Goal: Task Accomplishment & Management: Manage account settings

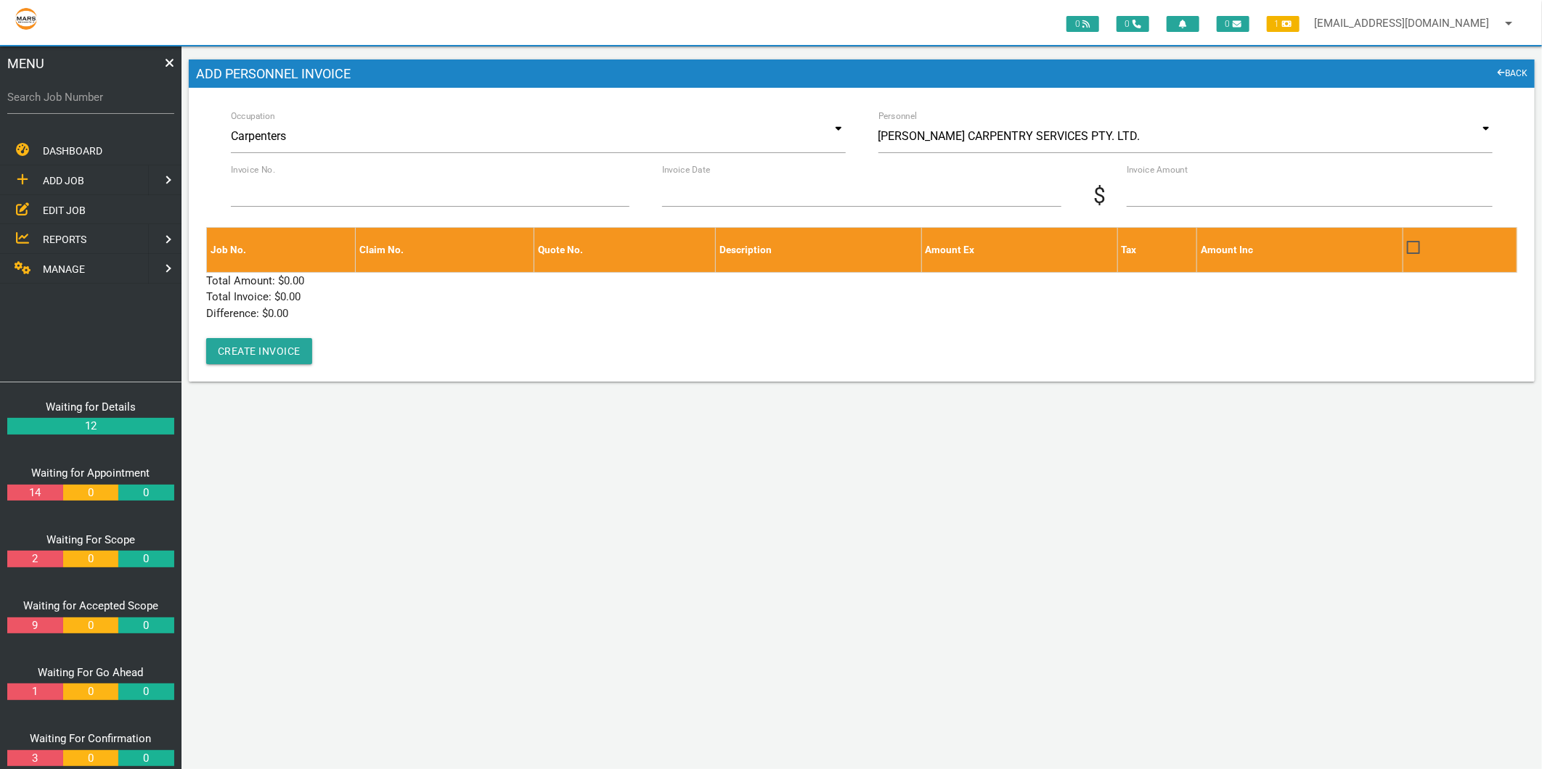
click at [62, 91] on label "Search Job Number" at bounding box center [90, 97] width 167 height 17
click at [62, 91] on input "Search Job Number" at bounding box center [90, 97] width 167 height 33
type input "1634"
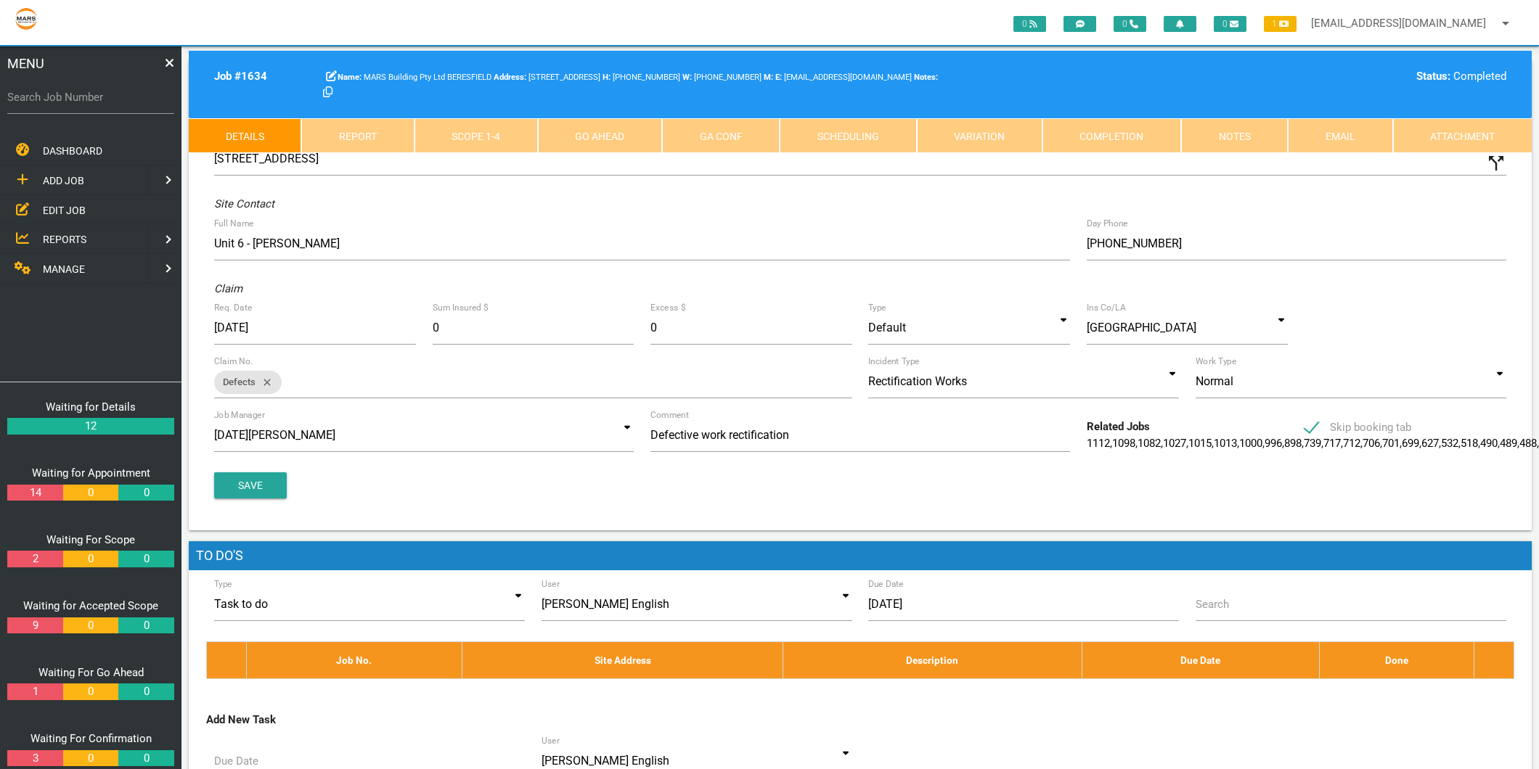
click at [477, 129] on link "Scope 1 - 4" at bounding box center [475, 135] width 123 height 35
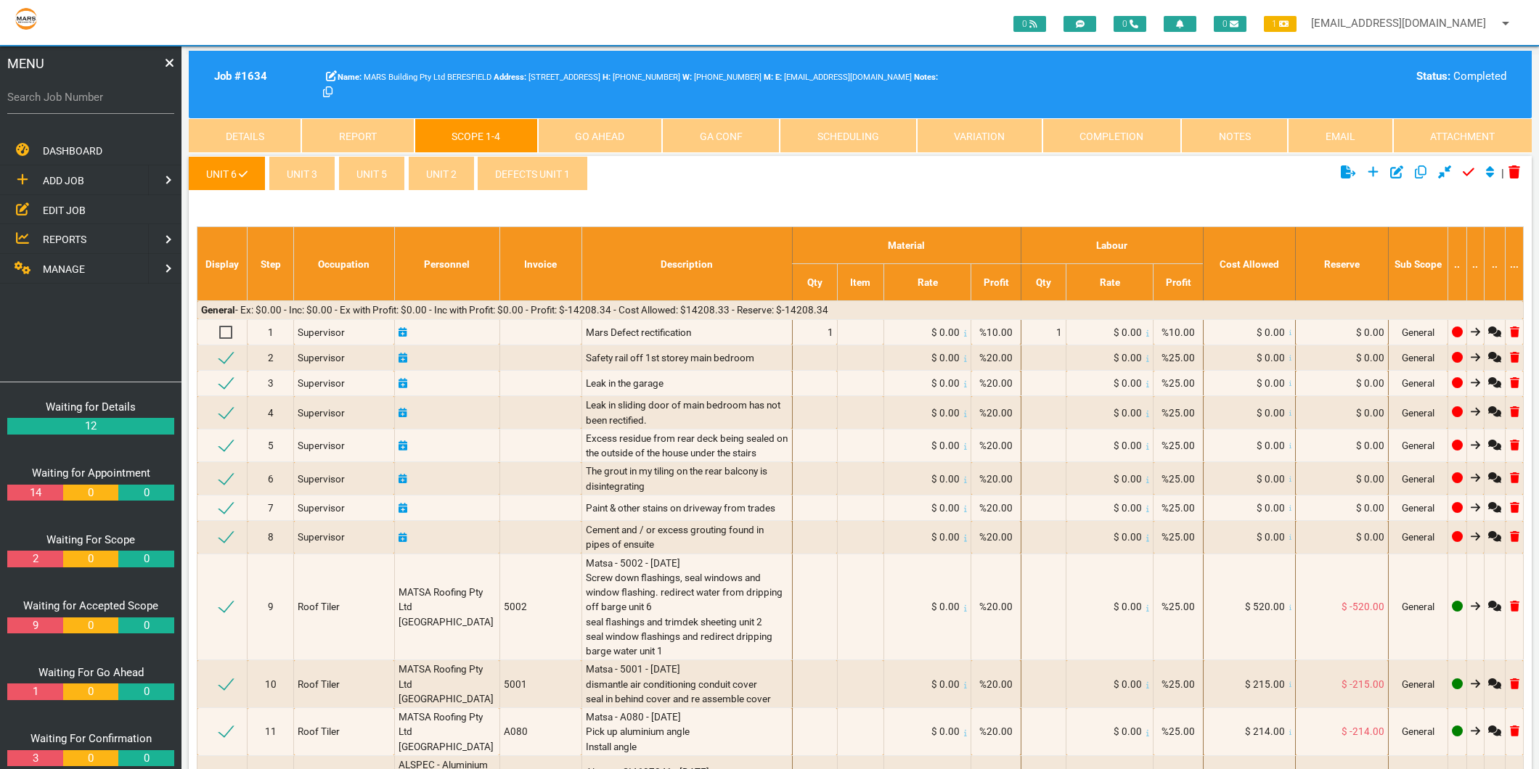
click at [542, 187] on link "defects unit 1" at bounding box center [532, 173] width 111 height 35
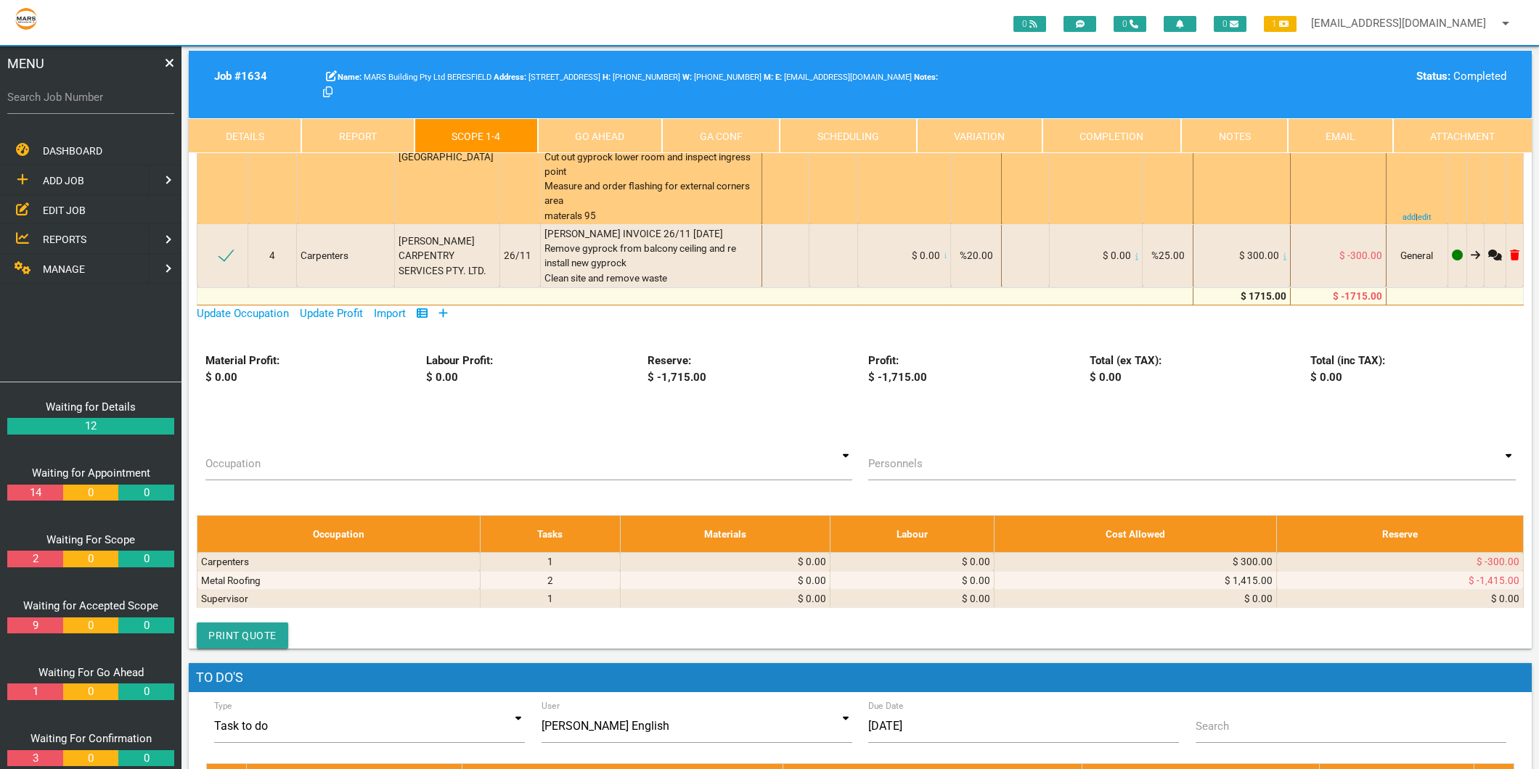
scroll to position [403, 0]
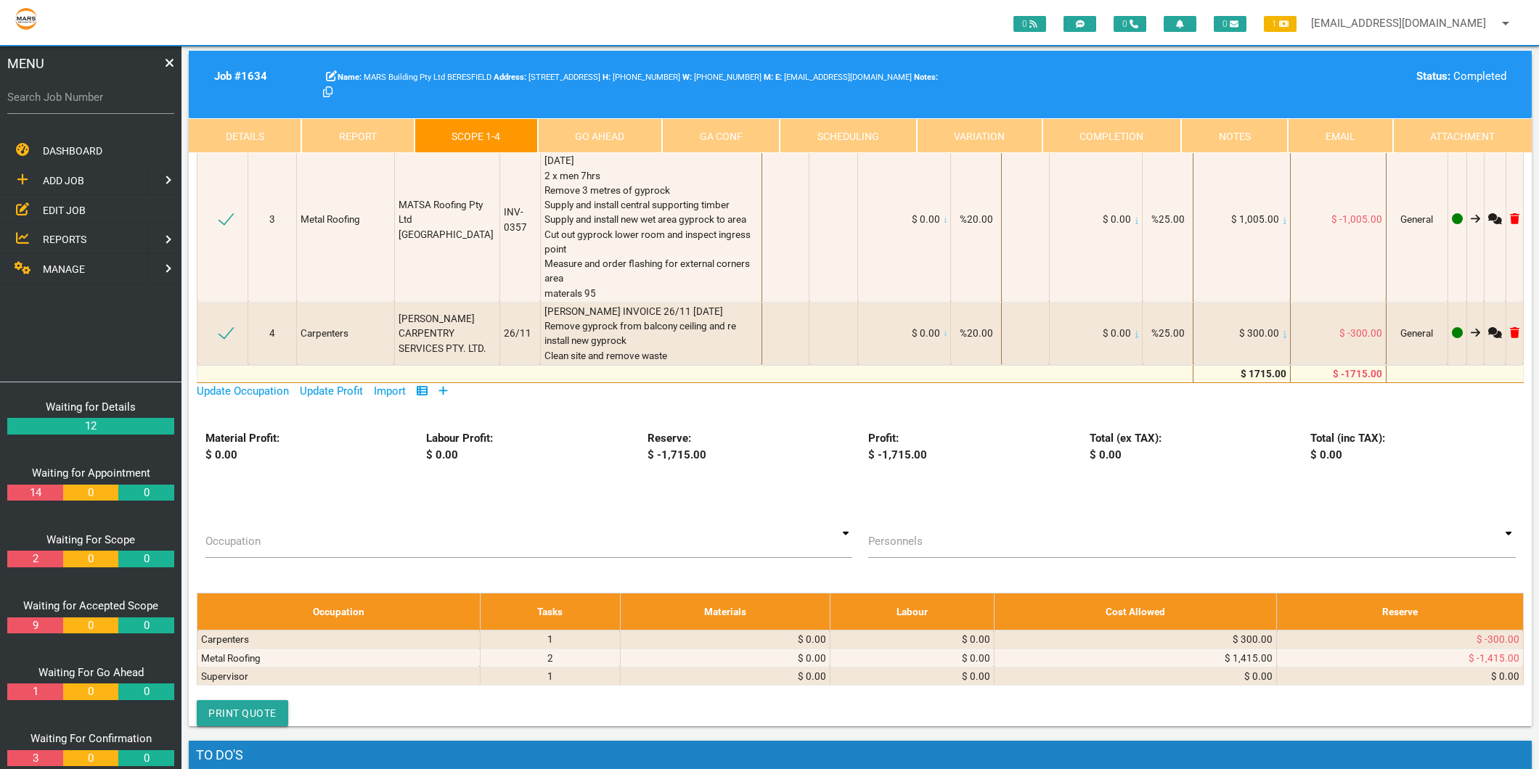
click at [447, 388] on icon at bounding box center [442, 390] width 9 height 11
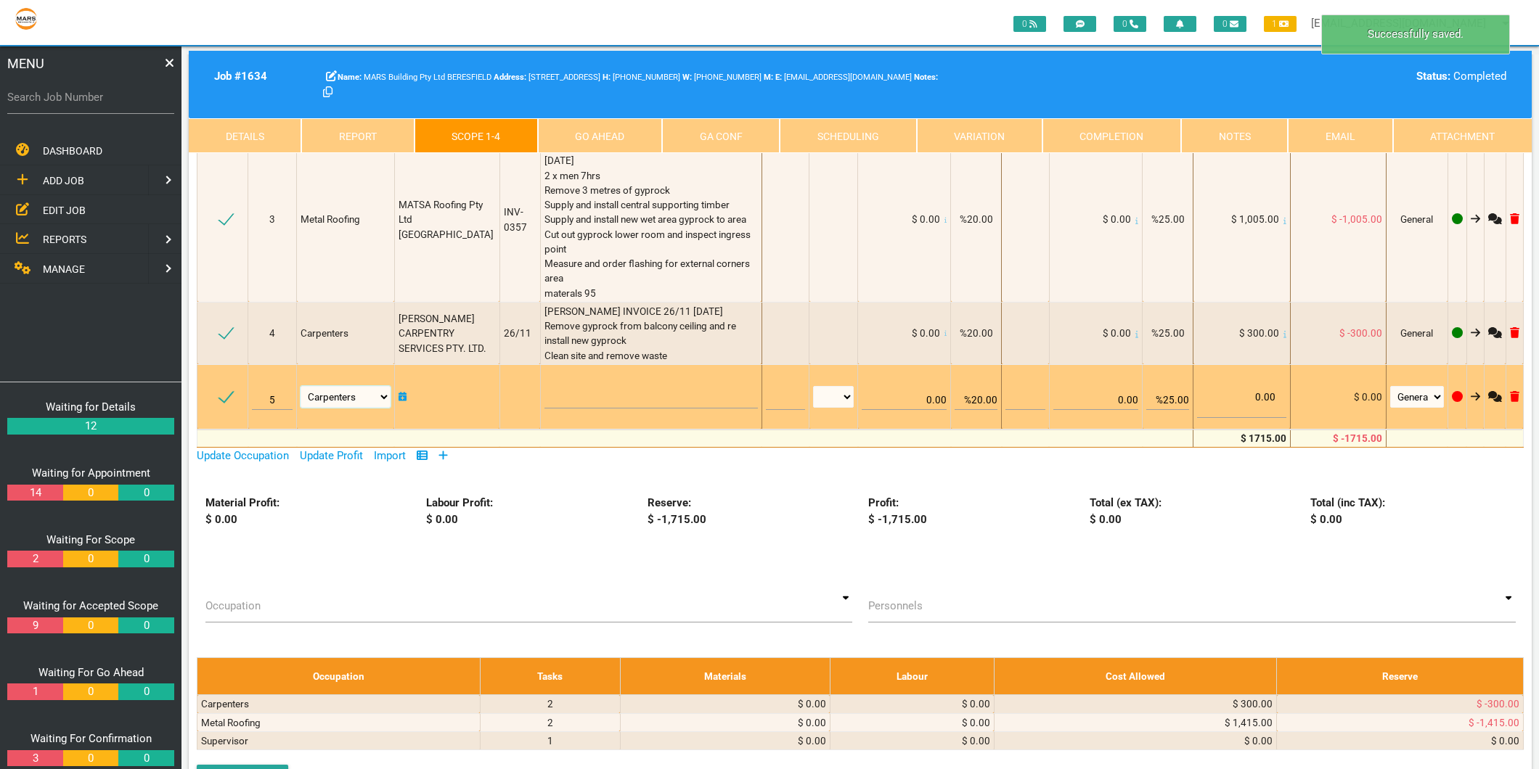
click at [372, 397] on select "Air Conditioning Asbestos Removal Awnings Blinds Bricklayers Building Inspectio…" at bounding box center [345, 397] width 89 height 22
select select "Metal Roofing"
click at [301, 386] on select "Air Conditioning Asbestos Removal Awnings Blinds Bricklayers Building Inspectio…" at bounding box center [345, 397] width 89 height 22
click at [573, 385] on textarea at bounding box center [650, 392] width 213 height 33
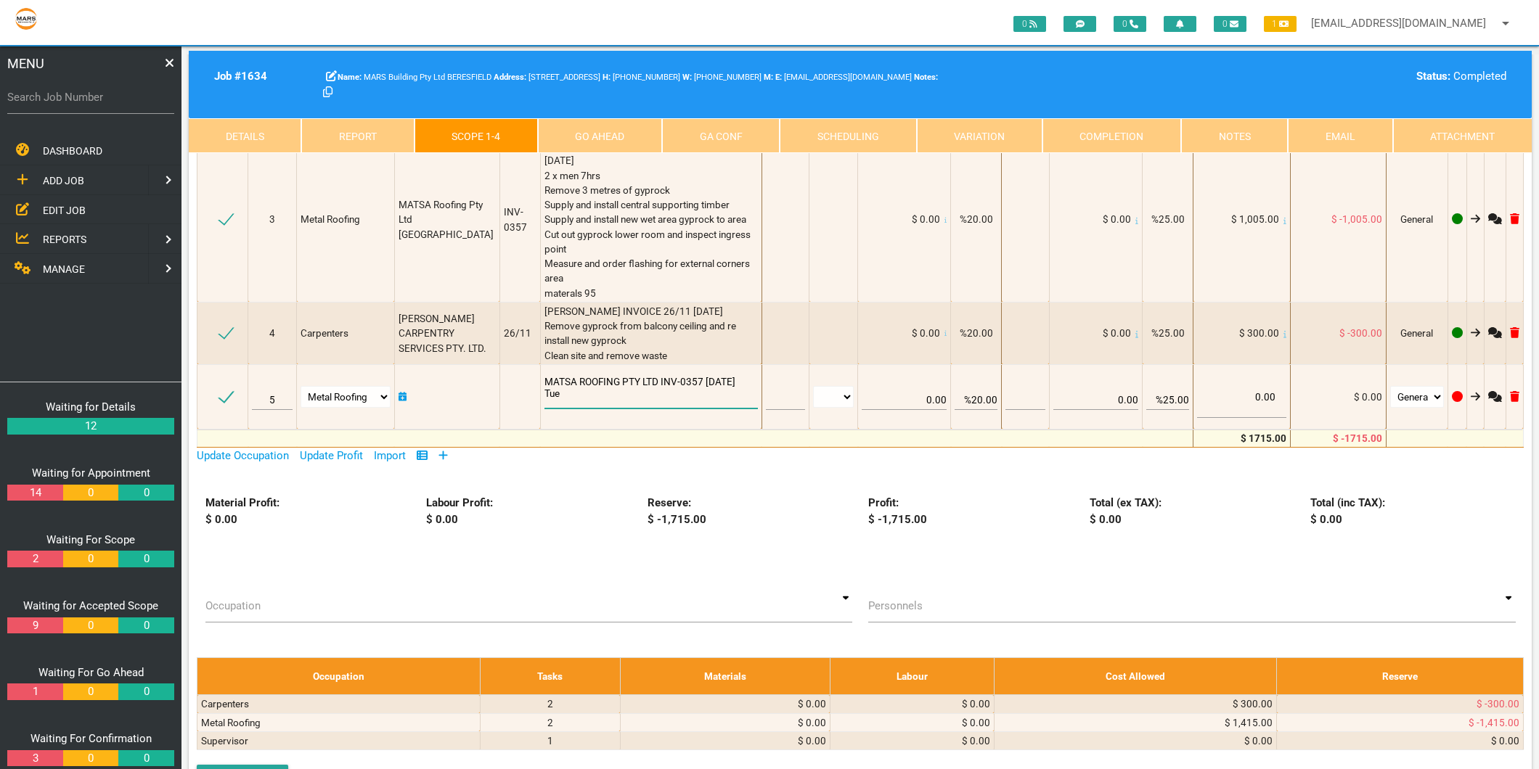
type textarea "MATSA ROOFING PTY LTD INV-0357 15/8/2025 Tue"
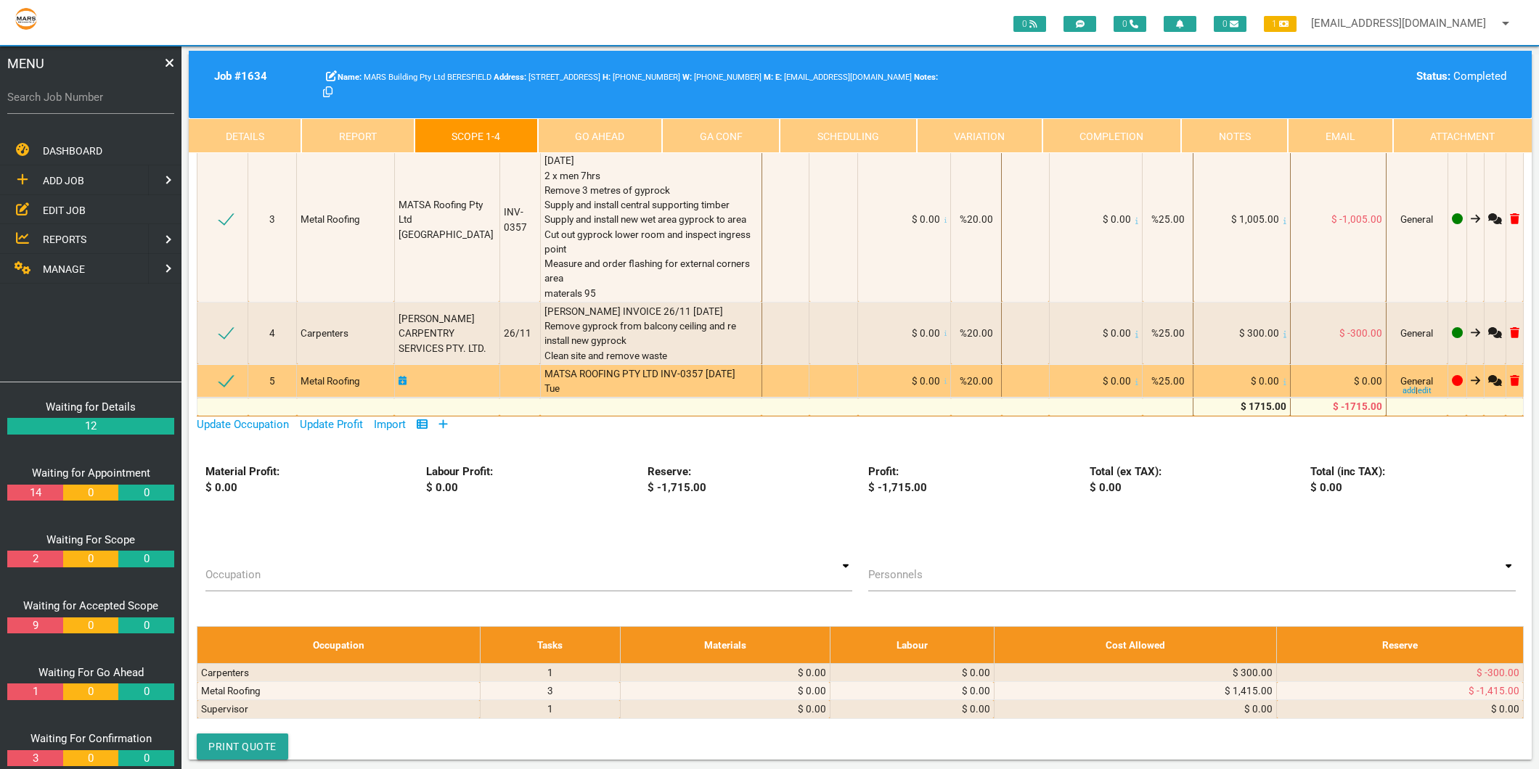
click at [1513, 380] on icon at bounding box center [1514, 380] width 9 height 11
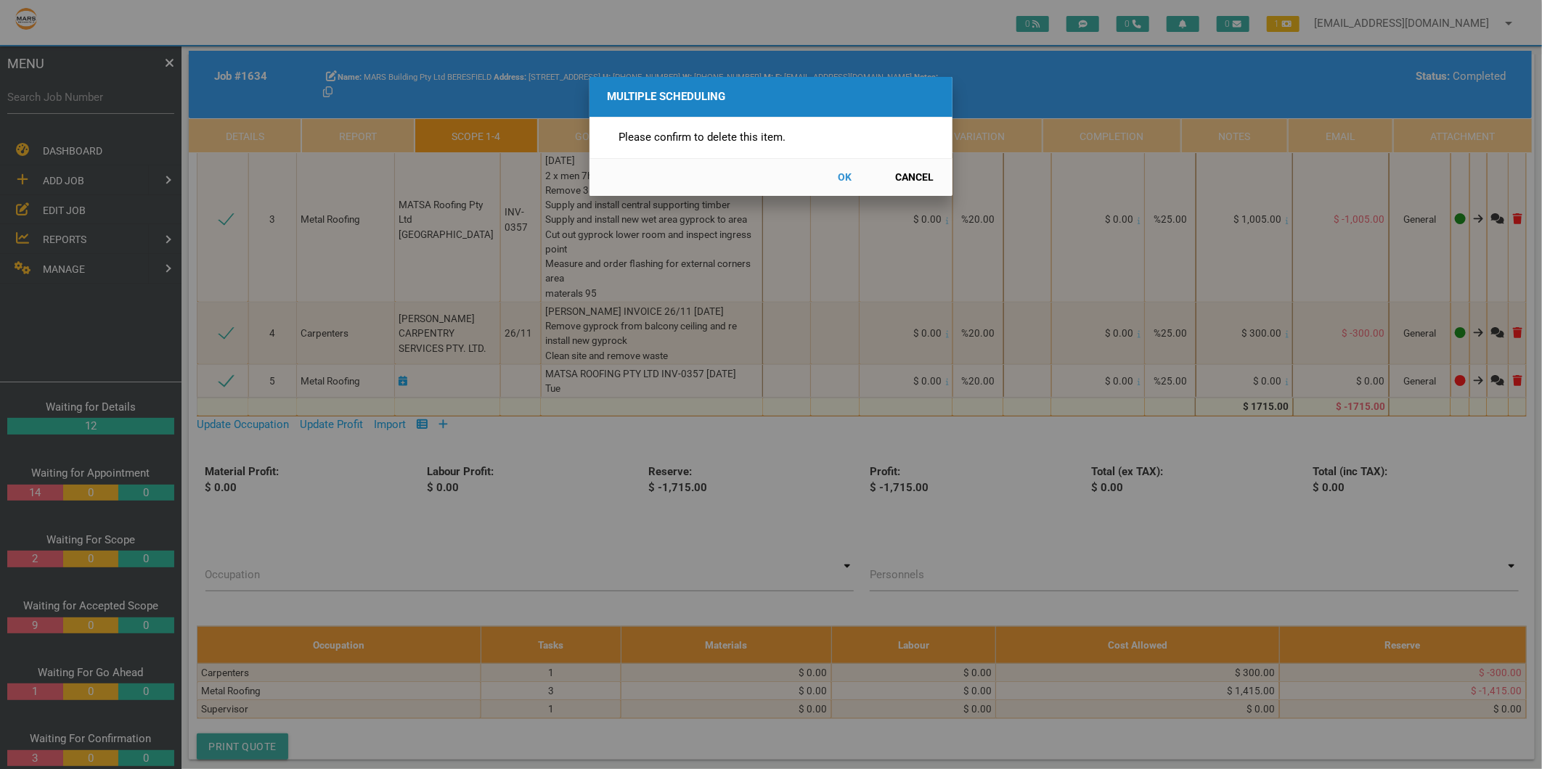
click at [845, 179] on button "OK" at bounding box center [845, 177] width 64 height 25
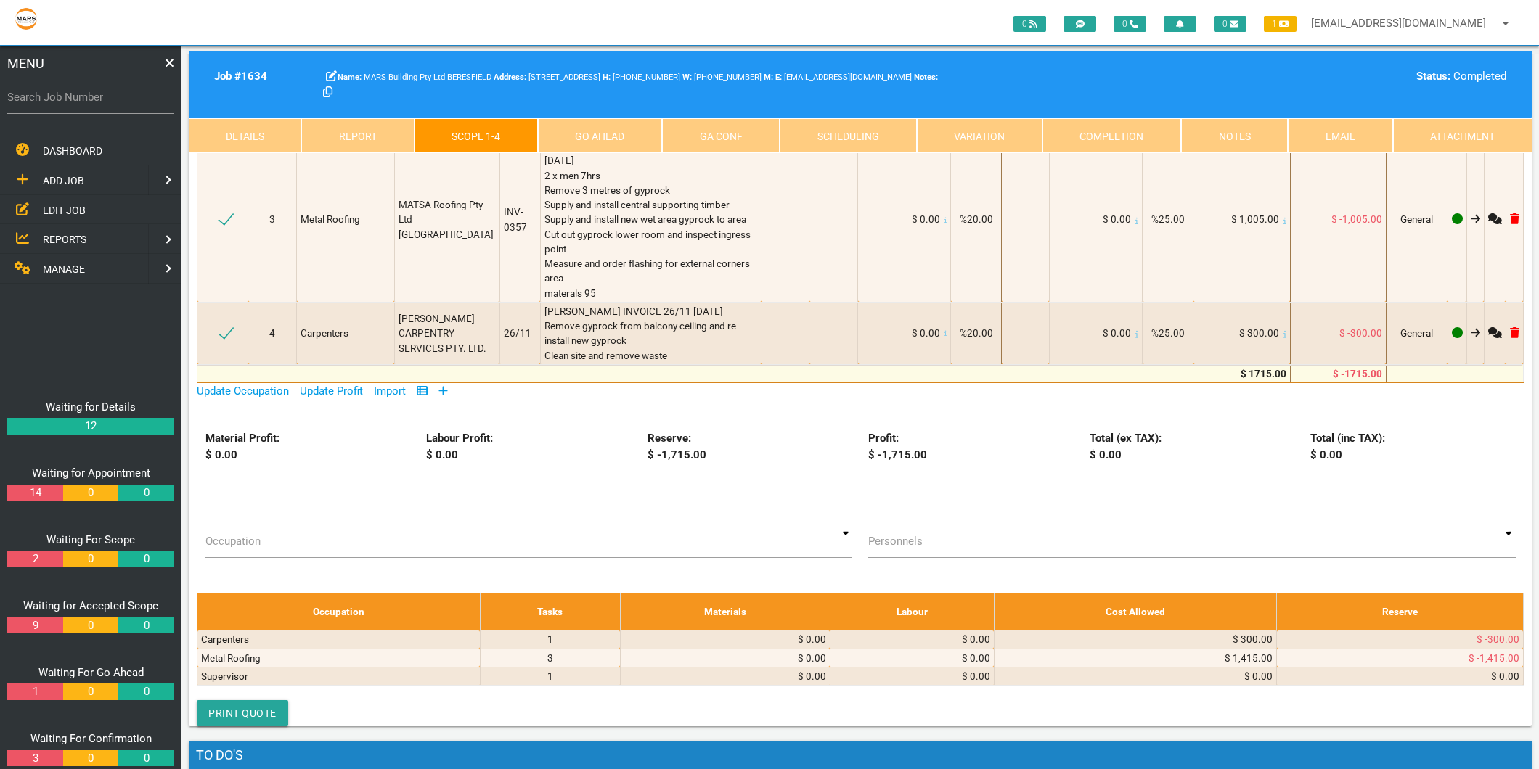
click at [143, 91] on label "Search Job Number" at bounding box center [90, 97] width 167 height 17
click at [143, 91] on input "Search Job Number" at bounding box center [90, 97] width 167 height 33
type input "1775"
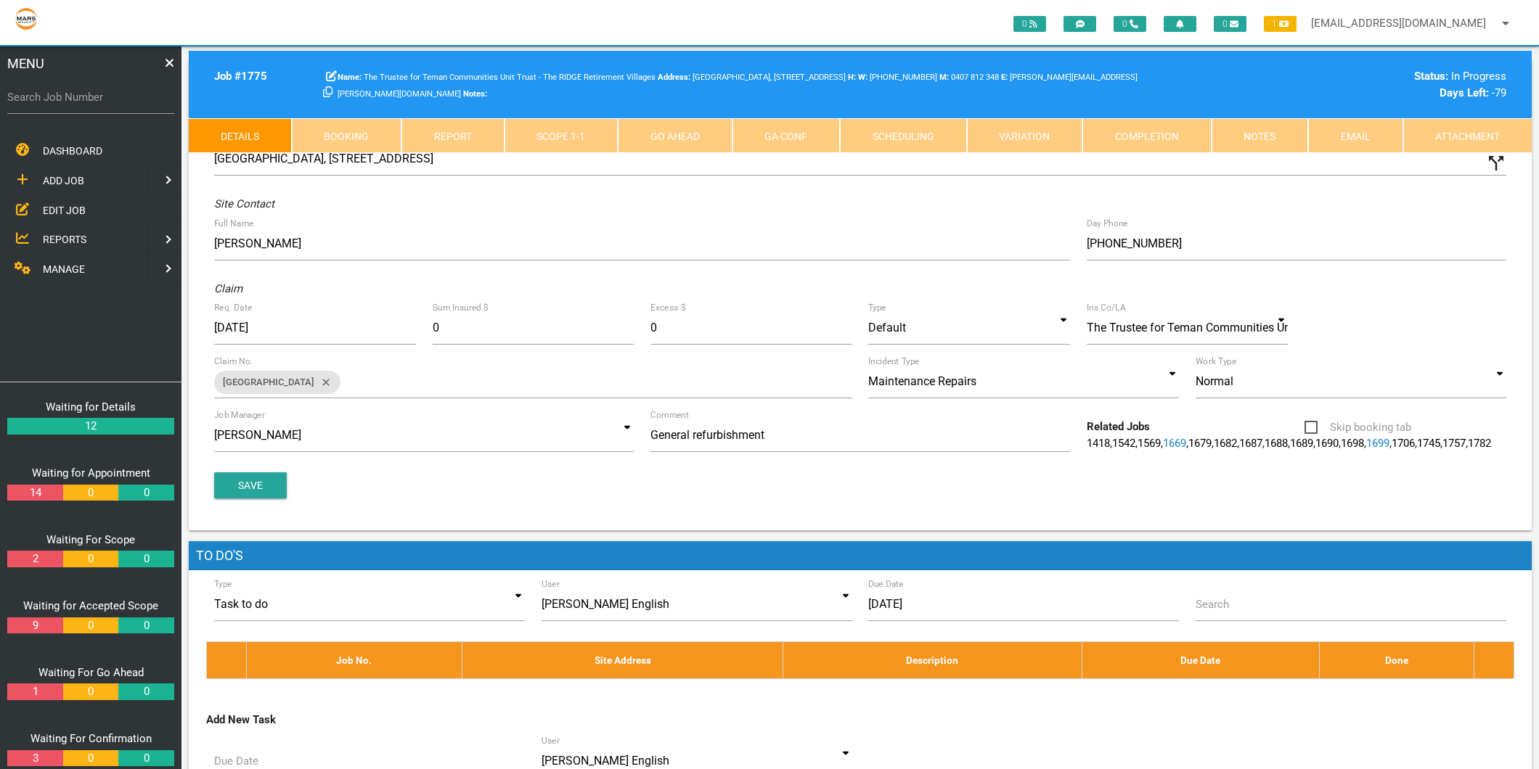
click at [573, 136] on link "Scope 1 - 1" at bounding box center [562, 135] width 114 height 35
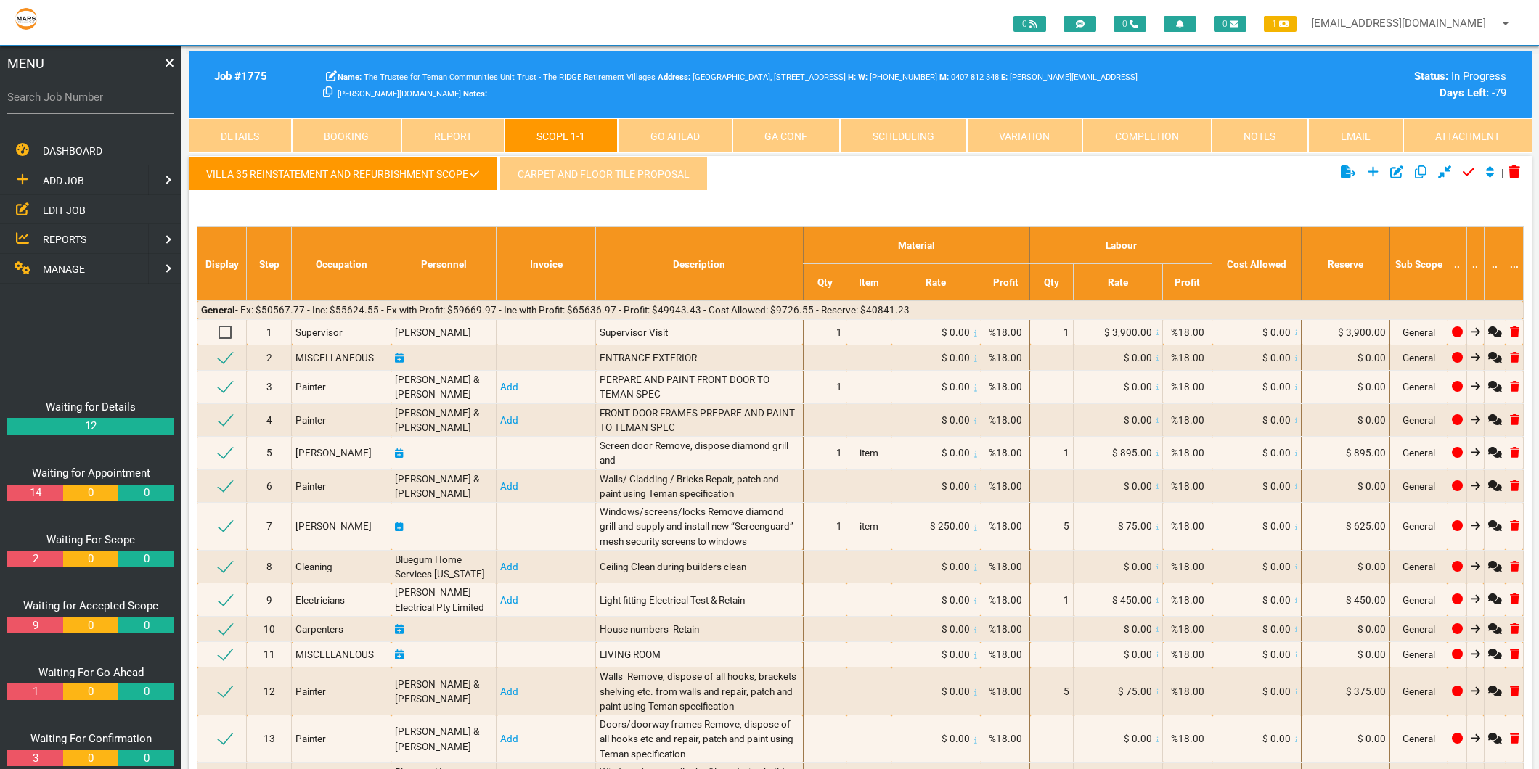
click at [581, 171] on link "Carpet and floor tile proposal" at bounding box center [603, 173] width 208 height 35
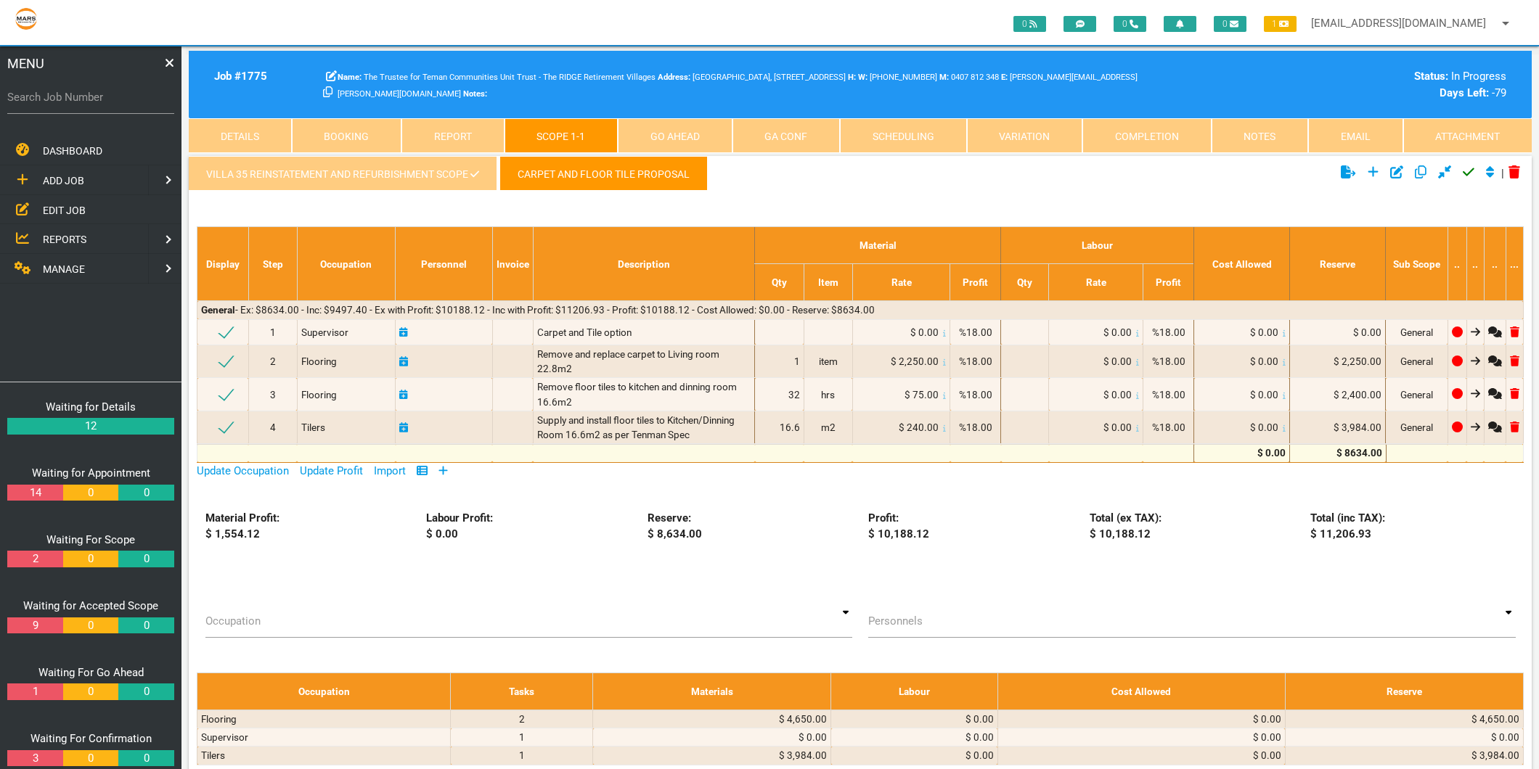
click at [447, 176] on link "VILLA 35 REINSTATEMENT AND REFURBISHMENT SCOPE" at bounding box center [343, 173] width 308 height 35
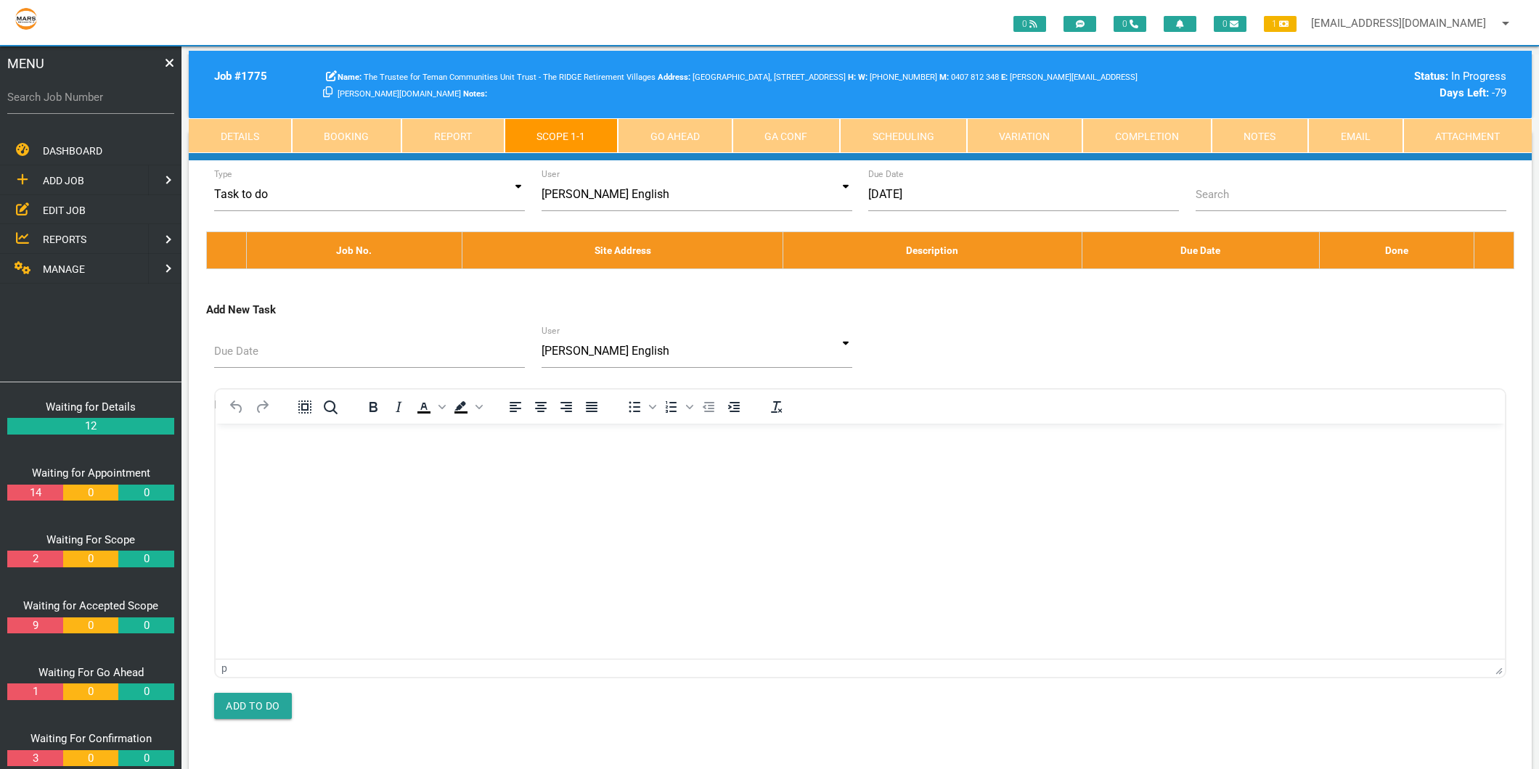
scroll to position [7581, 0]
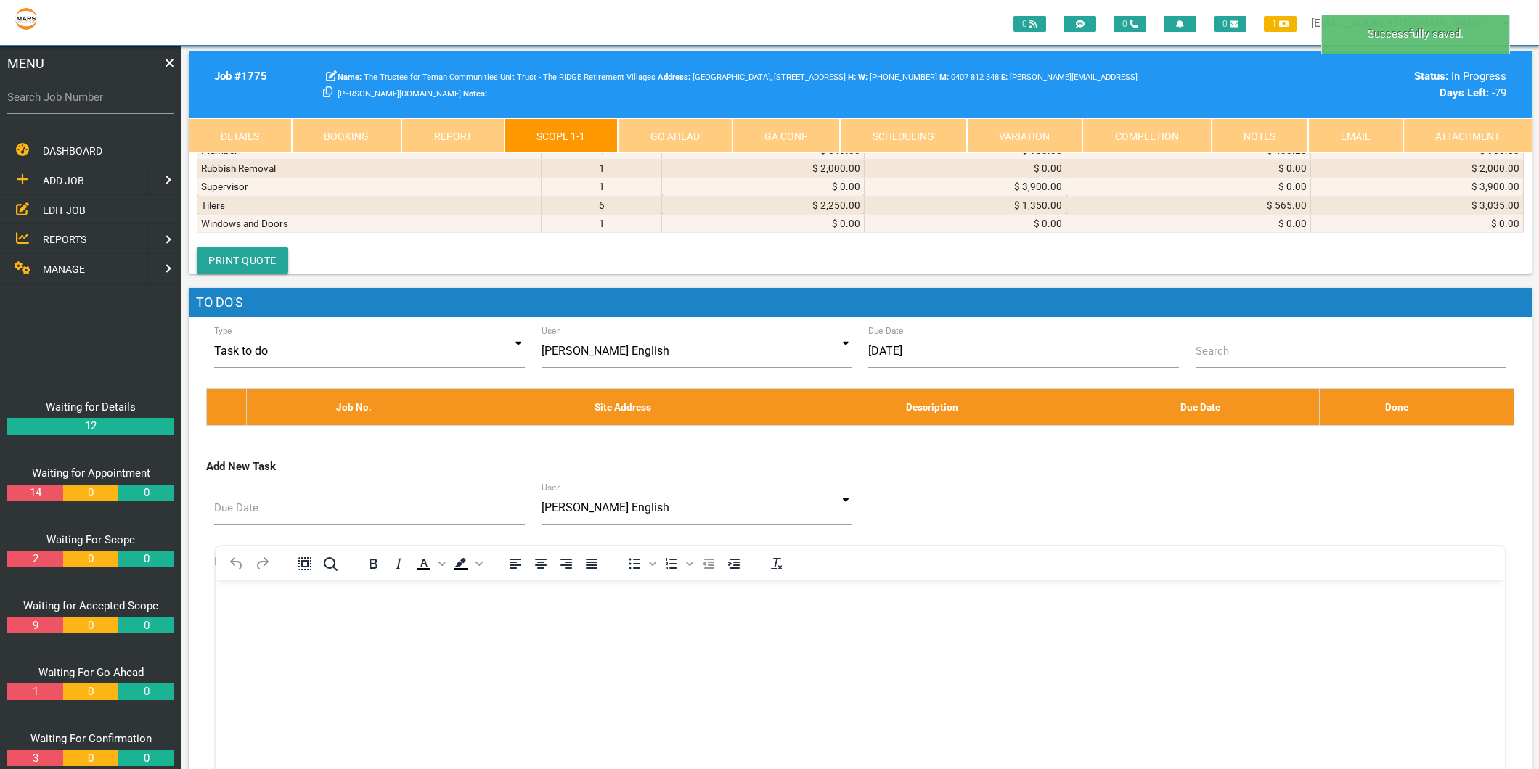
select select "Metal Roofing"
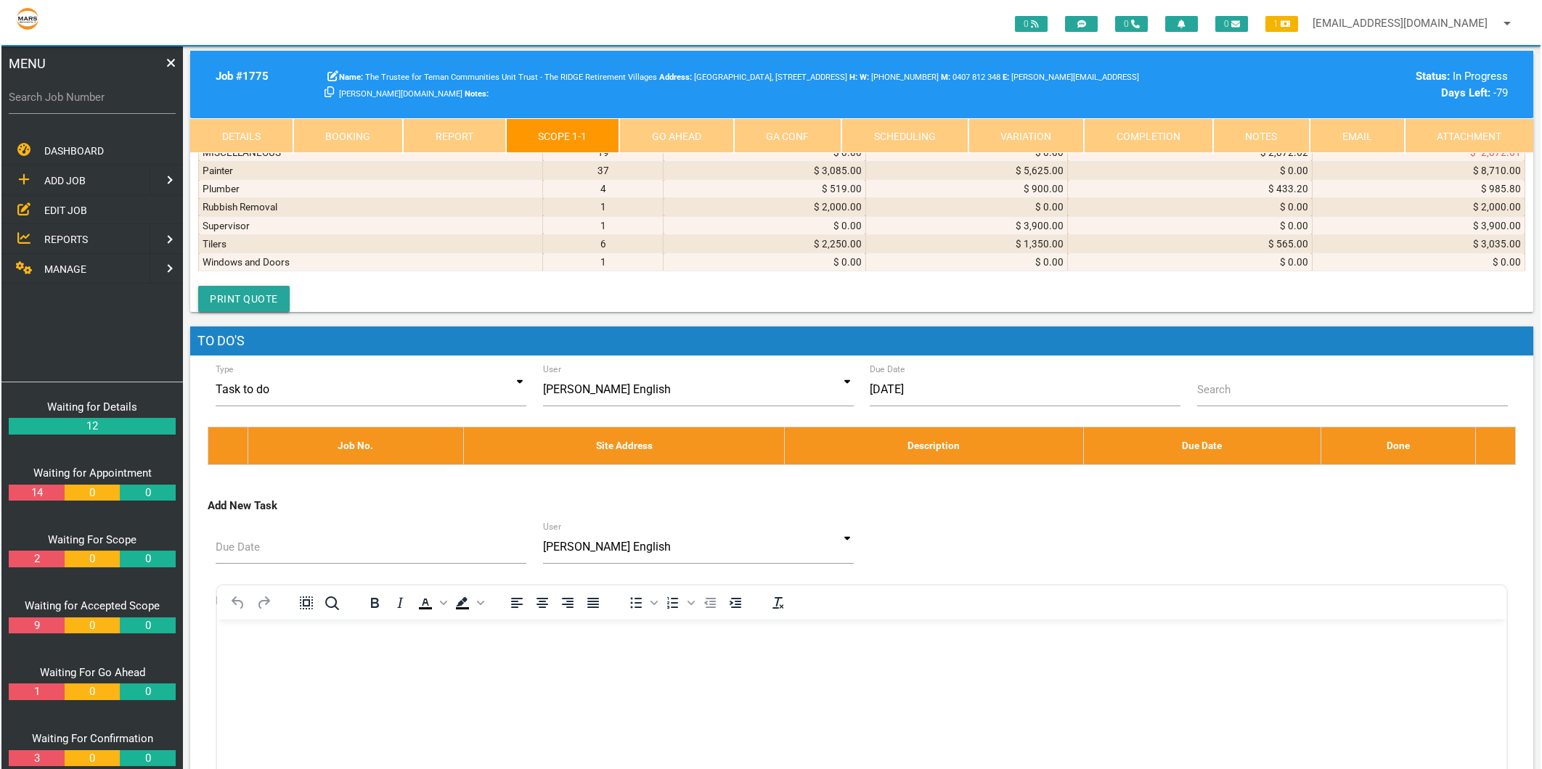
scroll to position [1, 0]
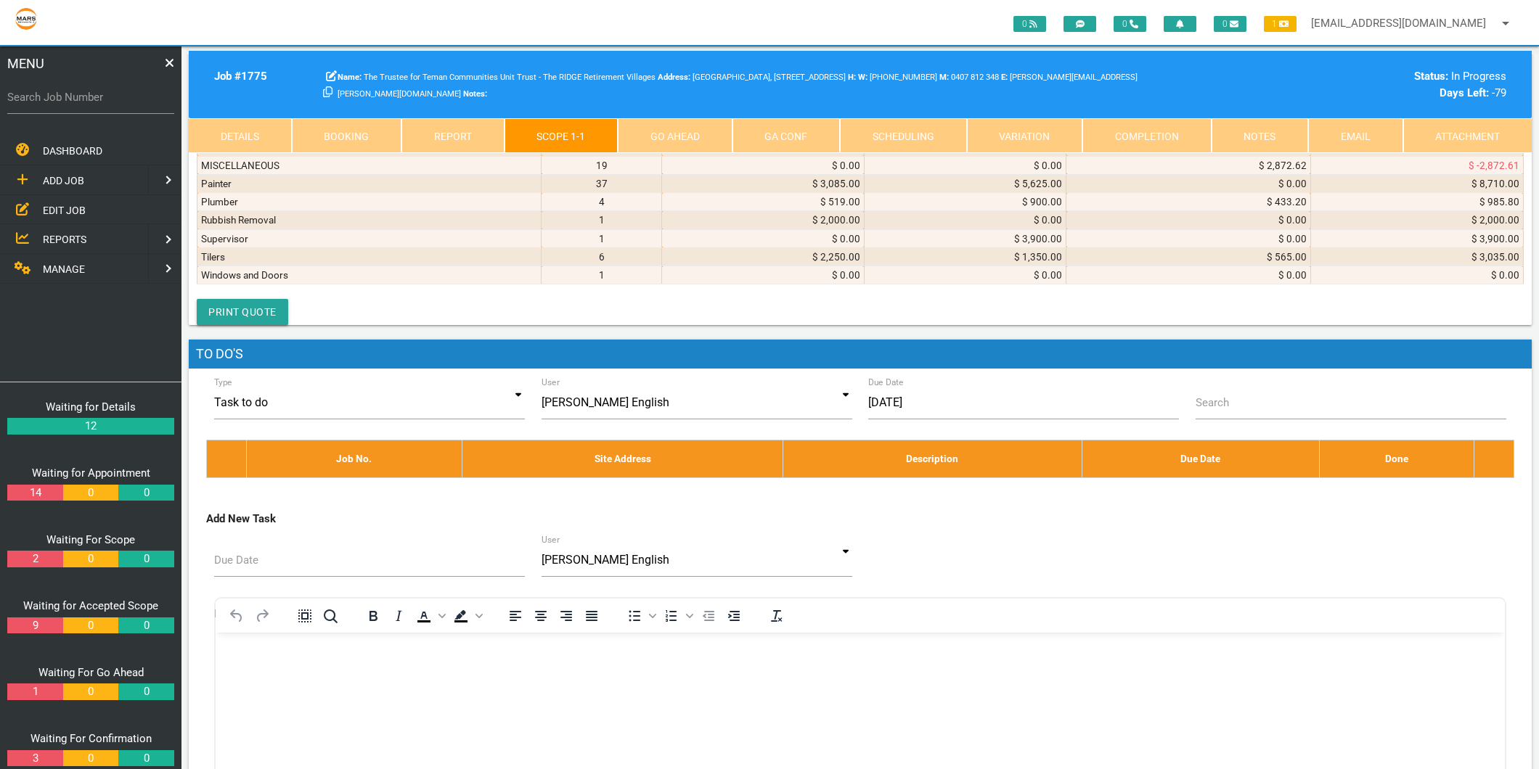
type textarea "MATSA ROOFING INV-0360 18/8/2025 Mon 28th July 2 x men 8hrs Remove silicone fro…"
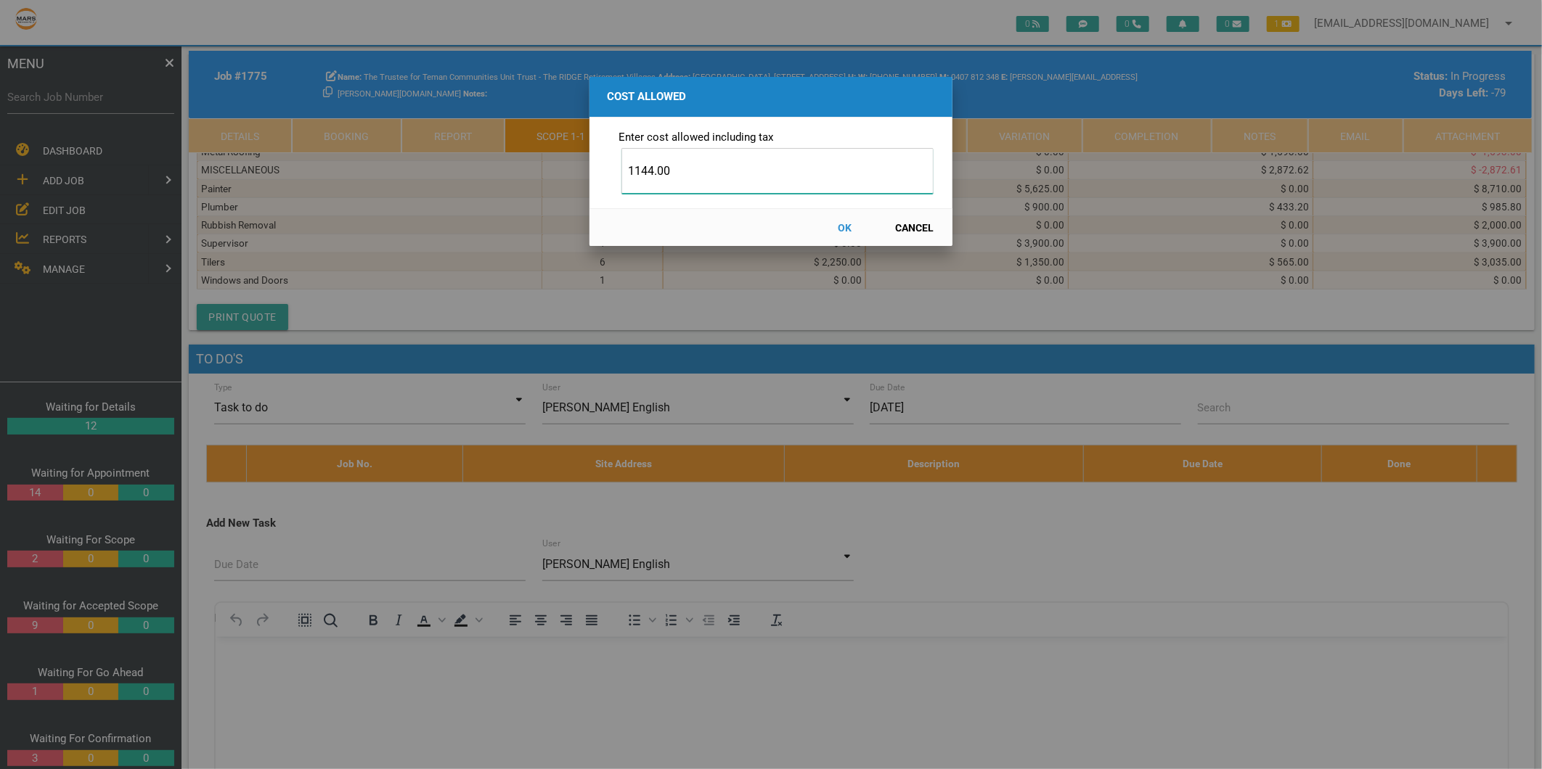
type input "1144.00"
click at [846, 225] on button "OK" at bounding box center [845, 227] width 64 height 25
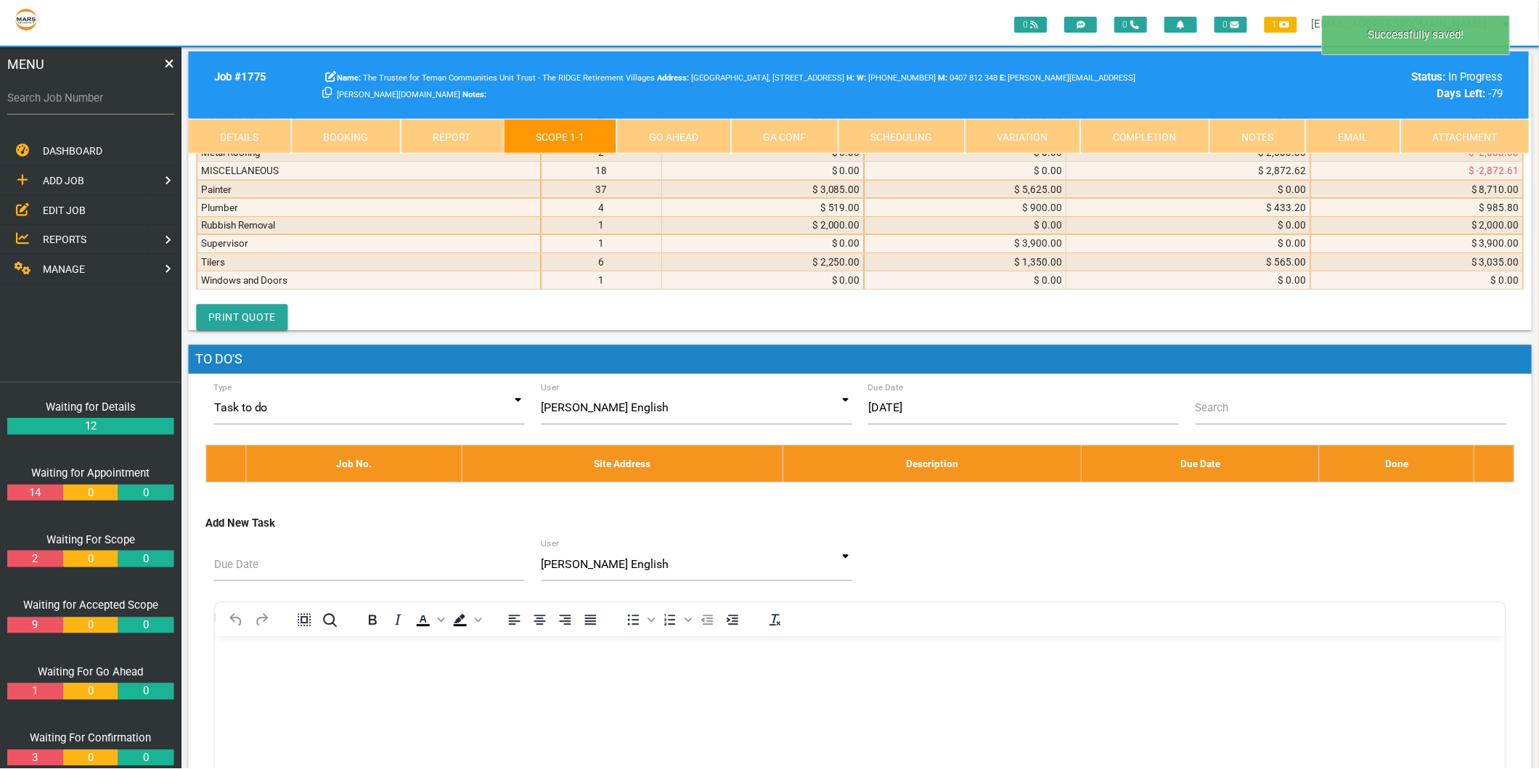
scroll to position [7596, 0]
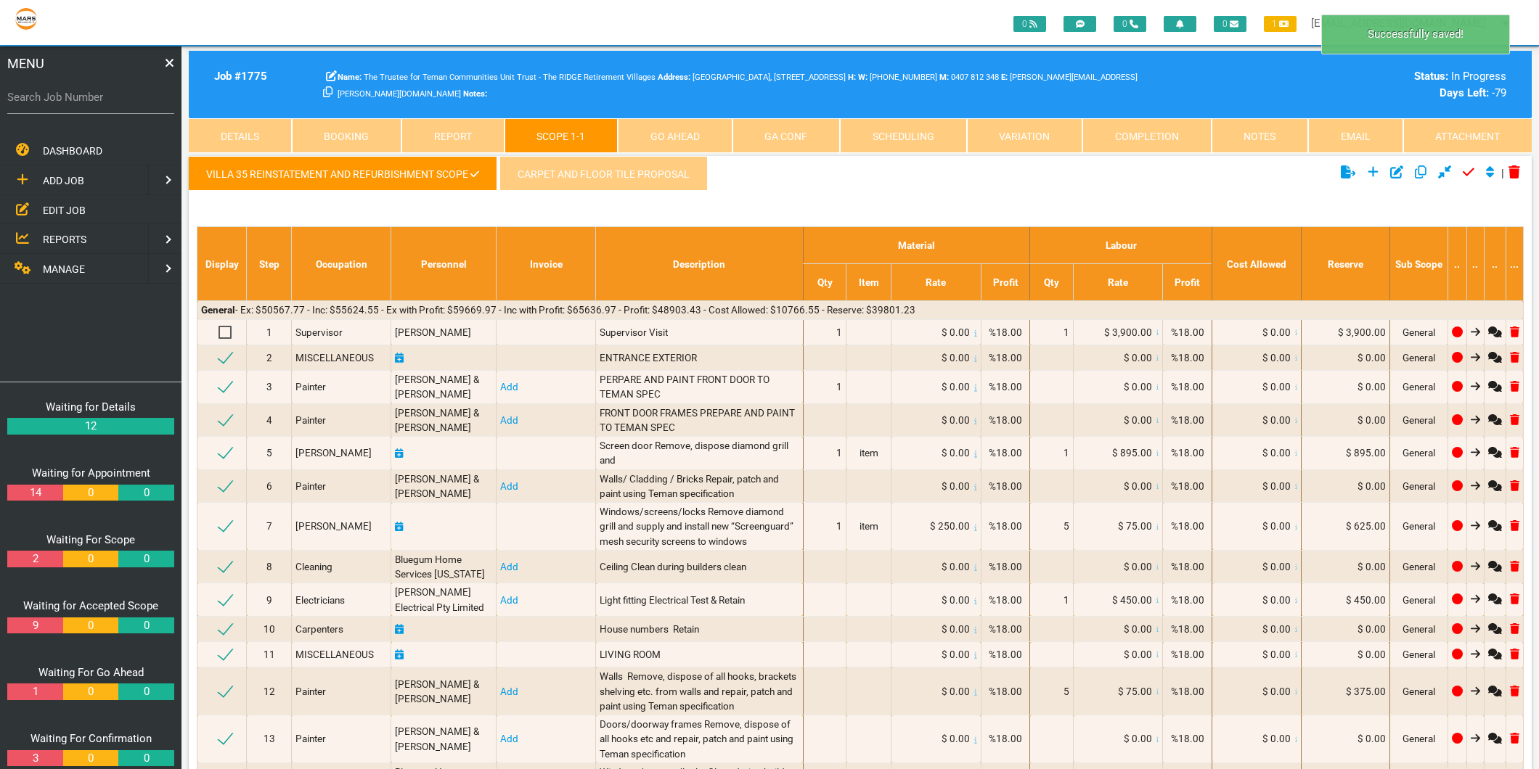
select select "7"
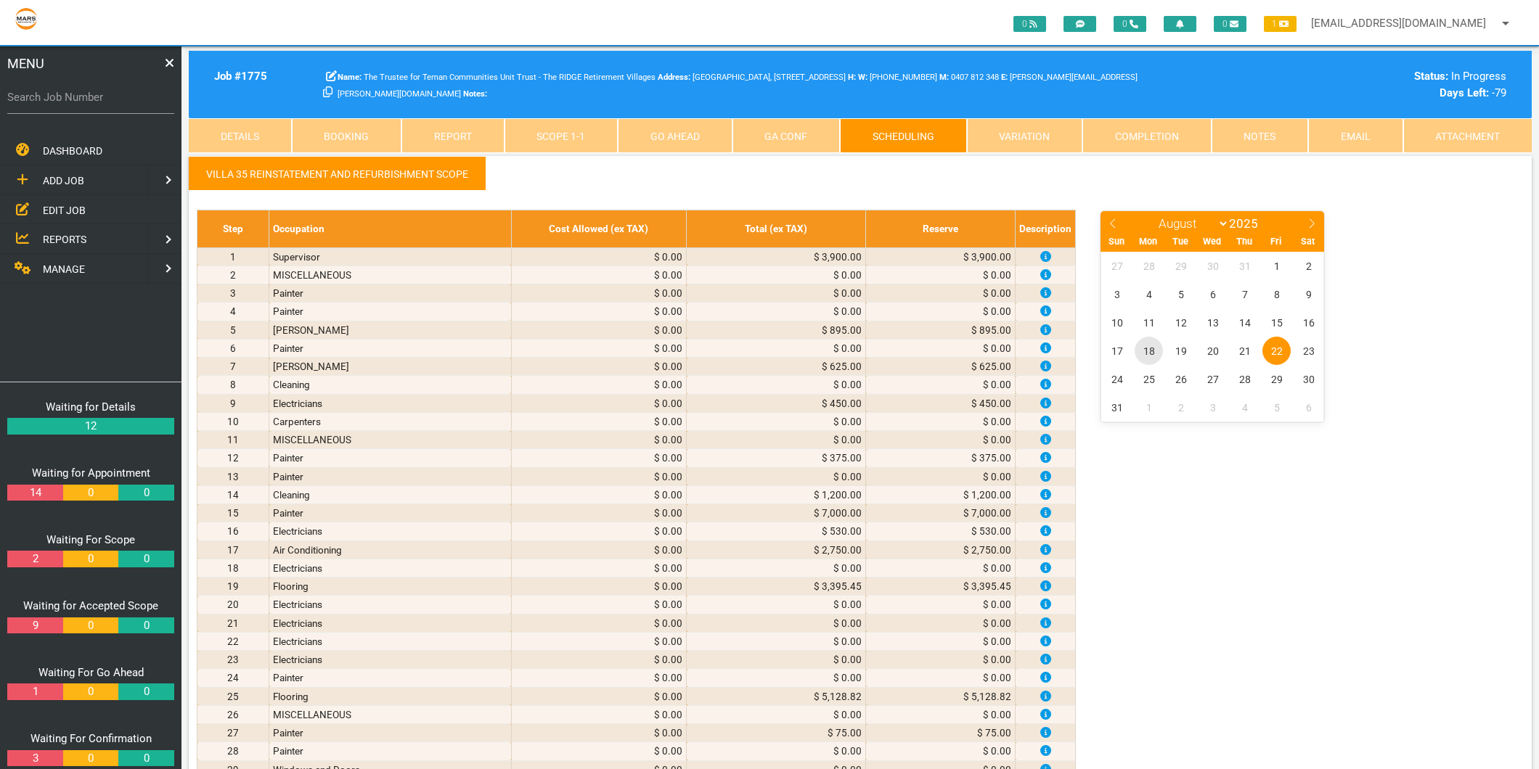
click at [1152, 354] on span "18" at bounding box center [1149, 351] width 28 height 28
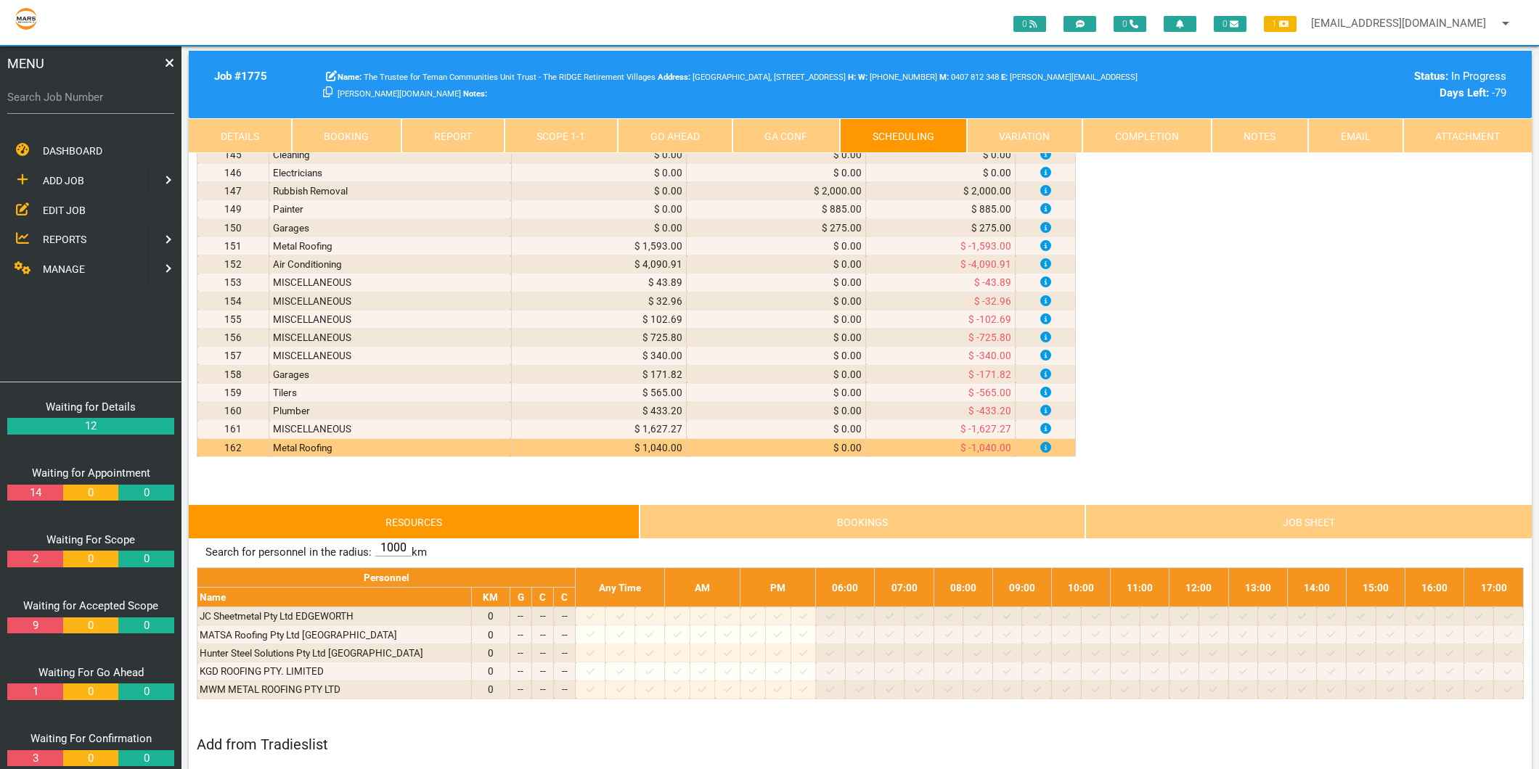
scroll to position [3145, 0]
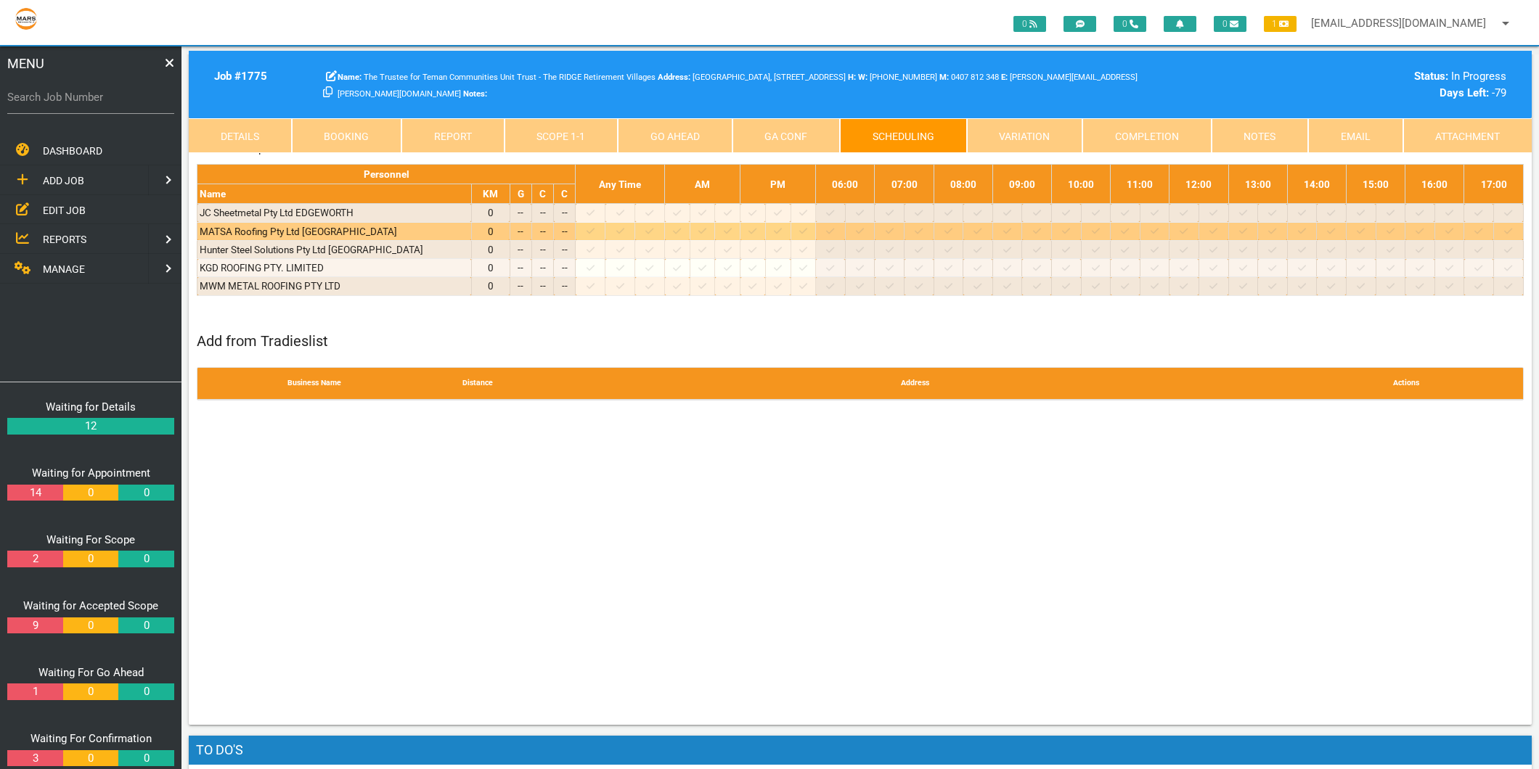
click at [595, 236] on icon at bounding box center [591, 230] width 8 height 9
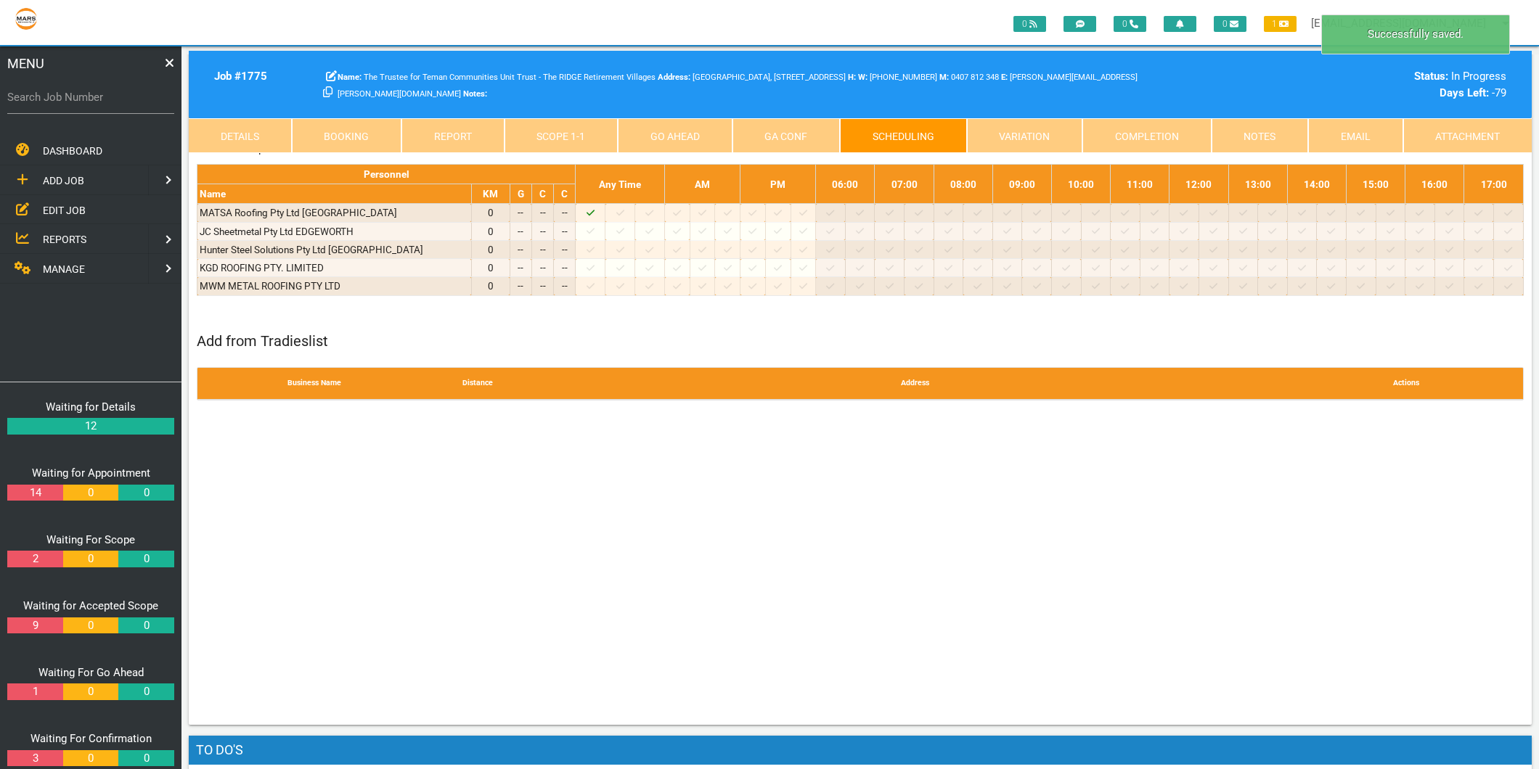
click at [552, 136] on link "Scope 1 - 1" at bounding box center [562, 135] width 114 height 35
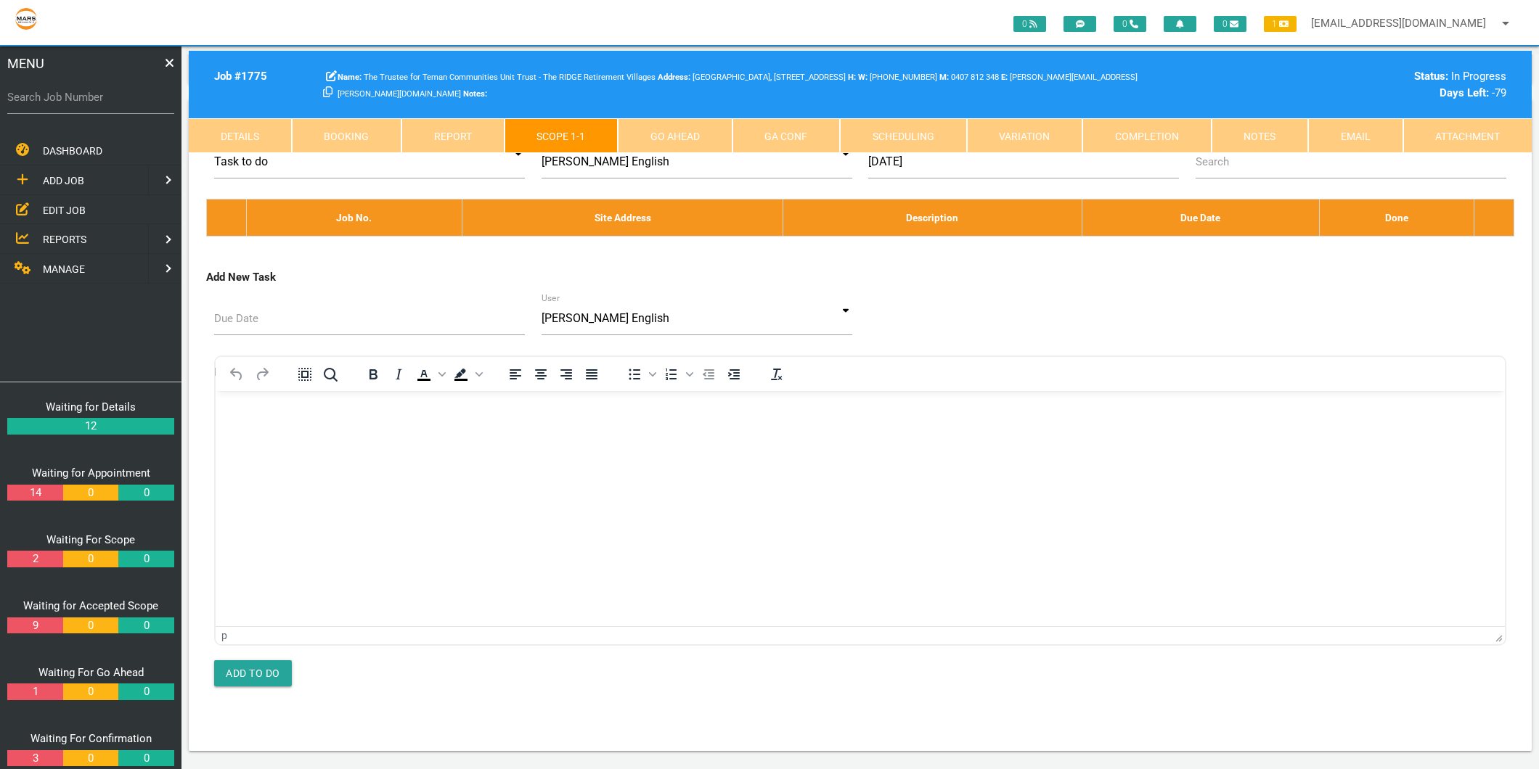
scroll to position [7581, 0]
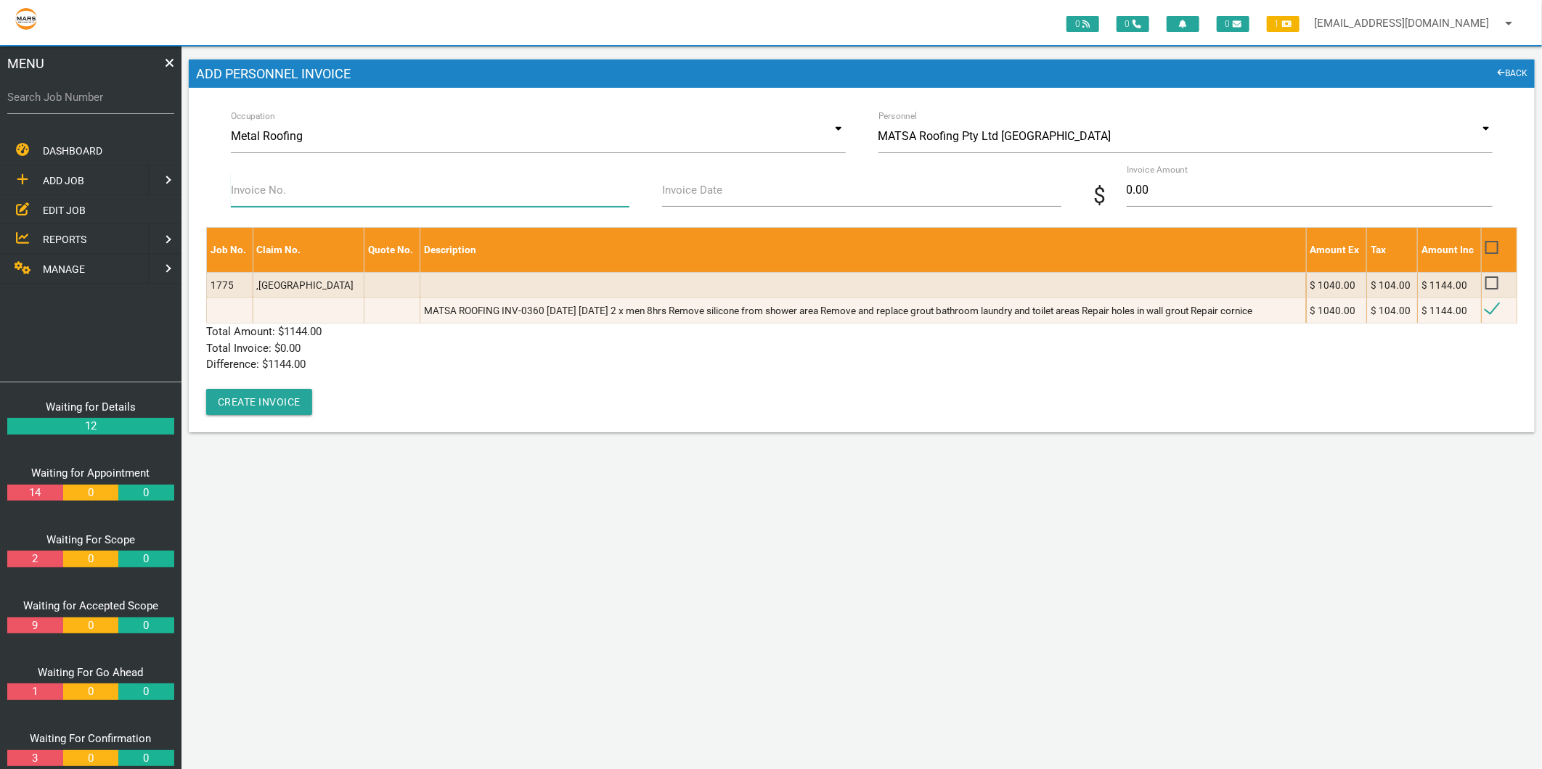
click at [351, 192] on input "Invoice No." at bounding box center [430, 189] width 399 height 33
type input "INV-0360"
click at [727, 195] on input "Invoice Date" at bounding box center [861, 189] width 399 height 33
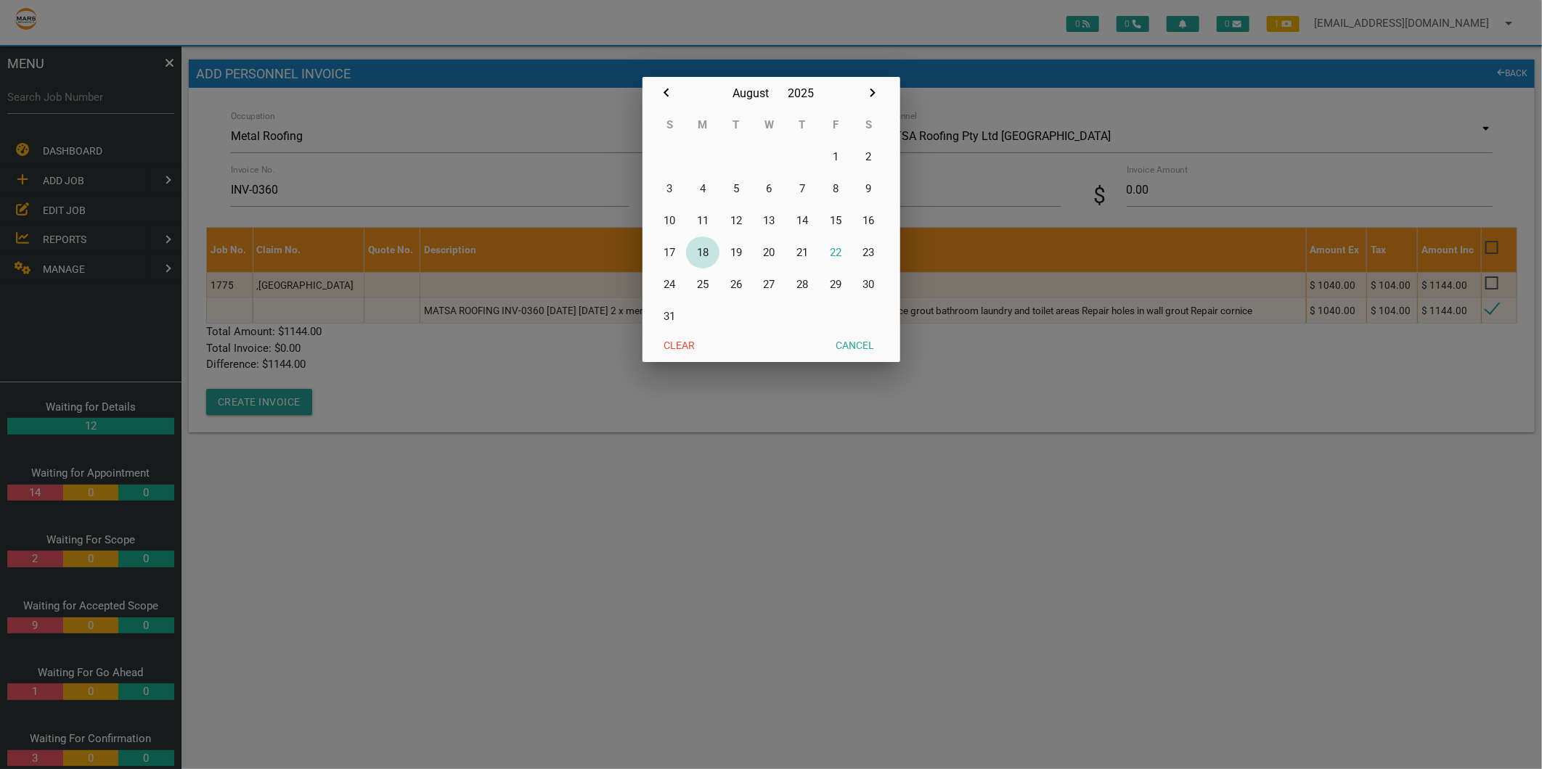
click at [703, 248] on button "18" at bounding box center [702, 253] width 33 height 32
type input "18/08/2025"
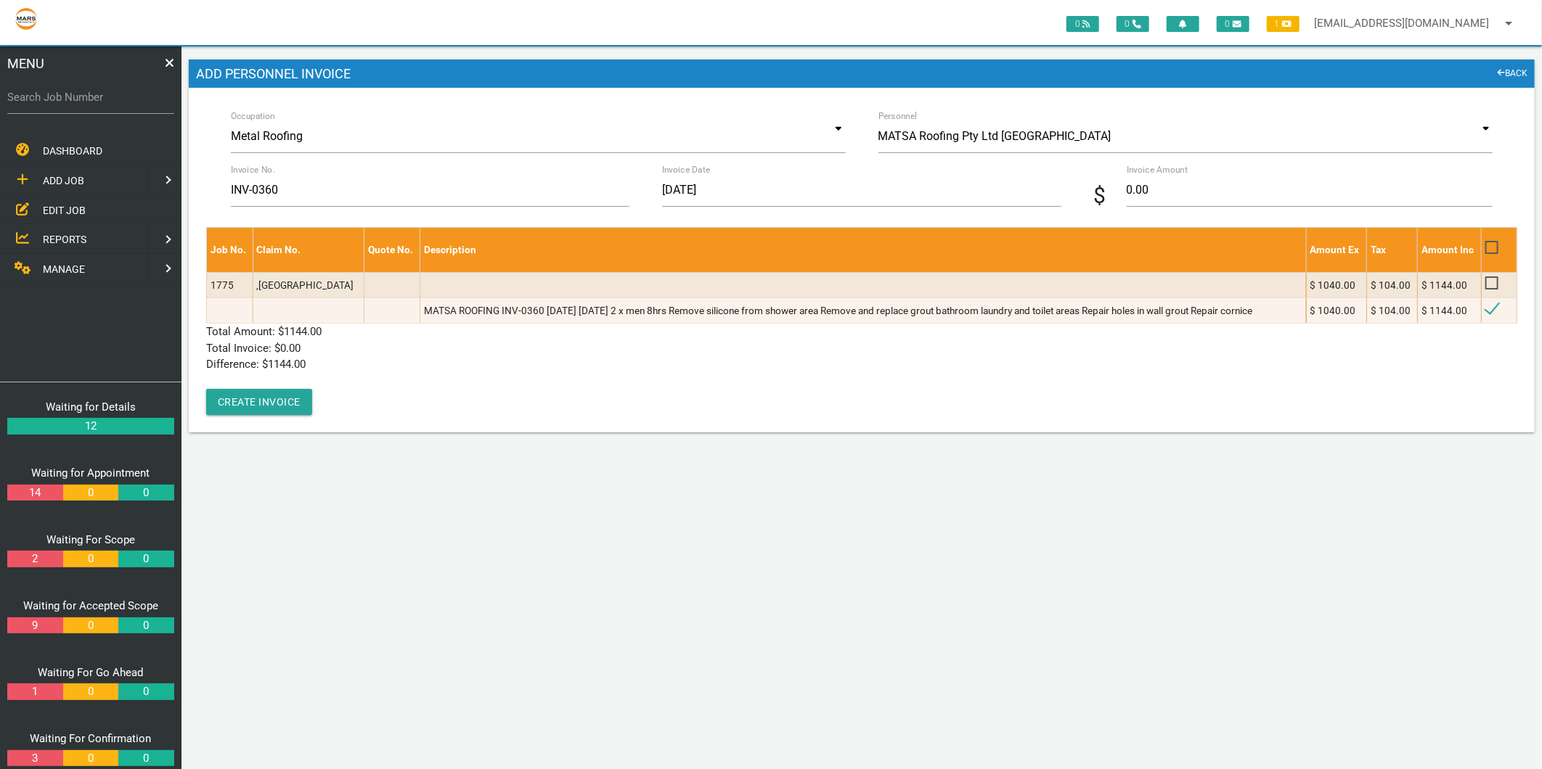
click at [1124, 184] on span "$" at bounding box center [1110, 195] width 33 height 33
click at [1135, 192] on input "0.00" at bounding box center [1310, 189] width 366 height 33
type input "1144.00"
click at [642, 354] on p "Total Invoice: $ 0.00" at bounding box center [861, 348] width 1311 height 17
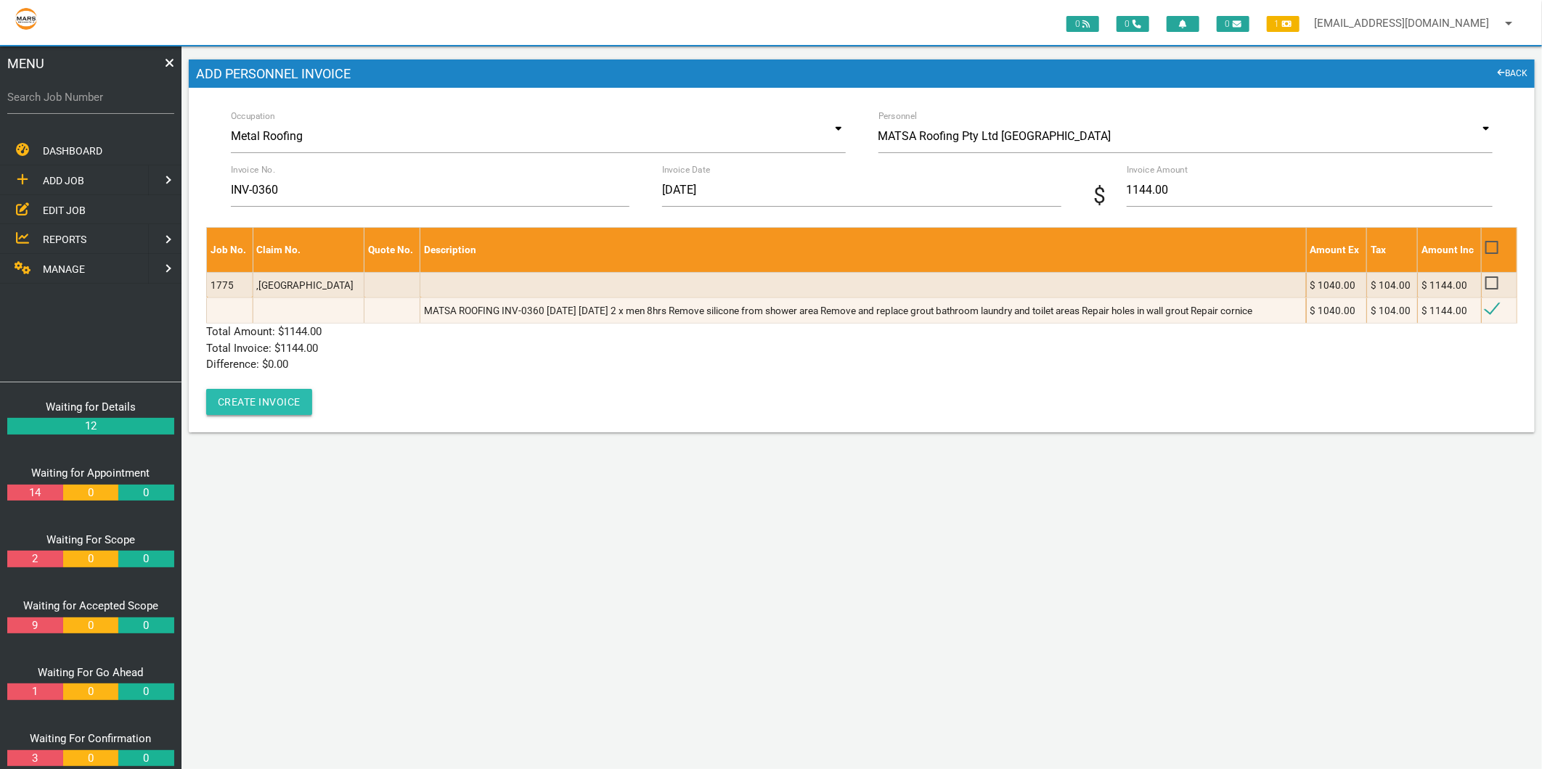
click at [272, 404] on button "Create Invoice" at bounding box center [259, 402] width 106 height 26
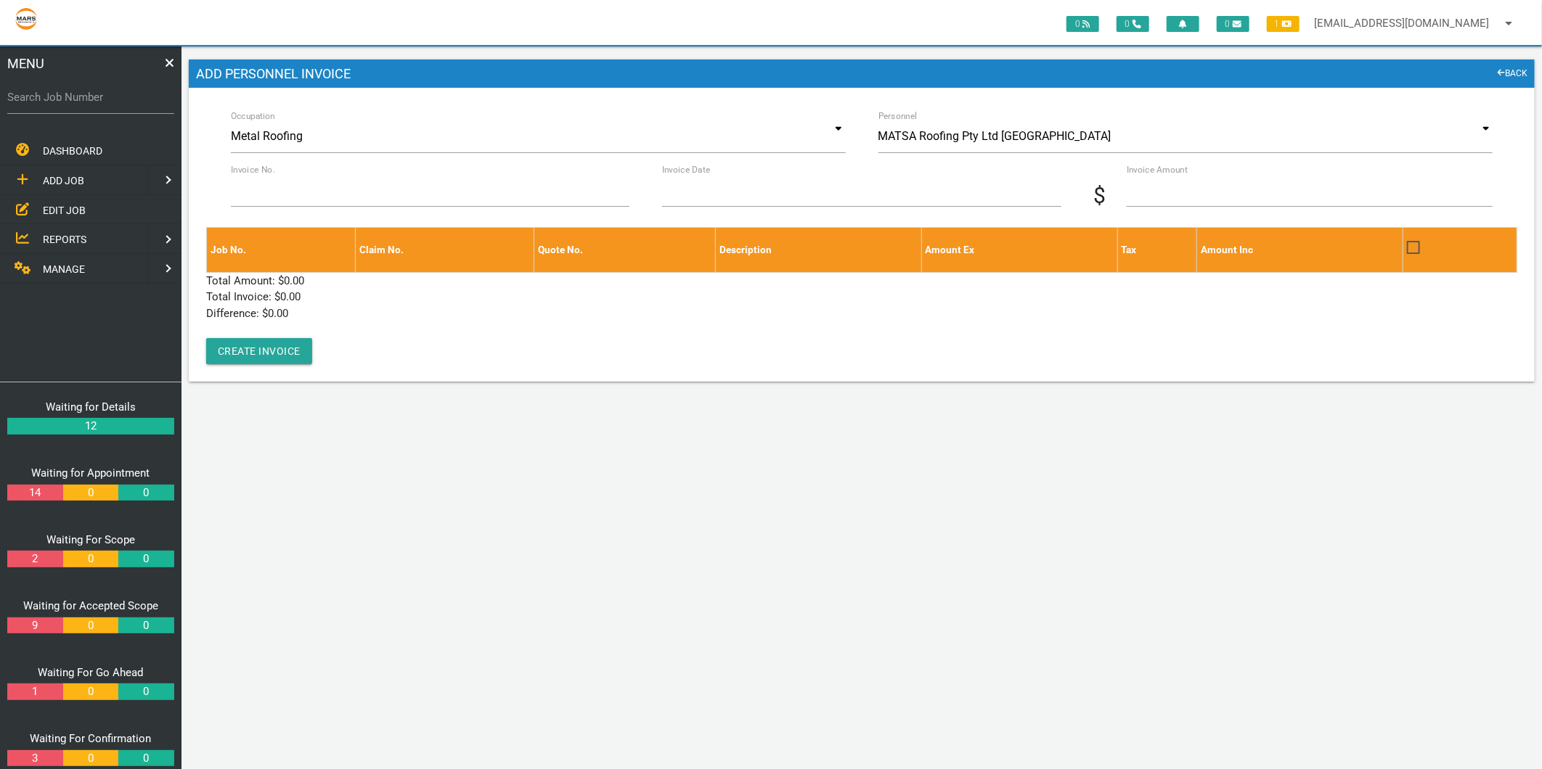
click at [97, 100] on label "Search Job Number" at bounding box center [90, 97] width 167 height 17
click at [97, 100] on input "Search Job Number" at bounding box center [90, 97] width 167 height 33
type input "1743"
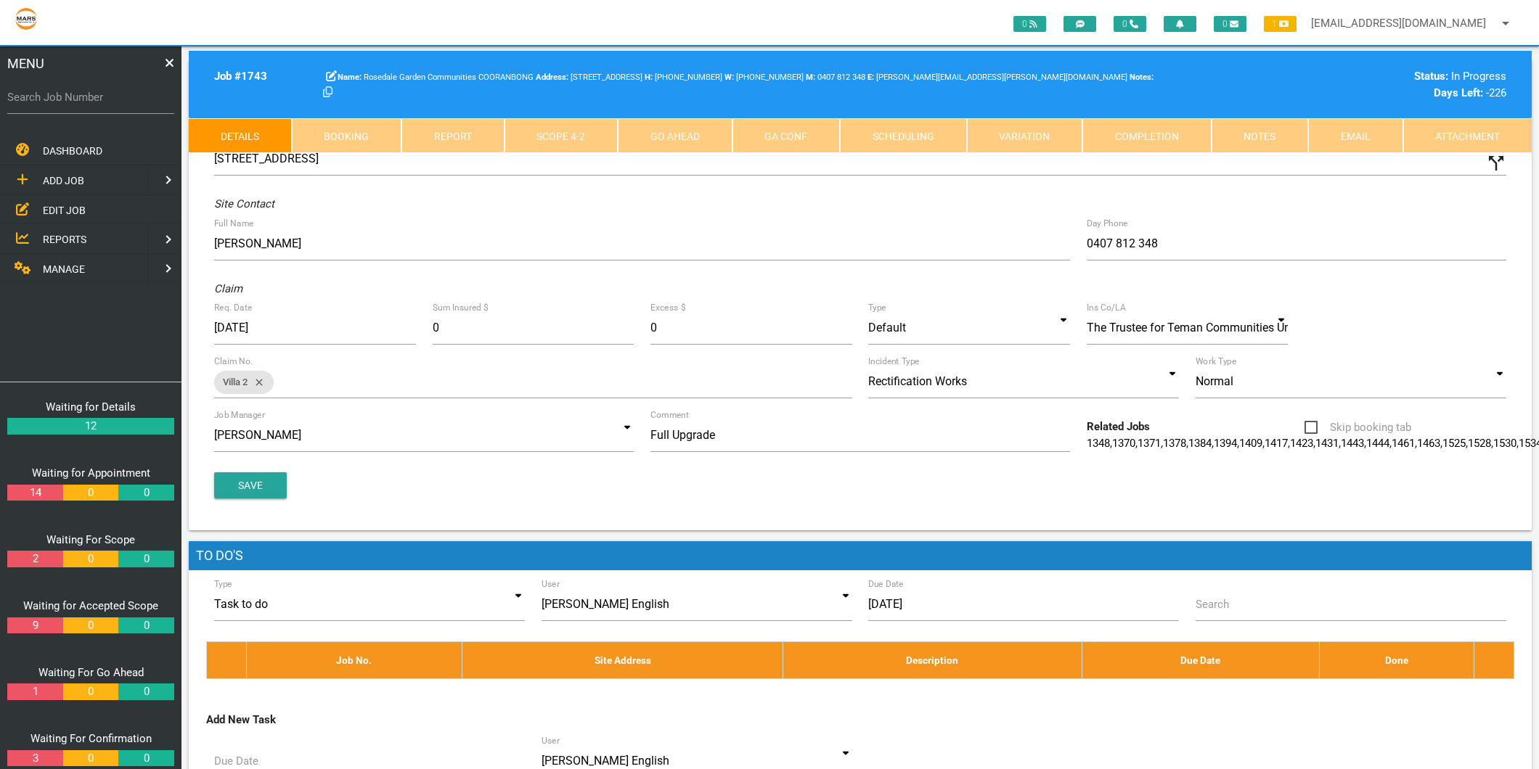
click at [569, 132] on link "Scope 4 - 2" at bounding box center [562, 135] width 114 height 35
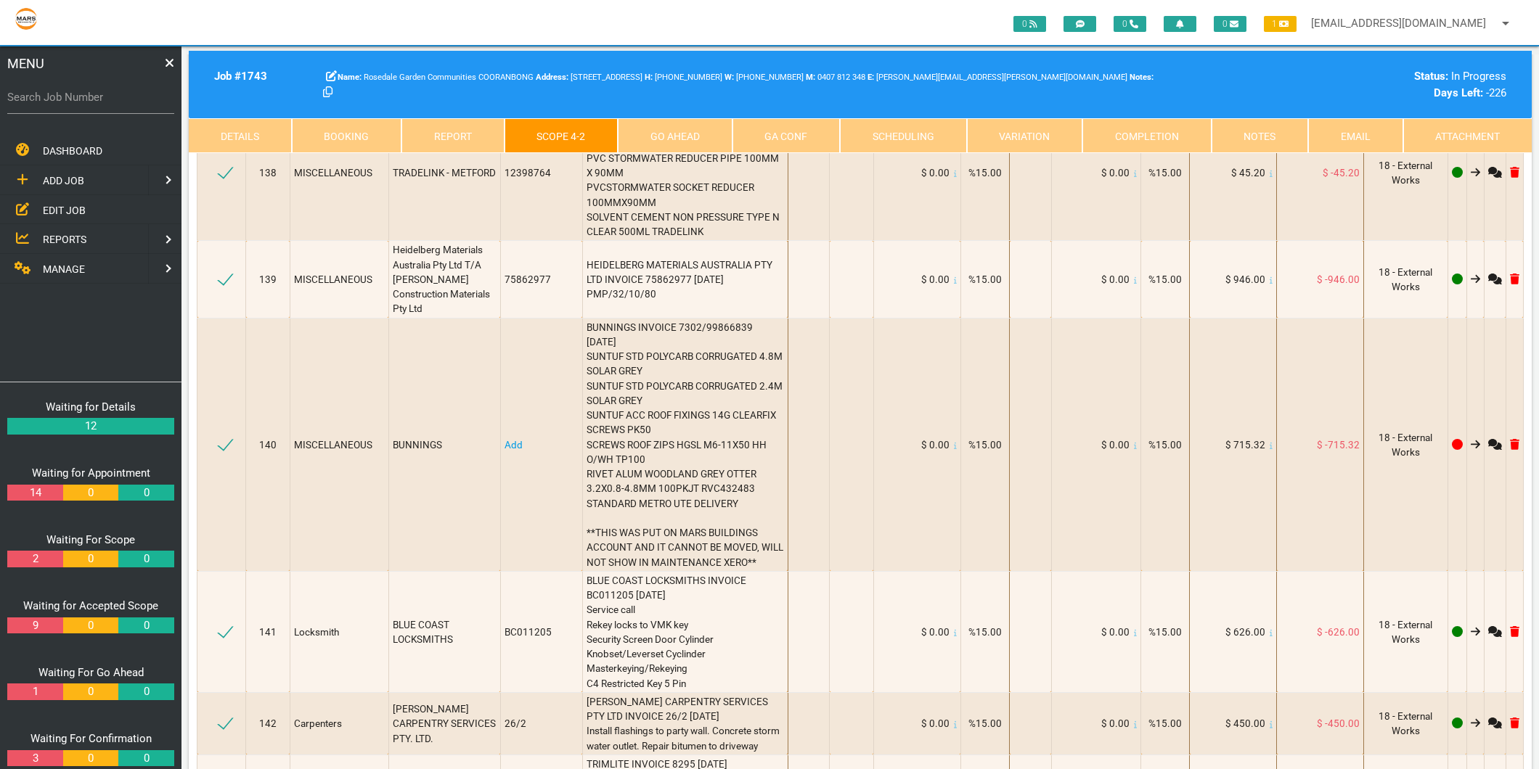
scroll to position [16131, 0]
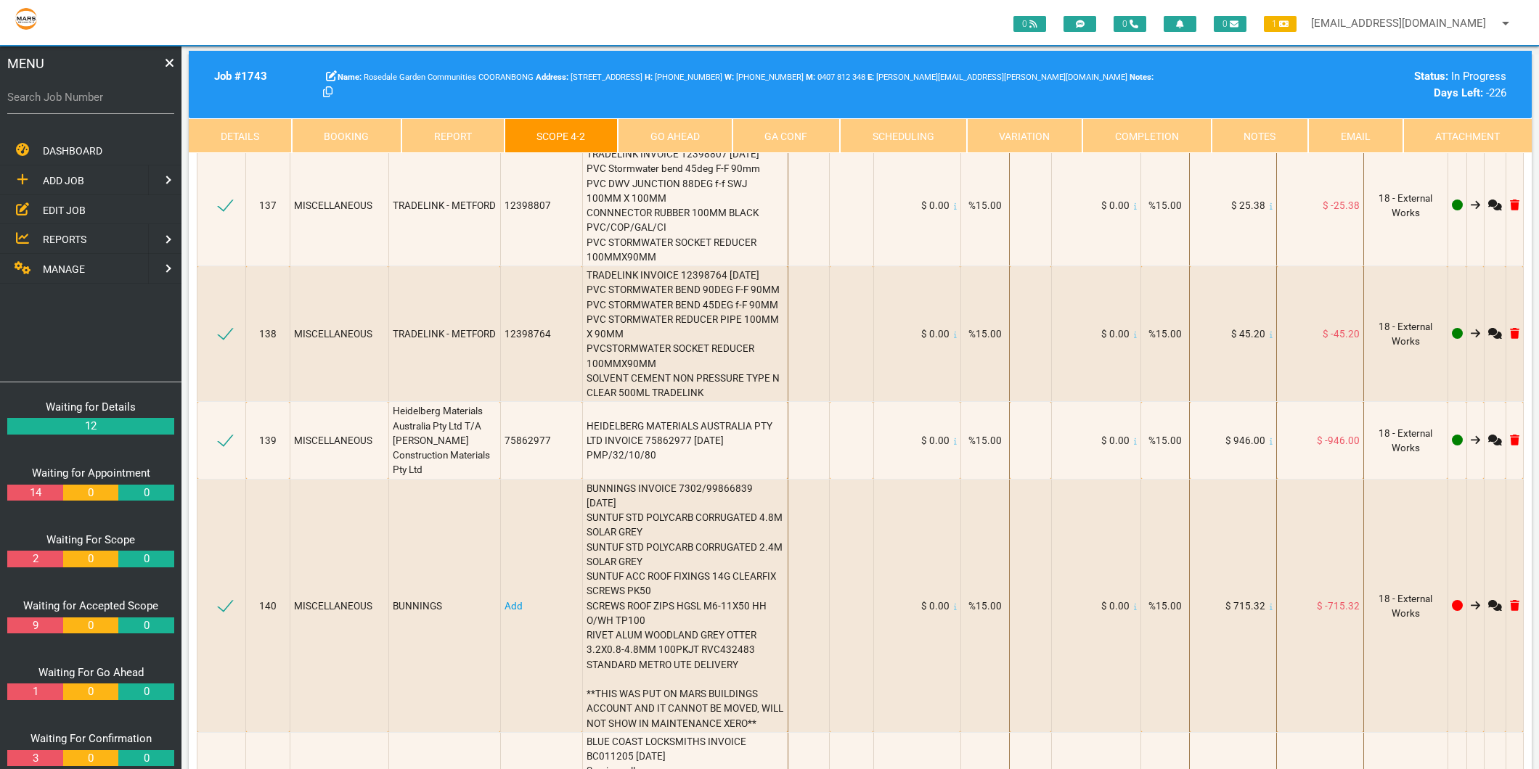
type textarea "TRIPLE M SHEETMETAL INVOICE 37333 20/8/2025 Flashing // 301-400 grith // 2 fold…"
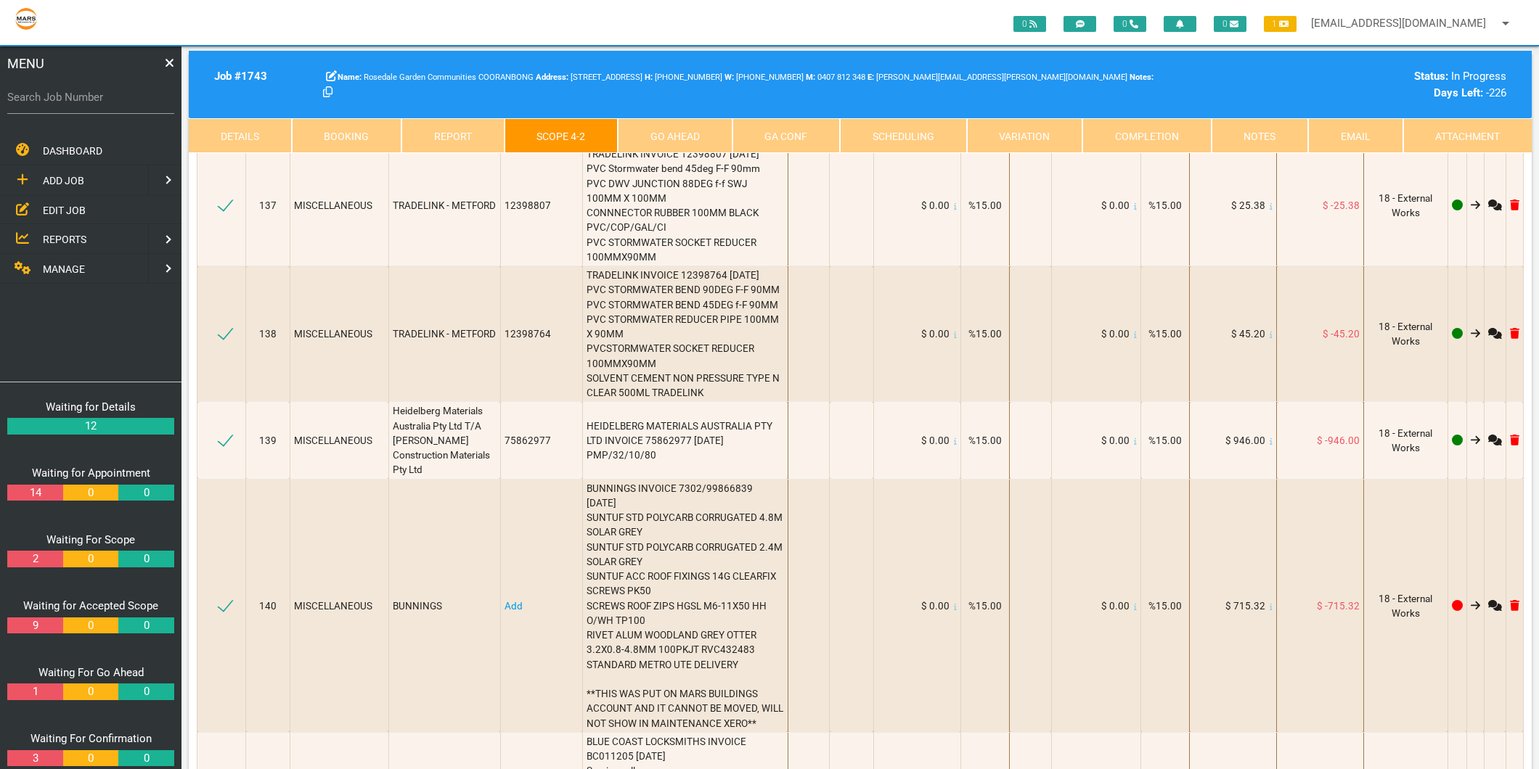
type textarea "TRIPLE M SHEETMETAL INVOICE 37333 [DATE] Flashing // 301-400 grith // 2 fold //…"
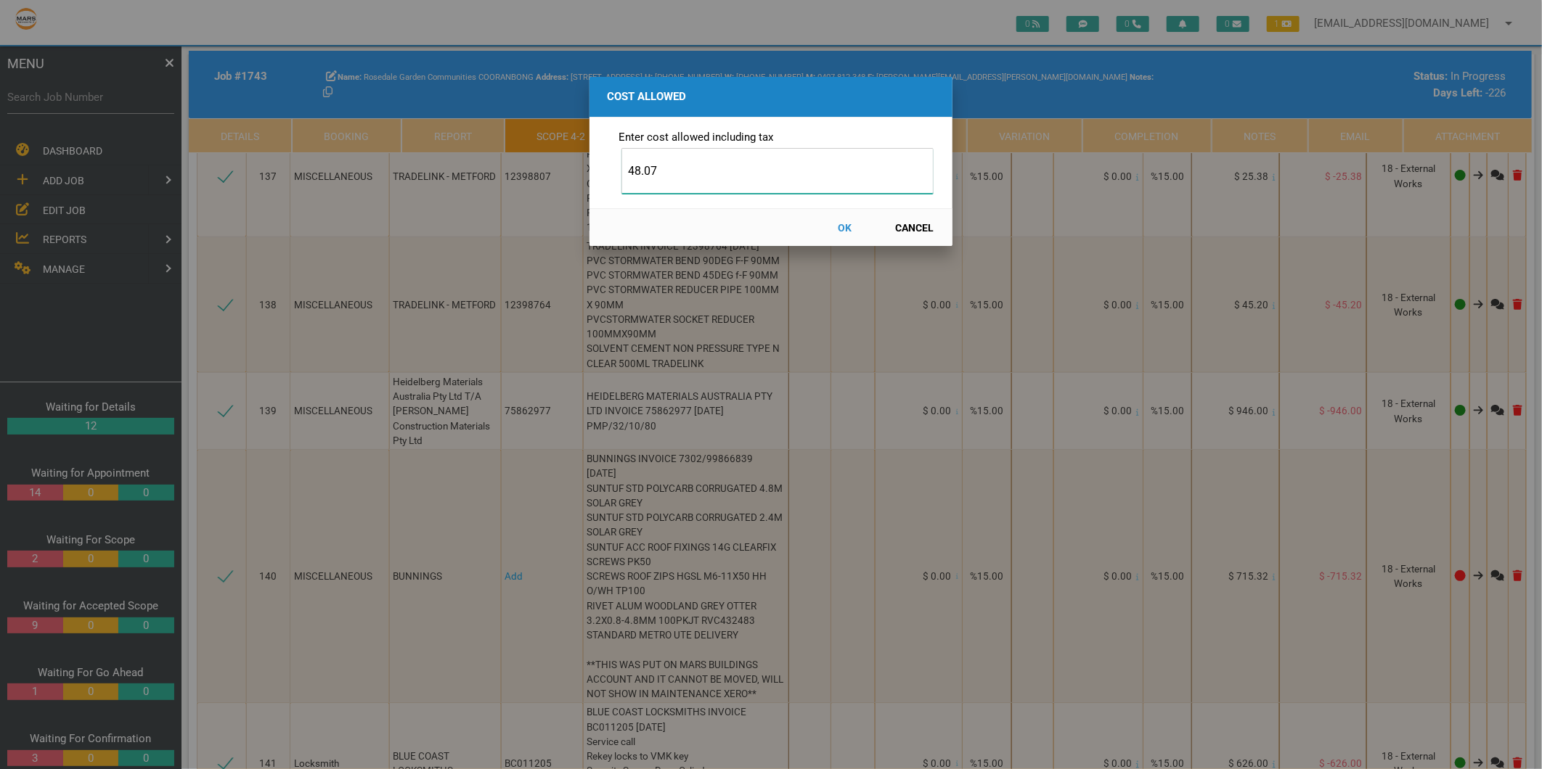
type input "48.07"
click at [845, 225] on button "OK" at bounding box center [845, 227] width 64 height 25
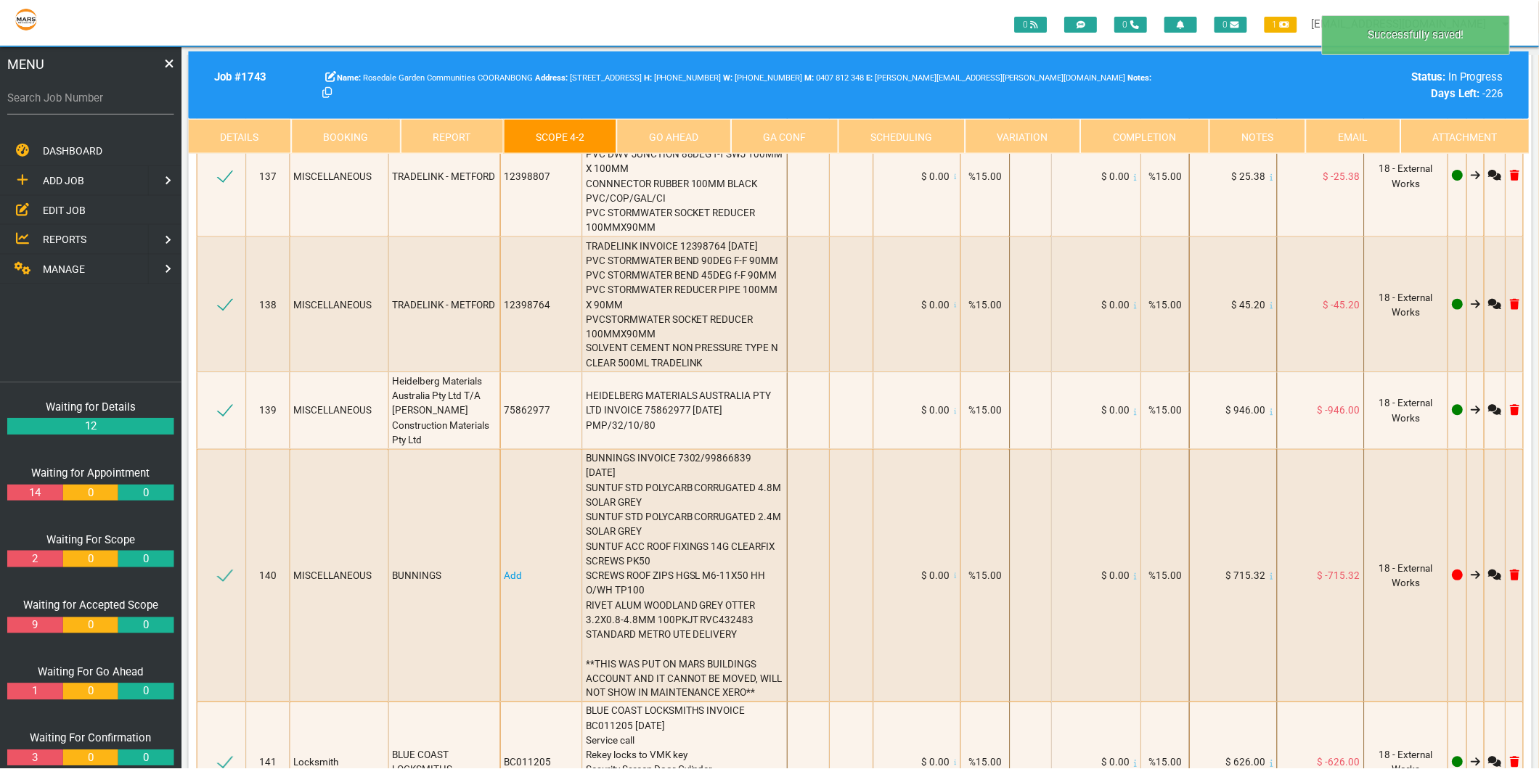
scroll to position [16160, 0]
select select "7"
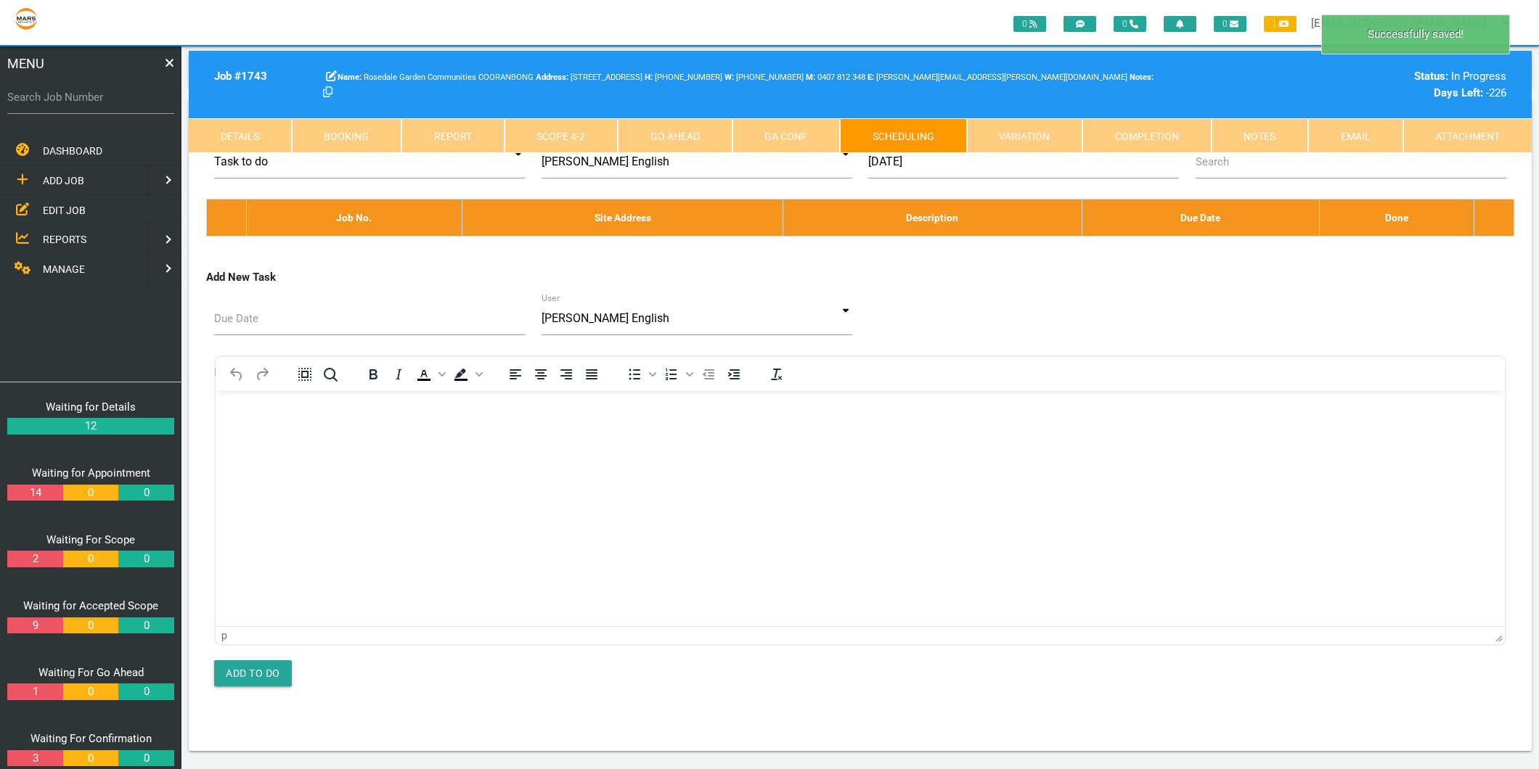
scroll to position [0, 0]
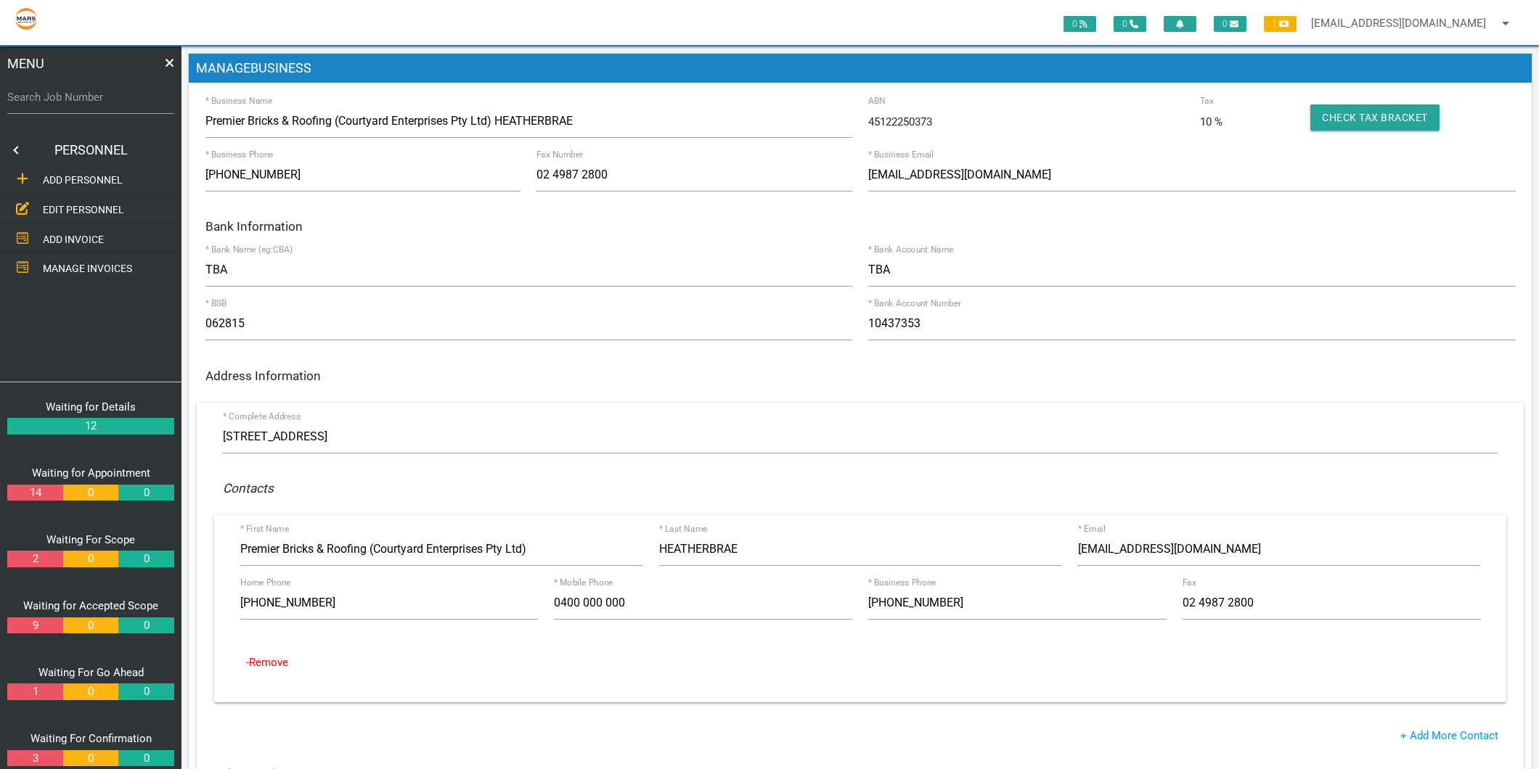
scroll to position [161, 0]
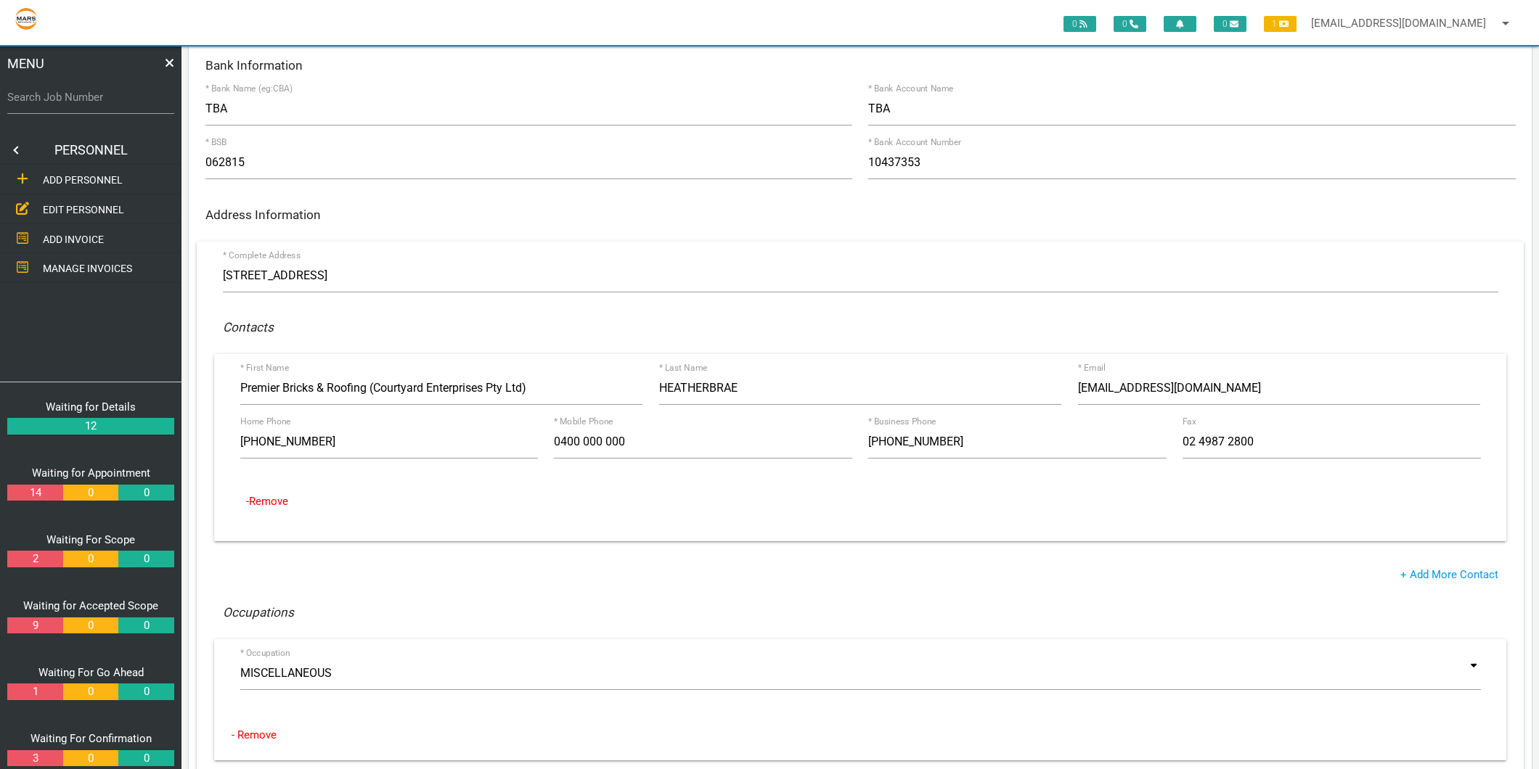
click at [69, 197] on link "EDIT PERSONNEL" at bounding box center [90, 210] width 187 height 30
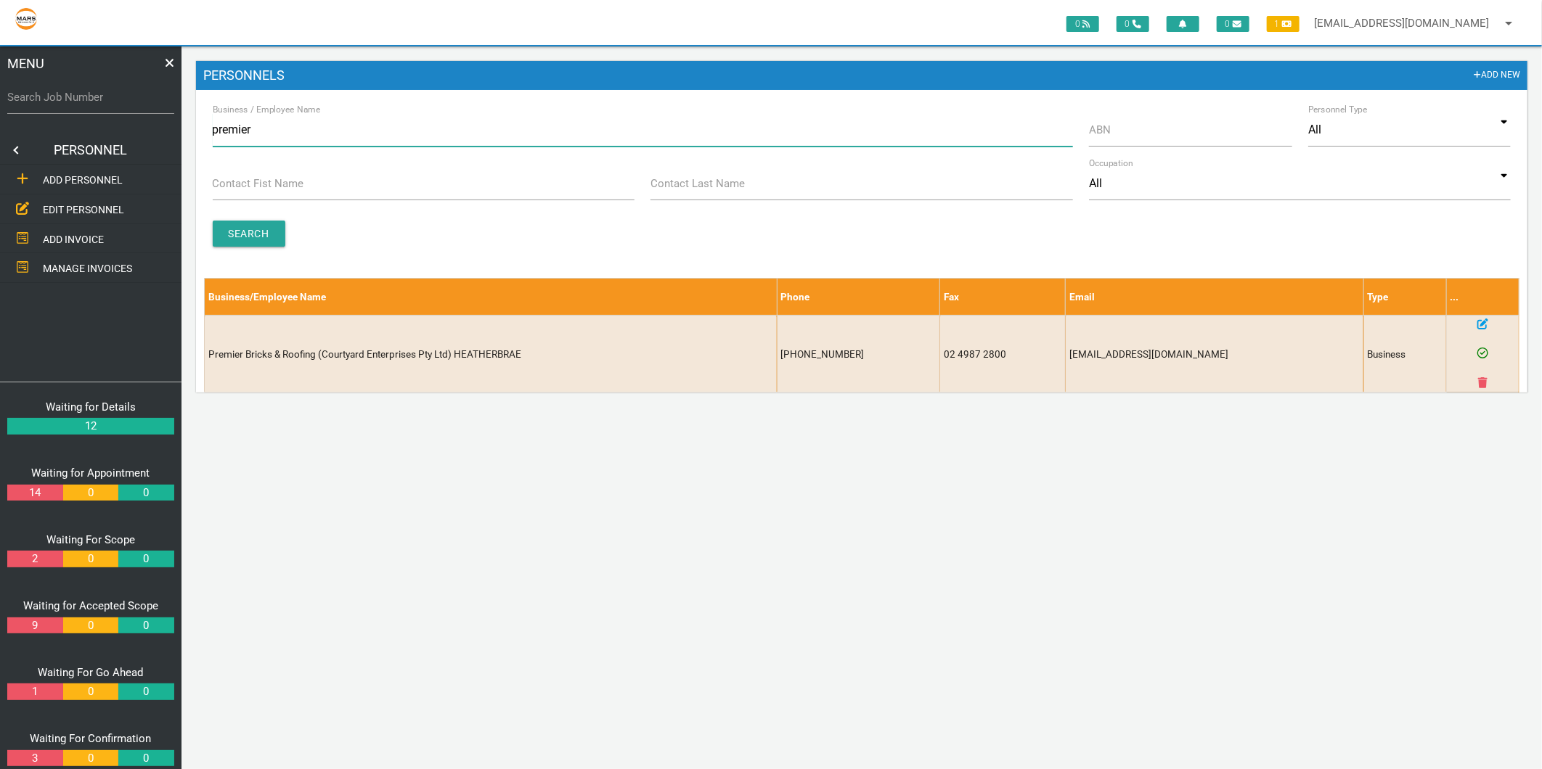
click at [258, 131] on input "premier" at bounding box center [643, 129] width 860 height 33
type input "TIRIPLE M"
click at [248, 258] on form "Business / Employee Name TIRIPLE M ABN Personnel Type All All Business Employee…" at bounding box center [861, 252] width 1331 height 279
click at [257, 231] on input "Search" at bounding box center [249, 234] width 73 height 26
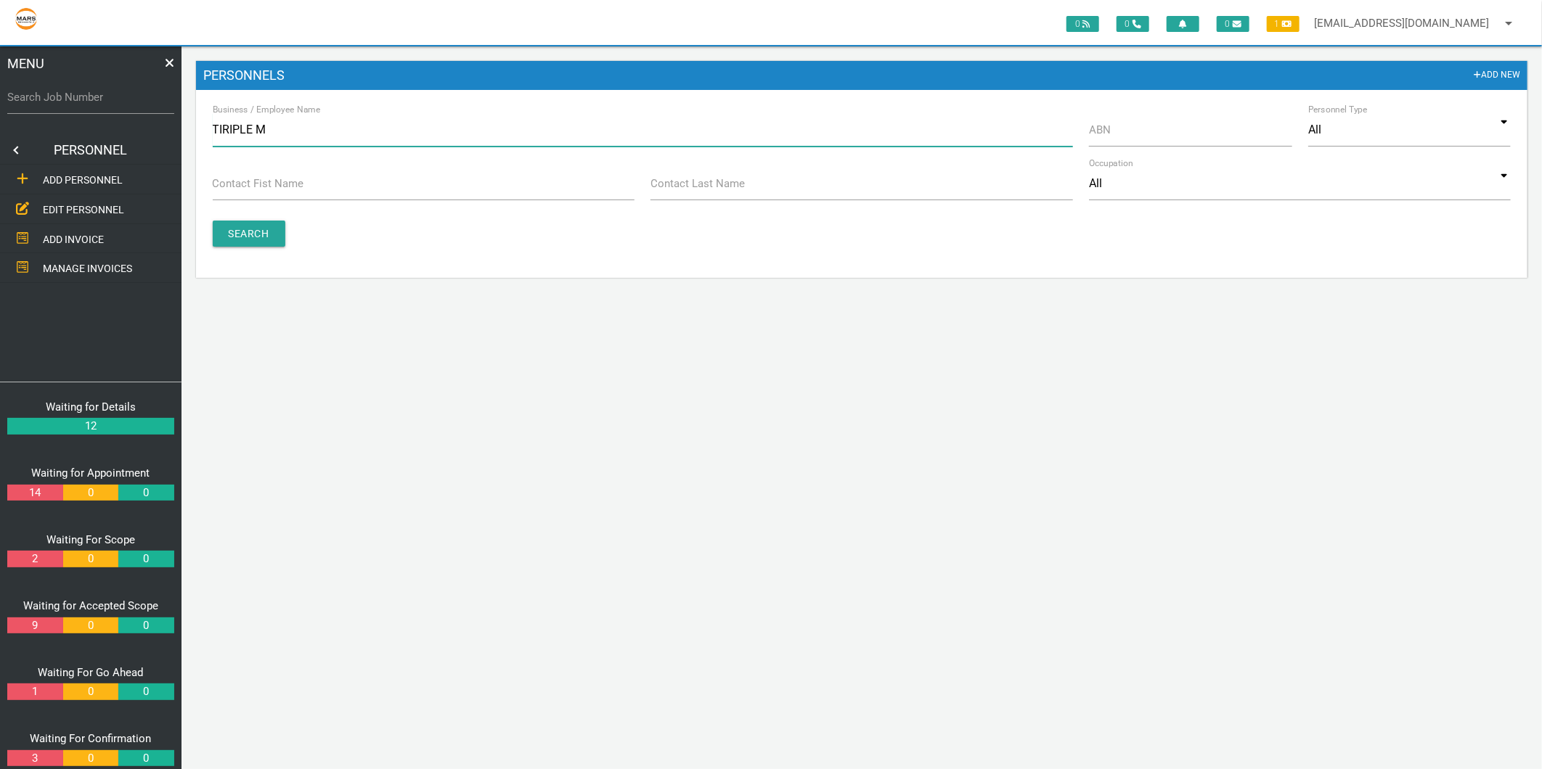
click at [261, 131] on input "TIRIPLE M" at bounding box center [643, 129] width 860 height 33
type input "SHEETMETAL"
click at [284, 220] on form "Business / Employee Name SHEETMETAL ABN Personnel Type All All Business Employe…" at bounding box center [861, 195] width 1331 height 165
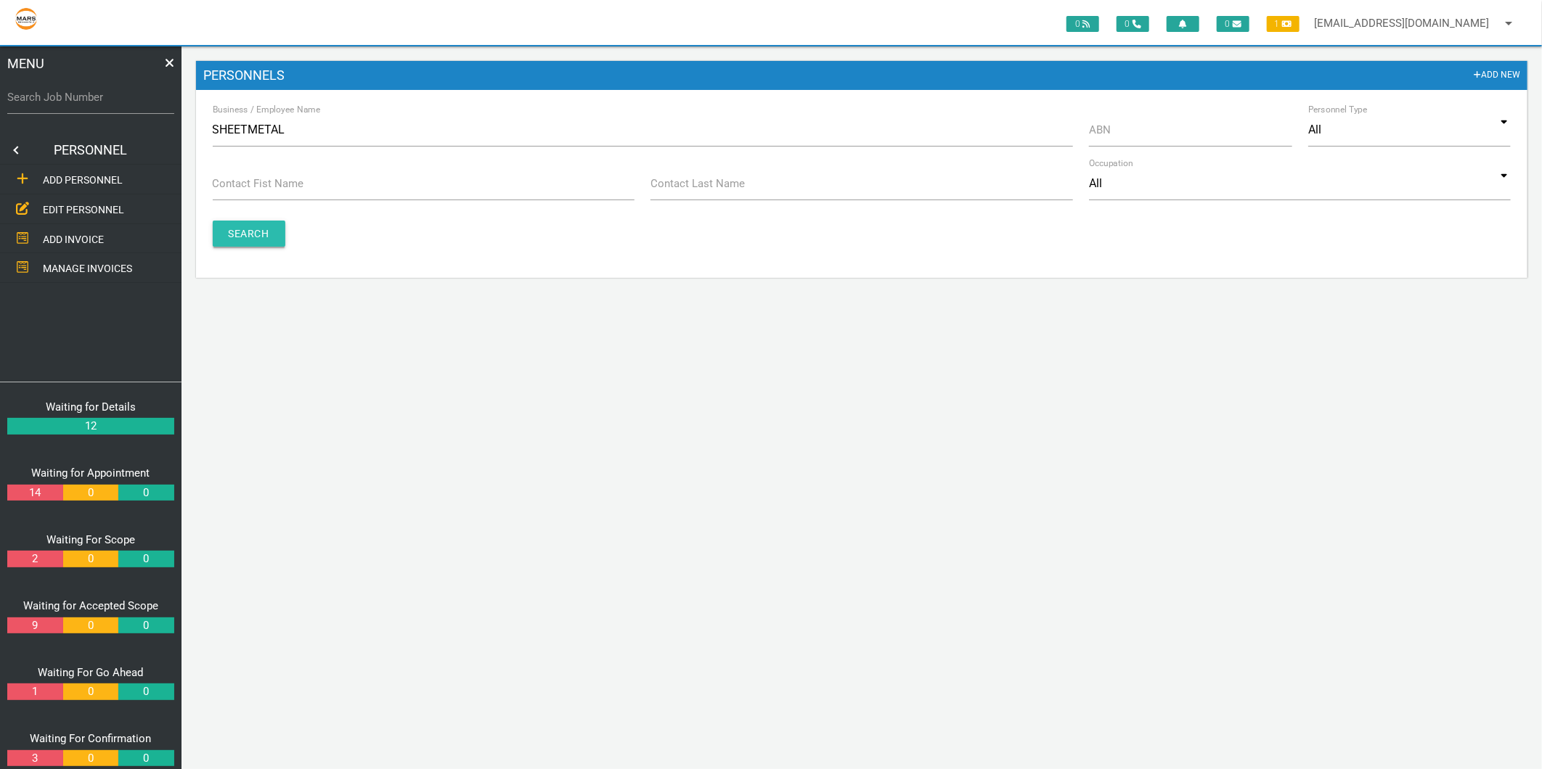
click at [269, 224] on input "Search" at bounding box center [249, 234] width 73 height 26
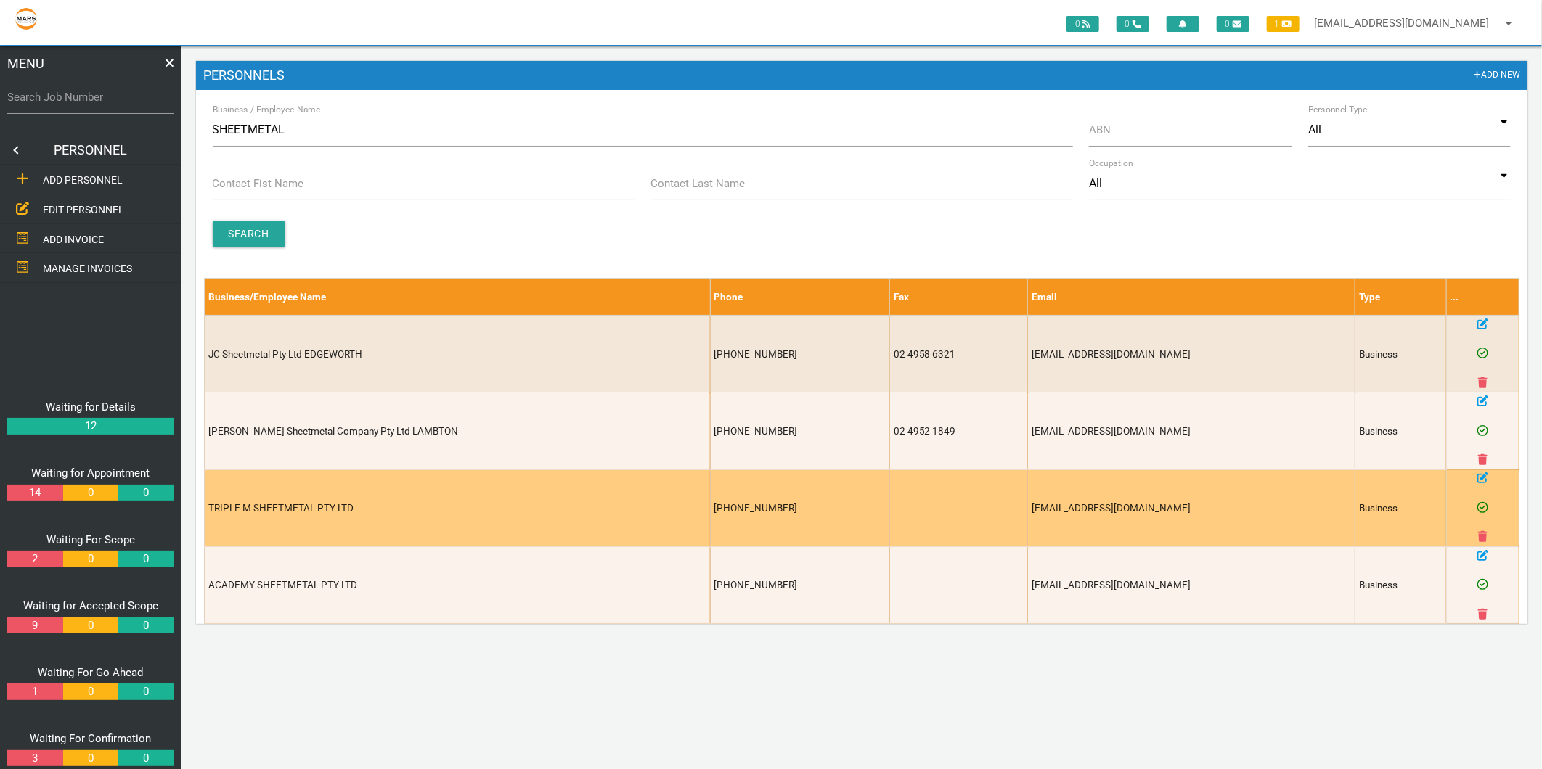
click at [1483, 480] on icon at bounding box center [1482, 478] width 11 height 11
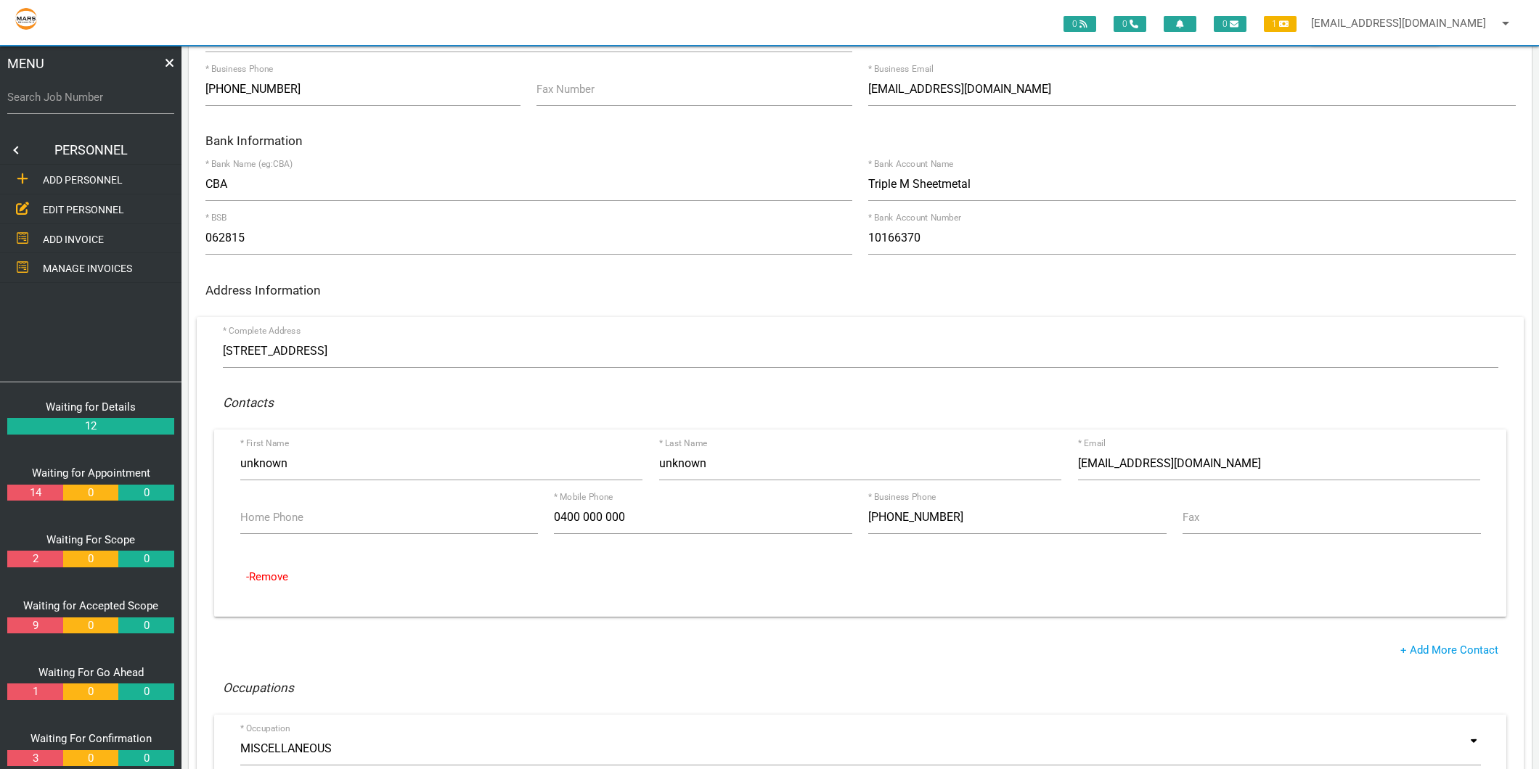
scroll to position [242, 0]
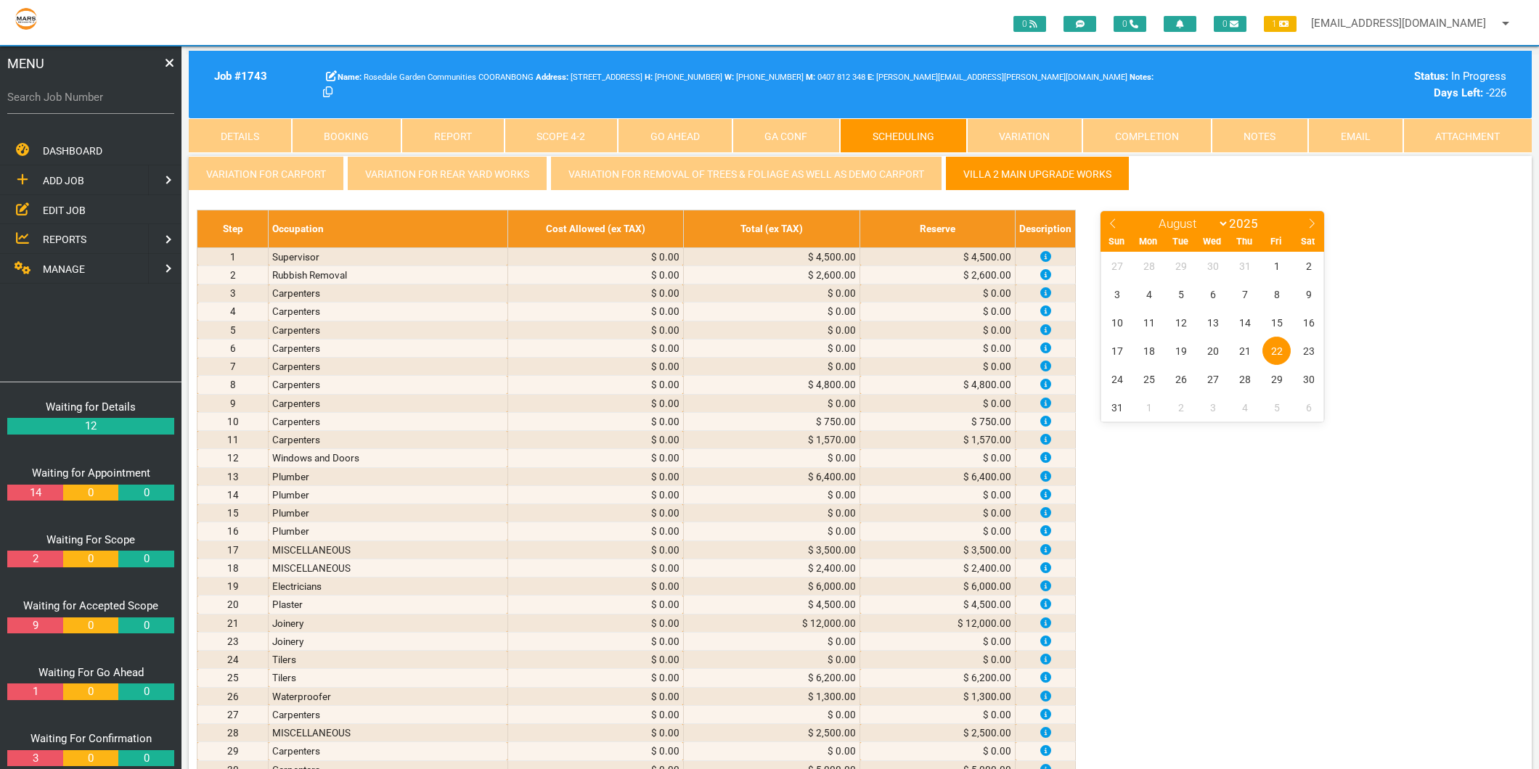
select select "7"
click at [1215, 351] on span "20" at bounding box center [1212, 351] width 28 height 28
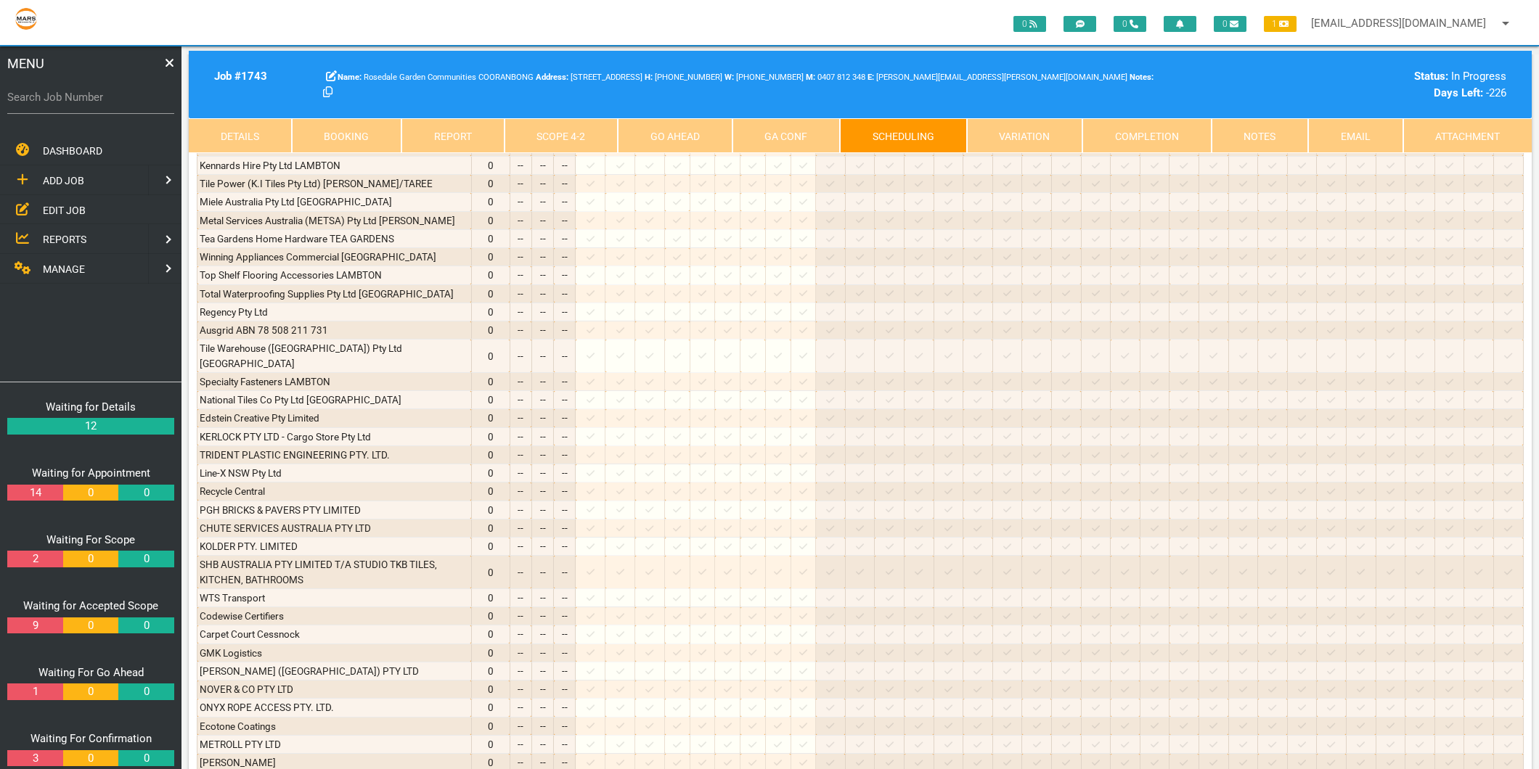
scroll to position [4091, 0]
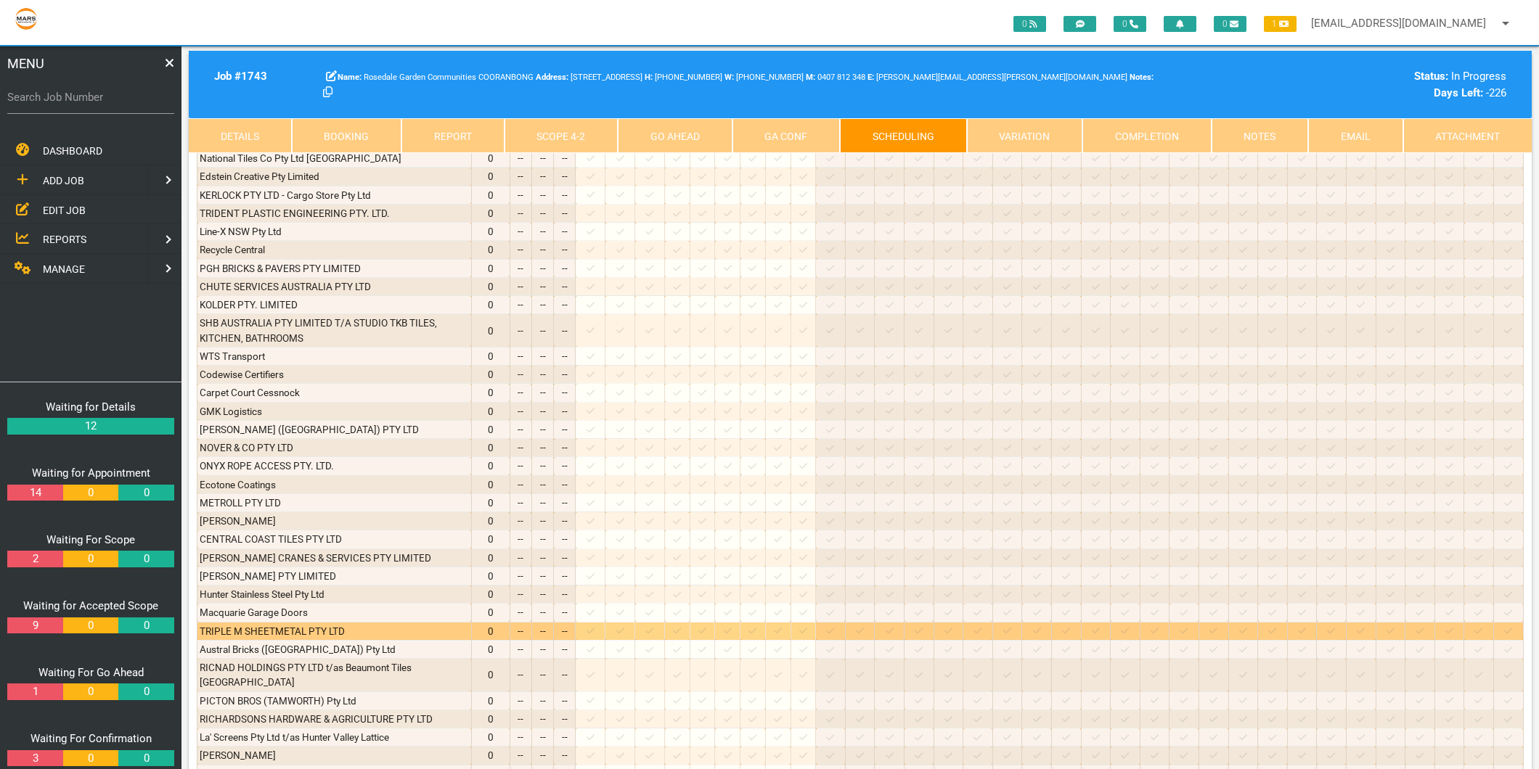
click at [595, 629] on icon at bounding box center [591, 632] width 8 height 6
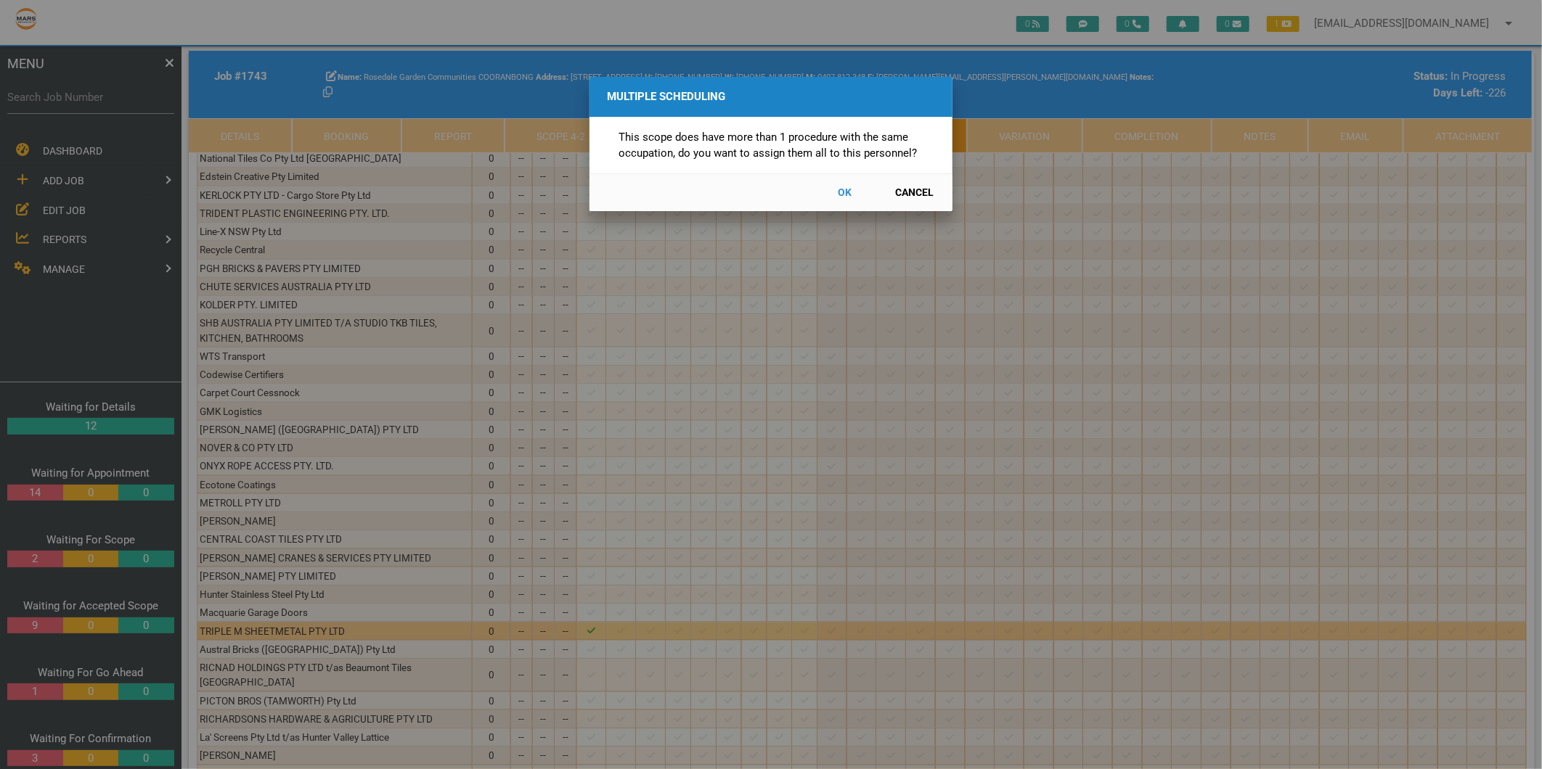
click at [910, 193] on button "Cancel" at bounding box center [915, 192] width 64 height 25
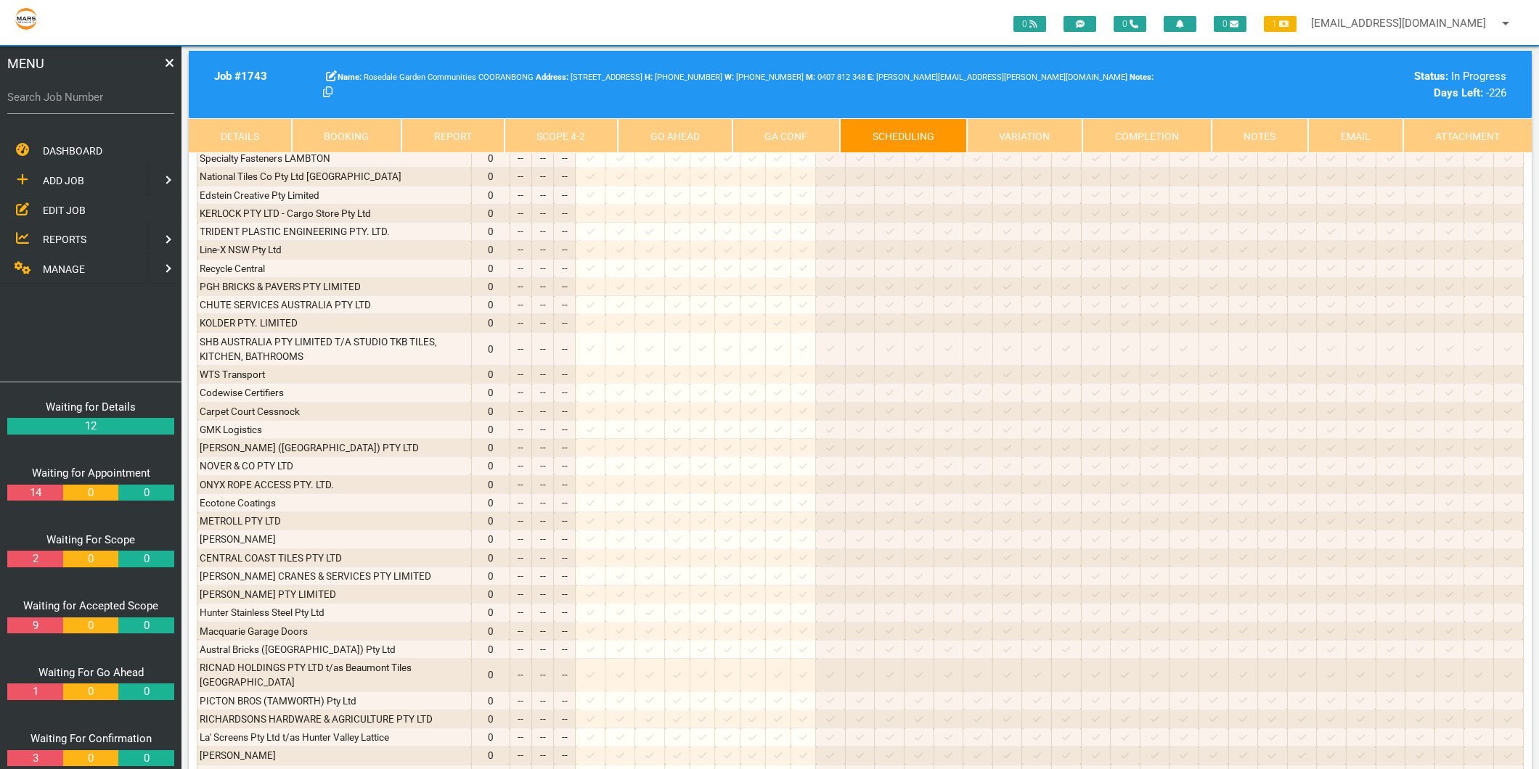
scroll to position [2559, 0]
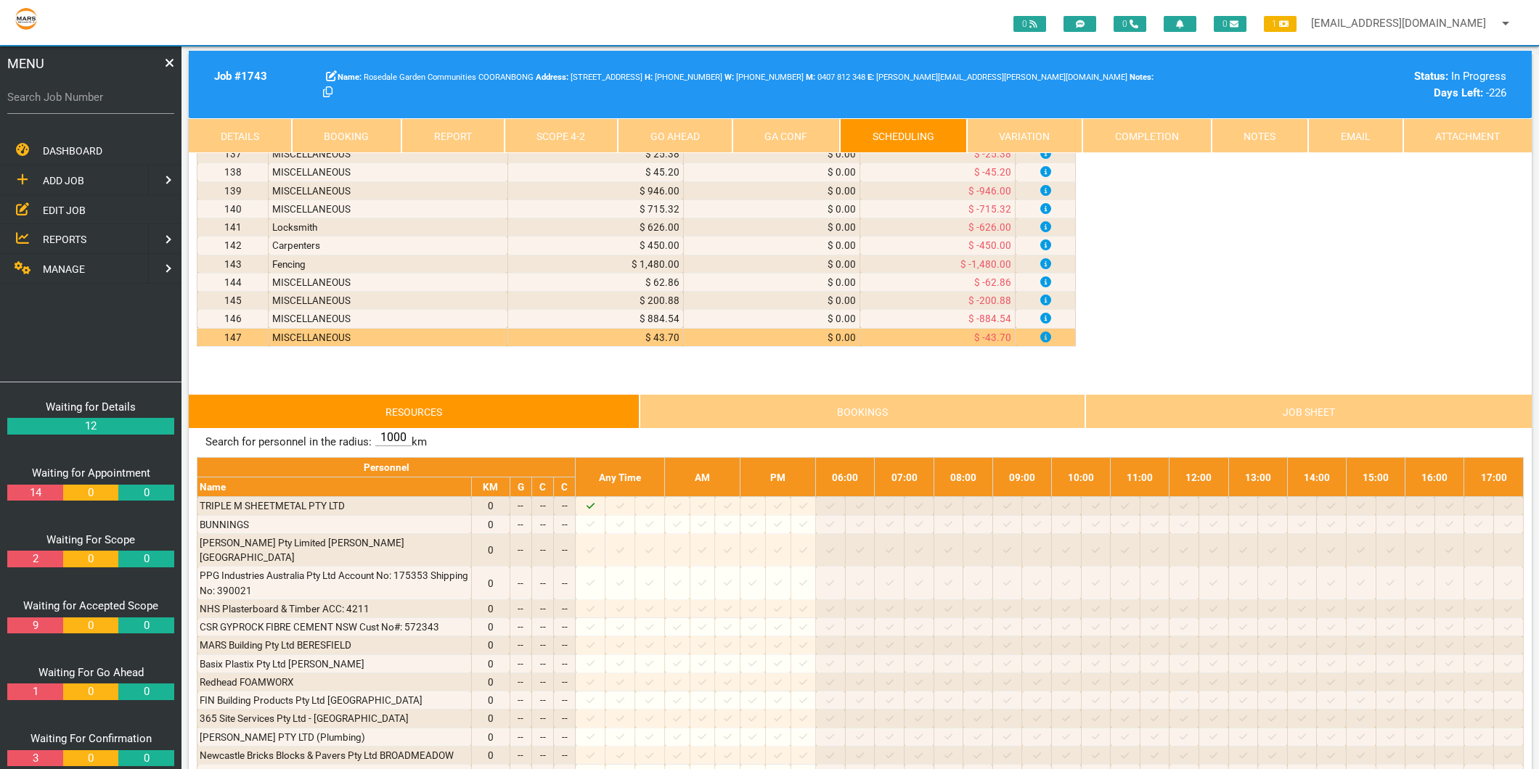
click at [531, 136] on link "Scope 4 - 2" at bounding box center [562, 135] width 114 height 35
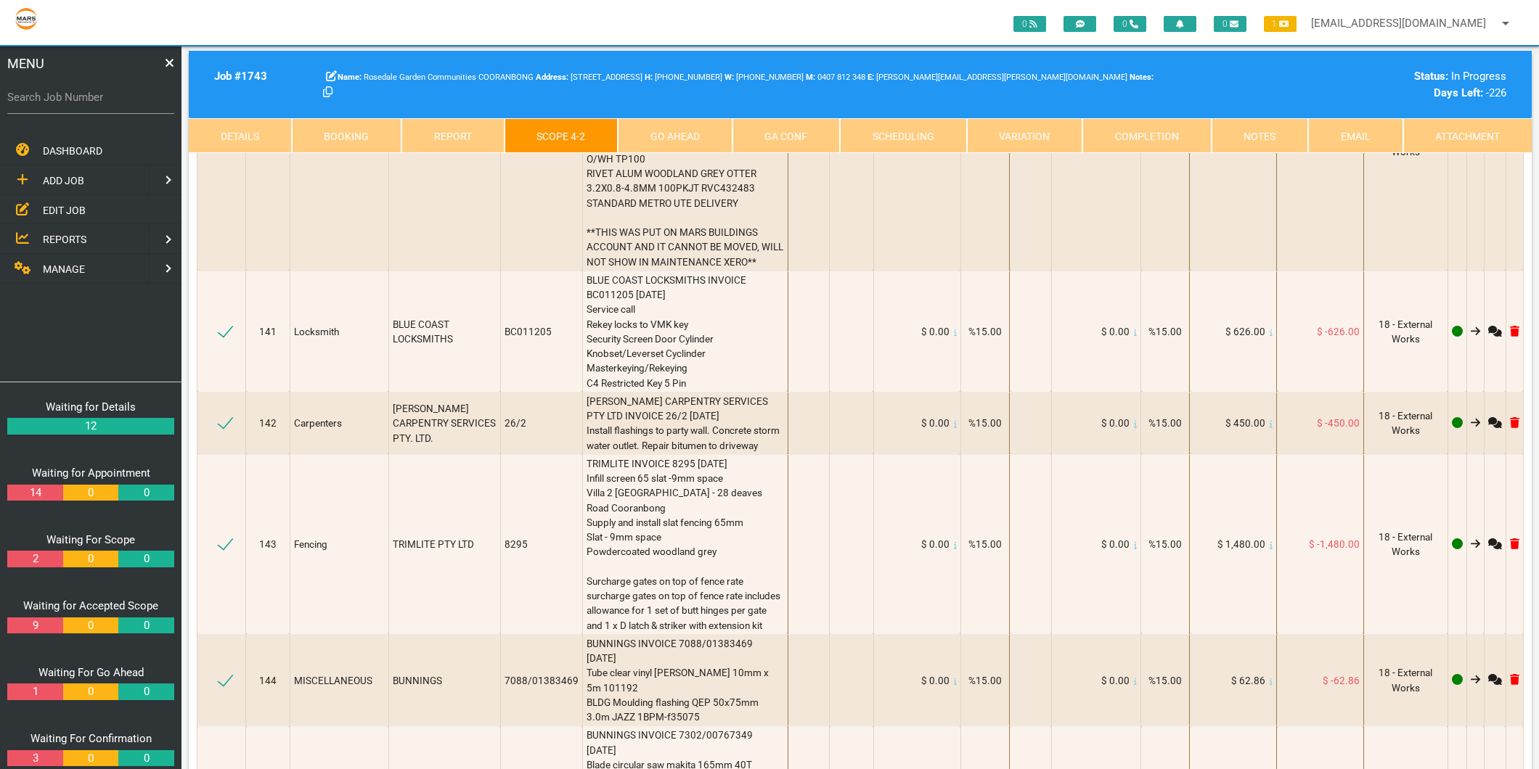
scroll to position [16270, 0]
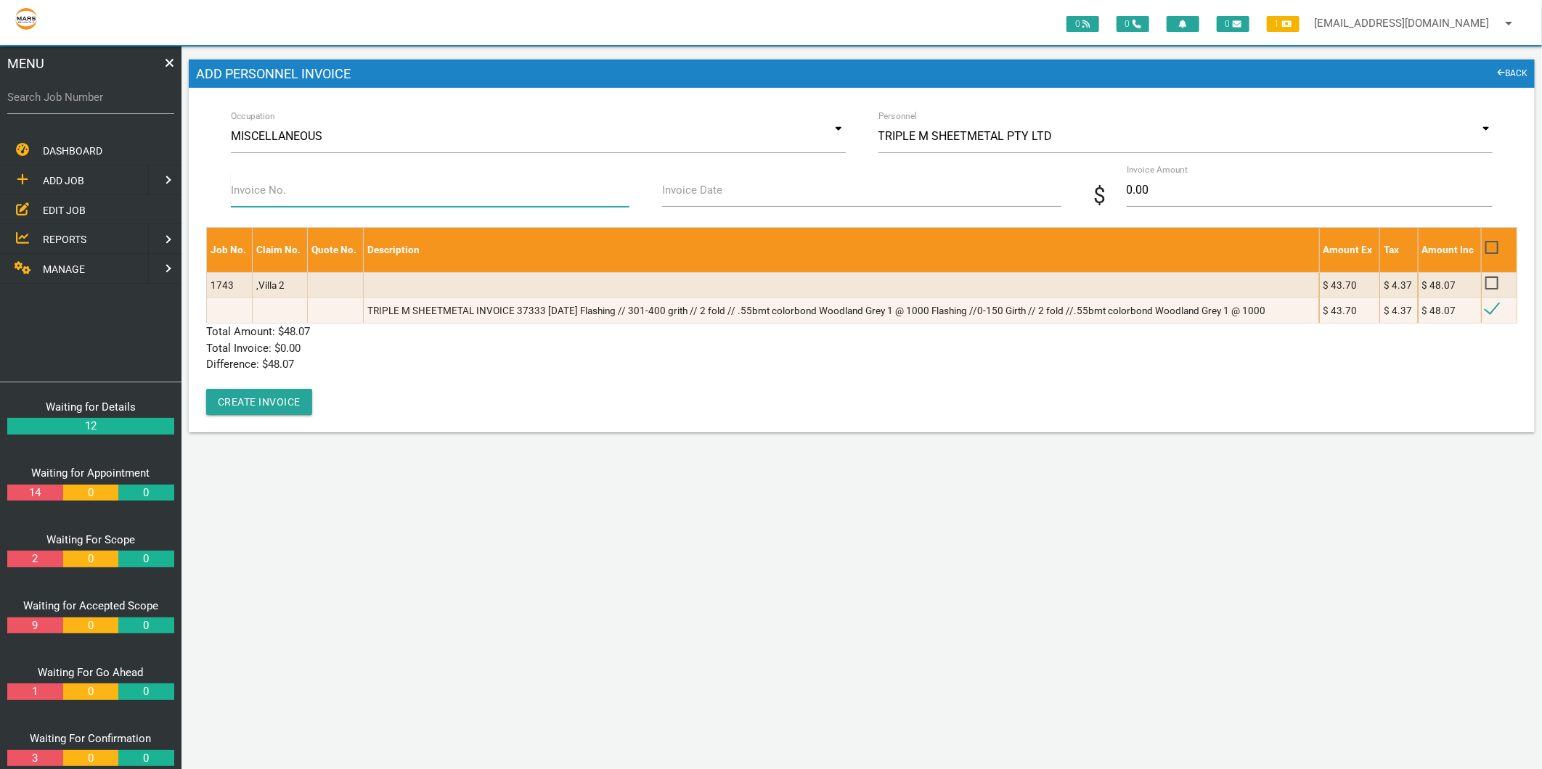
click at [376, 205] on input "Invoice No." at bounding box center [430, 189] width 399 height 33
type input "37333"
click at [749, 200] on input "Invoice Date" at bounding box center [861, 189] width 399 height 33
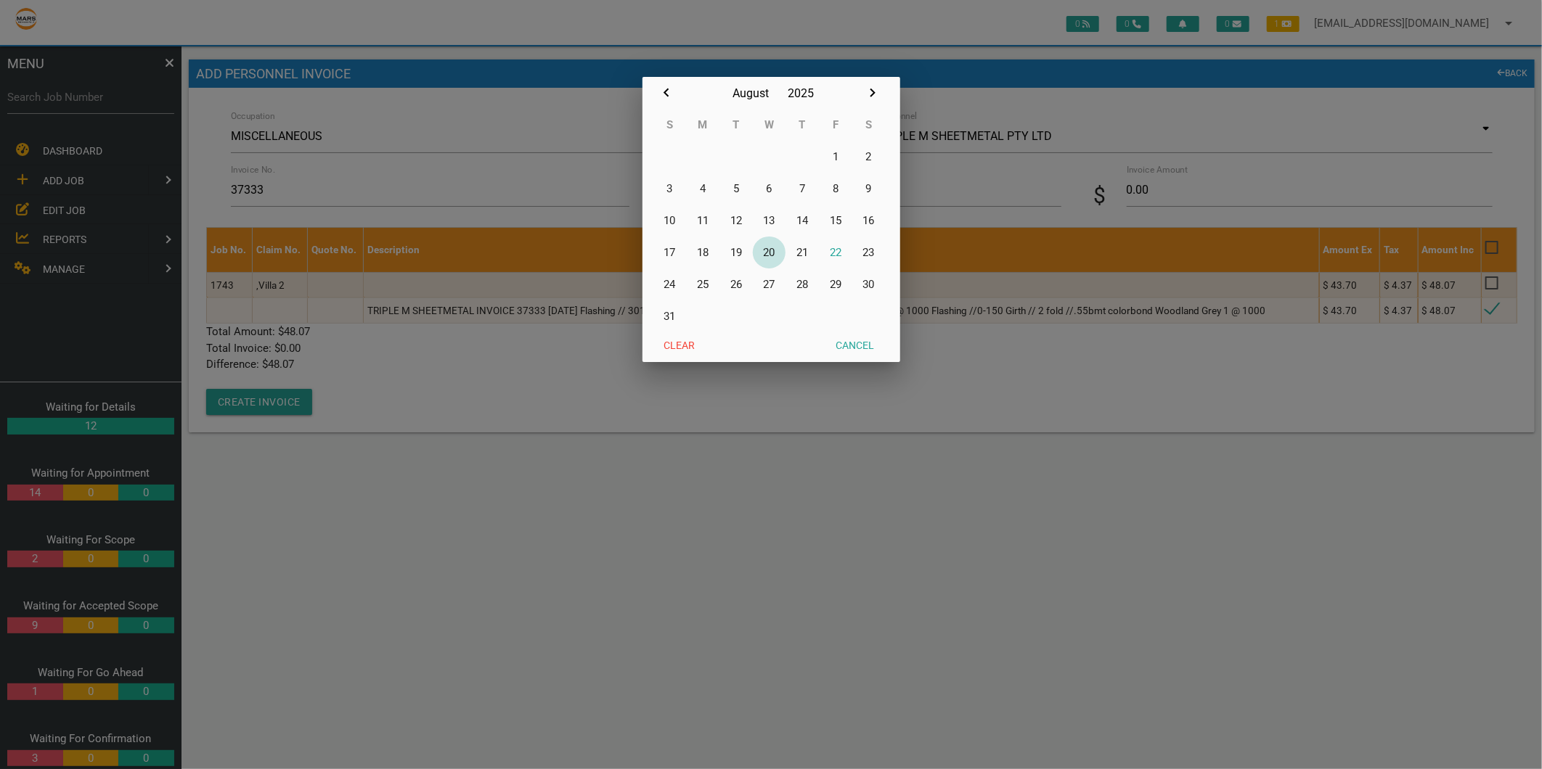
click at [773, 255] on button "20" at bounding box center [769, 253] width 33 height 32
type input "[DATE]"
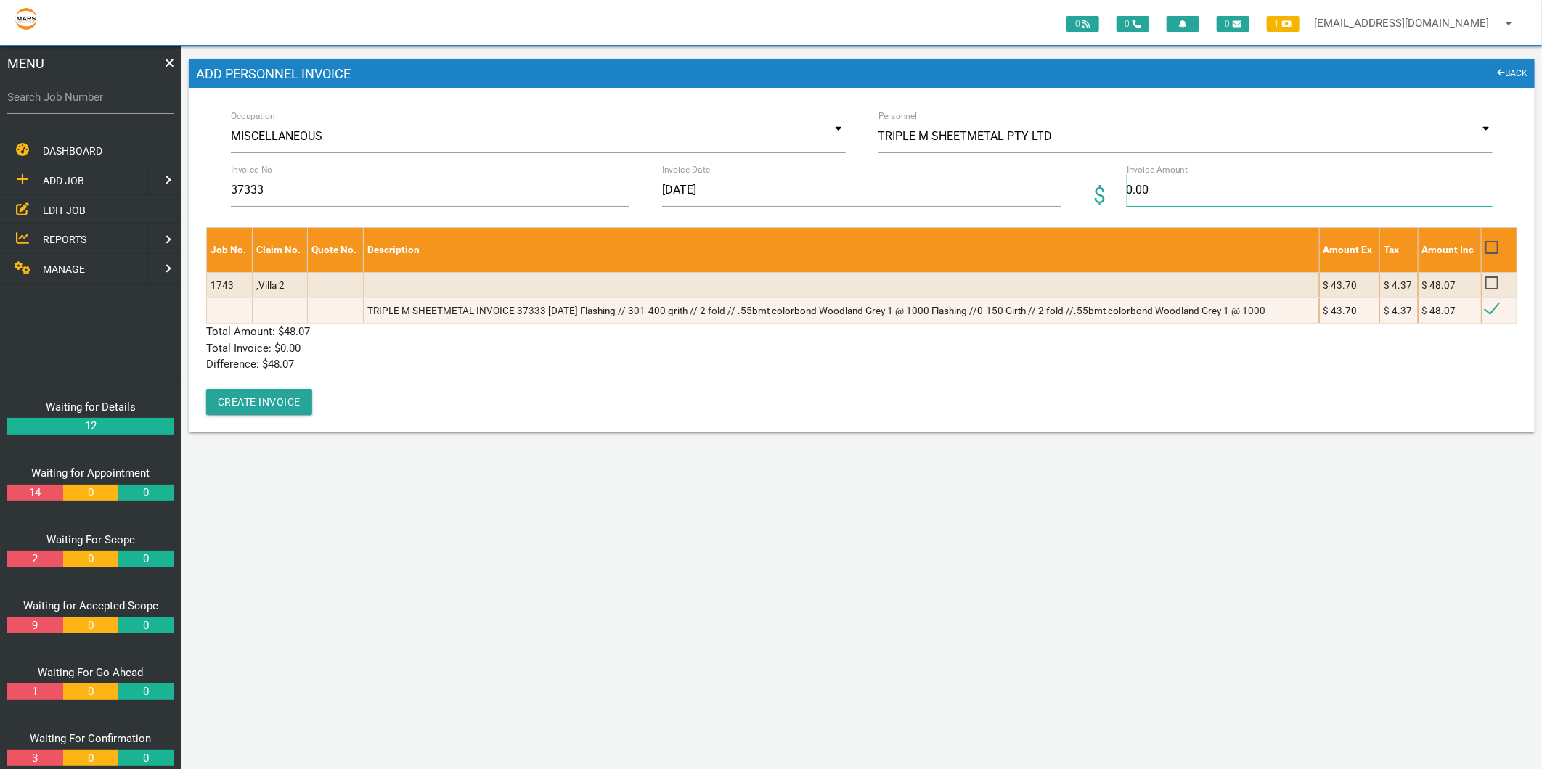
click at [1201, 187] on input "0.00" at bounding box center [1310, 189] width 366 height 33
type input "48.07"
click at [512, 335] on p "Total Amount: $ 48.07" at bounding box center [861, 332] width 1311 height 17
click at [278, 400] on button "Create Invoice" at bounding box center [259, 402] width 106 height 26
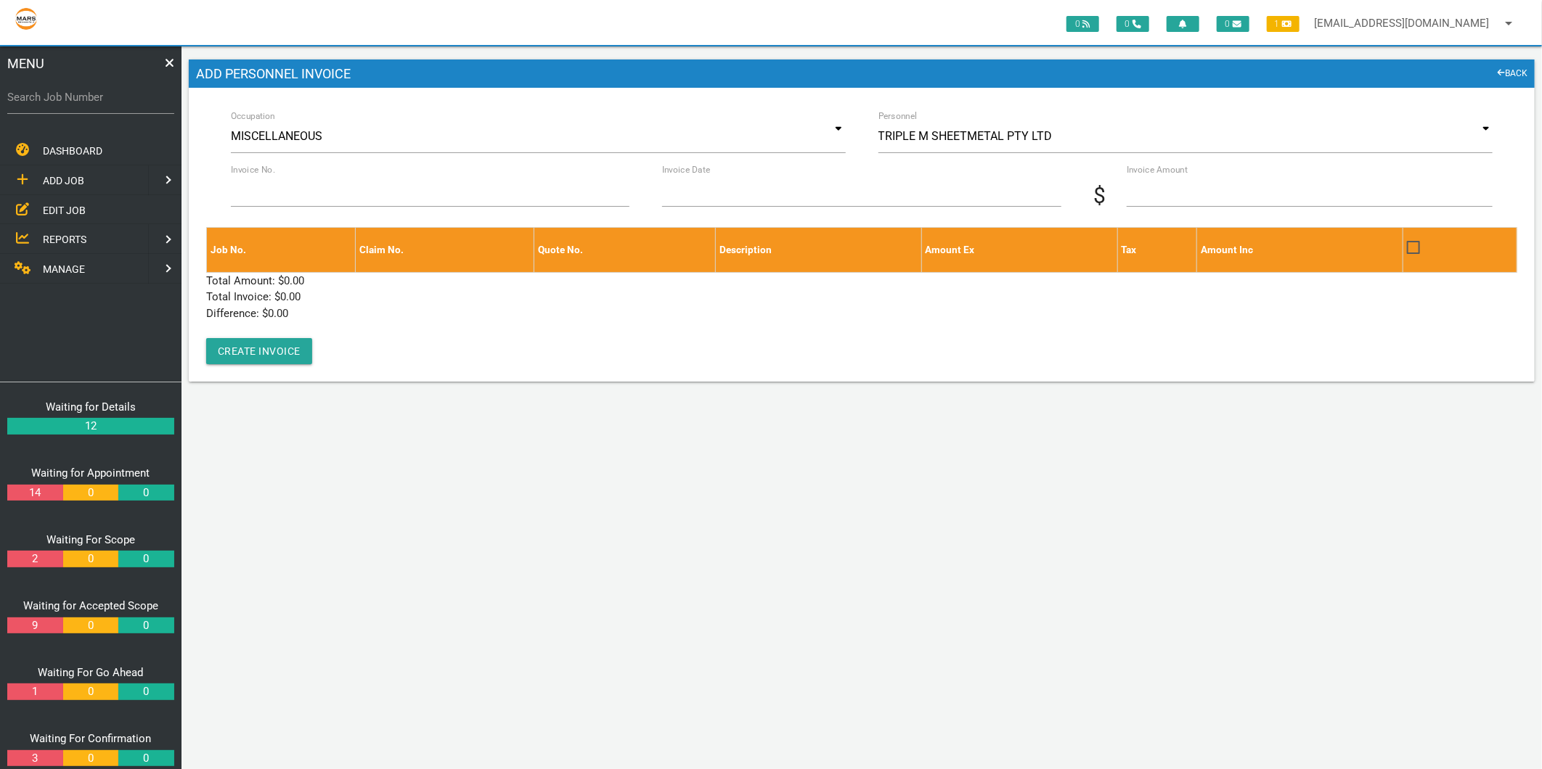
click at [69, 95] on label "Search Job Number" at bounding box center [90, 97] width 167 height 17
click at [69, 95] on input "Search Job Number" at bounding box center [90, 97] width 167 height 33
type input "1499"
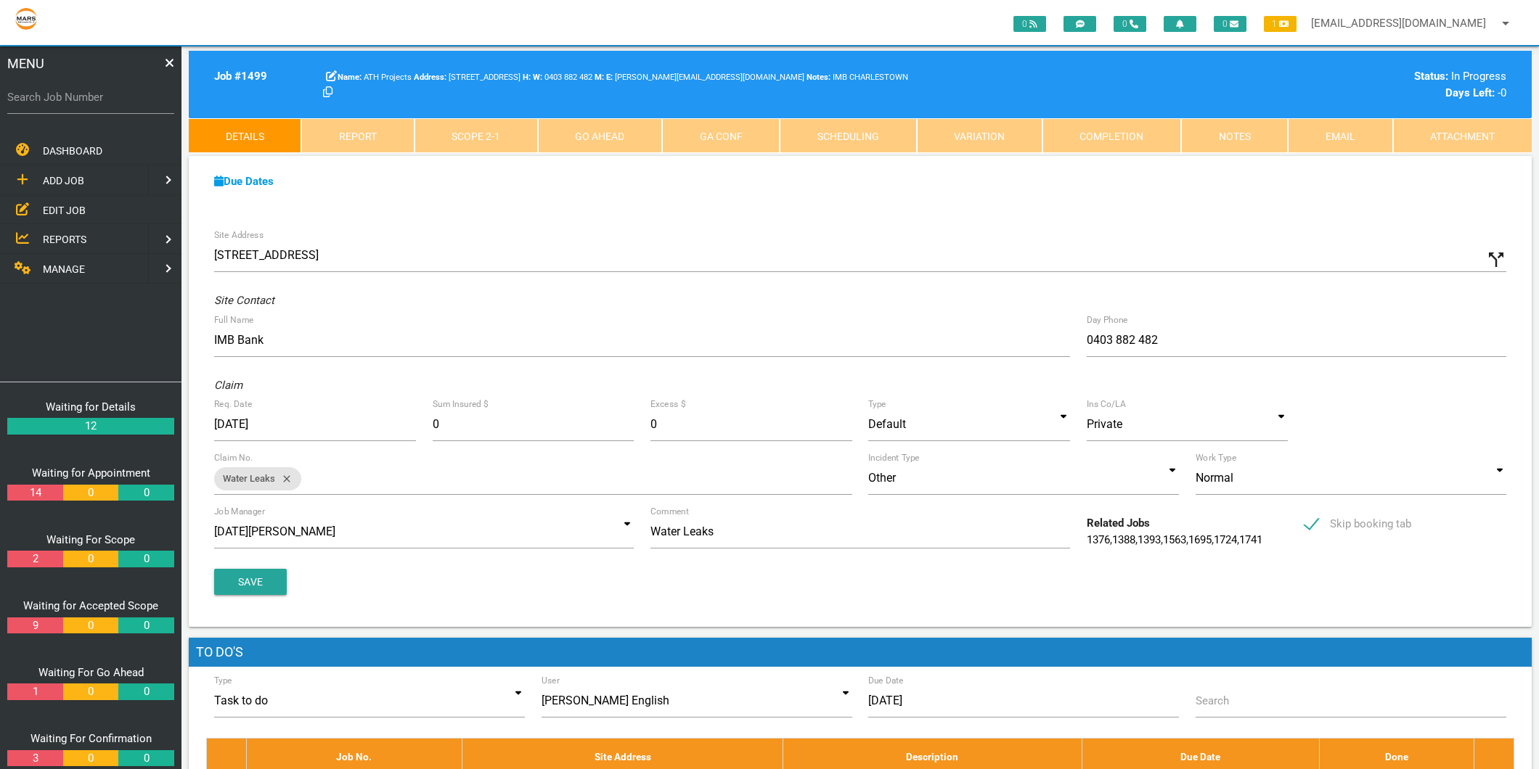
click at [473, 131] on link "Scope 2 - 1" at bounding box center [475, 135] width 123 height 35
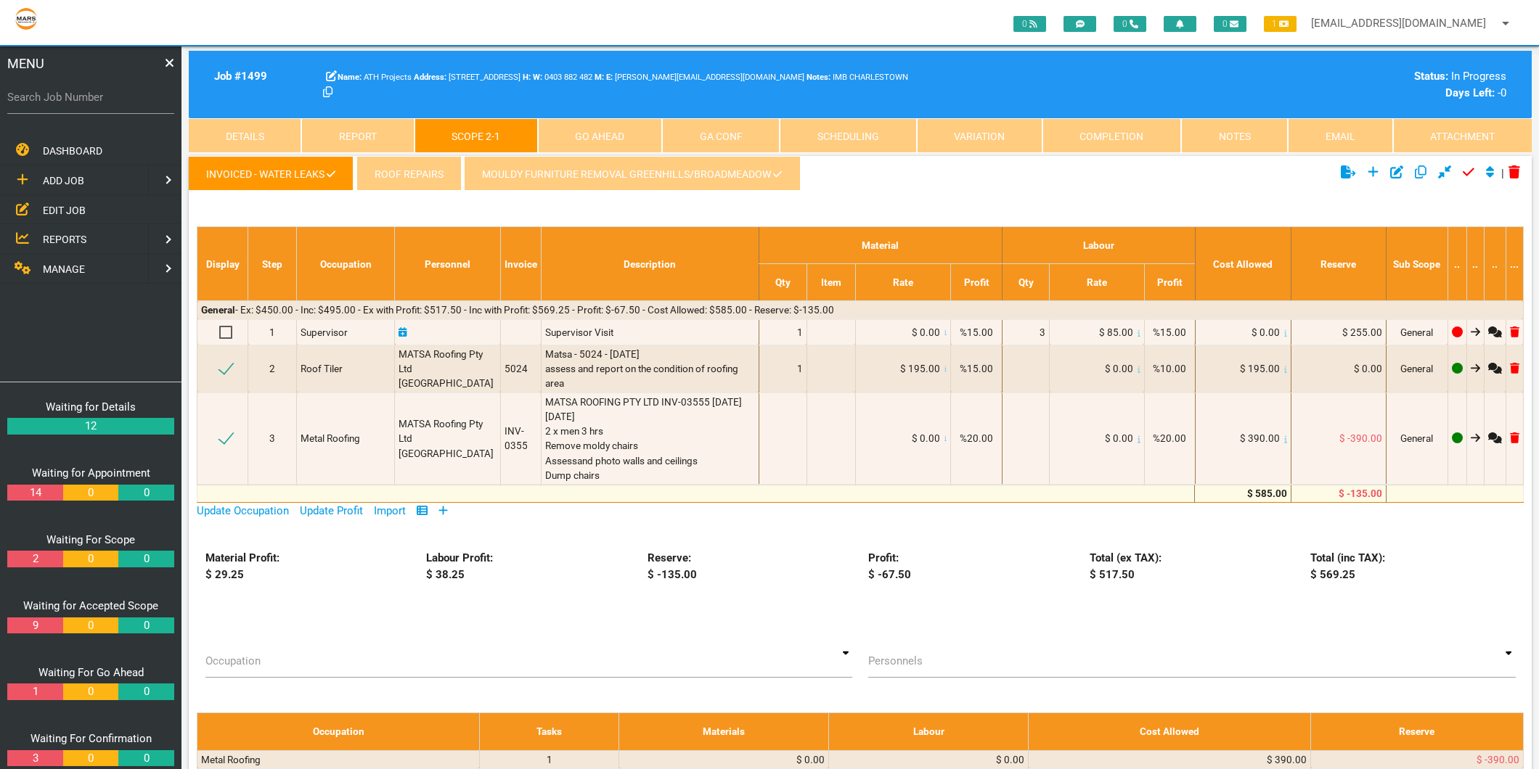
click at [526, 168] on link "MOULDY FURNITURE REMOVAL GREENHILLS/BROADMEADOW" at bounding box center [632, 173] width 336 height 35
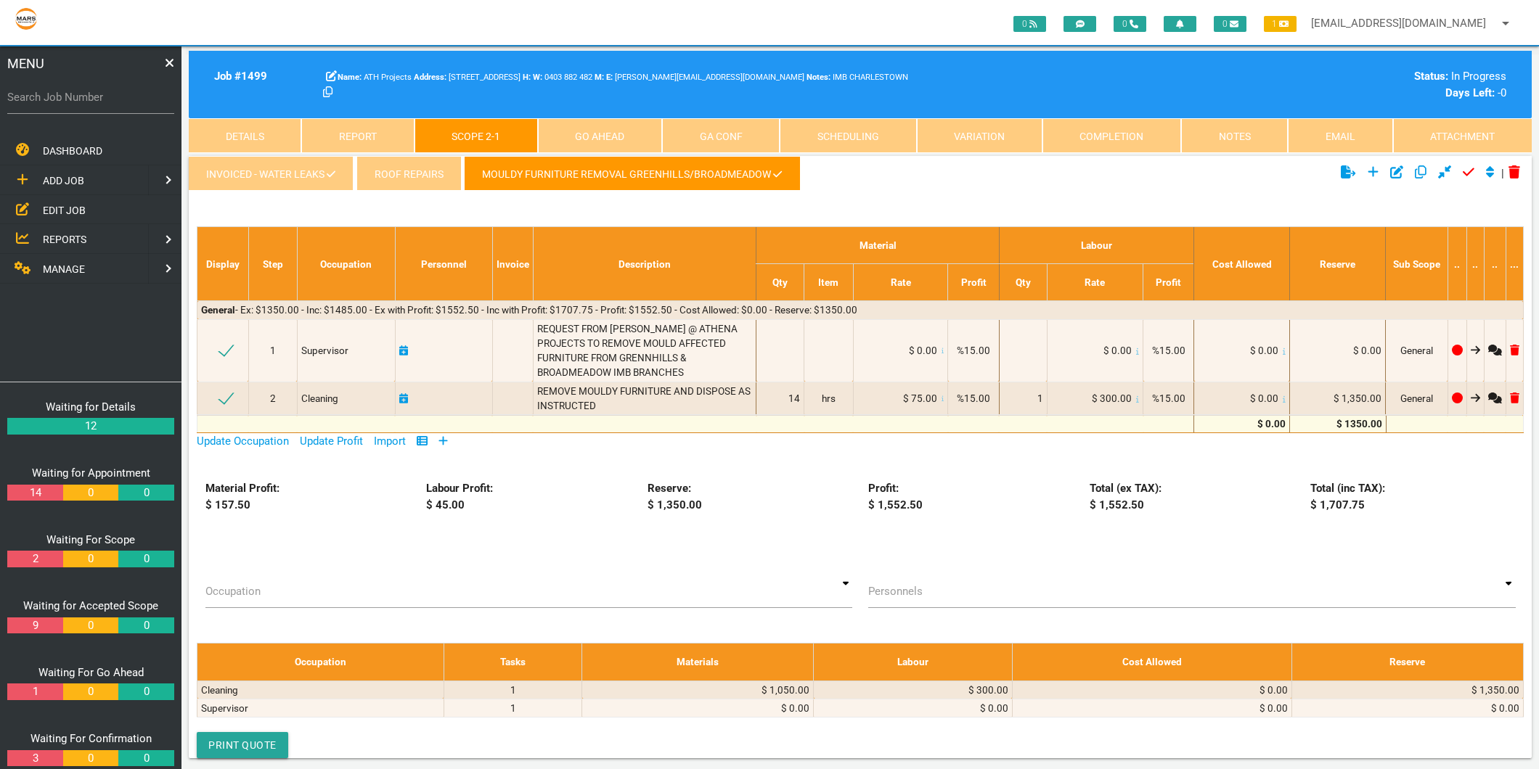
click at [448, 439] on icon at bounding box center [442, 441] width 9 height 11
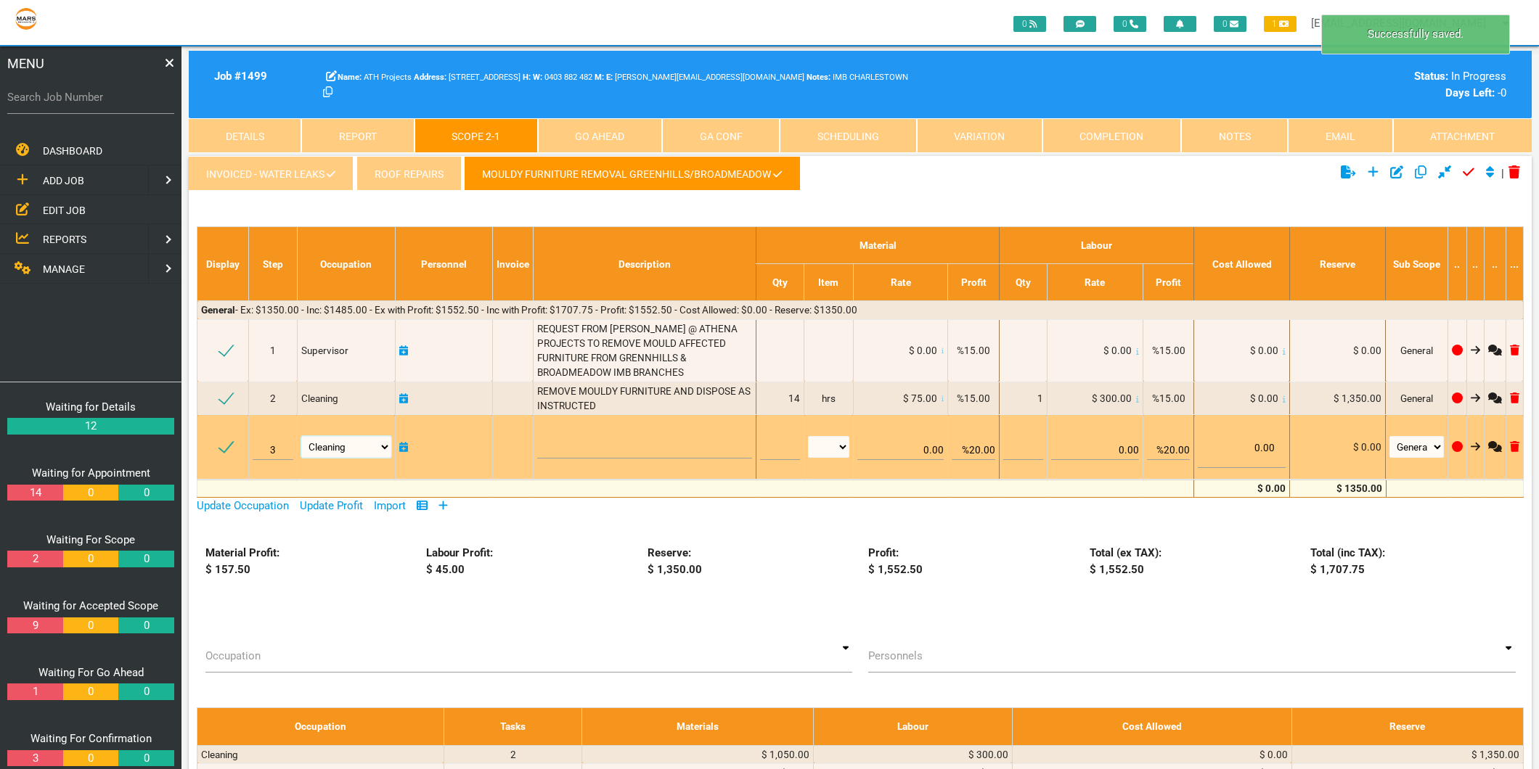
click at [372, 446] on select "Air Conditioning Asbestos Removal Awnings Blinds Bricklayers Building Inspectio…" at bounding box center [346, 447] width 90 height 22
select select "Metal Roofing"
click at [301, 436] on select "Air Conditioning Asbestos Removal Awnings Blinds Bricklayers Building Inspectio…" at bounding box center [346, 447] width 90 height 22
click at [578, 450] on textarea at bounding box center [645, 442] width 216 height 33
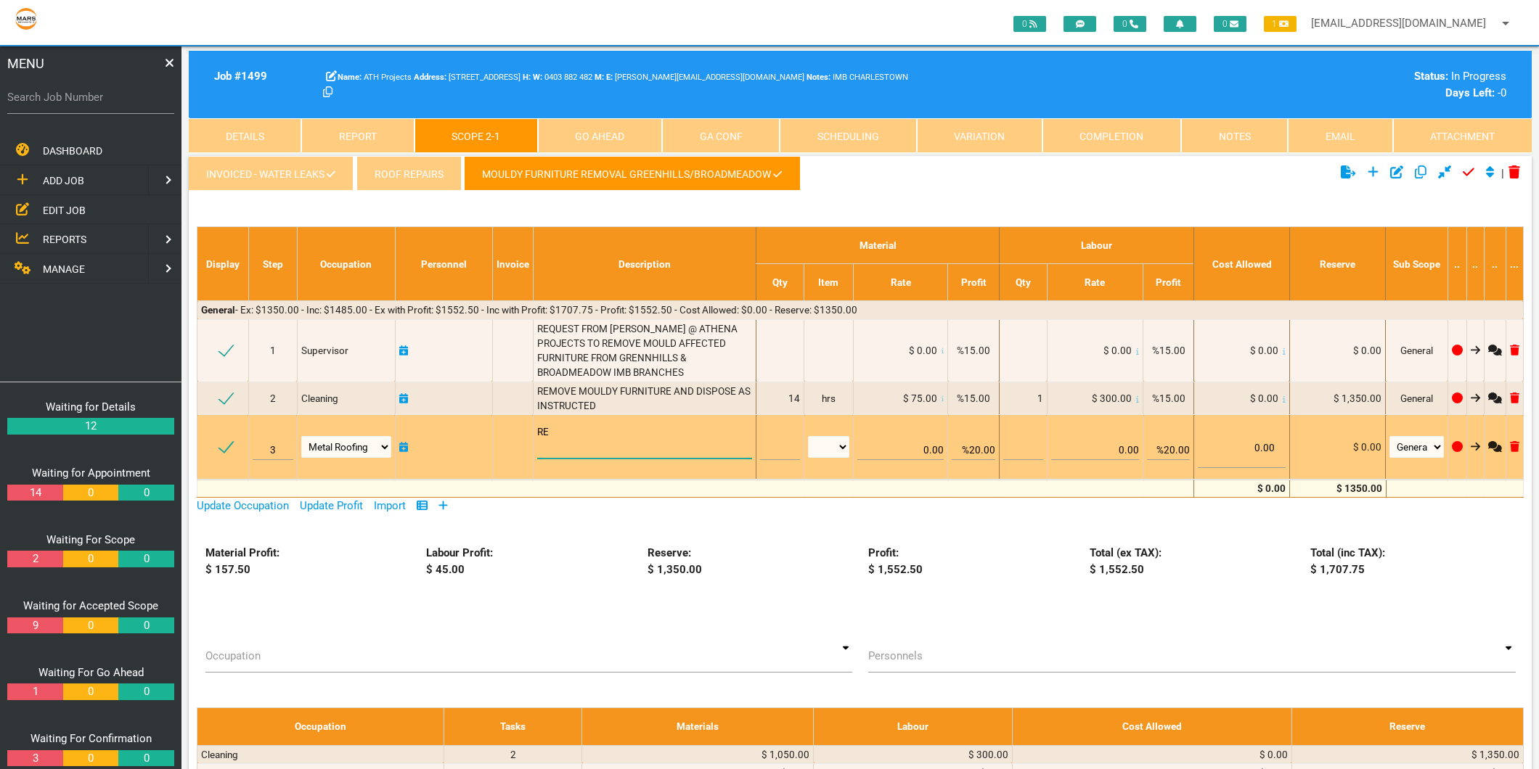
type textarea "R"
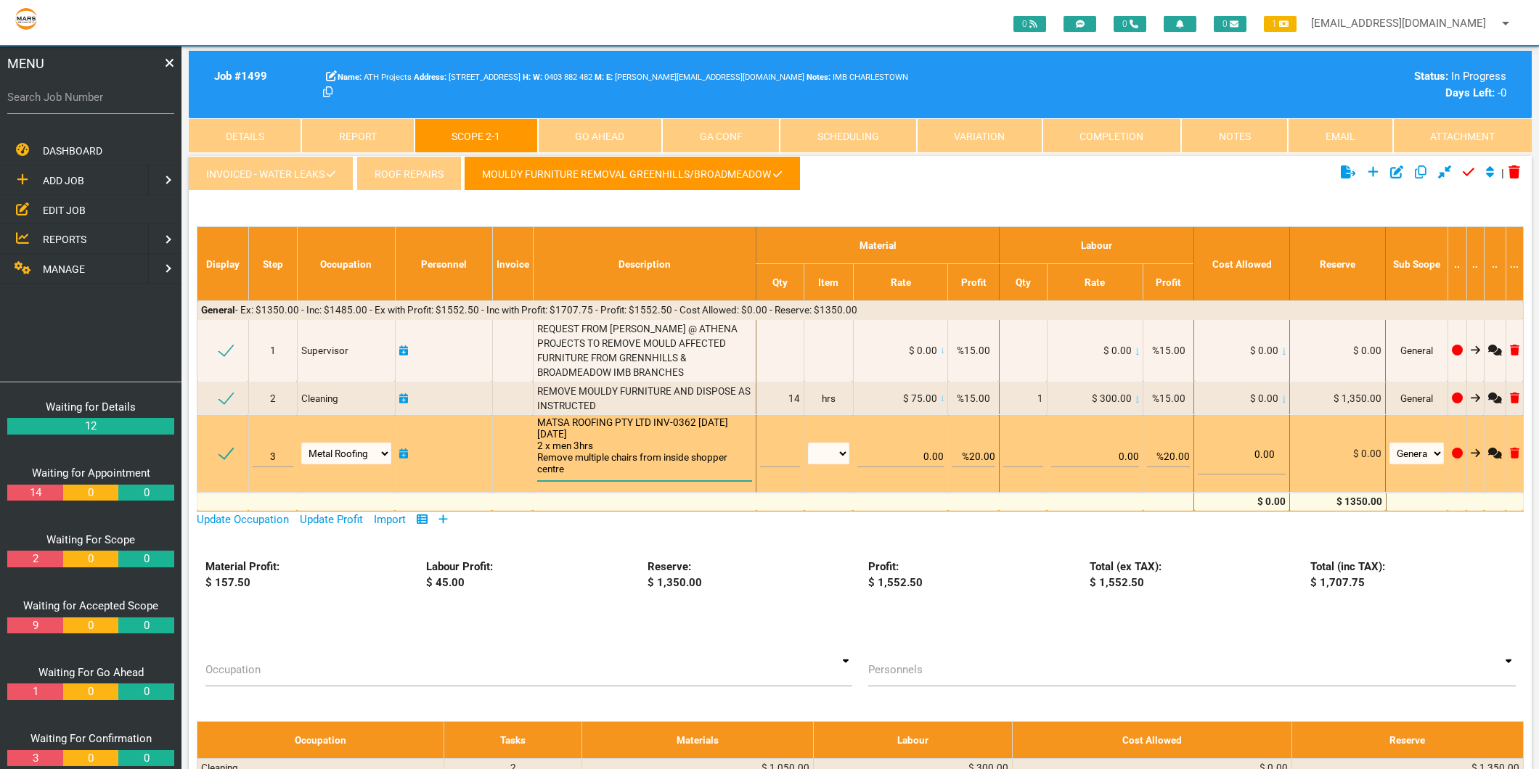
scroll to position [1, 0]
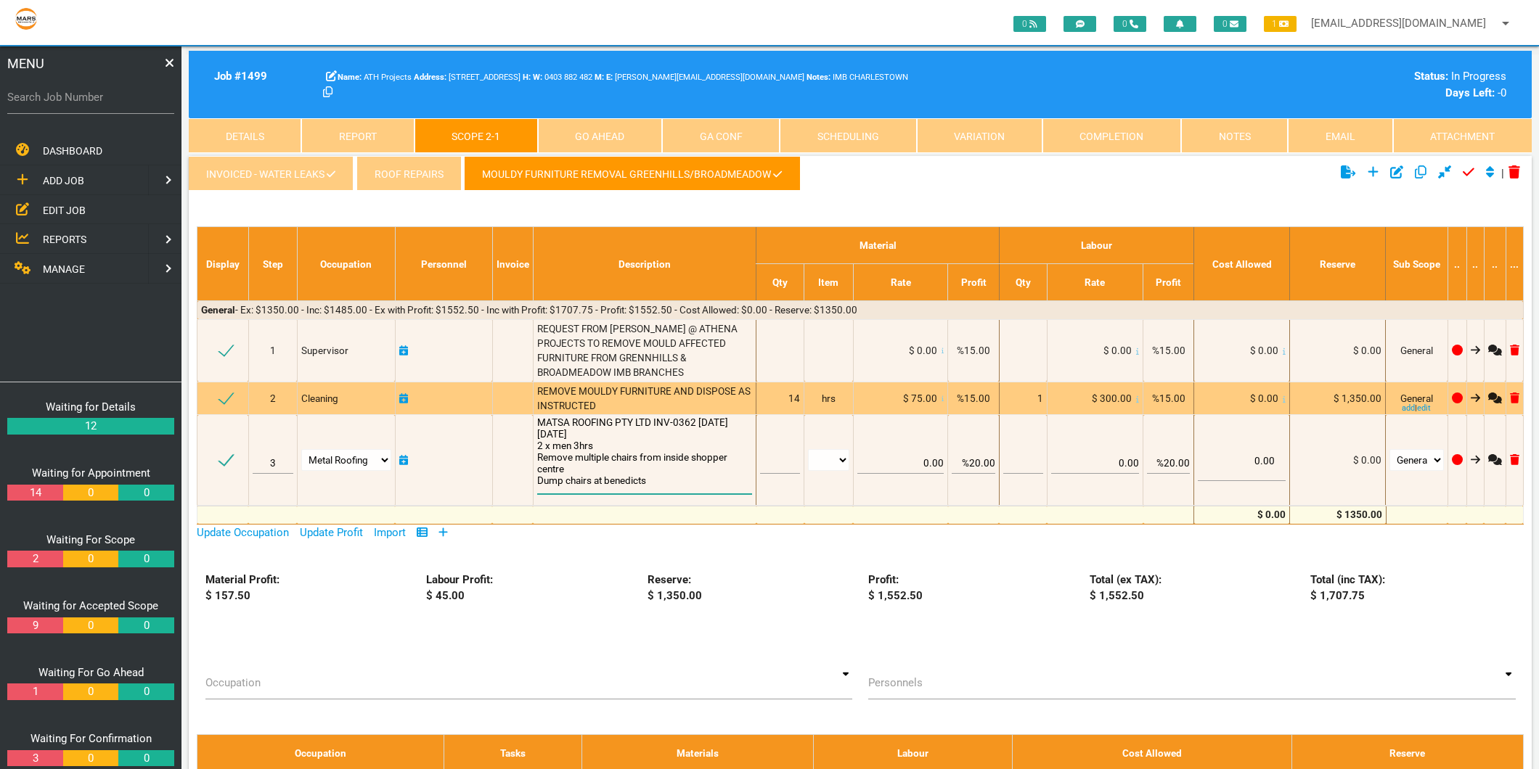
type textarea "MATSA ROOFING PTY LTD INV-0362 [DATE] [DATE] 2 x men 3hrs Remove multiple chair…"
click at [617, 385] on span "REMOVE MOULDY FURNITURE AND DISPOSE AS INSTRUCTED" at bounding box center [645, 398] width 216 height 26
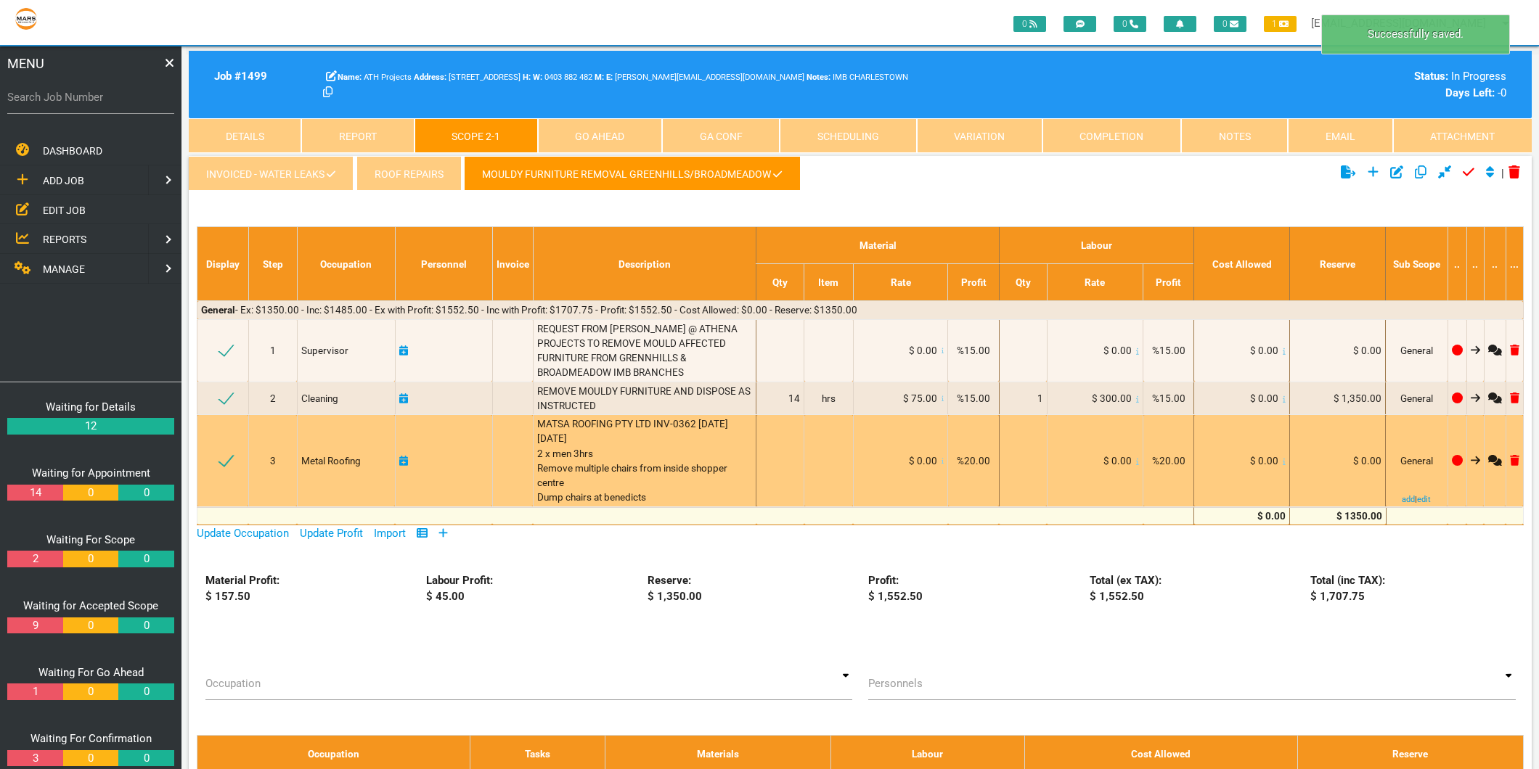
click at [1283, 461] on icon at bounding box center [1284, 462] width 3 height 7
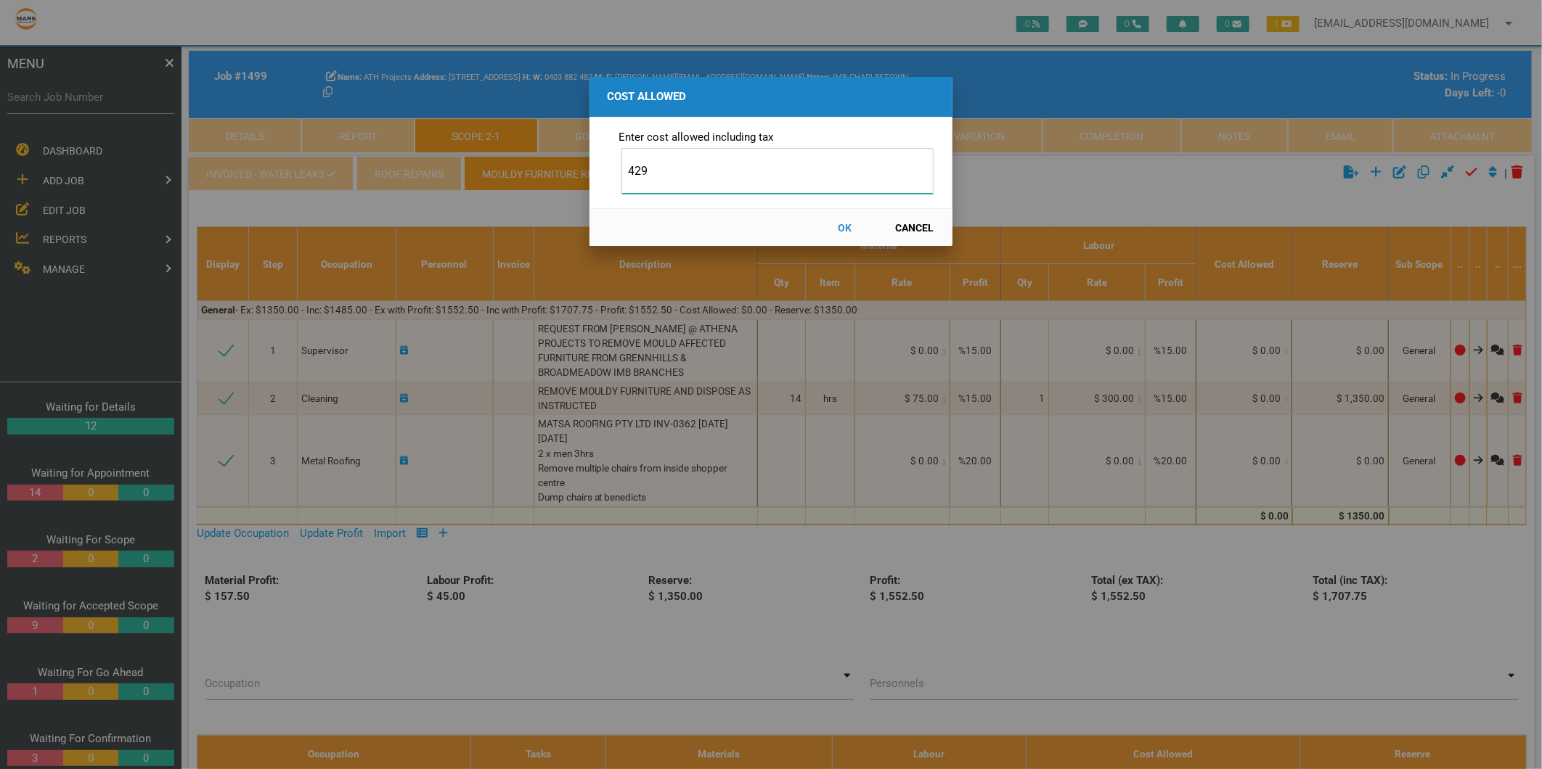
type input "429"
click at [842, 227] on button "OK" at bounding box center [845, 227] width 64 height 25
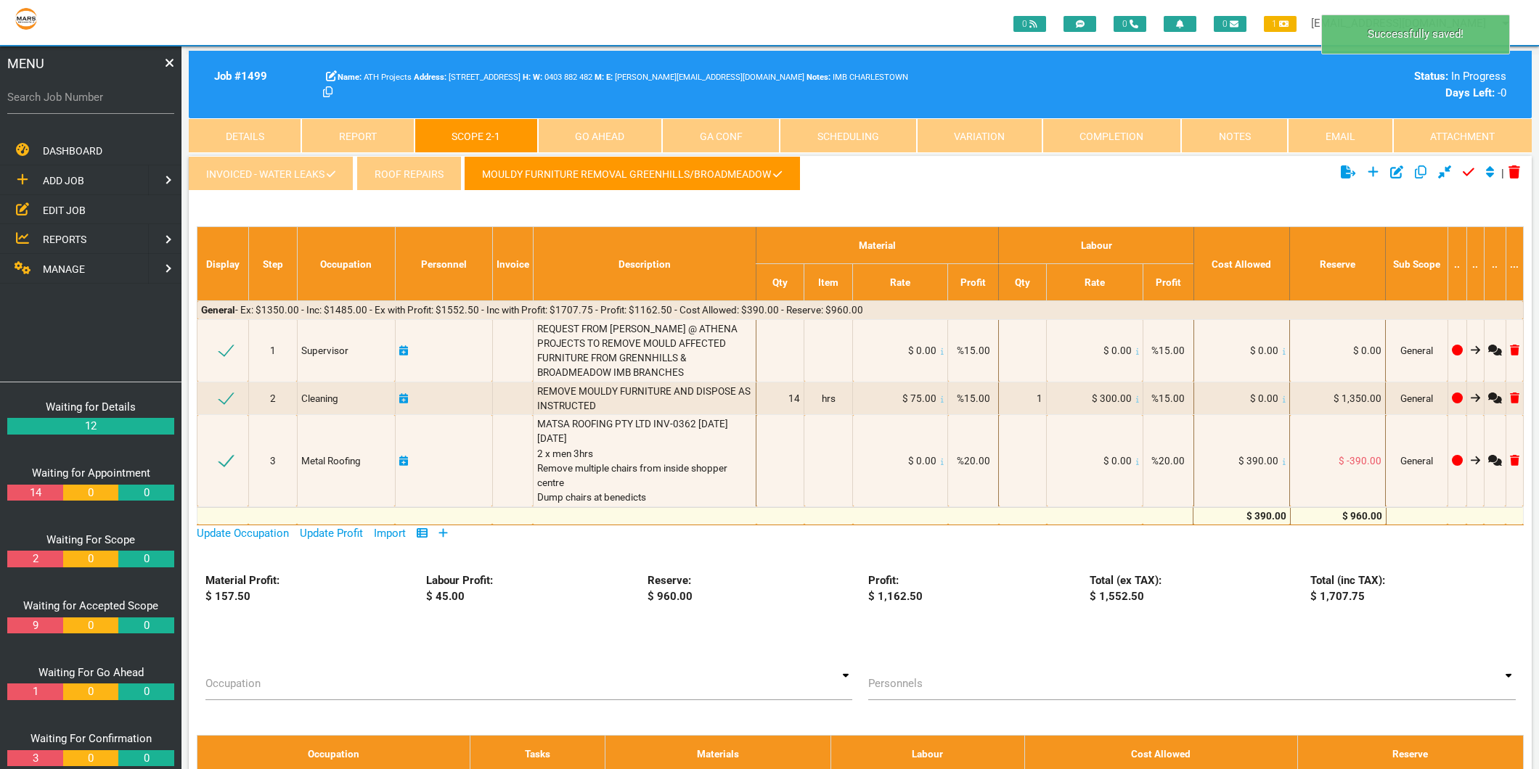
scroll to position [46, 0]
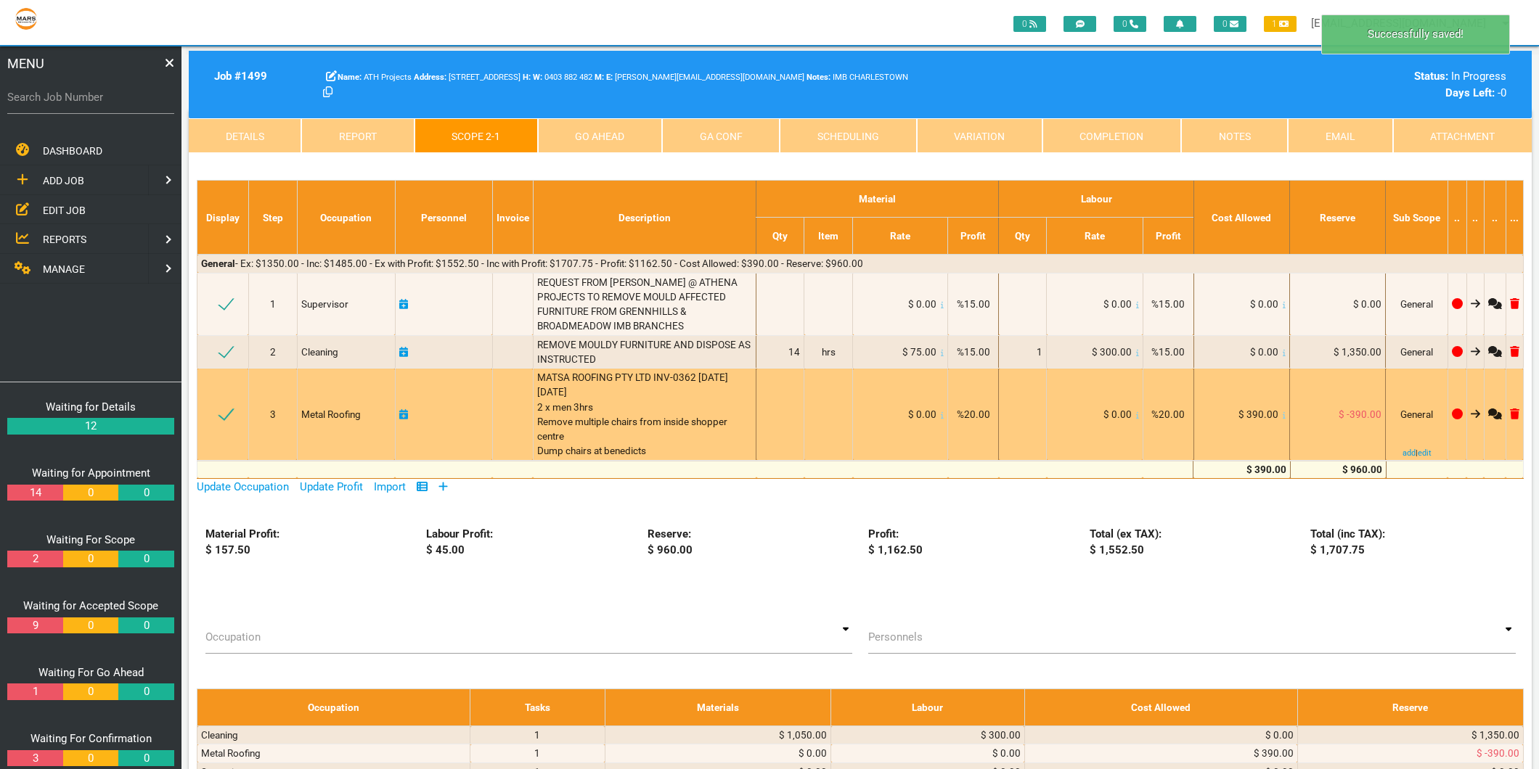
click at [401, 414] on icon at bounding box center [403, 414] width 9 height 10
select select "7"
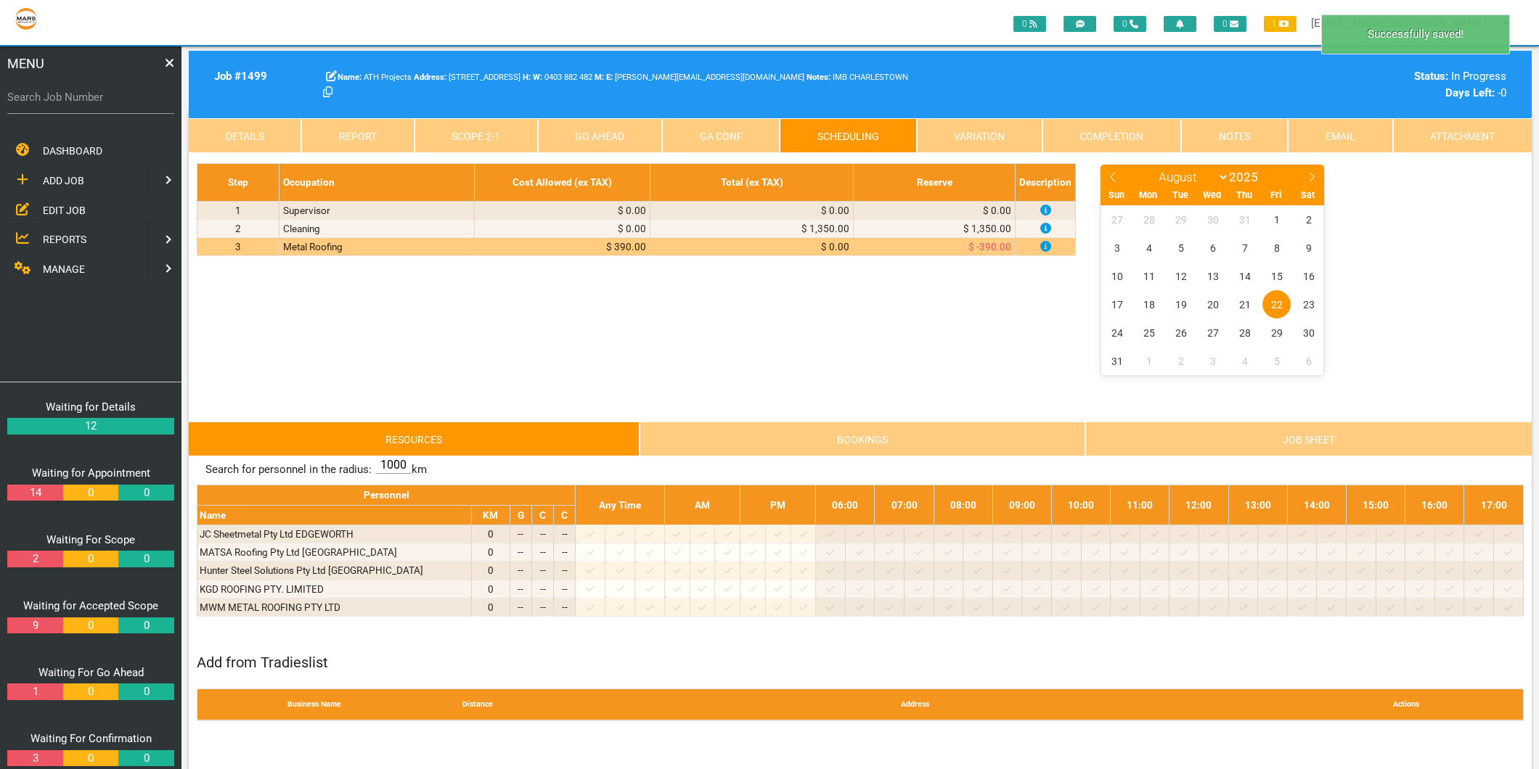
scroll to position [0, 0]
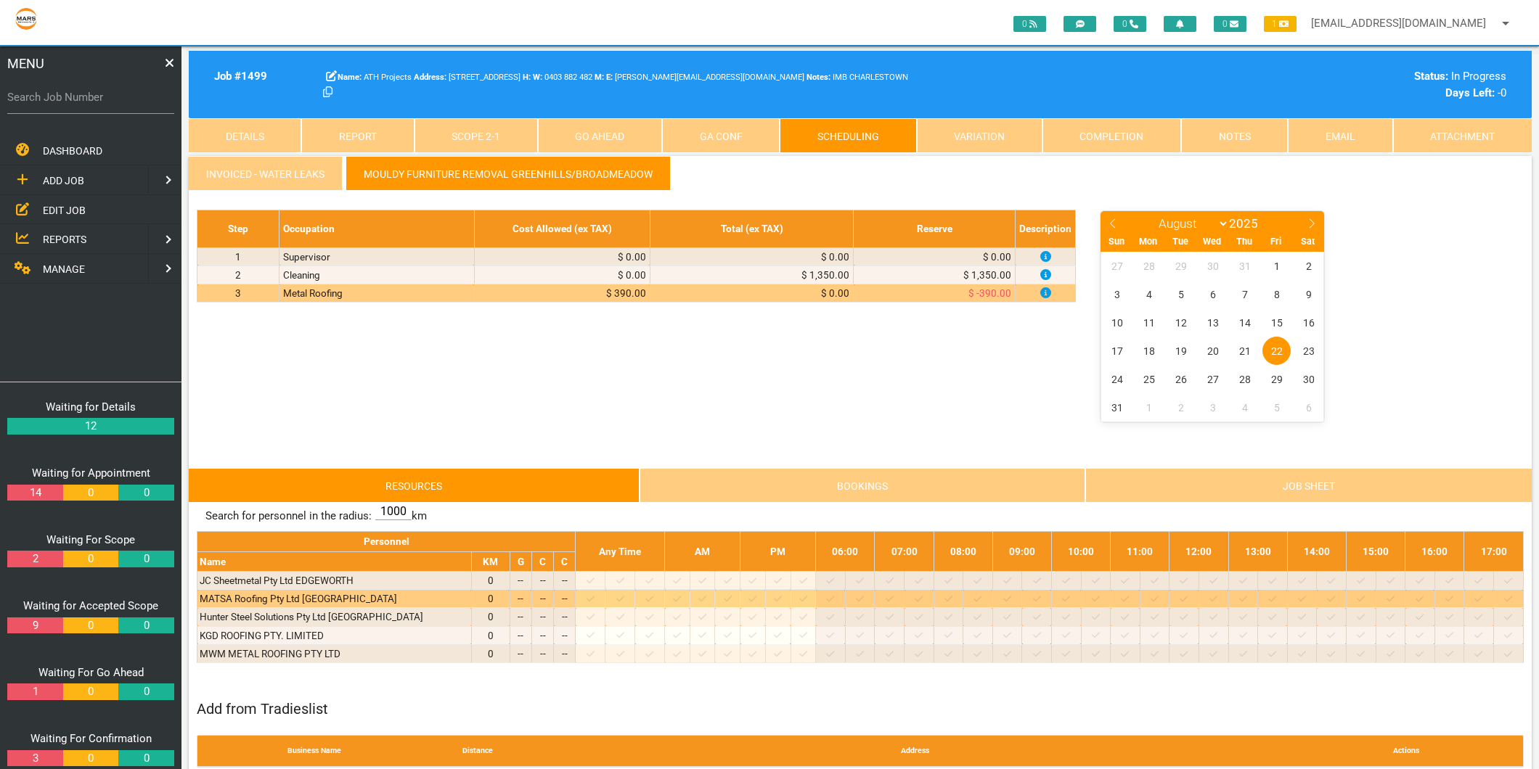
click at [597, 600] on div at bounding box center [590, 599] width 25 height 15
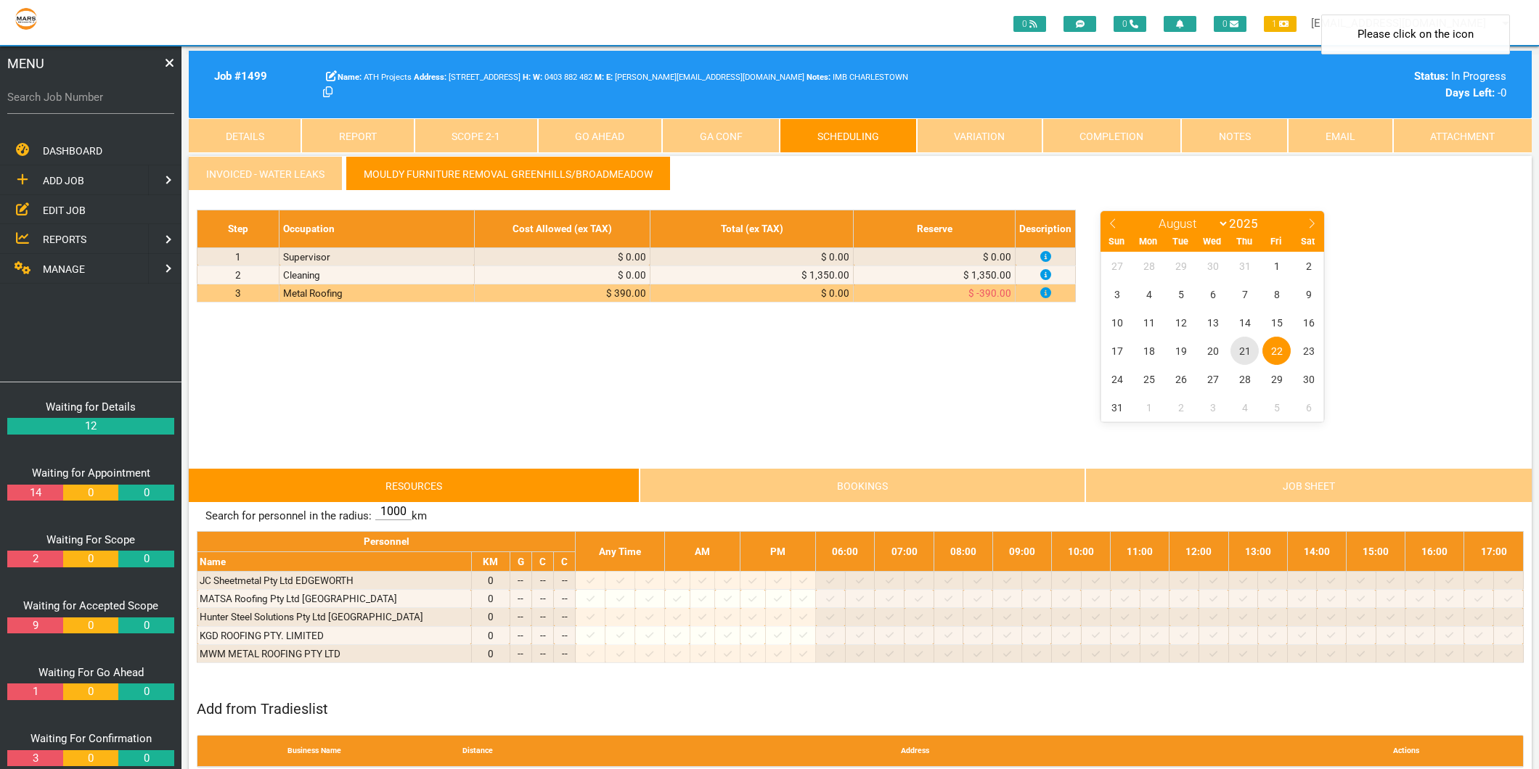
click at [1249, 354] on span "21" at bounding box center [1244, 351] width 28 height 28
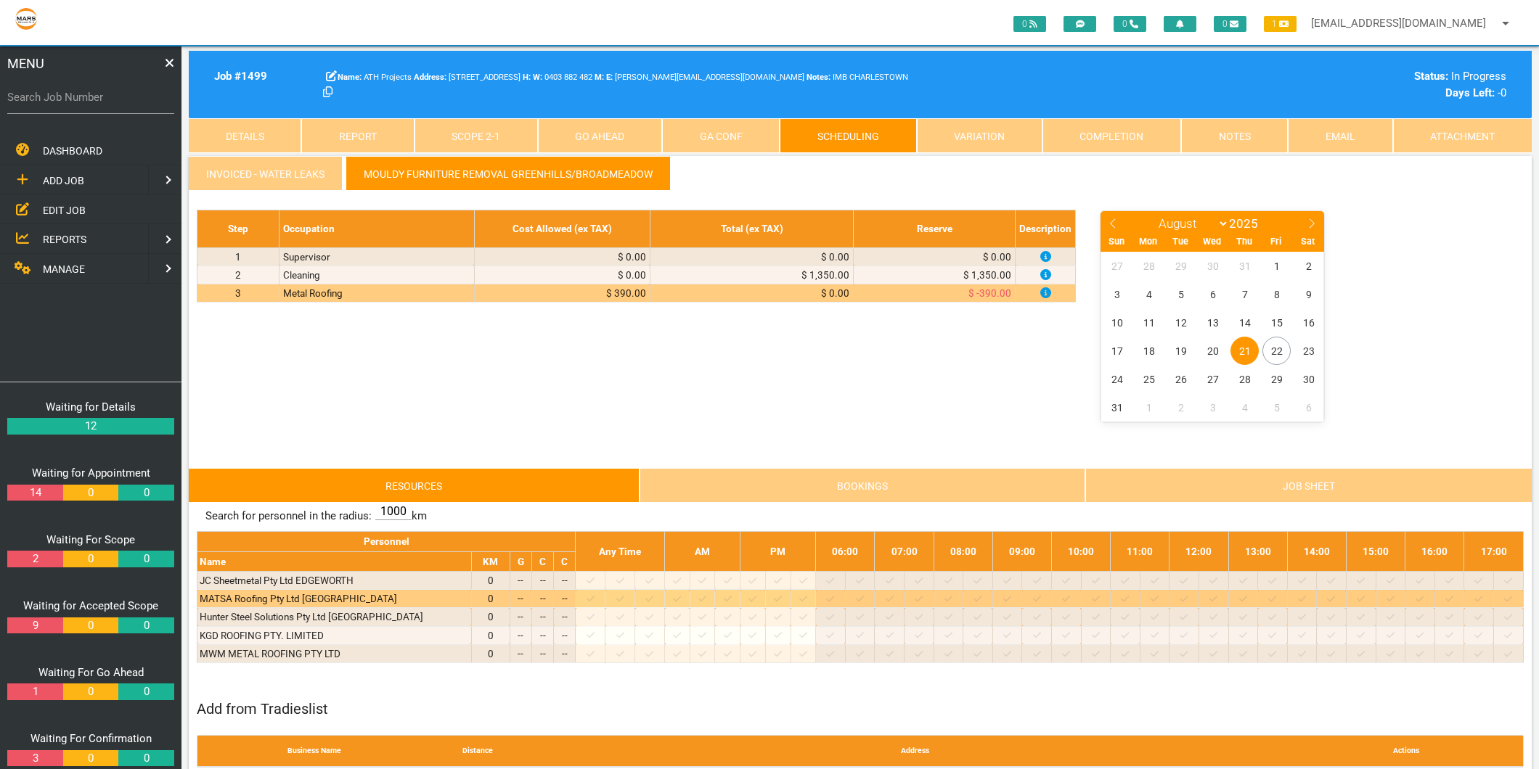
click at [596, 600] on div at bounding box center [590, 599] width 25 height 15
click at [595, 599] on icon at bounding box center [591, 599] width 8 height 9
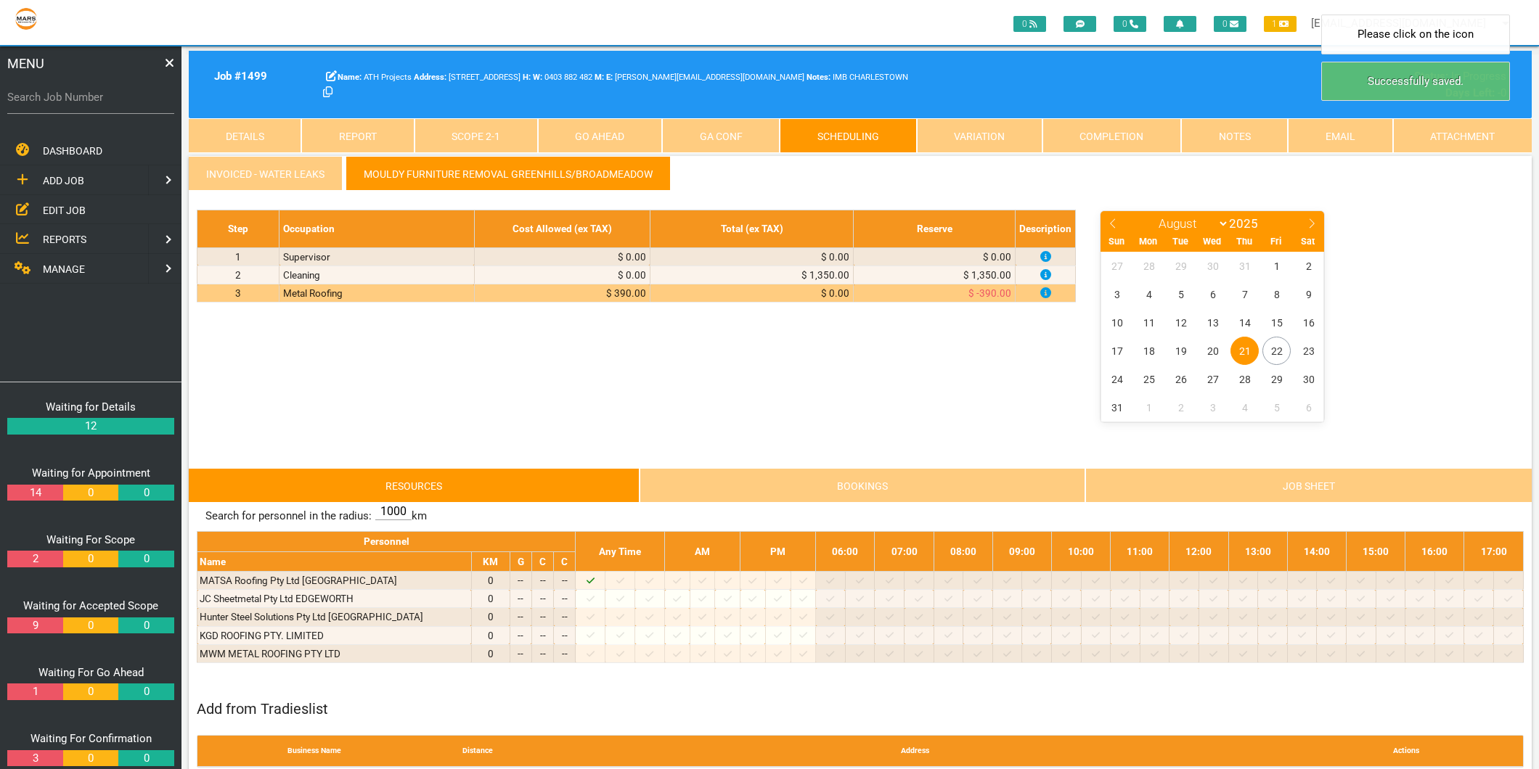
click at [451, 142] on link "Scope 2 - 1" at bounding box center [475, 135] width 123 height 35
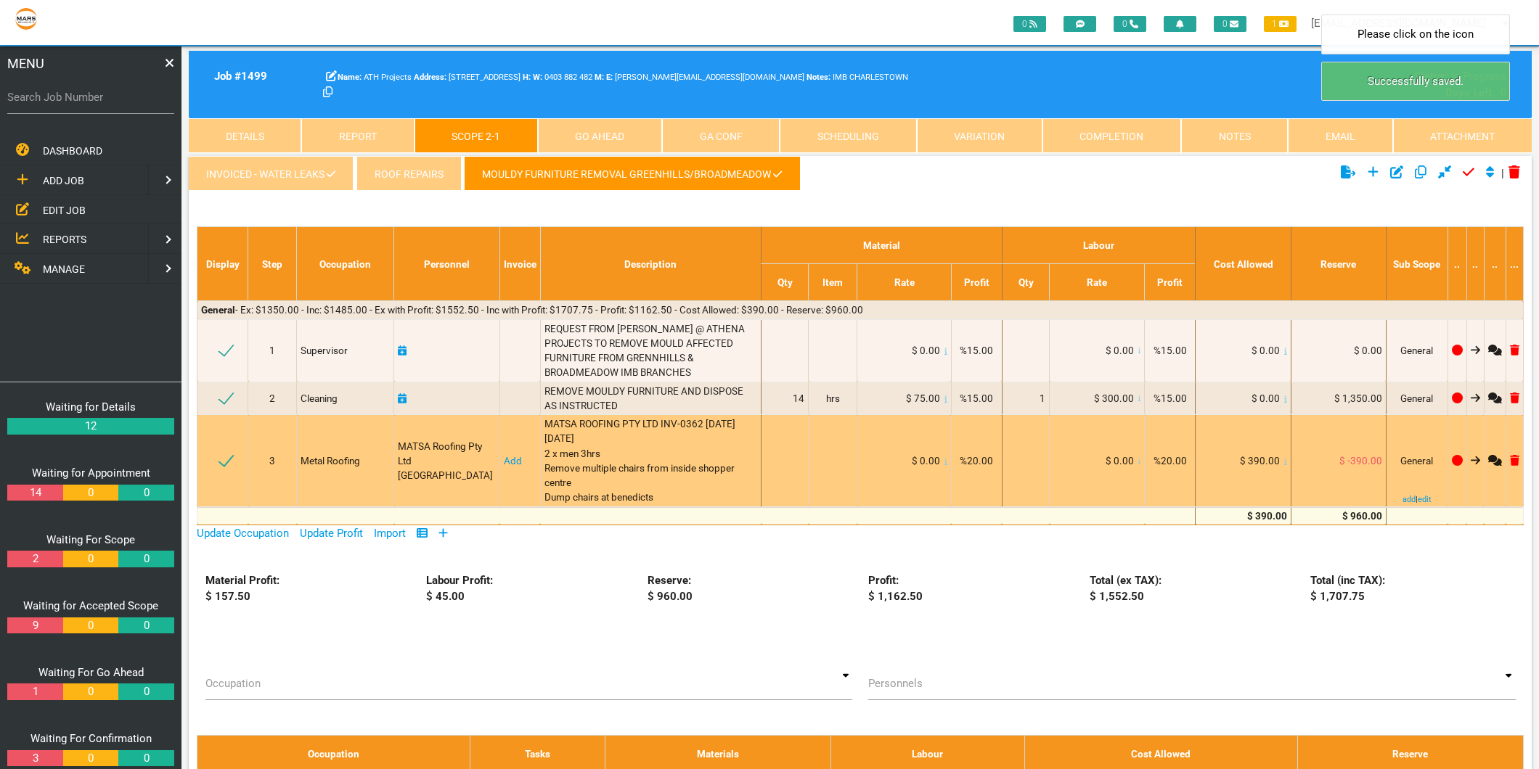
click at [504, 465] on link "Add" at bounding box center [513, 461] width 18 height 12
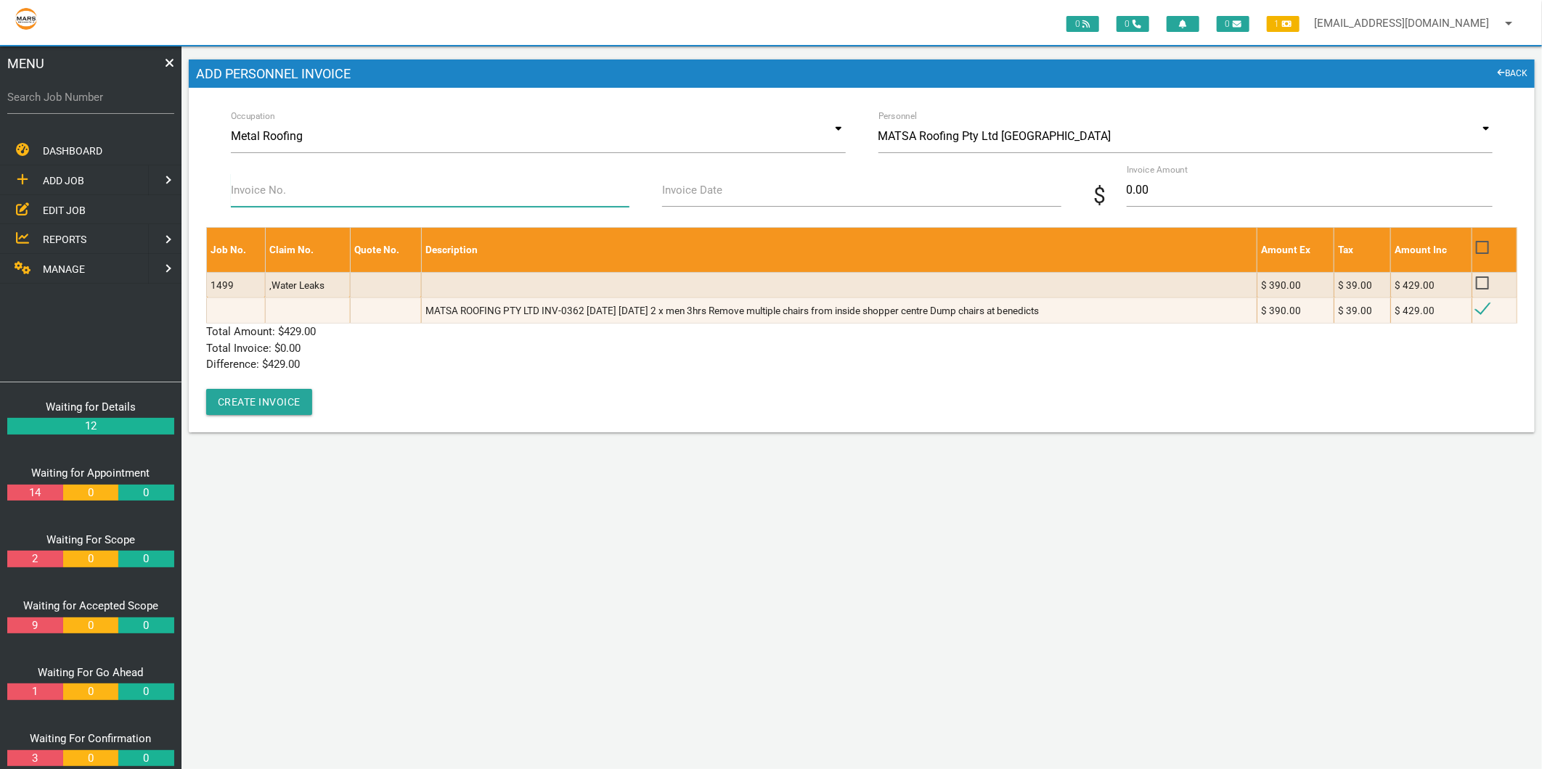
click at [322, 197] on input "Invoice No." at bounding box center [430, 189] width 399 height 33
type input "INV-0362"
click at [685, 195] on label "Invoice Date" at bounding box center [692, 190] width 60 height 17
click at [685, 195] on input "Invoice Date" at bounding box center [861, 189] width 399 height 33
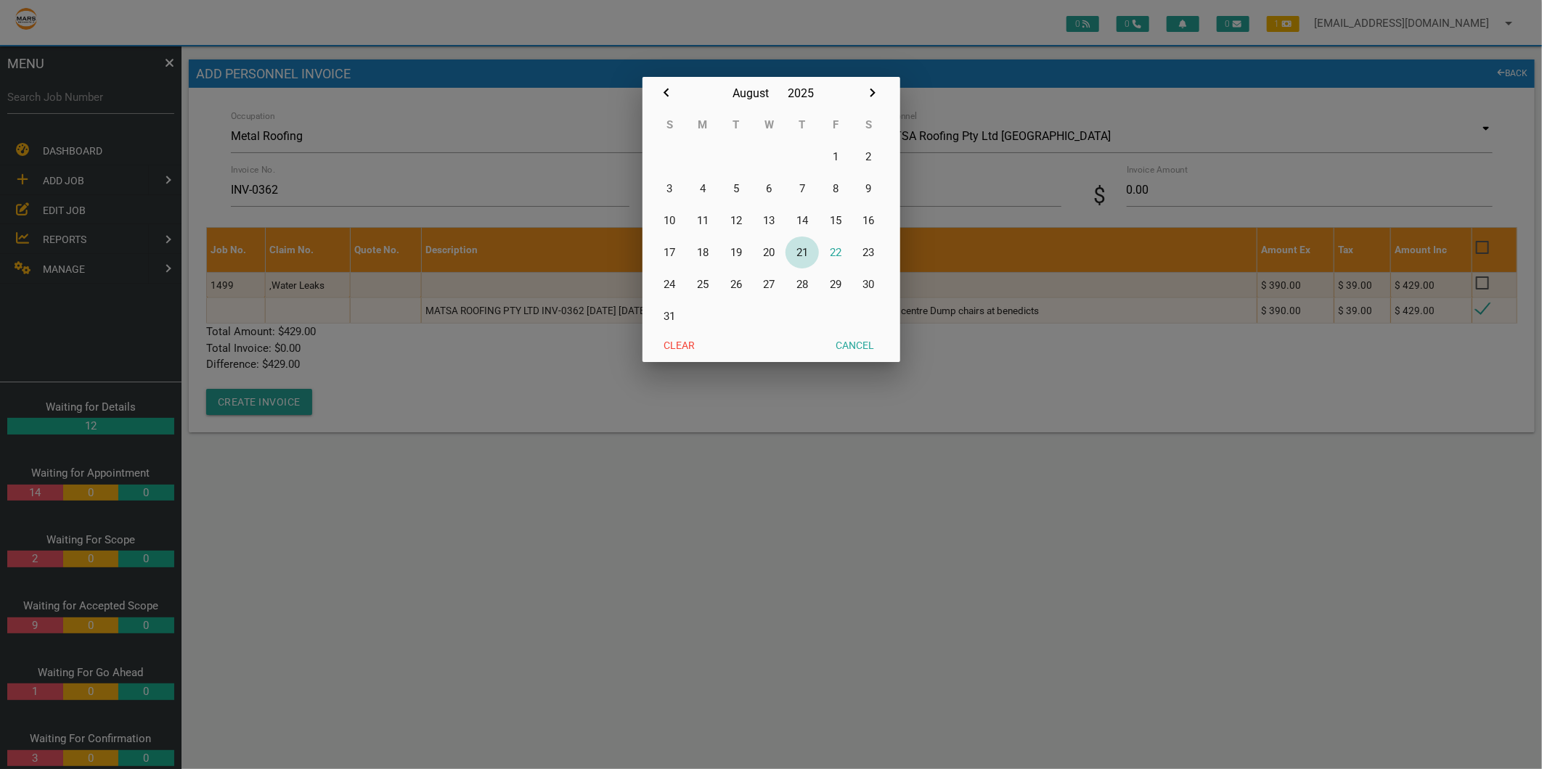
click at [798, 256] on button "21" at bounding box center [801, 253] width 33 height 32
type input "[DATE]"
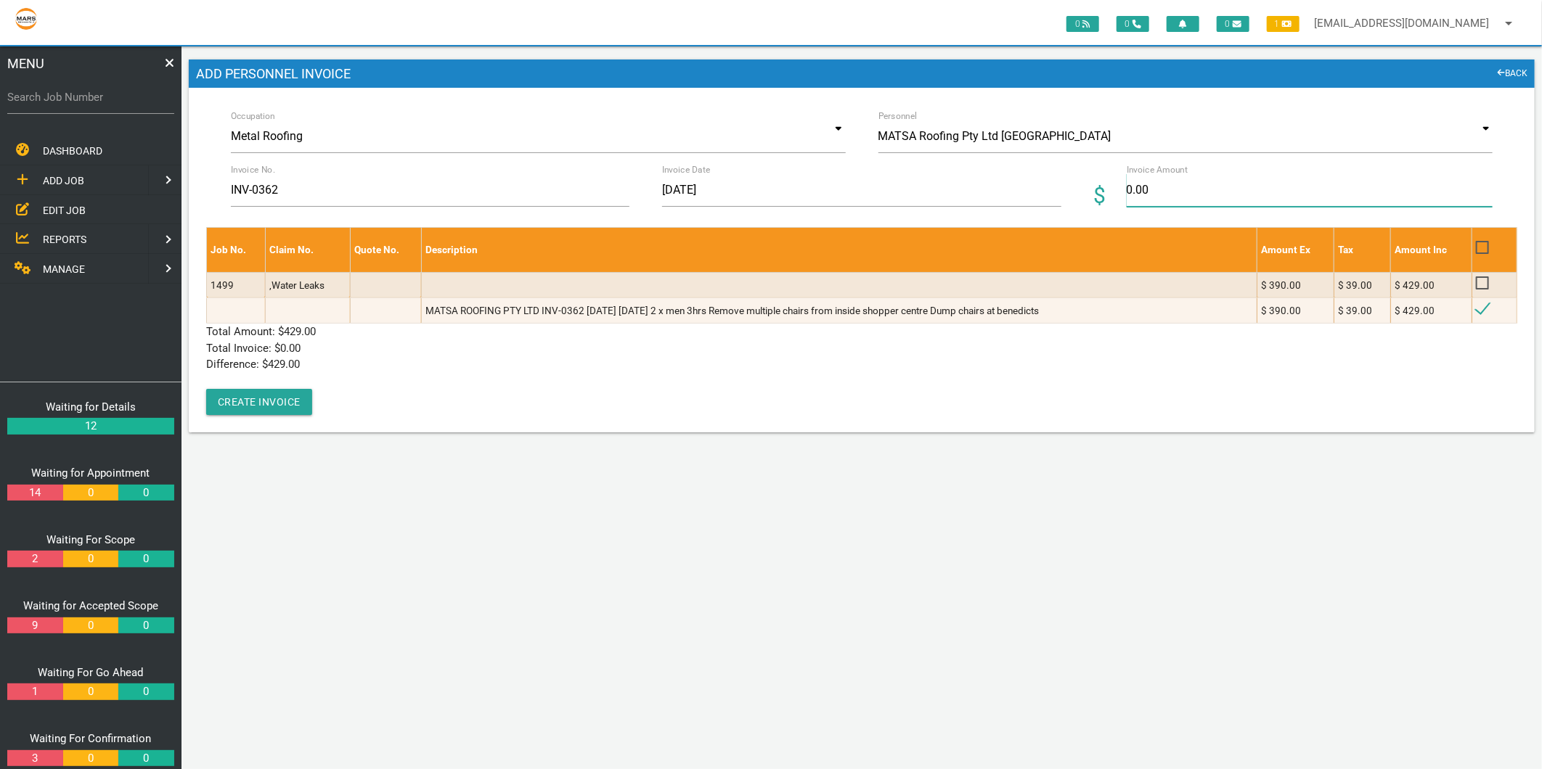
click at [1144, 199] on input "0.00" at bounding box center [1310, 189] width 366 height 33
type input "429.00"
drag, startPoint x: 438, startPoint y: 380, endPoint x: 256, endPoint y: 396, distance: 182.2
click at [428, 383] on div "Job No. Claim No. Quote No. Description Amount Ex Tax Amount Inc 1499 ,Water Le…" at bounding box center [861, 321] width 1311 height 188
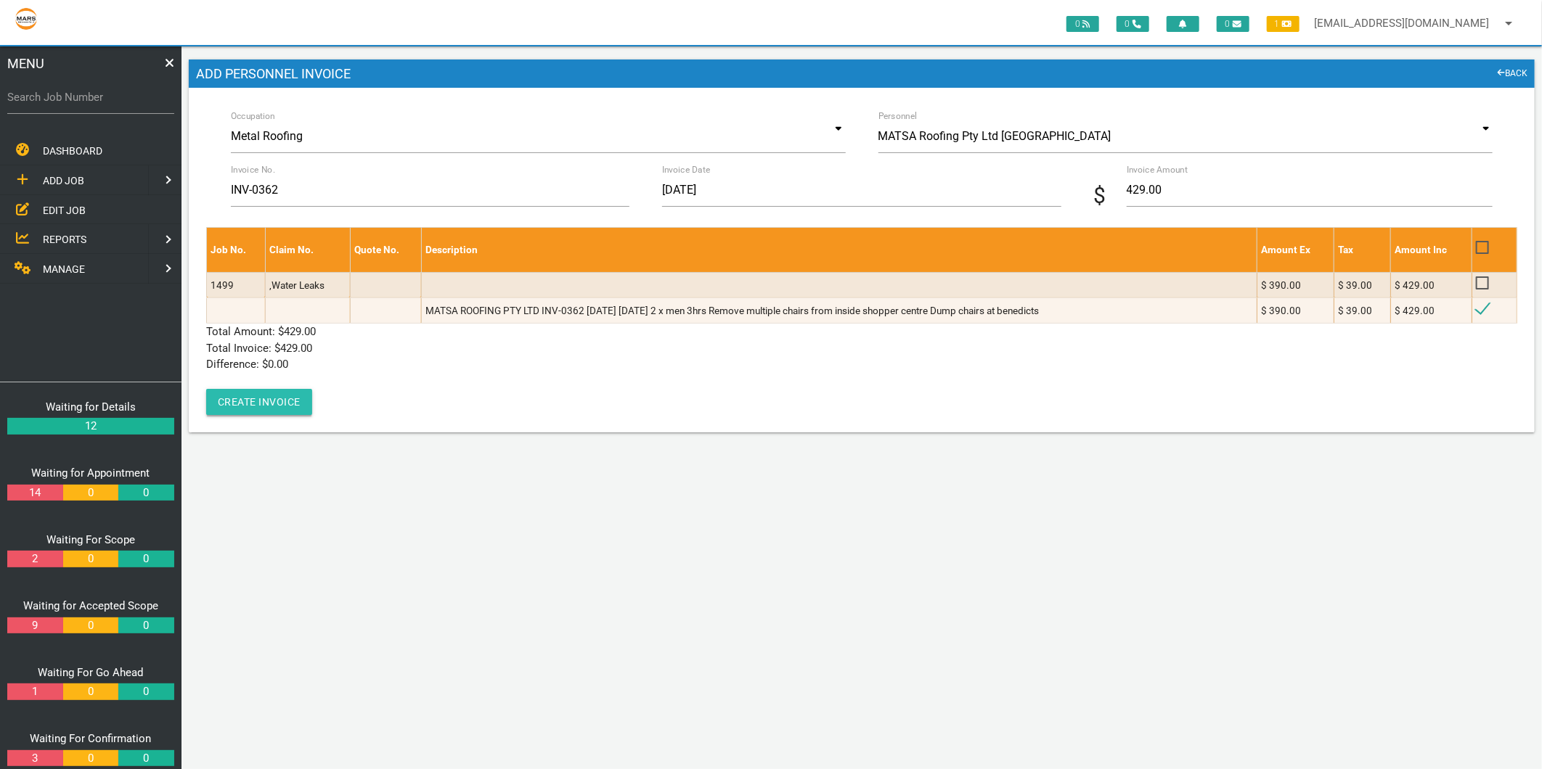
click at [253, 396] on button "Create Invoice" at bounding box center [259, 402] width 106 height 26
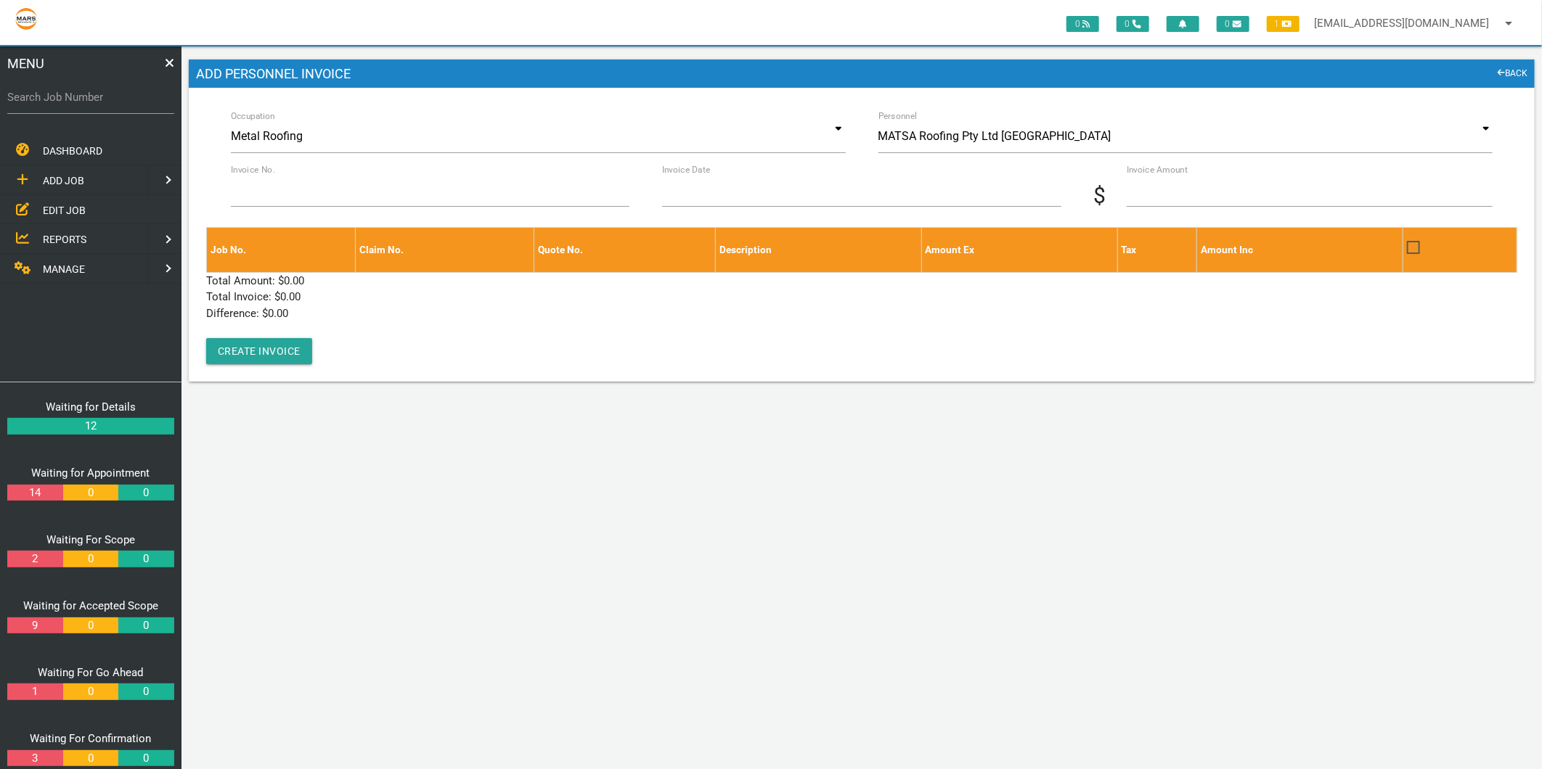
click at [121, 96] on label "Search Job Number" at bounding box center [90, 97] width 167 height 17
click at [121, 96] on input "Search Job Number" at bounding box center [90, 97] width 167 height 33
type input "1671"
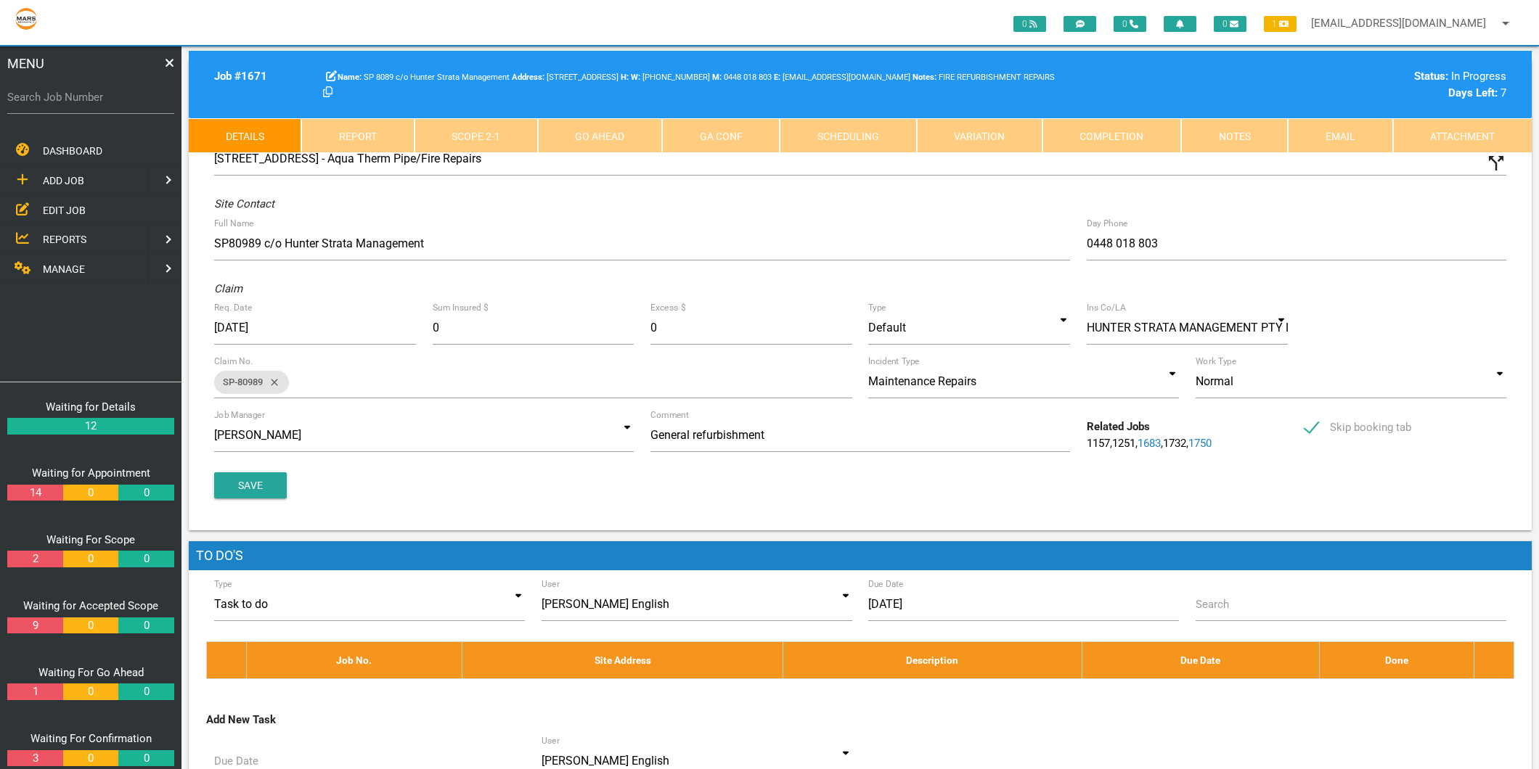
click at [484, 140] on link "Scope 2 - 1" at bounding box center [475, 135] width 123 height 35
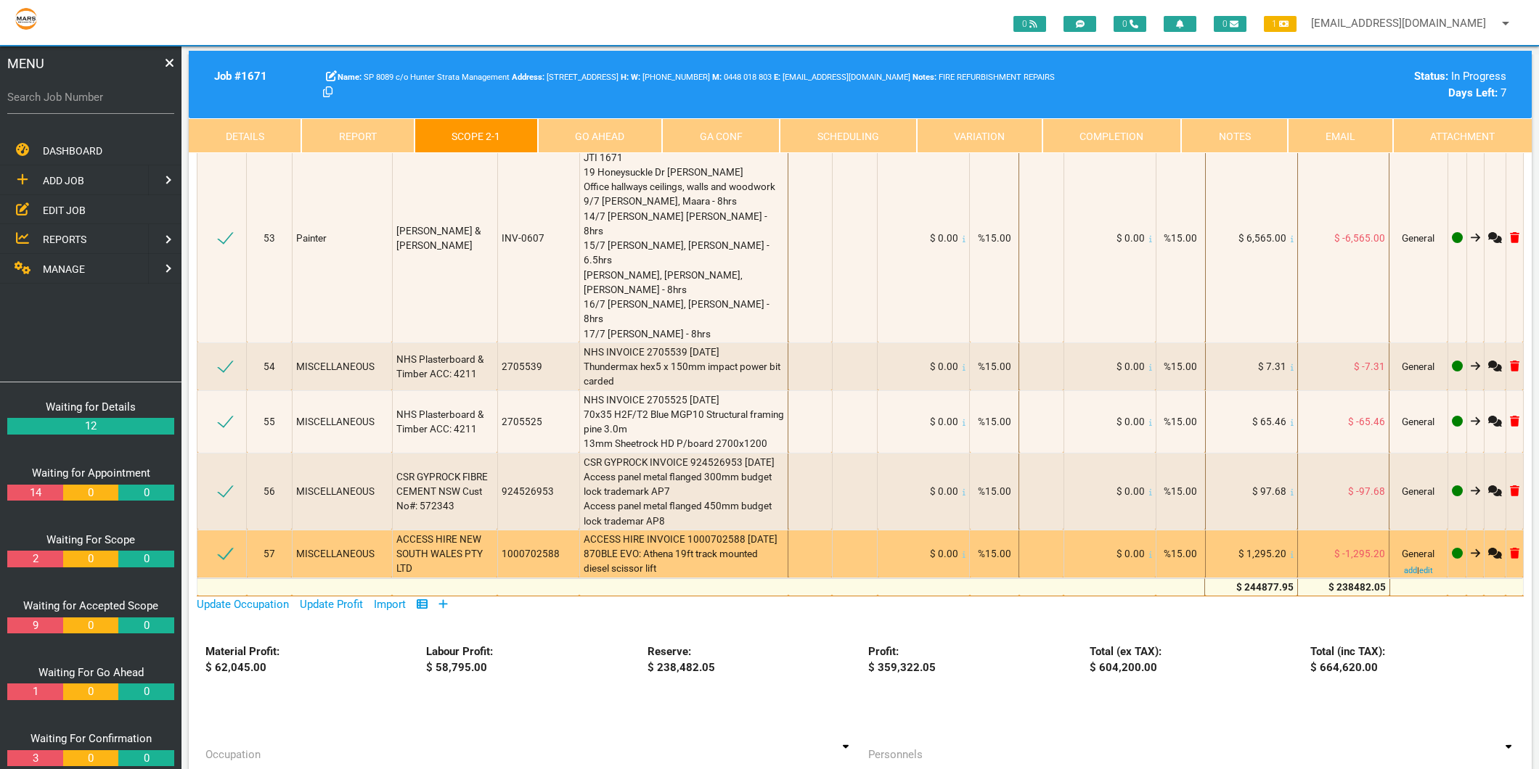
scroll to position [7501, 0]
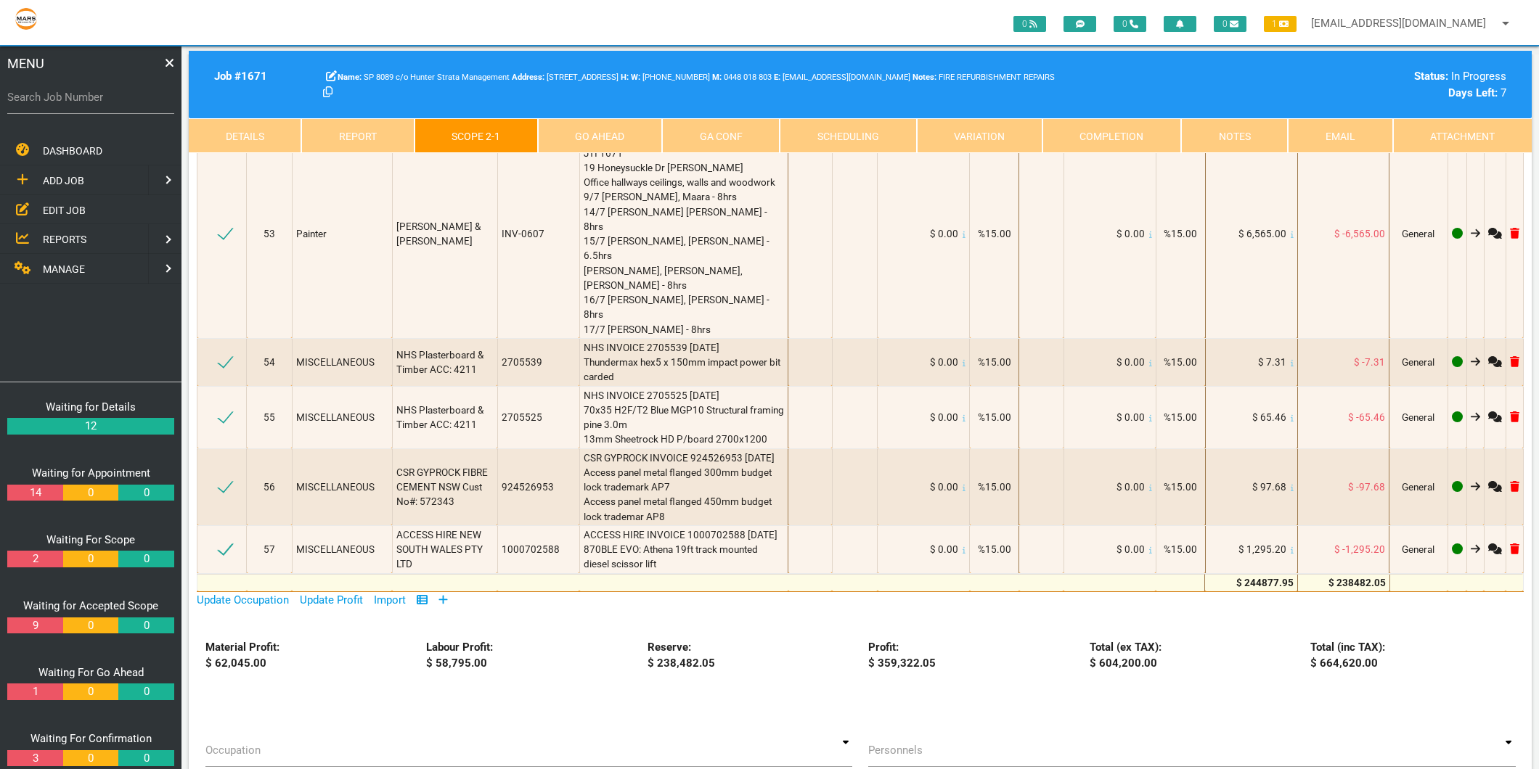
click at [446, 595] on icon at bounding box center [443, 599] width 9 height 9
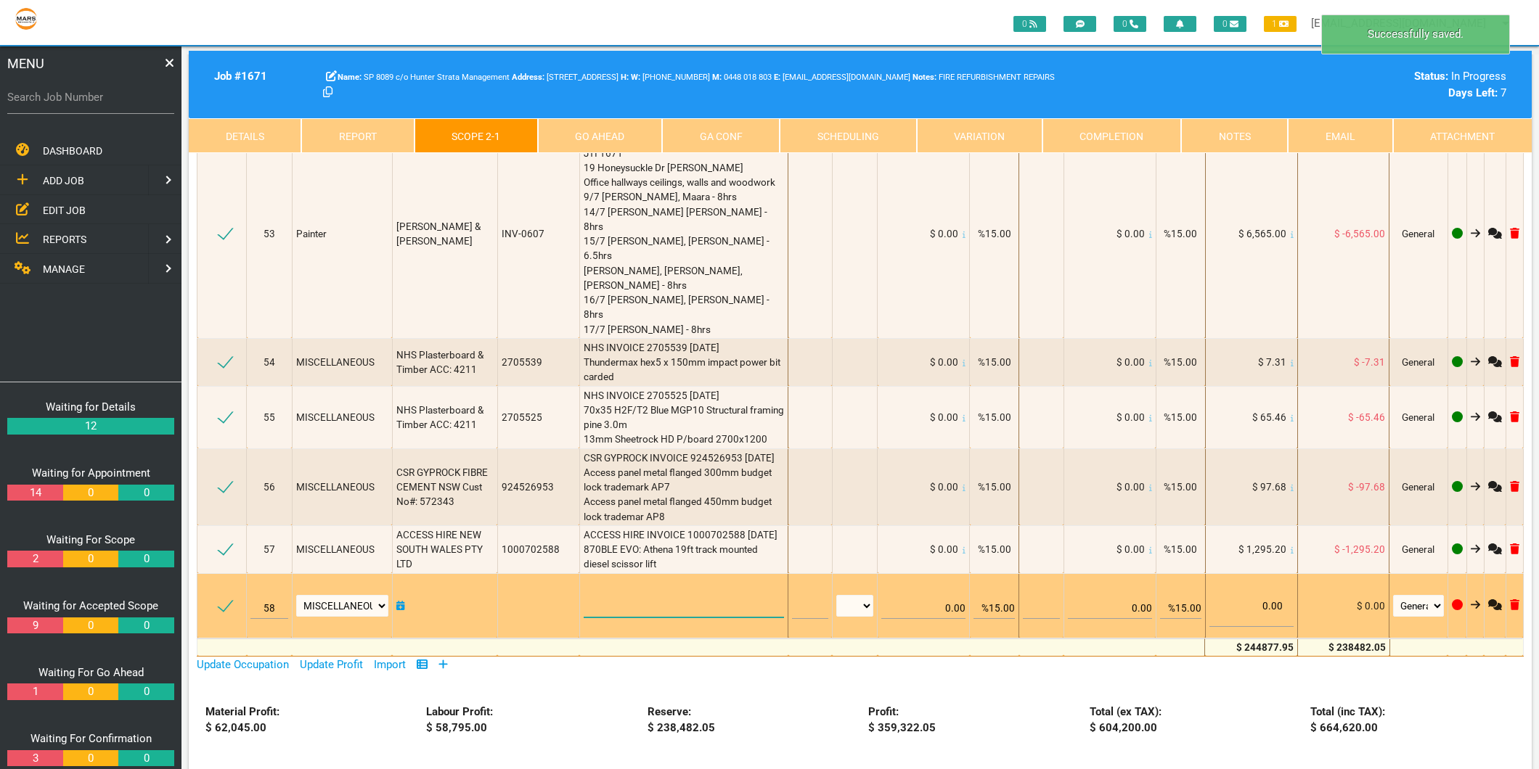
click at [586, 585] on textarea at bounding box center [684, 601] width 201 height 33
type textarea "p"
drag, startPoint x: 653, startPoint y: 481, endPoint x: 716, endPoint y: 483, distance: 63.2
click at [716, 585] on textarea "PPG INVOICE 5213769190" at bounding box center [684, 601] width 201 height 33
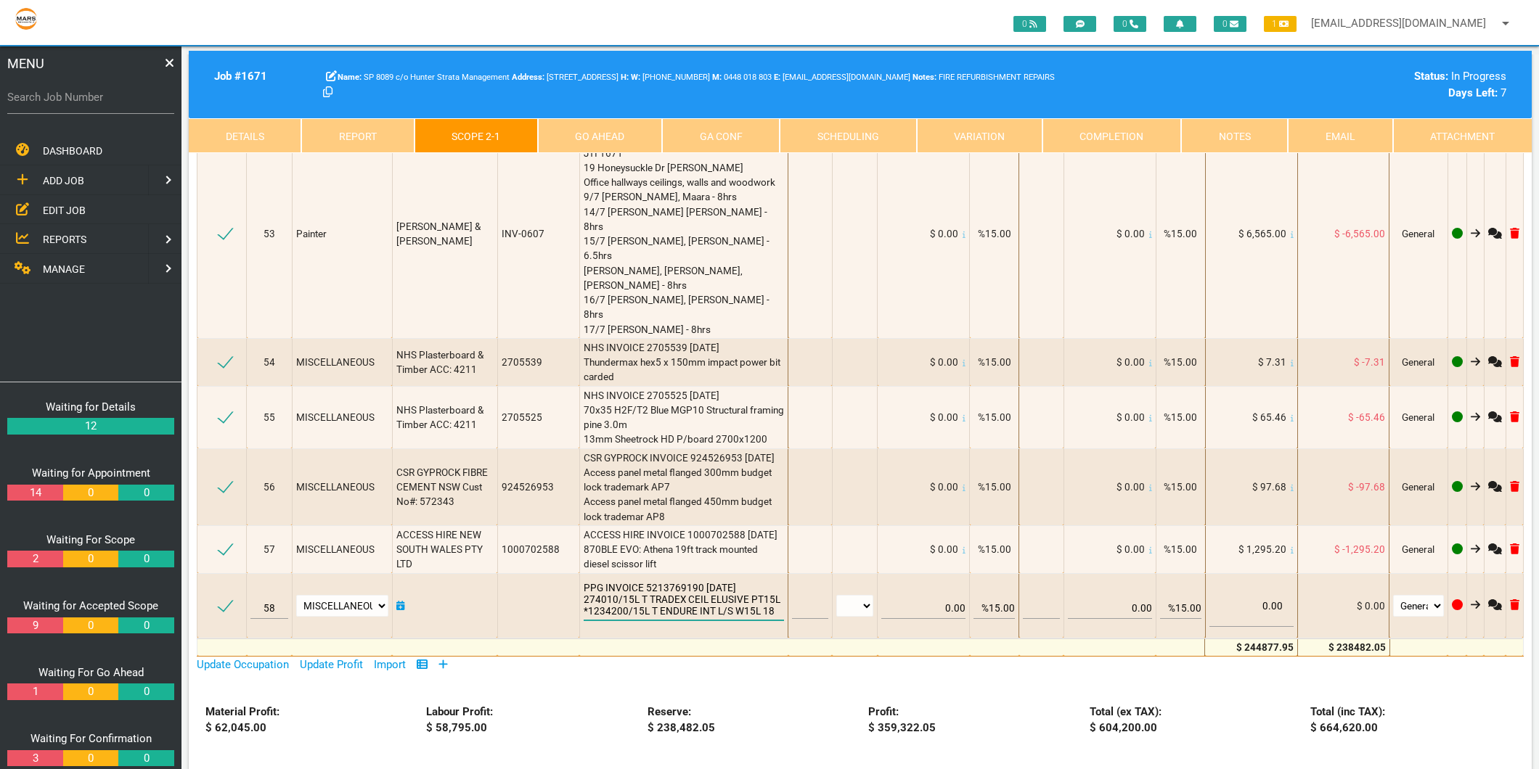
scroll to position [1, 0]
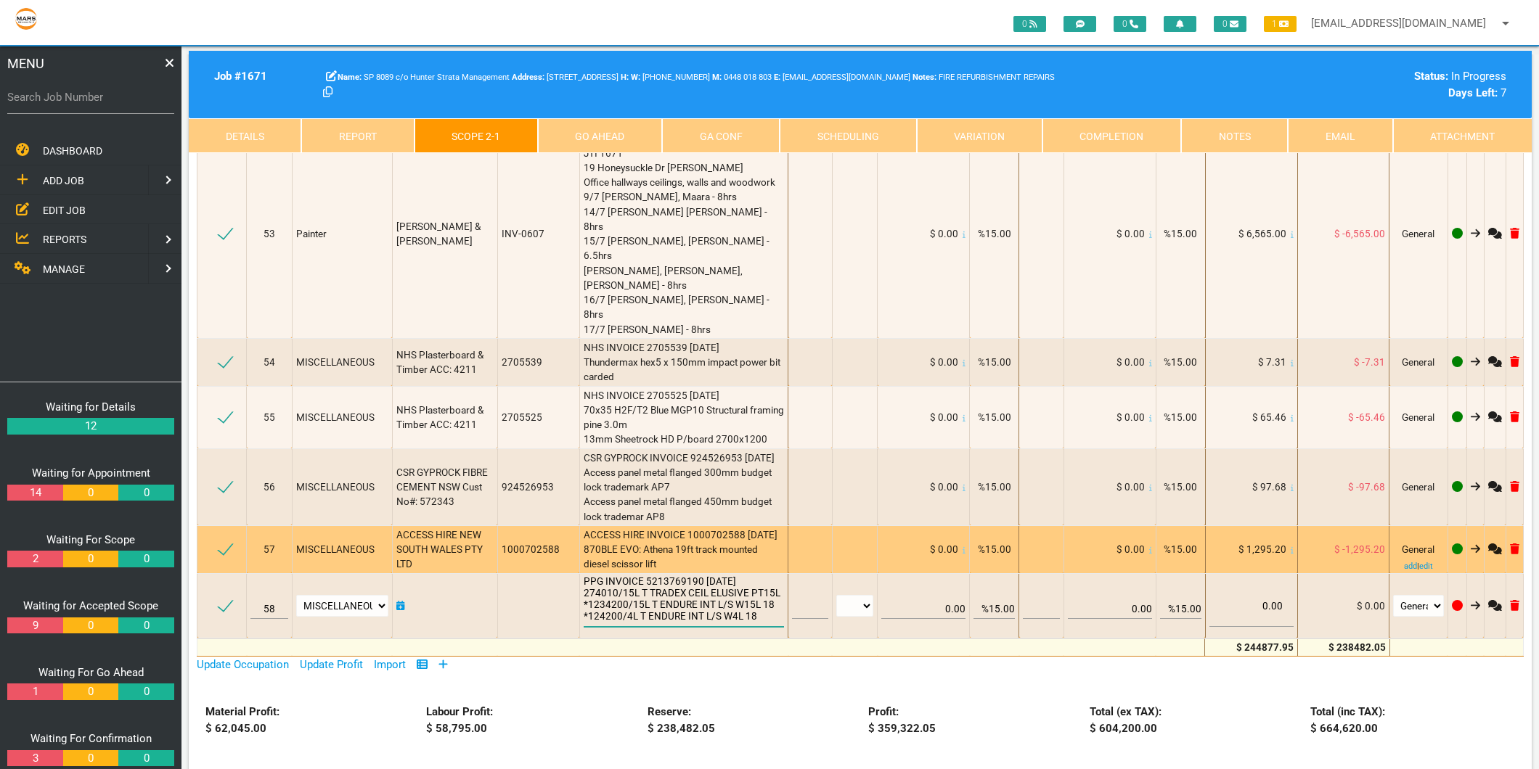
type textarea "PPG INVOICE 5213769190 [DATE] 274010/15L T TRADEX CEIL ELUSIVE PT15L *1234200/1…"
click at [649, 529] on span "ACCESS HIRE INVOICE 1000702588 [DATE] 870BLE EVO: Athena 19ft track mounted die…" at bounding box center [682, 549] width 196 height 41
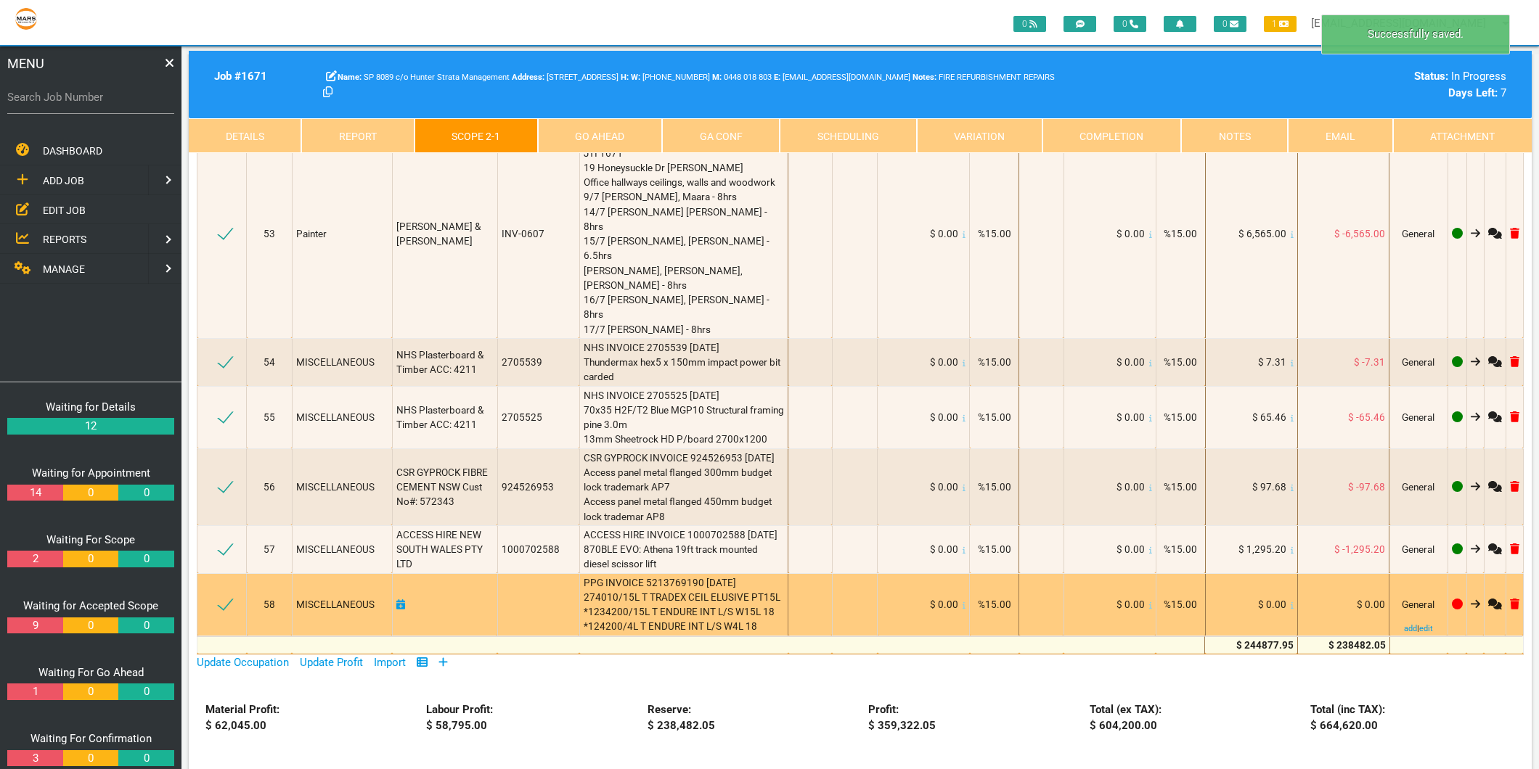
click at [1287, 597] on div "$ 0.00" at bounding box center [1251, 604] width 84 height 15
click at [1291, 602] on icon at bounding box center [1292, 605] width 3 height 7
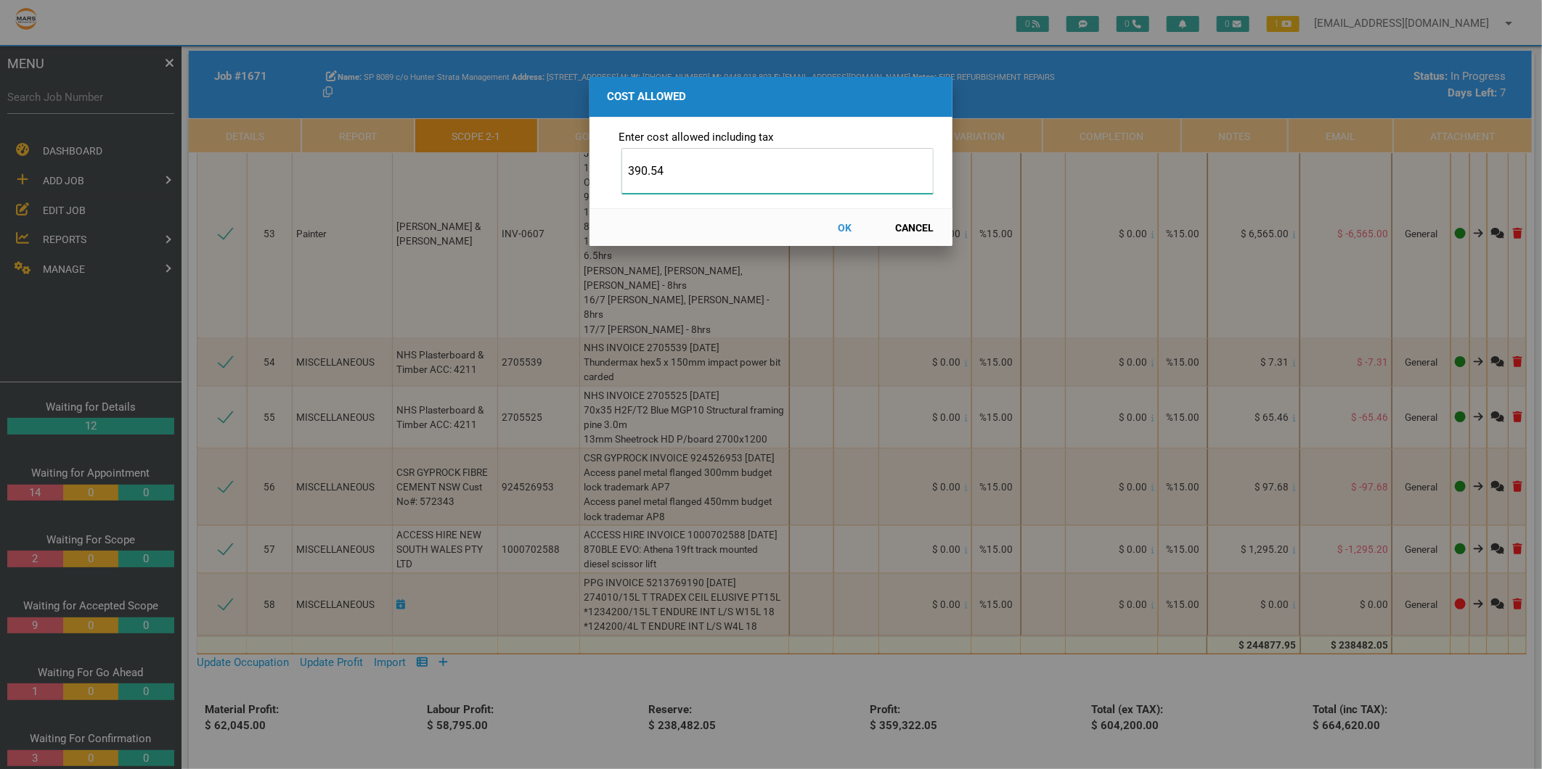
type input "390.54"
click at [843, 222] on button "OK" at bounding box center [845, 227] width 64 height 25
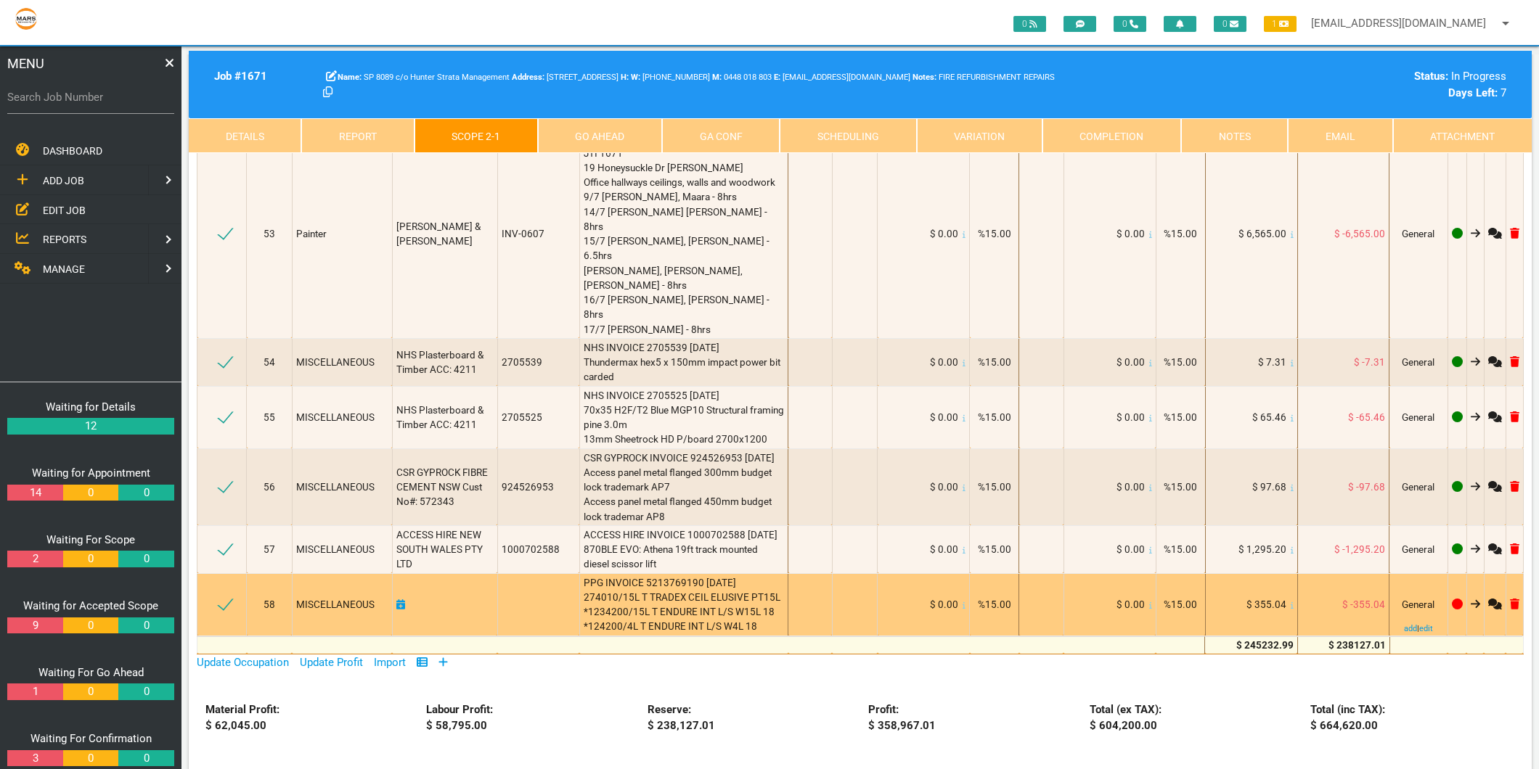
click at [764, 573] on td "PPG INVOICE 5213769190 [DATE] 274010/15L T TRADEX CEIL ELUSIVE PT15L *1234200/1…" at bounding box center [683, 604] width 209 height 62
click at [740, 576] on div "PPG INVOICE 5213769190 [DATE] 274010/15L T TRADEX CEIL ELUSIVE PT15L *1234200/1…" at bounding box center [684, 605] width 201 height 59
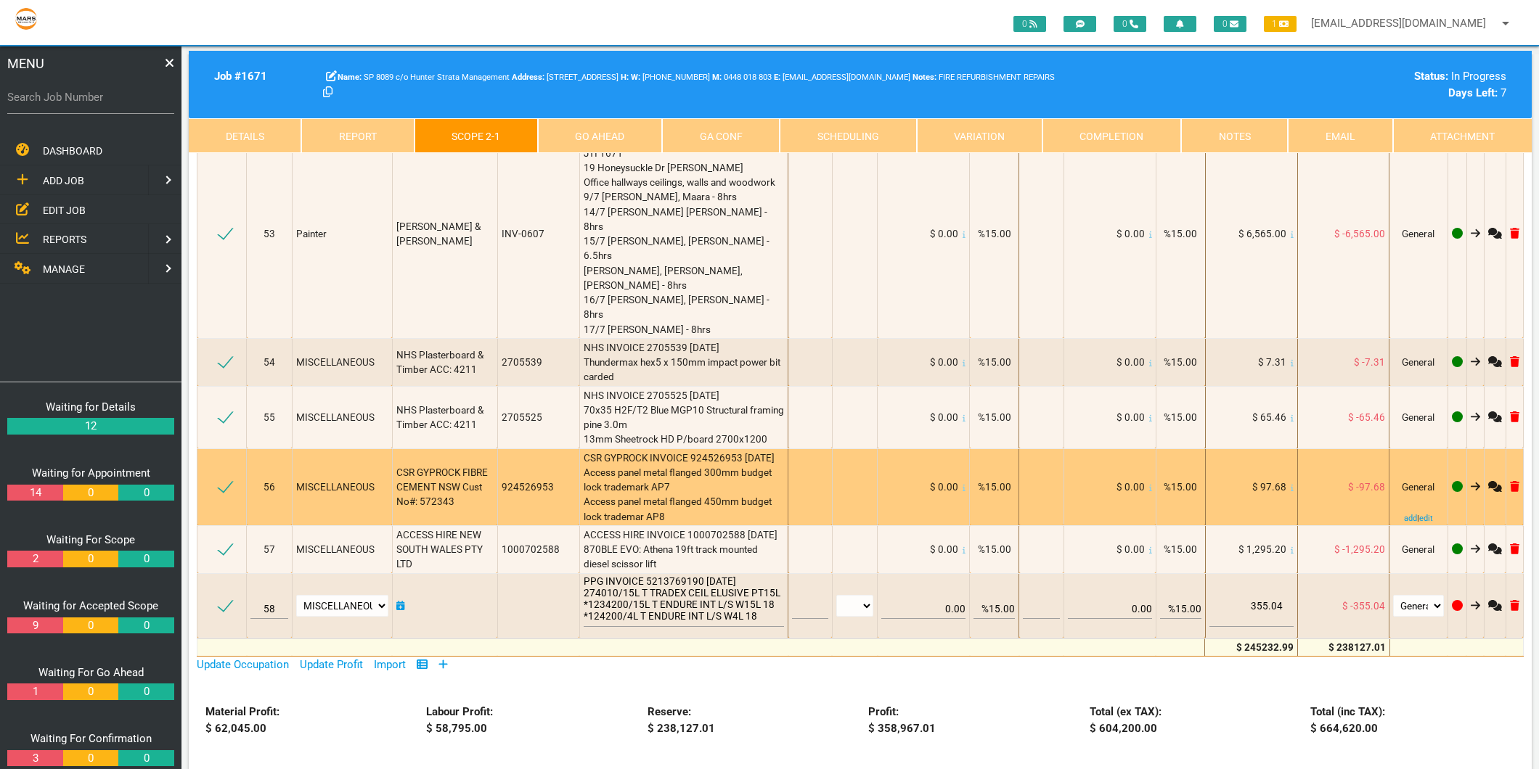
click at [490, 449] on td "CSR GYPROCK FIBRE CEMENT NSW Cust No#: 572343" at bounding box center [444, 487] width 105 height 77
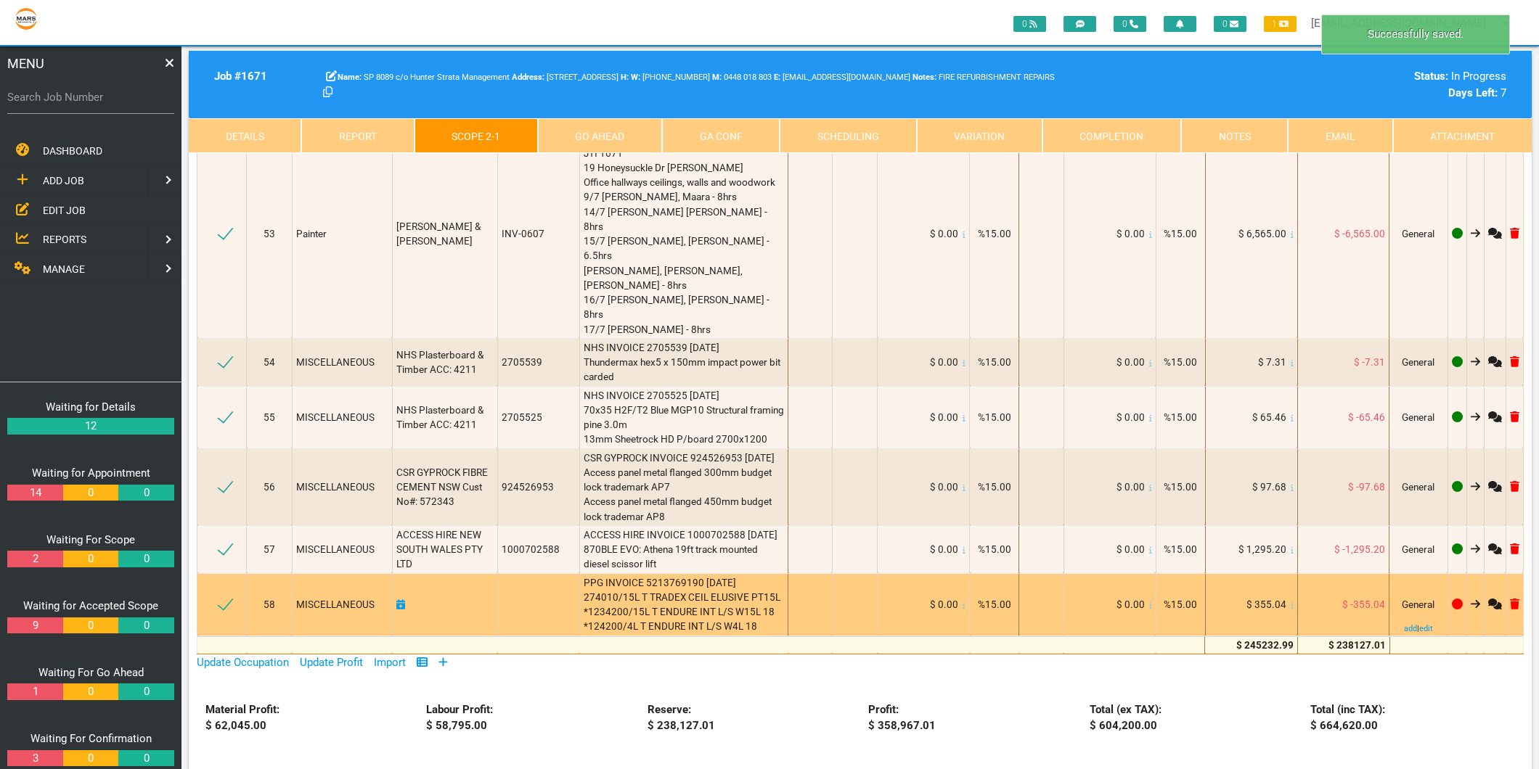
click at [403, 600] on icon at bounding box center [400, 605] width 9 height 10
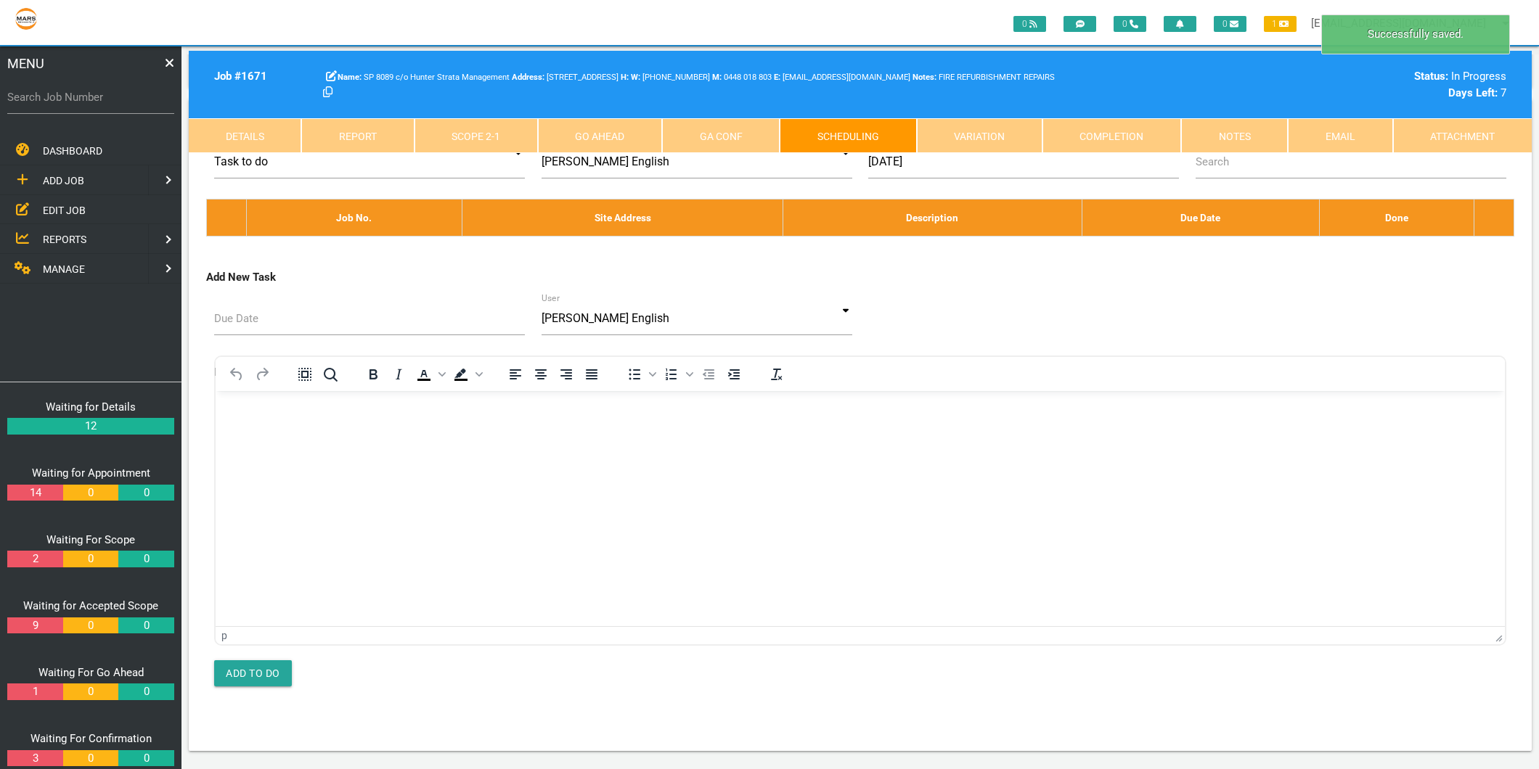
scroll to position [0, 0]
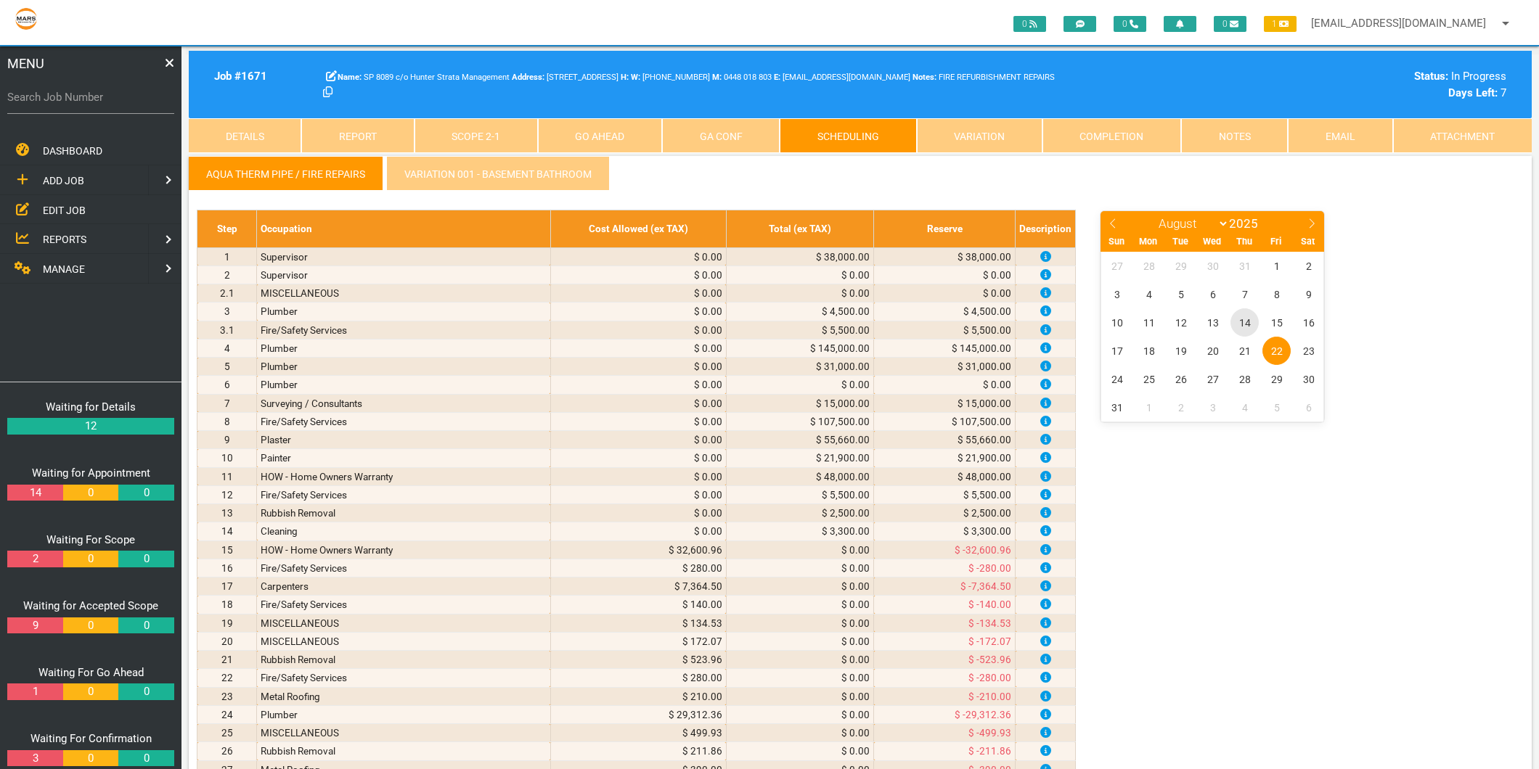
click at [1251, 322] on span "14" at bounding box center [1244, 323] width 28 height 28
click at [1108, 222] on icon at bounding box center [1113, 223] width 10 height 10
select select "6"
click at [1147, 322] on span "14" at bounding box center [1149, 323] width 28 height 28
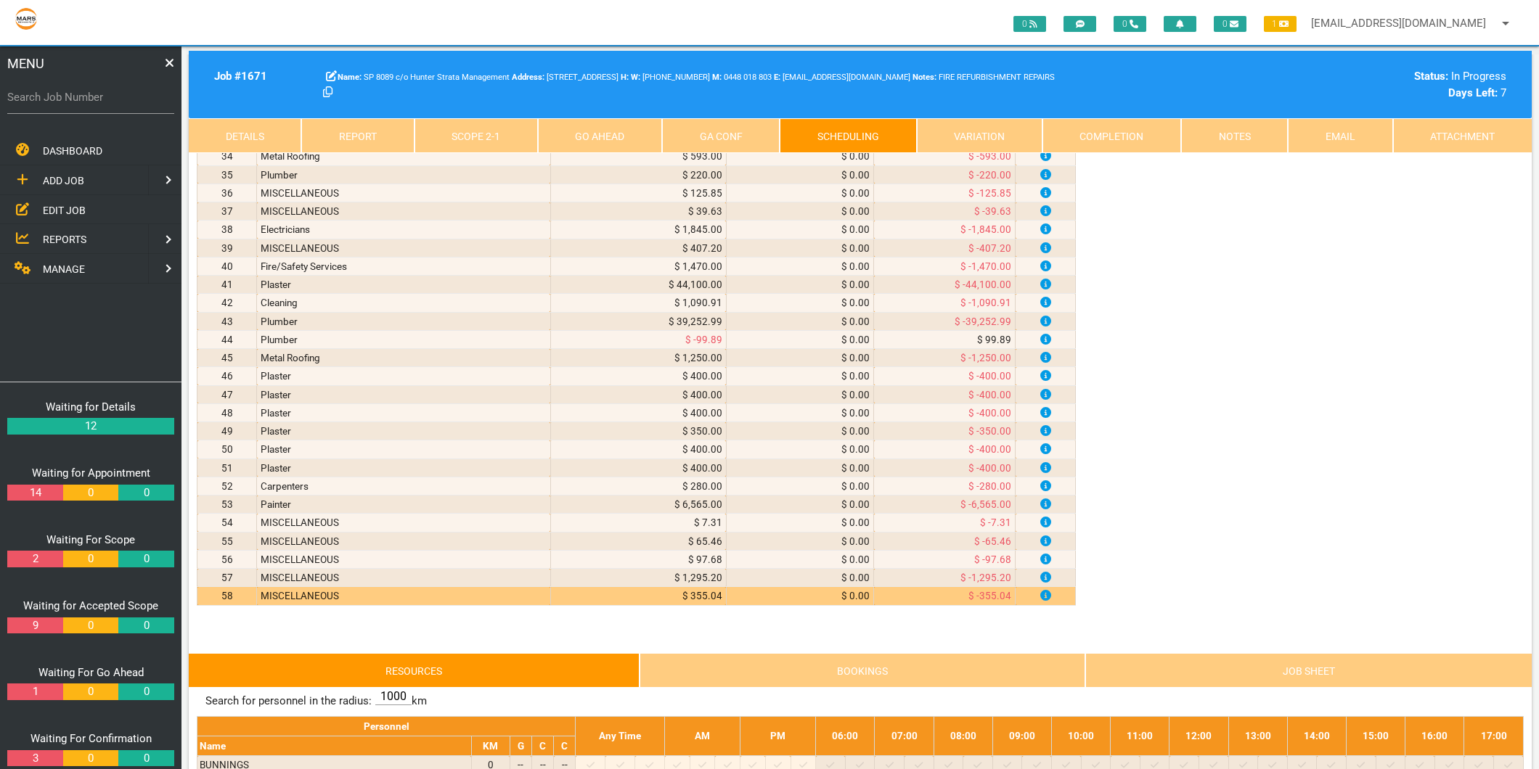
scroll to position [1129, 0]
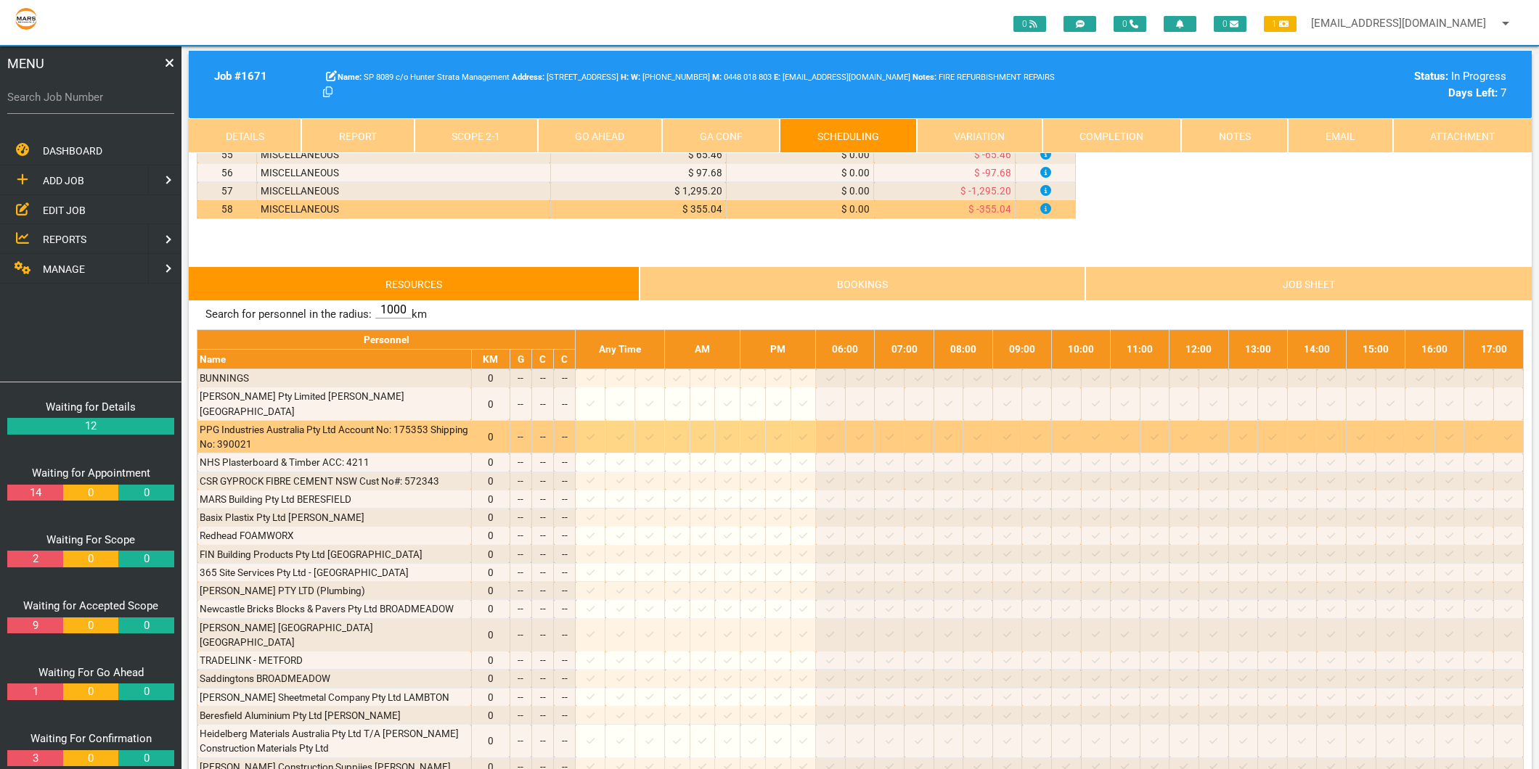
click at [595, 433] on icon at bounding box center [591, 437] width 8 height 9
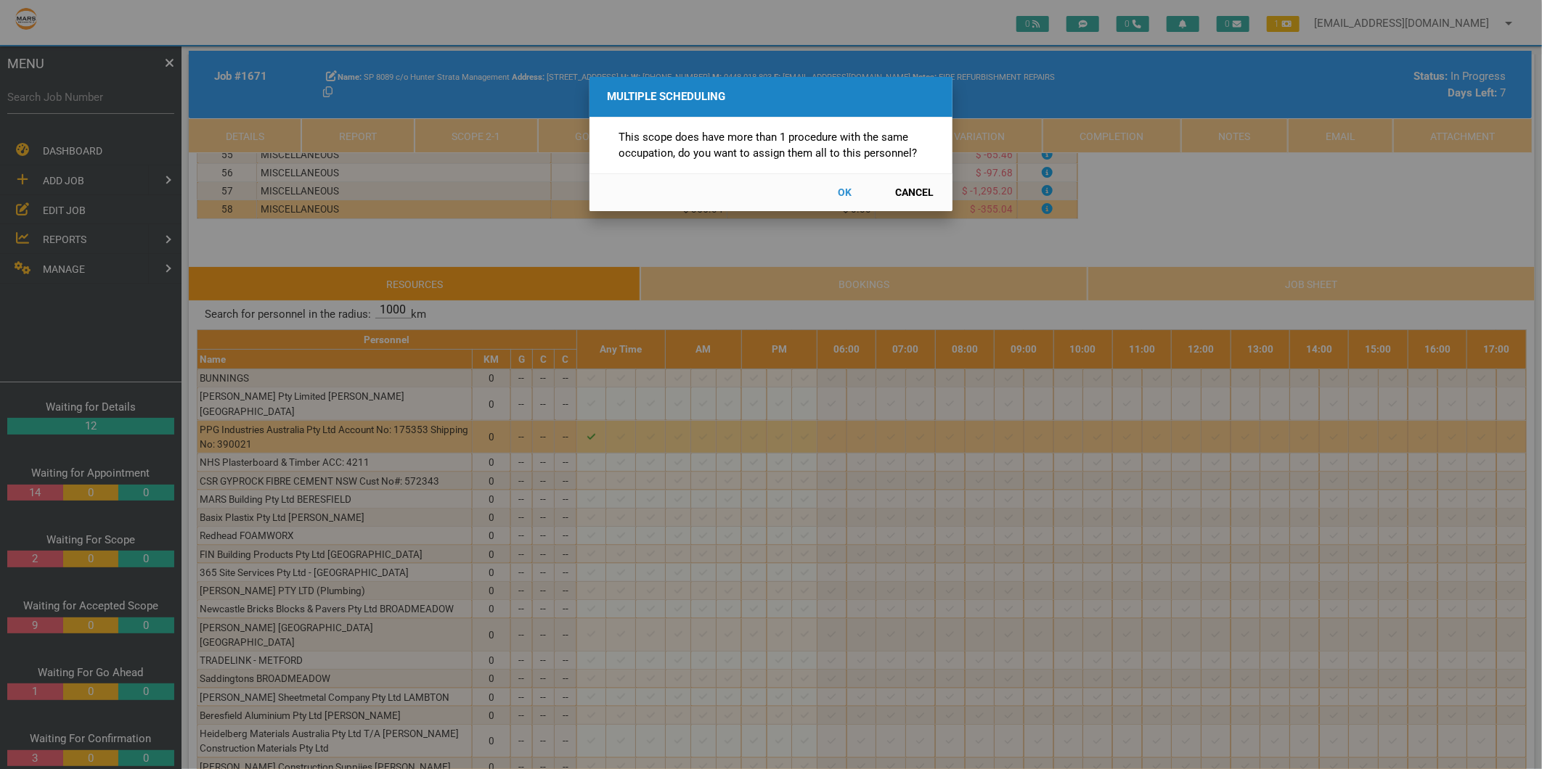
click at [919, 187] on button "Cancel" at bounding box center [915, 192] width 64 height 25
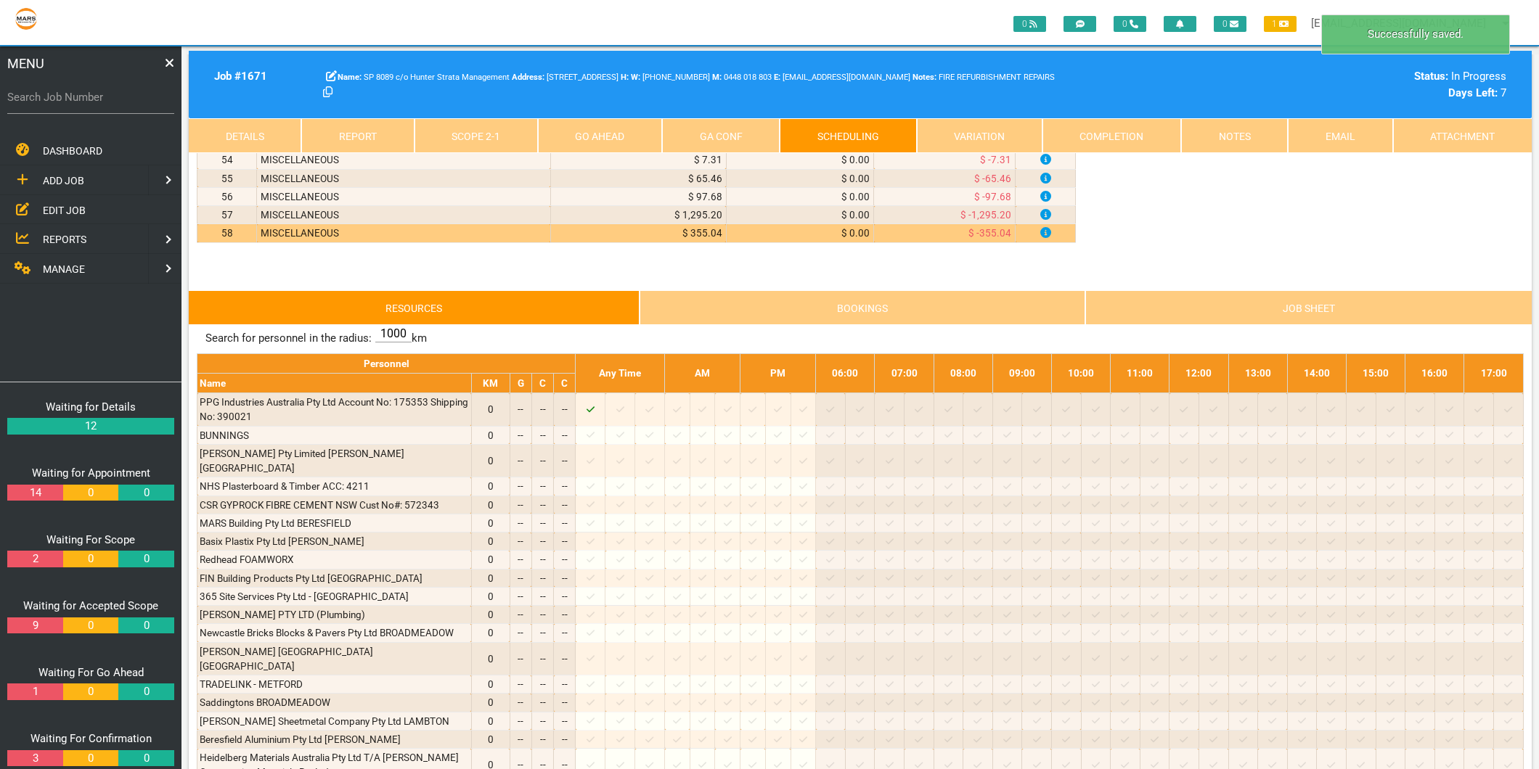
scroll to position [968, 0]
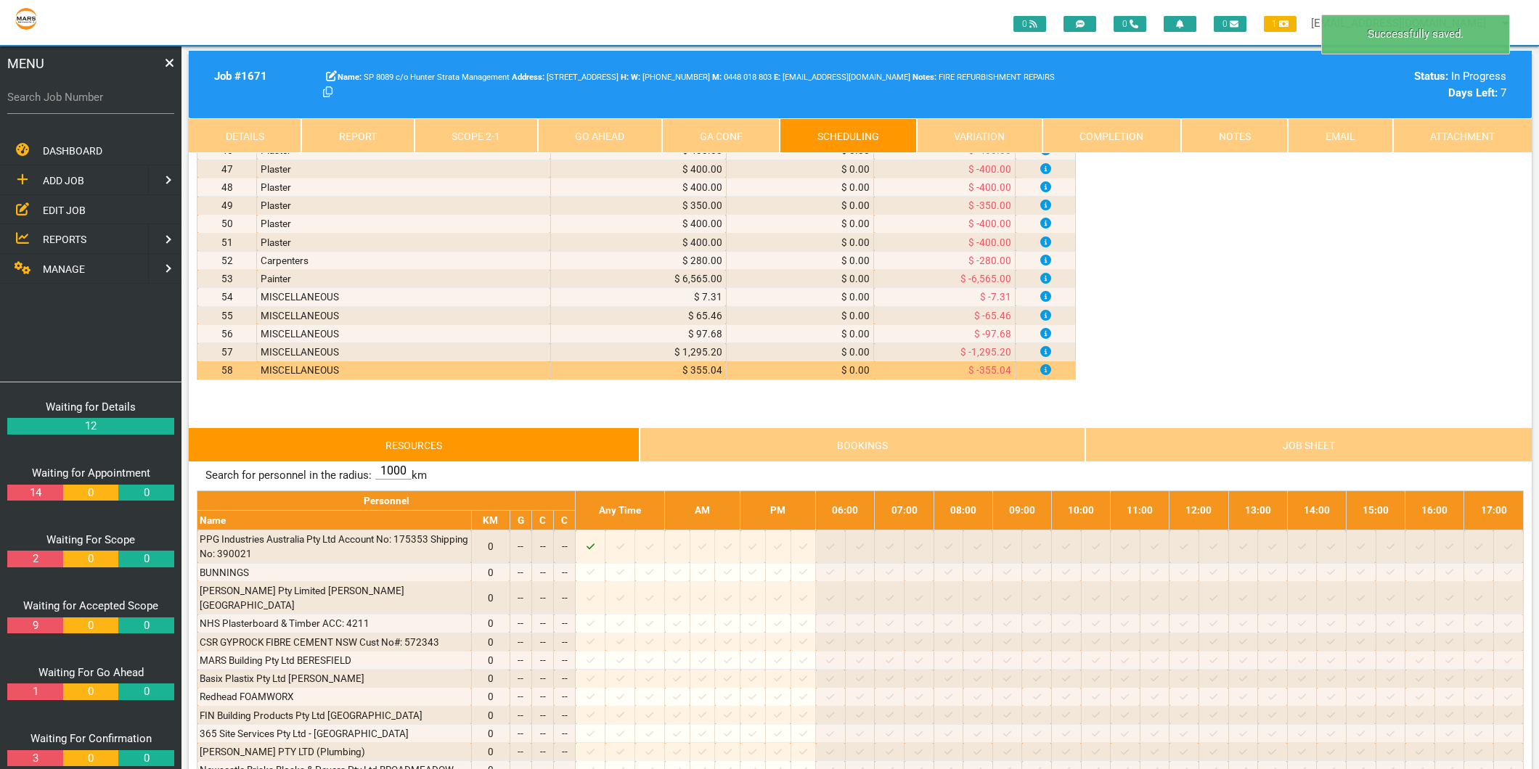
click at [492, 133] on link "Scope 2 - 1" at bounding box center [475, 135] width 123 height 35
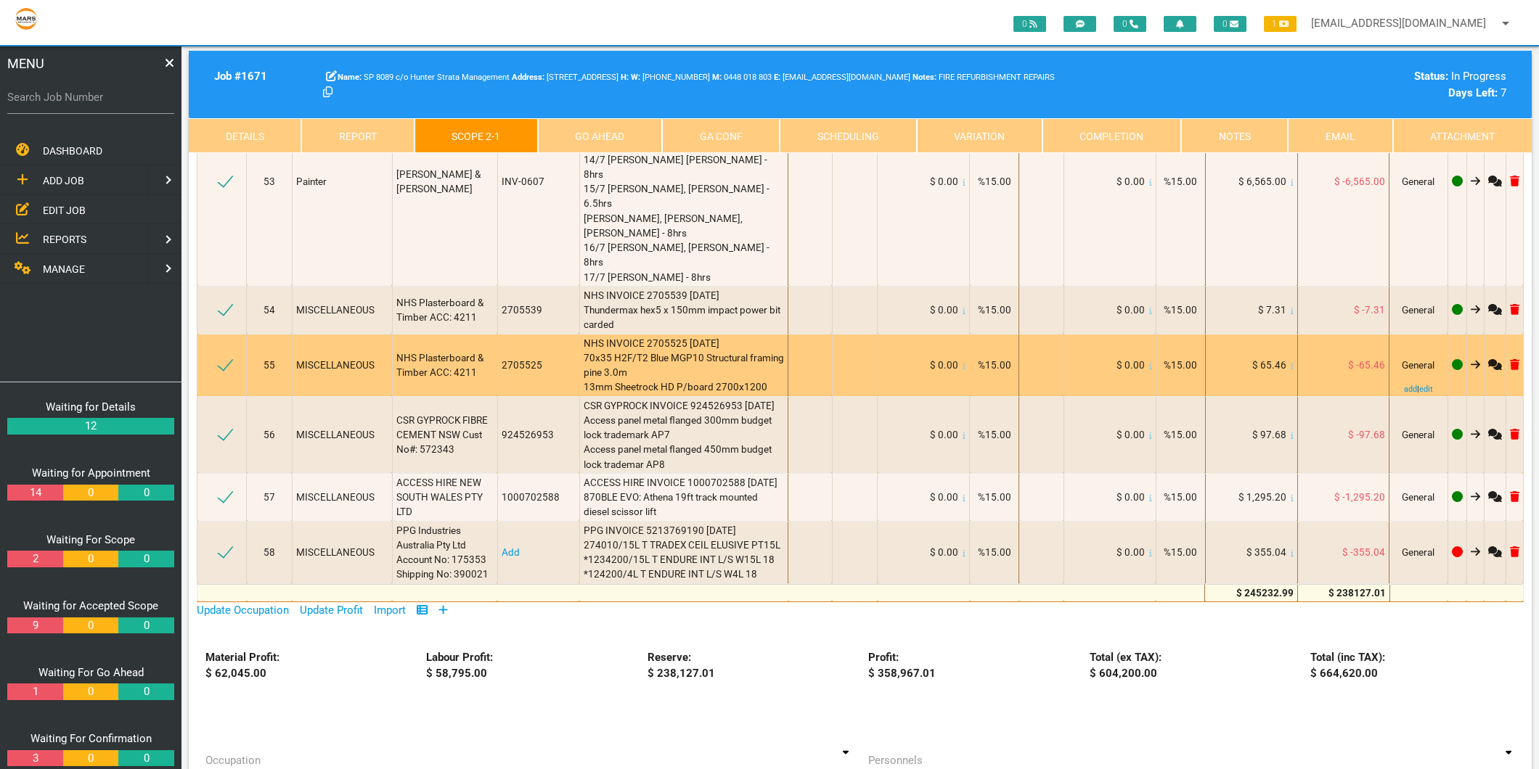
scroll to position [7581, 0]
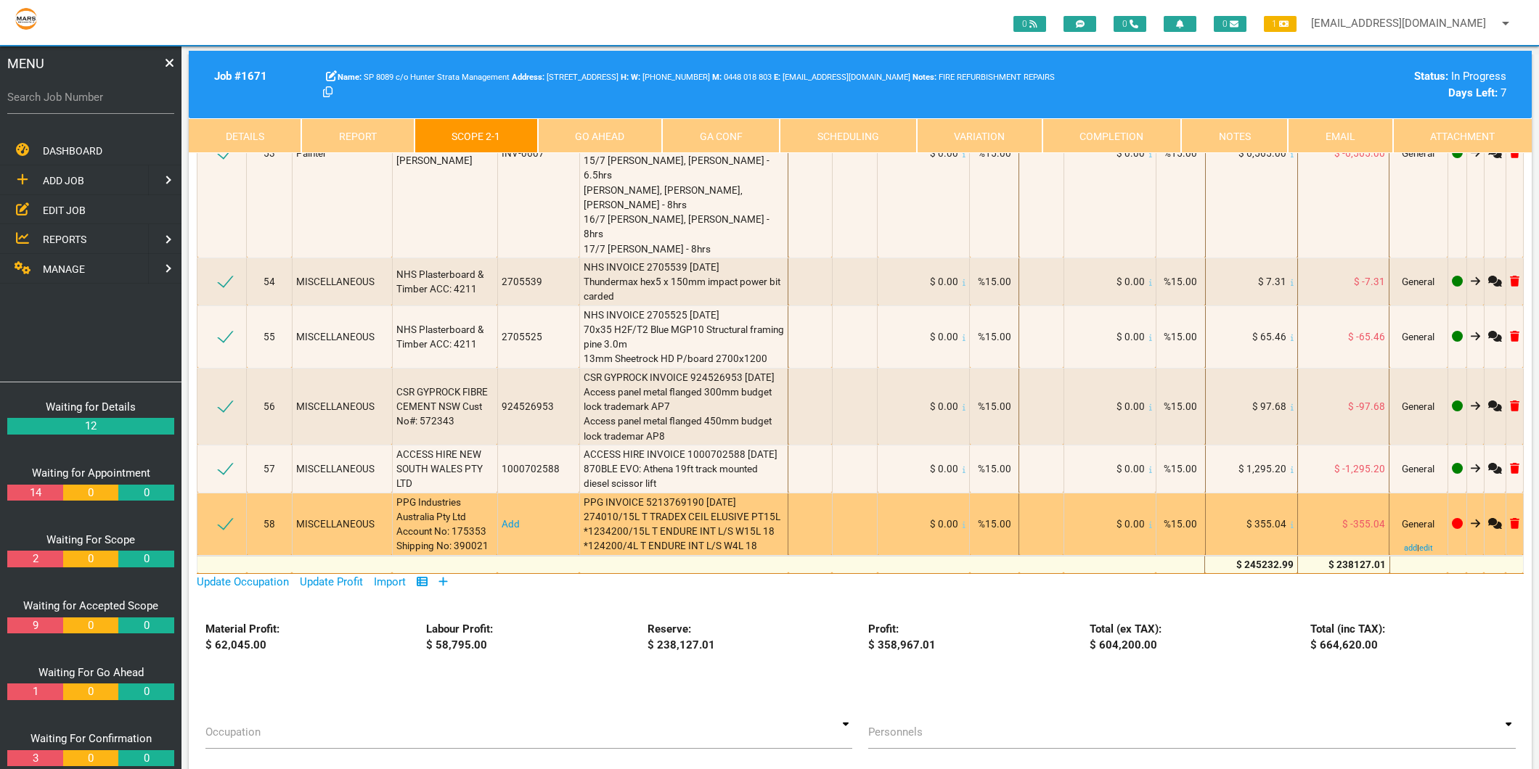
click at [502, 518] on link "Add" at bounding box center [511, 524] width 18 height 12
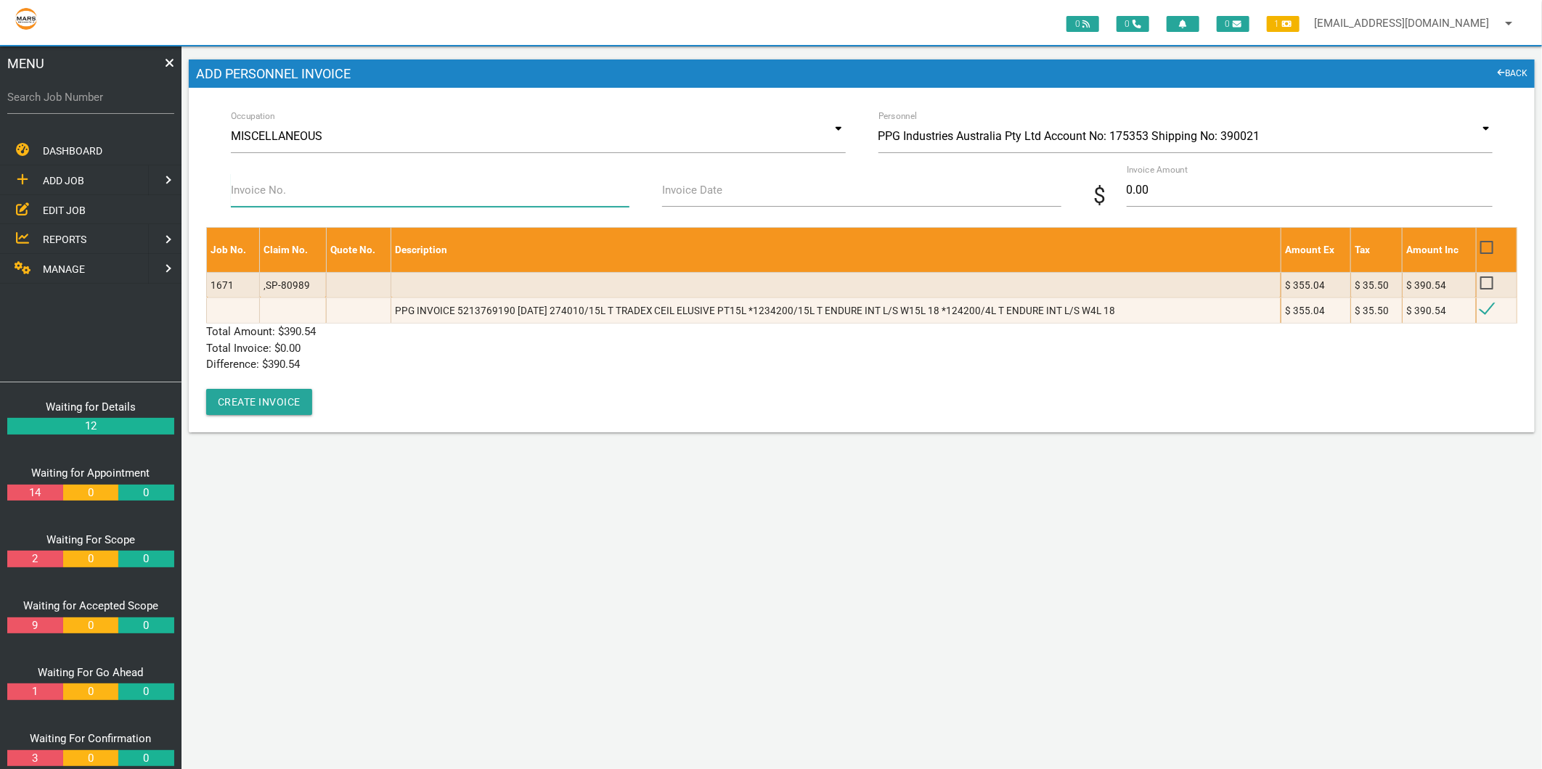
click at [266, 200] on input "Invoice No." at bounding box center [430, 189] width 399 height 33
type input "5213769190"
click at [654, 196] on div "Invoice Date" at bounding box center [861, 192] width 415 height 39
click at [687, 197] on label "Invoice Date" at bounding box center [692, 190] width 60 height 17
click at [687, 197] on input "Invoice Date" at bounding box center [861, 189] width 399 height 33
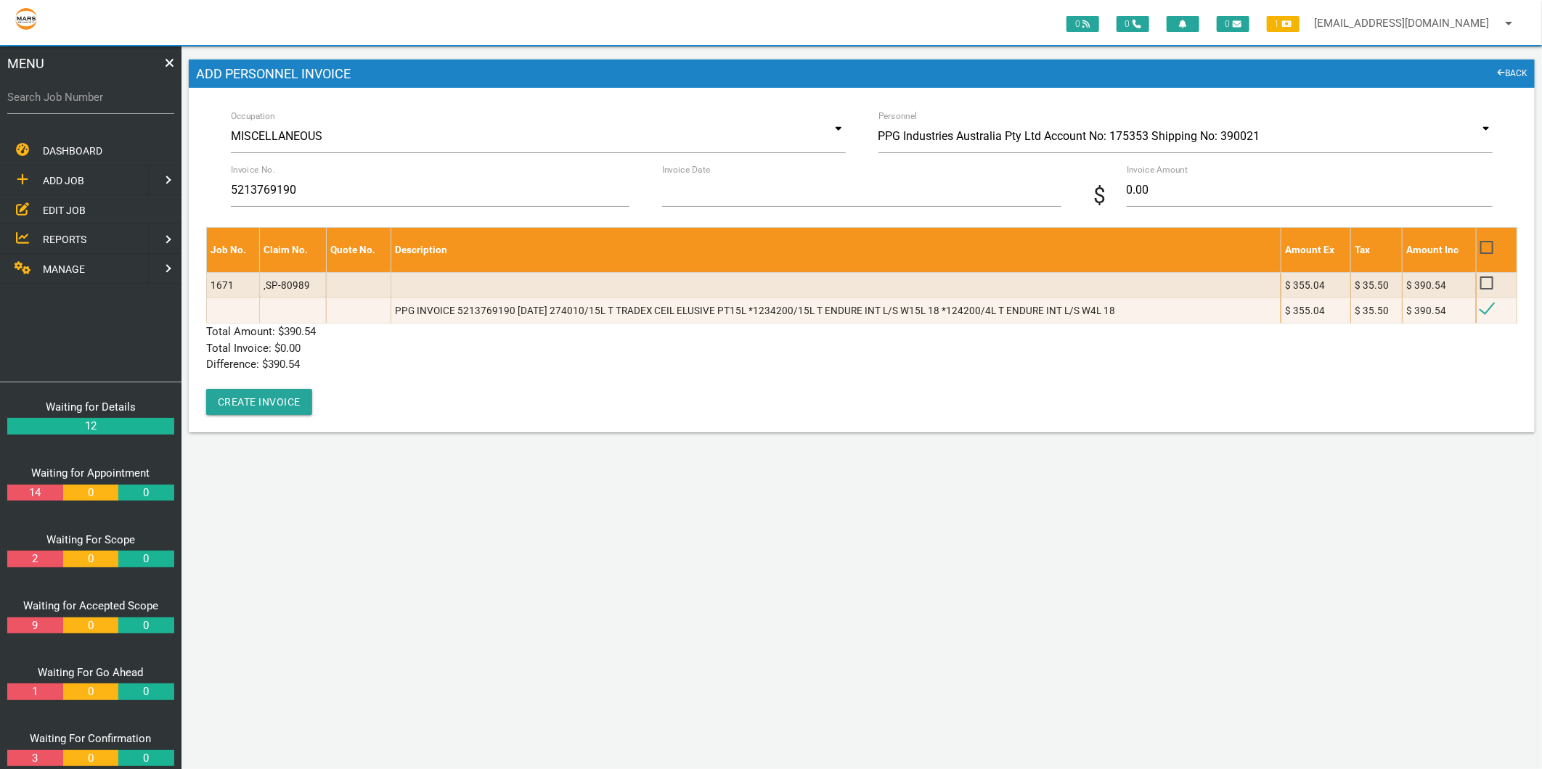
click at [687, 197] on input "Invoice Date" at bounding box center [861, 189] width 399 height 33
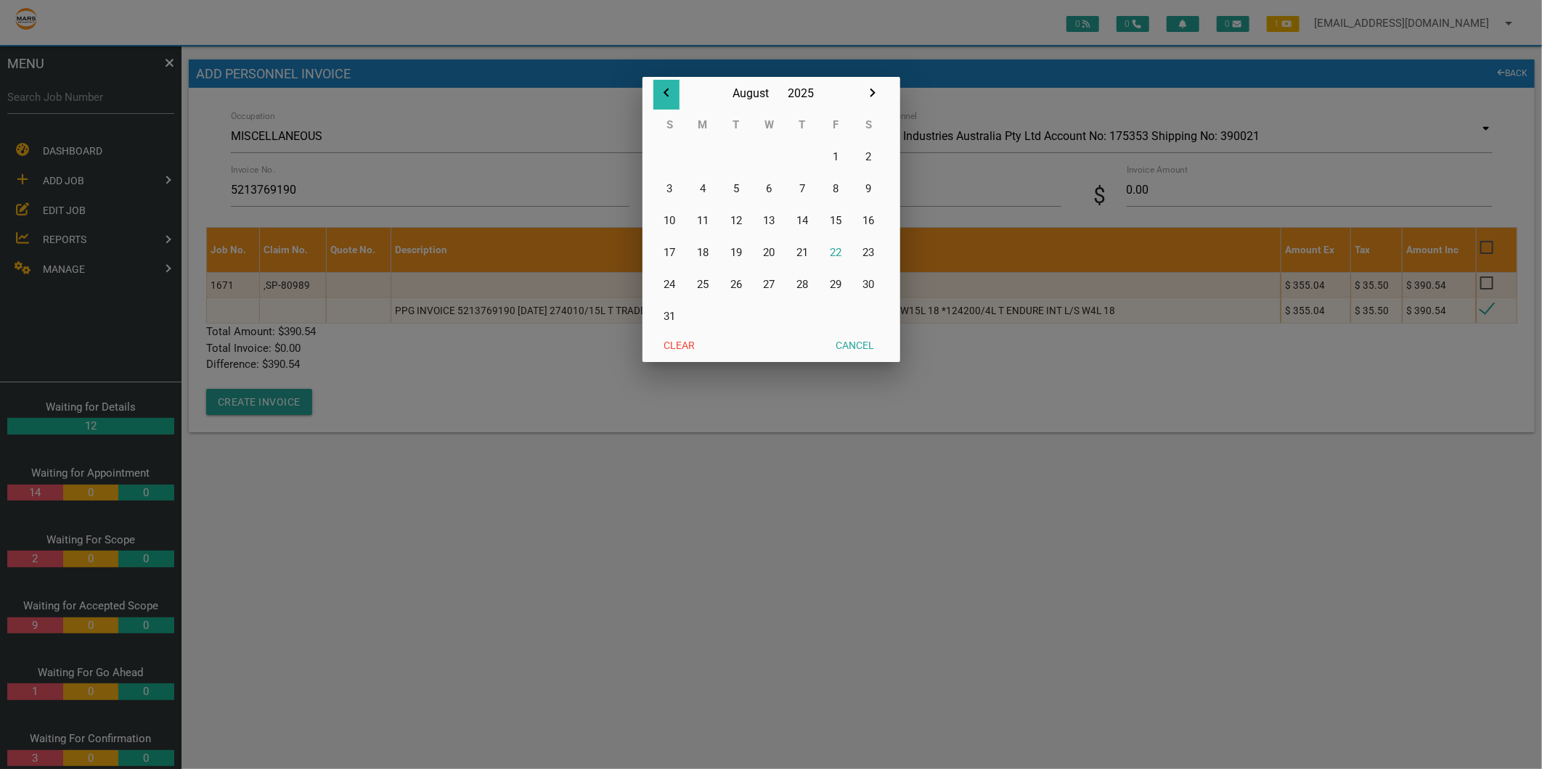
click at [668, 87] on icon "button" at bounding box center [666, 92] width 17 height 17
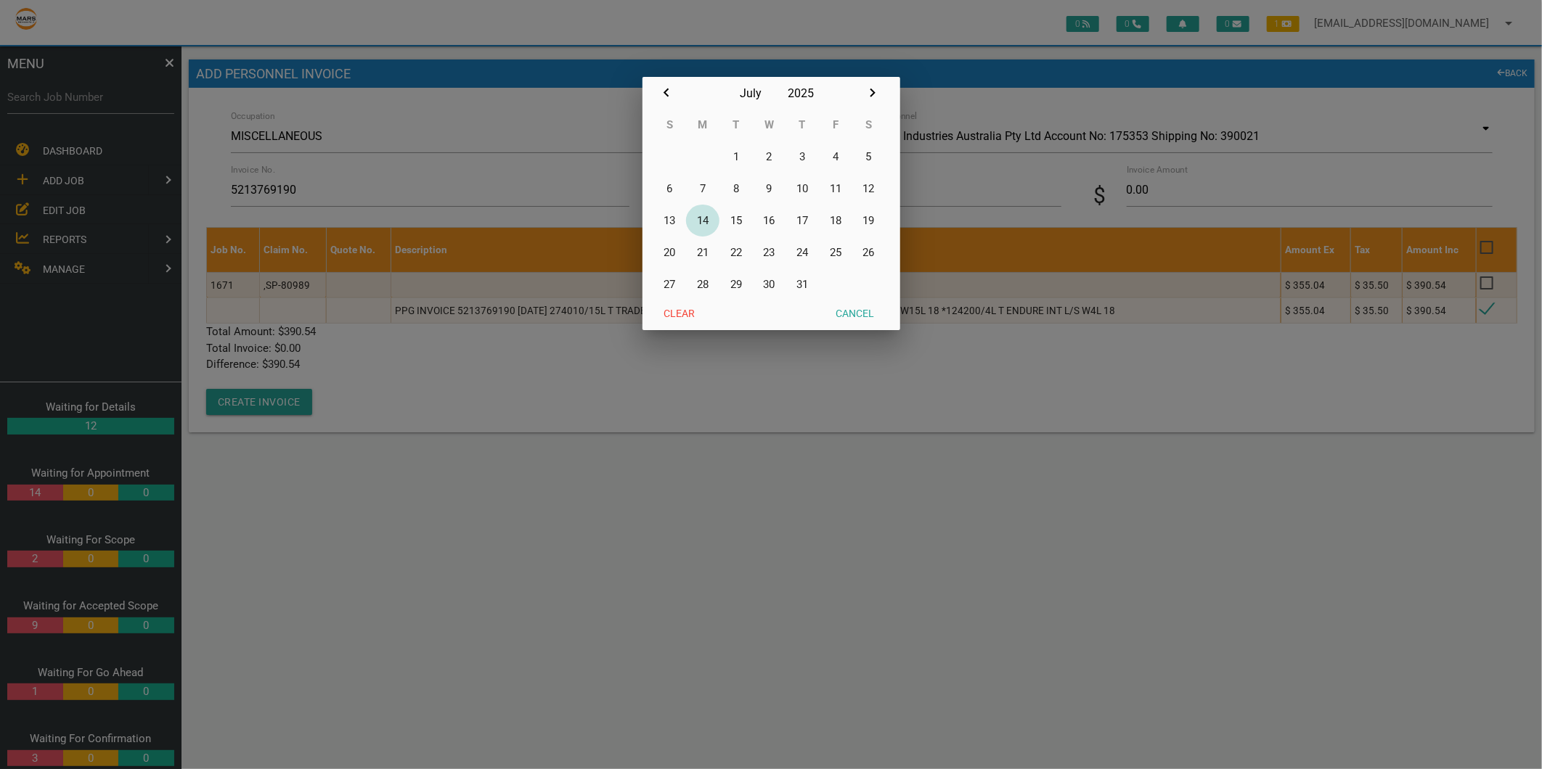
click at [710, 216] on button "14" at bounding box center [702, 221] width 33 height 32
type input "[DATE]"
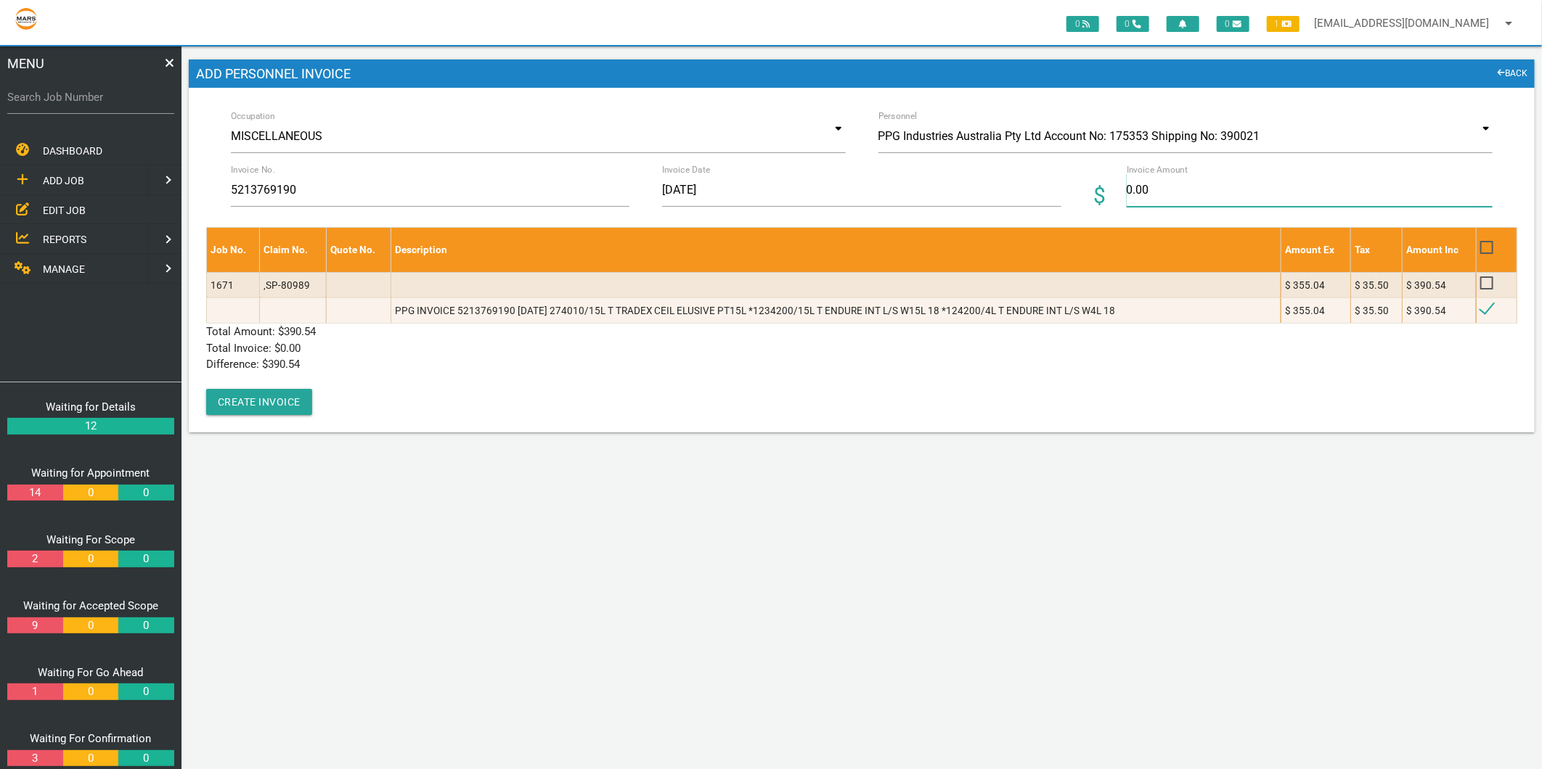
click at [1206, 189] on input "0.00" at bounding box center [1310, 189] width 366 height 33
type input "3"
type input "390.54"
click at [331, 351] on p "Total Invoice: $ 0.00" at bounding box center [861, 348] width 1311 height 17
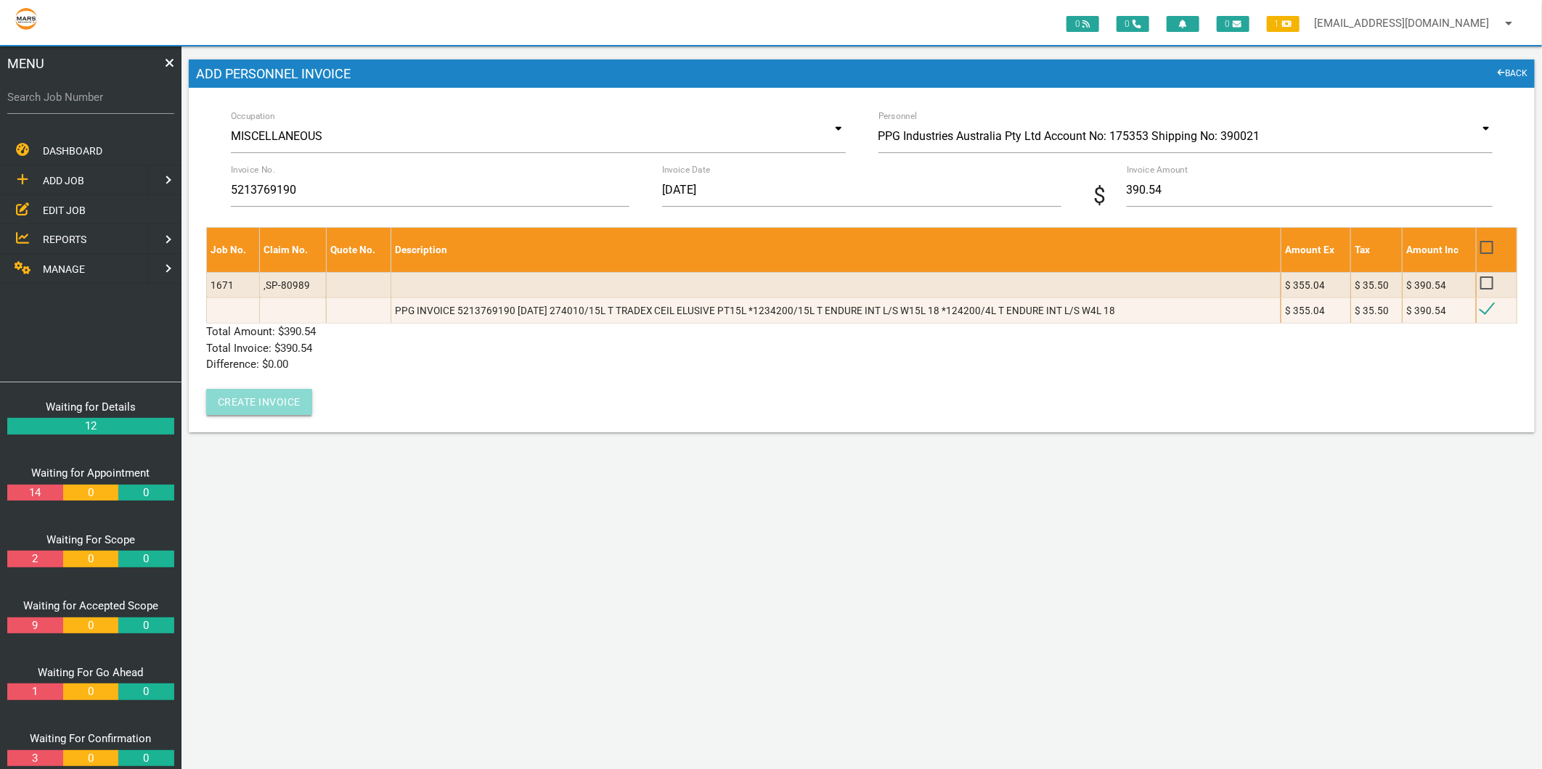
click at [270, 398] on button "Create Invoice" at bounding box center [259, 402] width 106 height 26
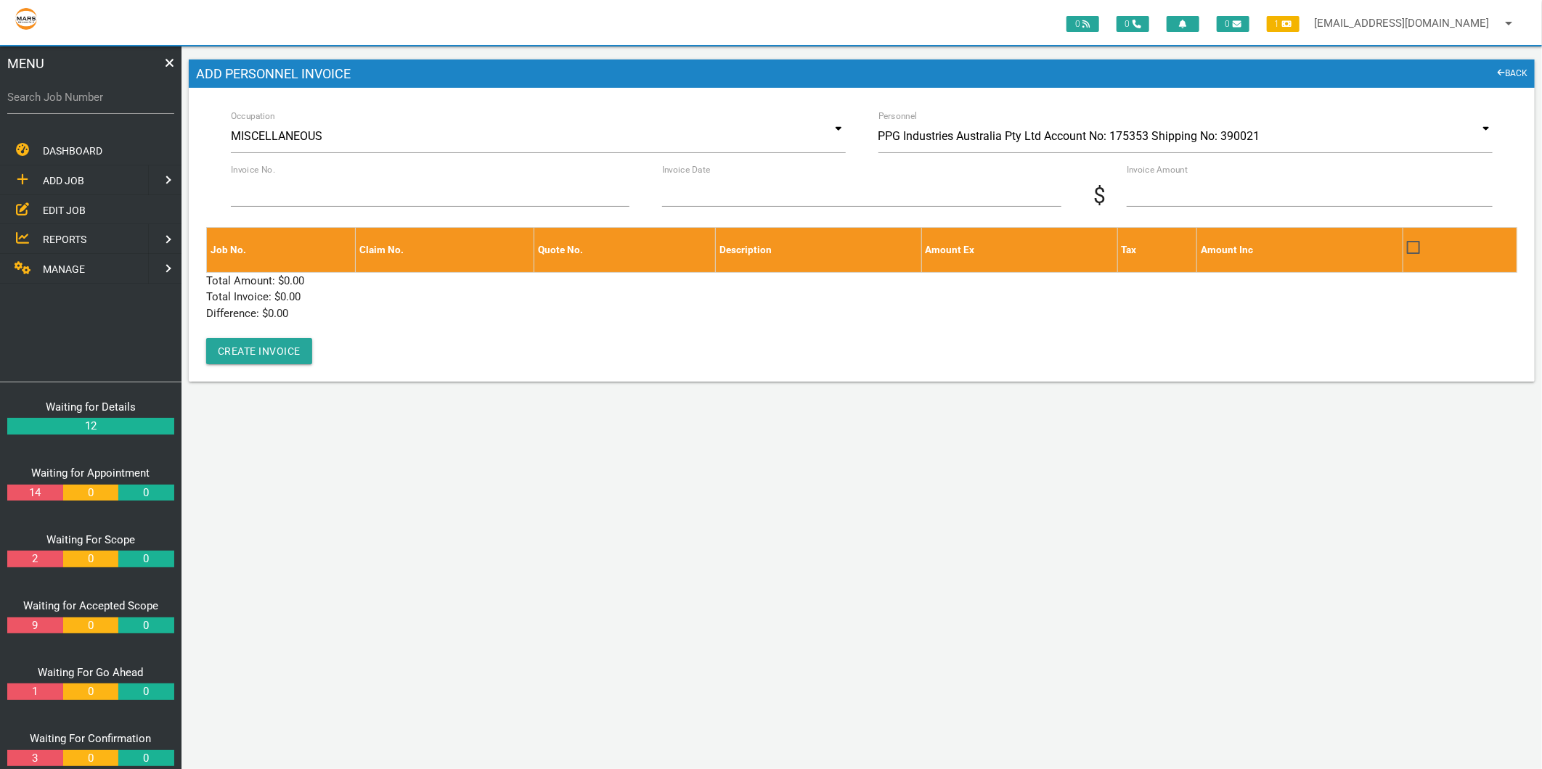
click at [60, 91] on label "Search Job Number" at bounding box center [90, 97] width 167 height 17
click at [60, 91] on input "Search Job Number" at bounding box center [90, 97] width 167 height 33
type input "1671"
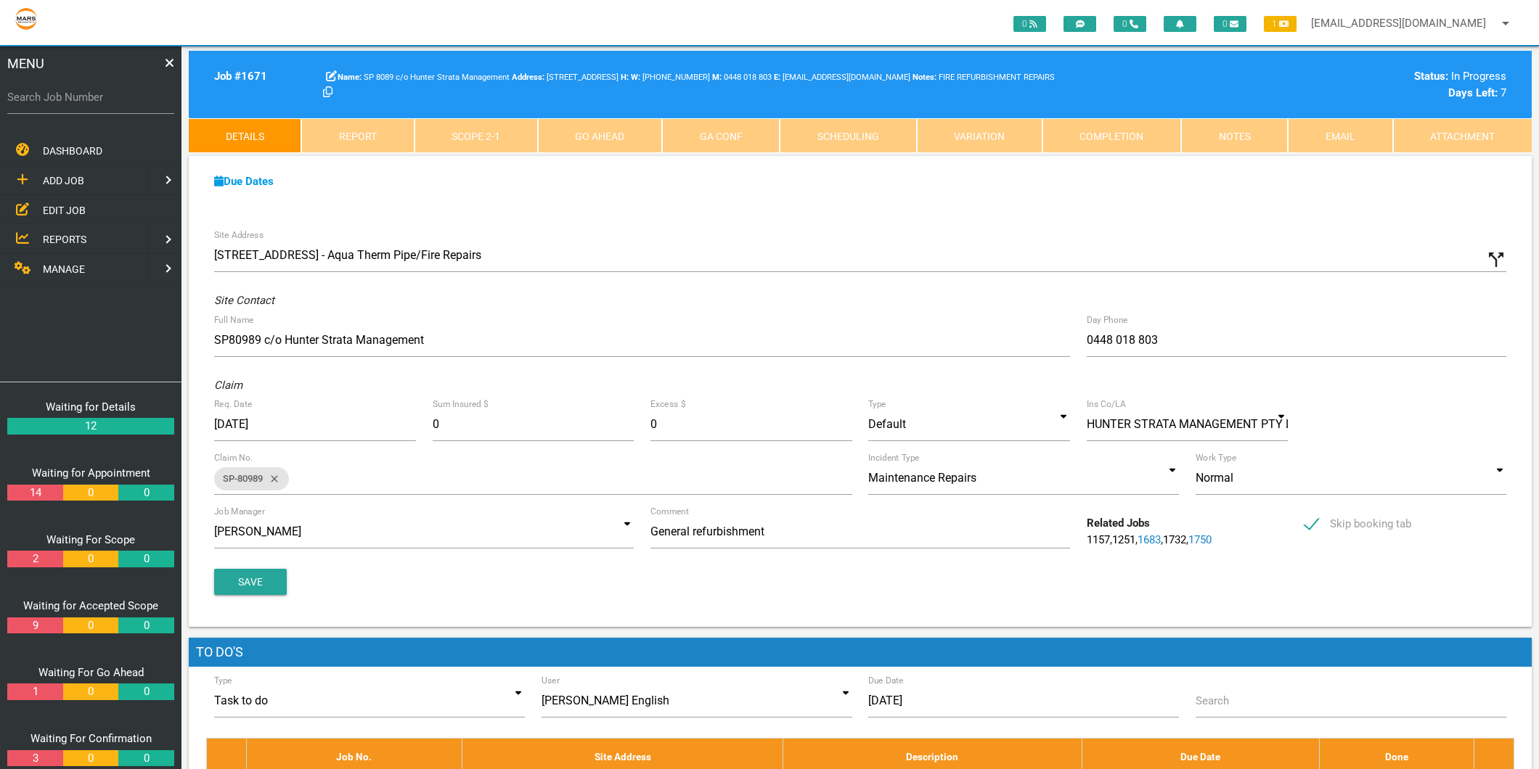
click at [508, 134] on link "Scope 2 - 1" at bounding box center [475, 135] width 123 height 35
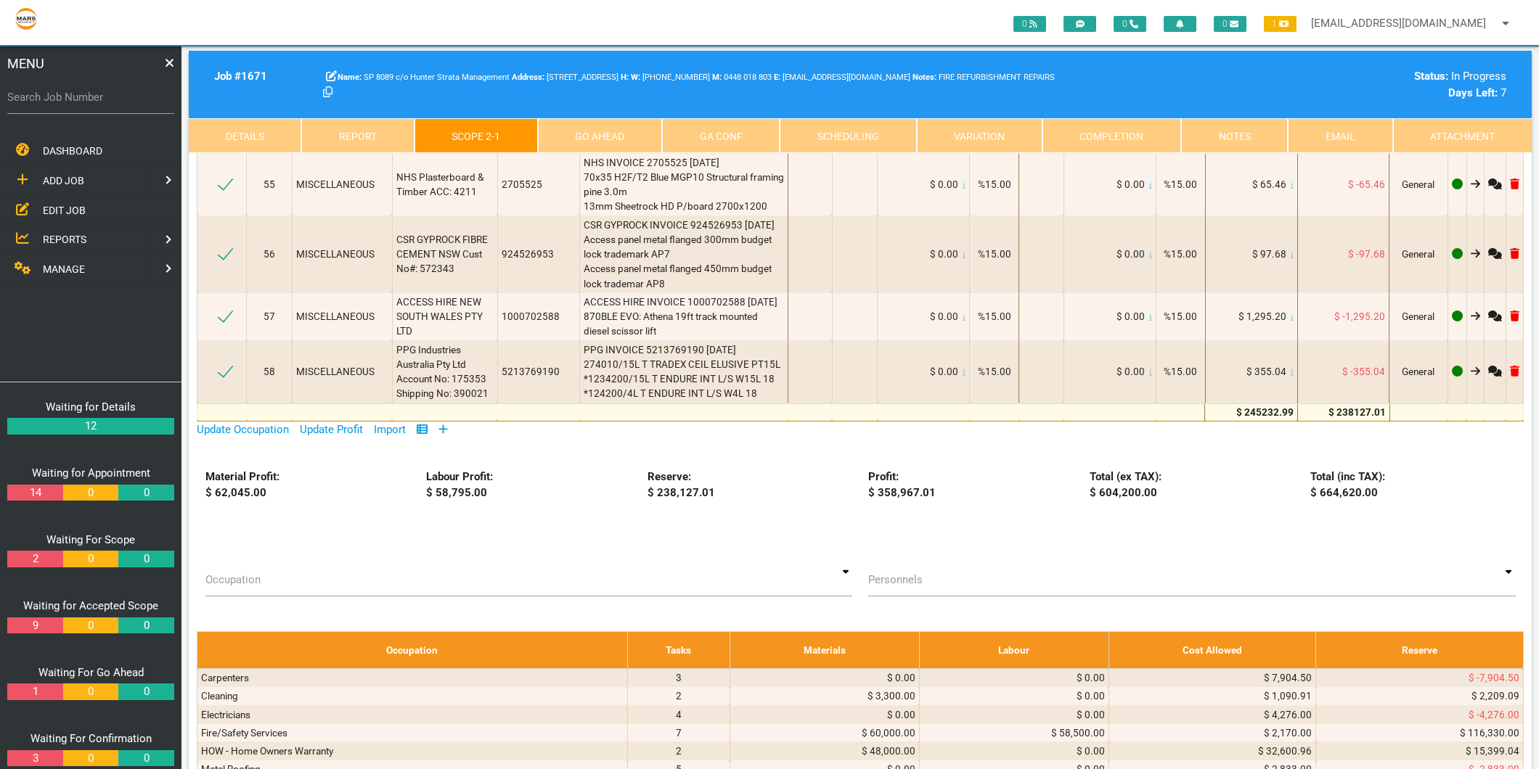
scroll to position [7743, 0]
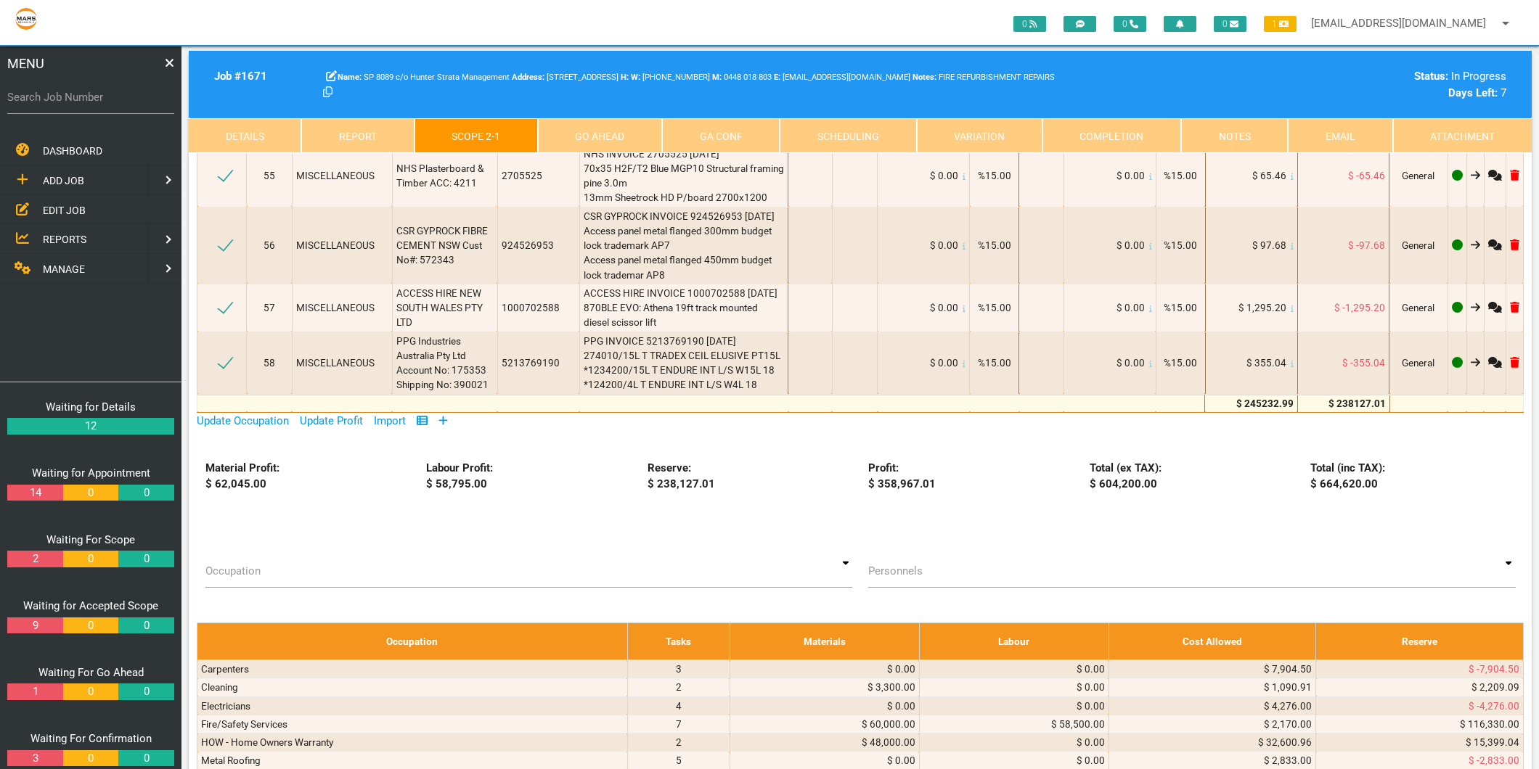
click at [443, 415] on icon at bounding box center [442, 420] width 9 height 11
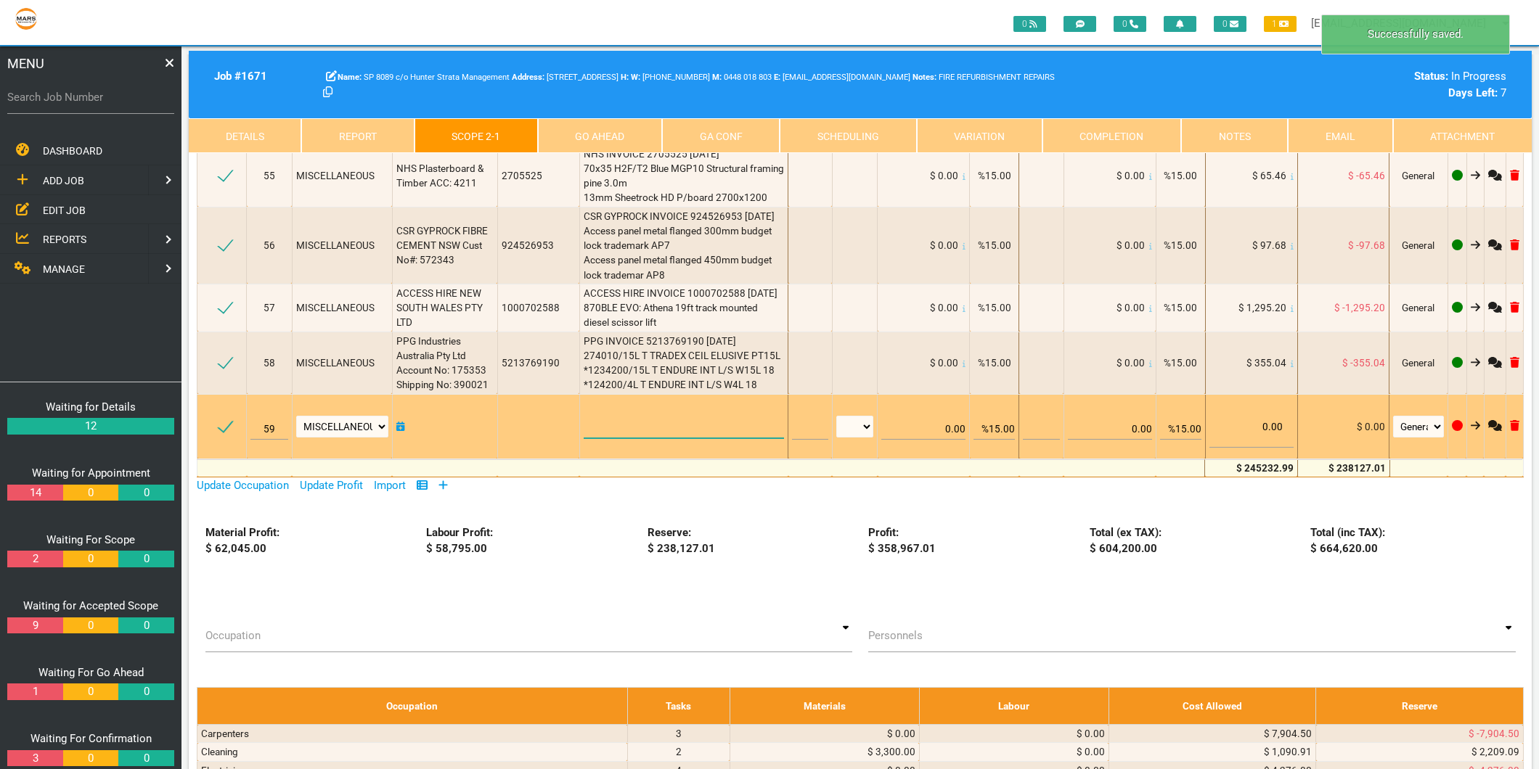
click at [655, 406] on textarea at bounding box center [684, 422] width 201 height 33
type textarea "p"
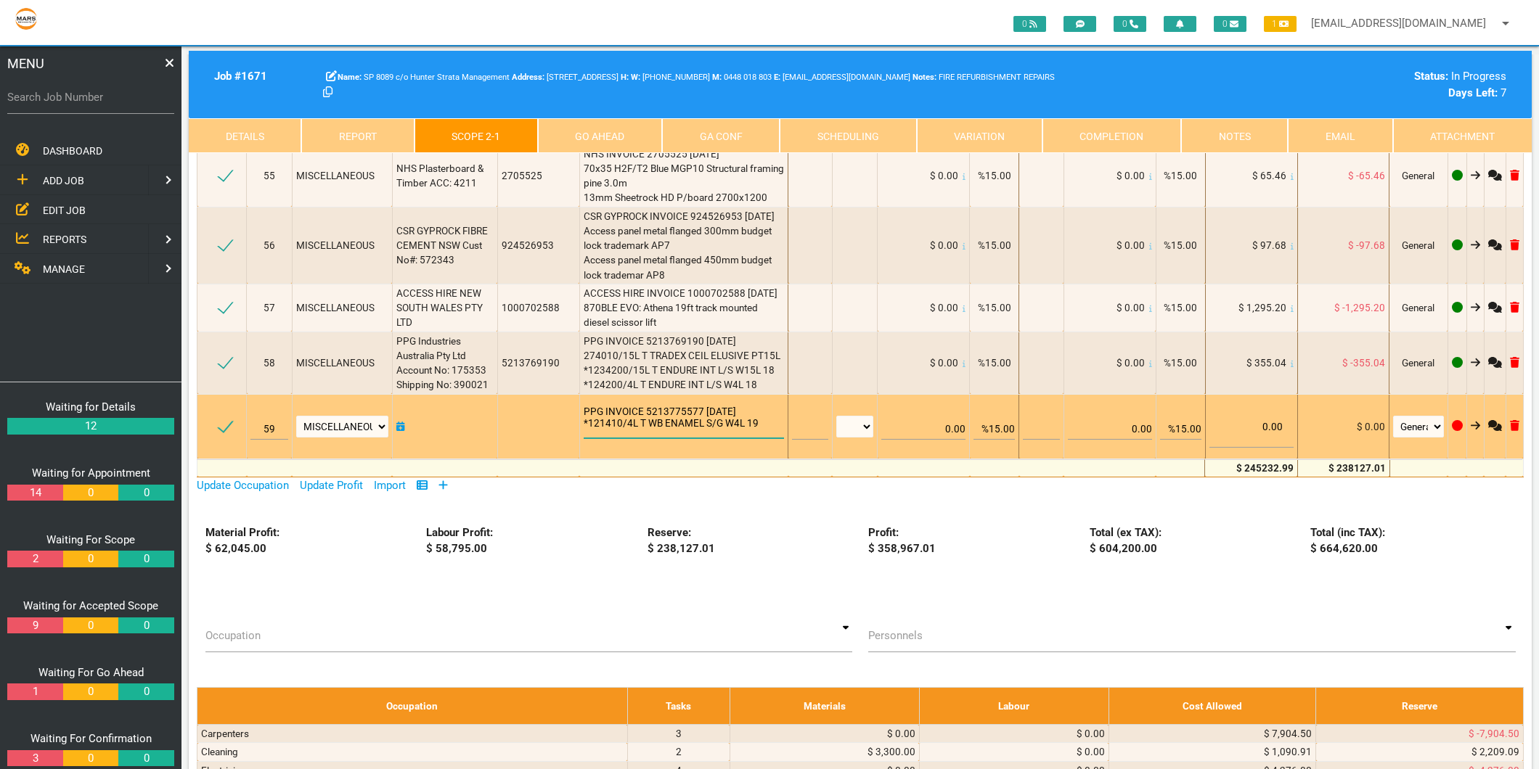
scroll to position [1, 0]
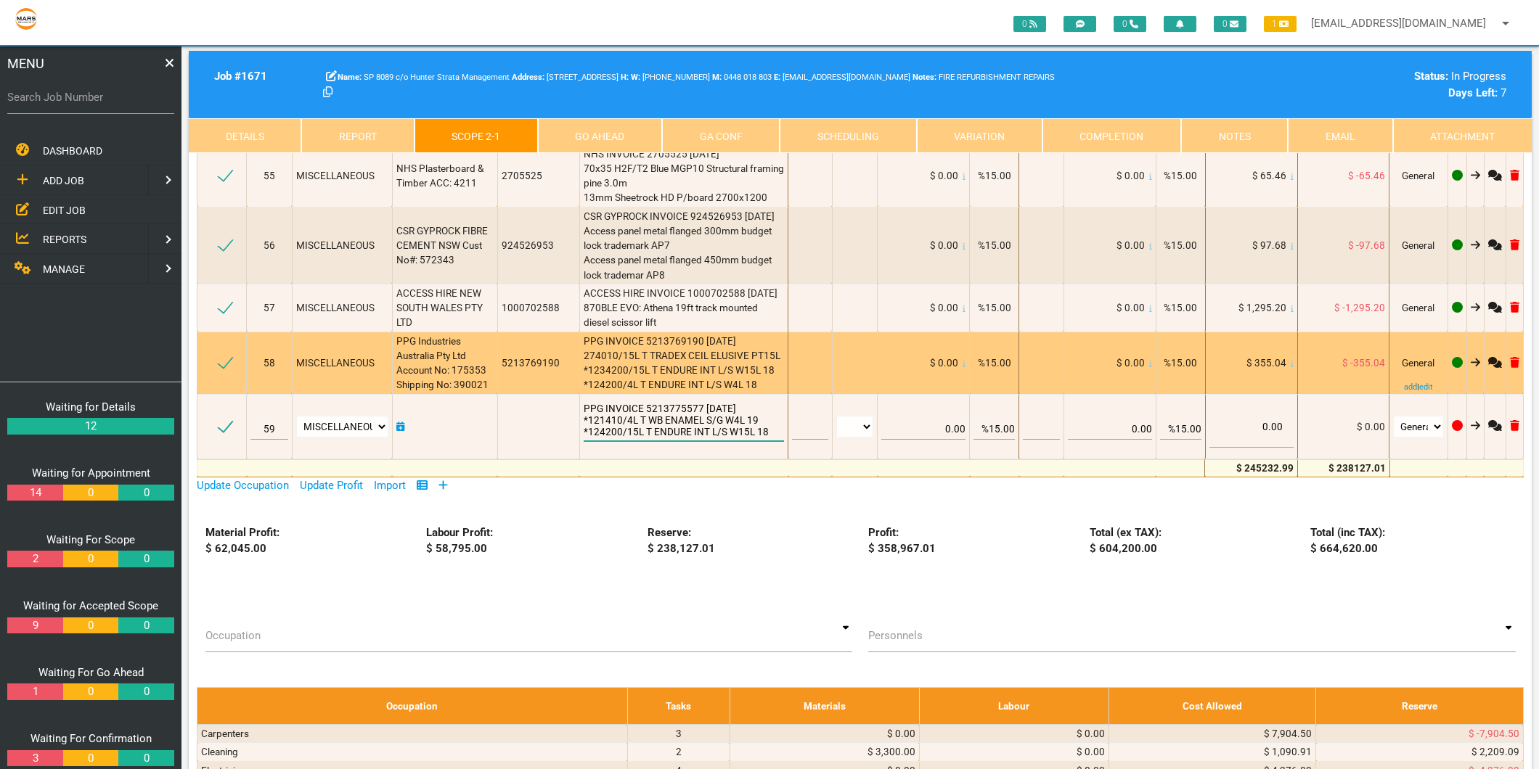
type textarea "PPG INVOICE 5213775577 [DATE] *121410/4L T WB ENAMEL S/G W4L 19 *124200/15L T E…"
click at [655, 332] on td "PPG INVOICE 5213769190 [DATE] 274010/15L T TRADEX CEIL ELUSIVE PT15L *1234200/1…" at bounding box center [683, 363] width 209 height 62
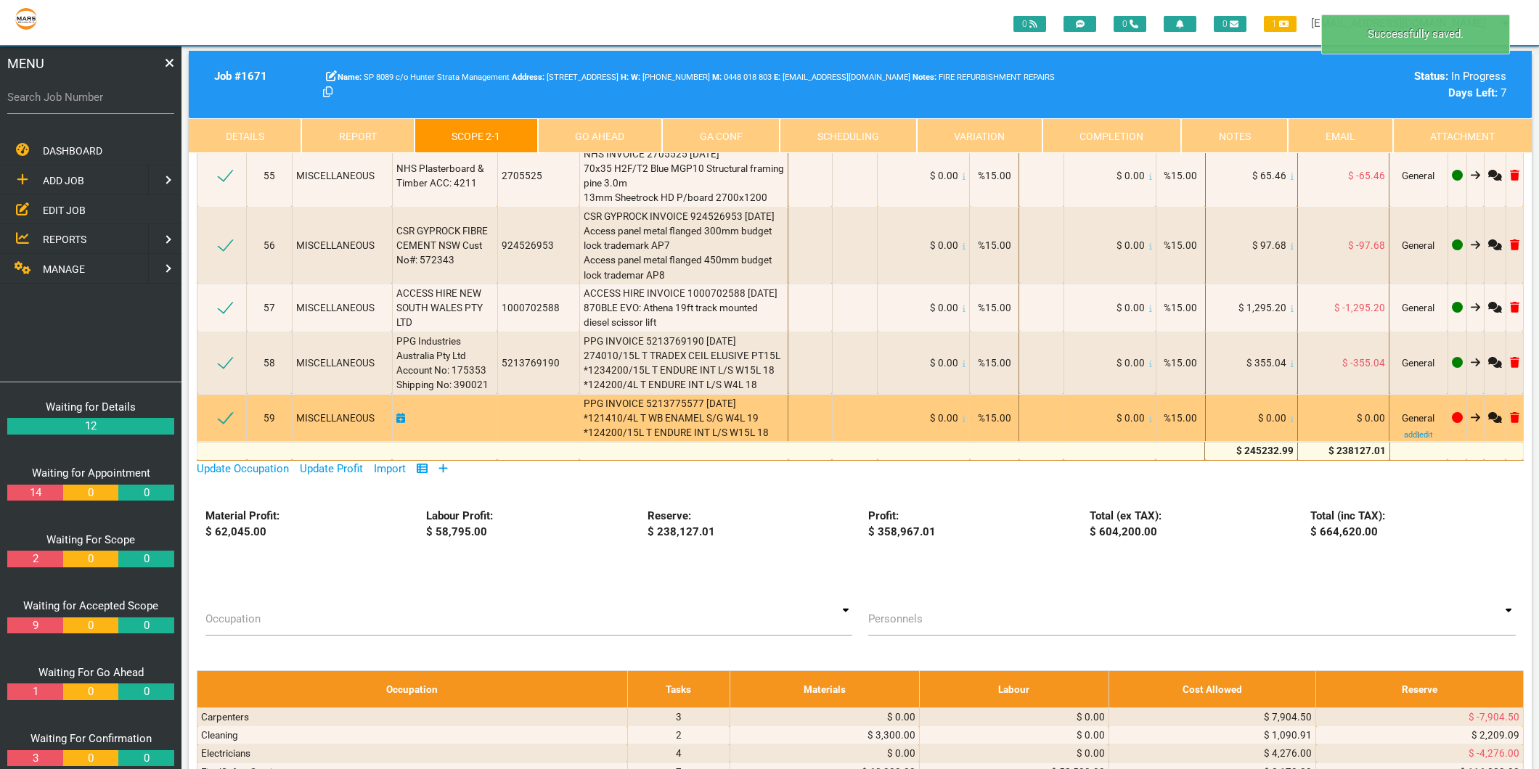
click at [1286, 411] on div "$ 0.00" at bounding box center [1251, 418] width 84 height 15
click at [1291, 416] on icon at bounding box center [1292, 419] width 3 height 7
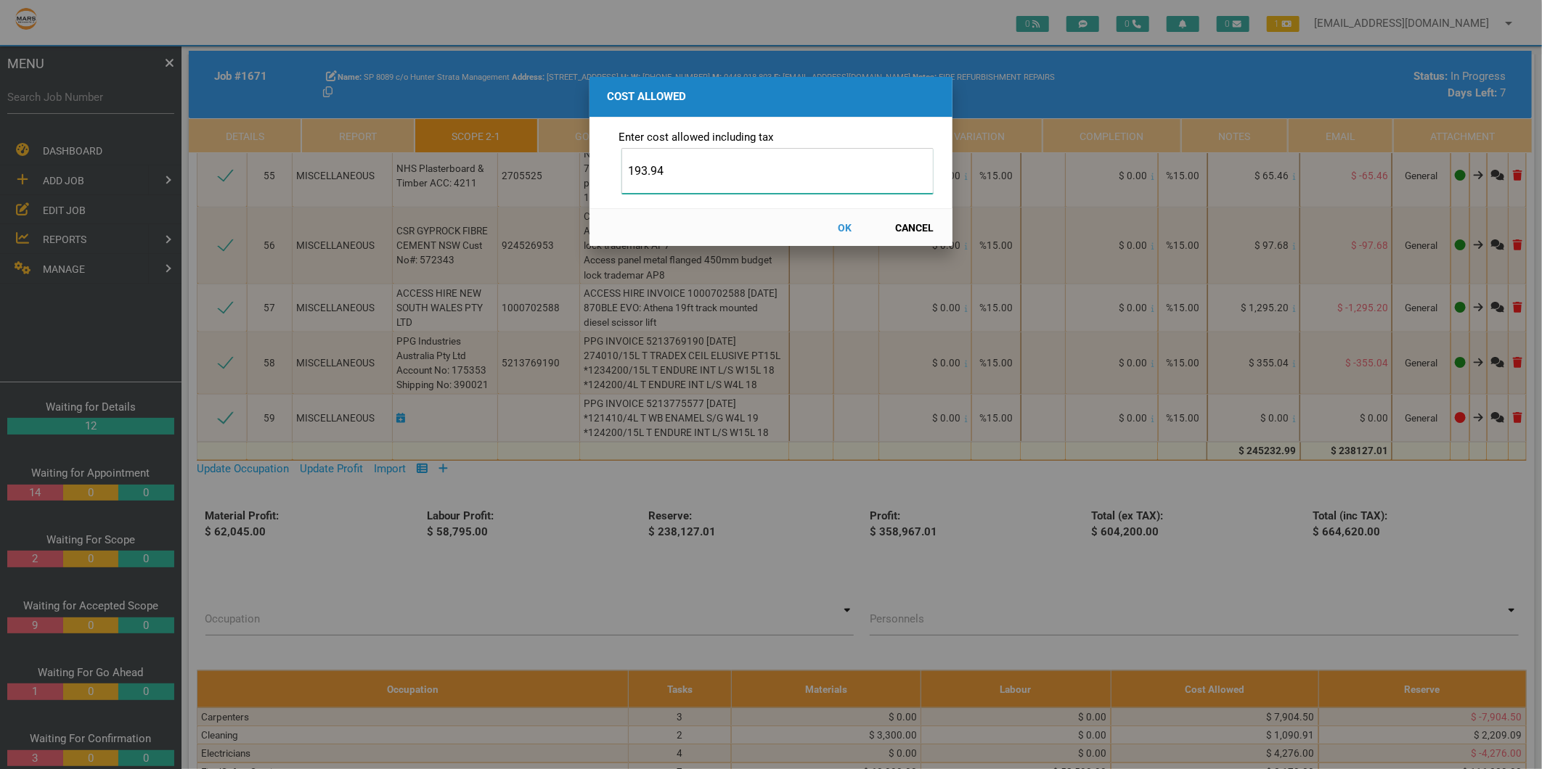
click at [636, 171] on input "193.94" at bounding box center [777, 171] width 312 height 46
type input "293.94"
click at [843, 226] on button "OK" at bounding box center [845, 227] width 64 height 25
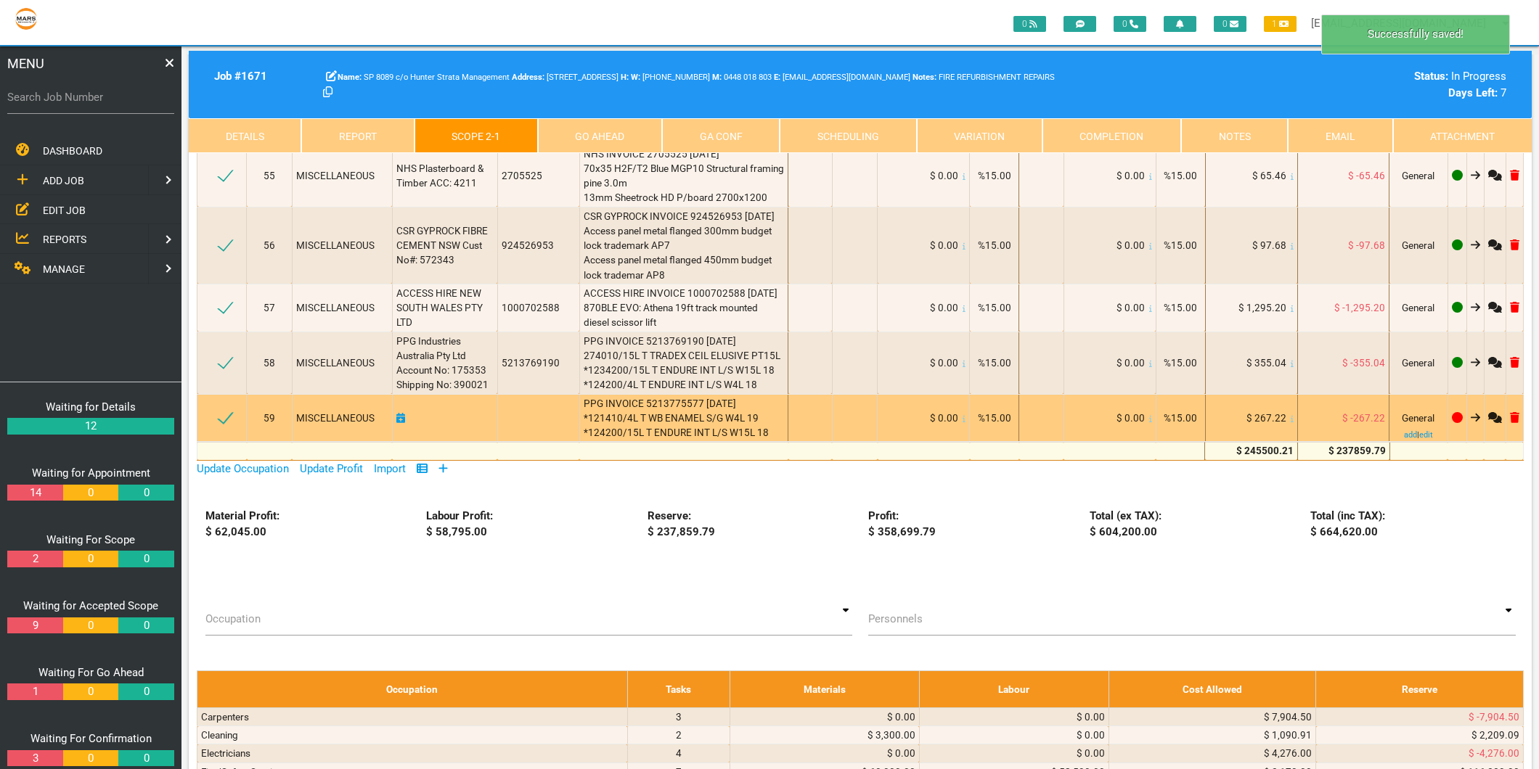
click at [401, 413] on icon at bounding box center [400, 418] width 9 height 10
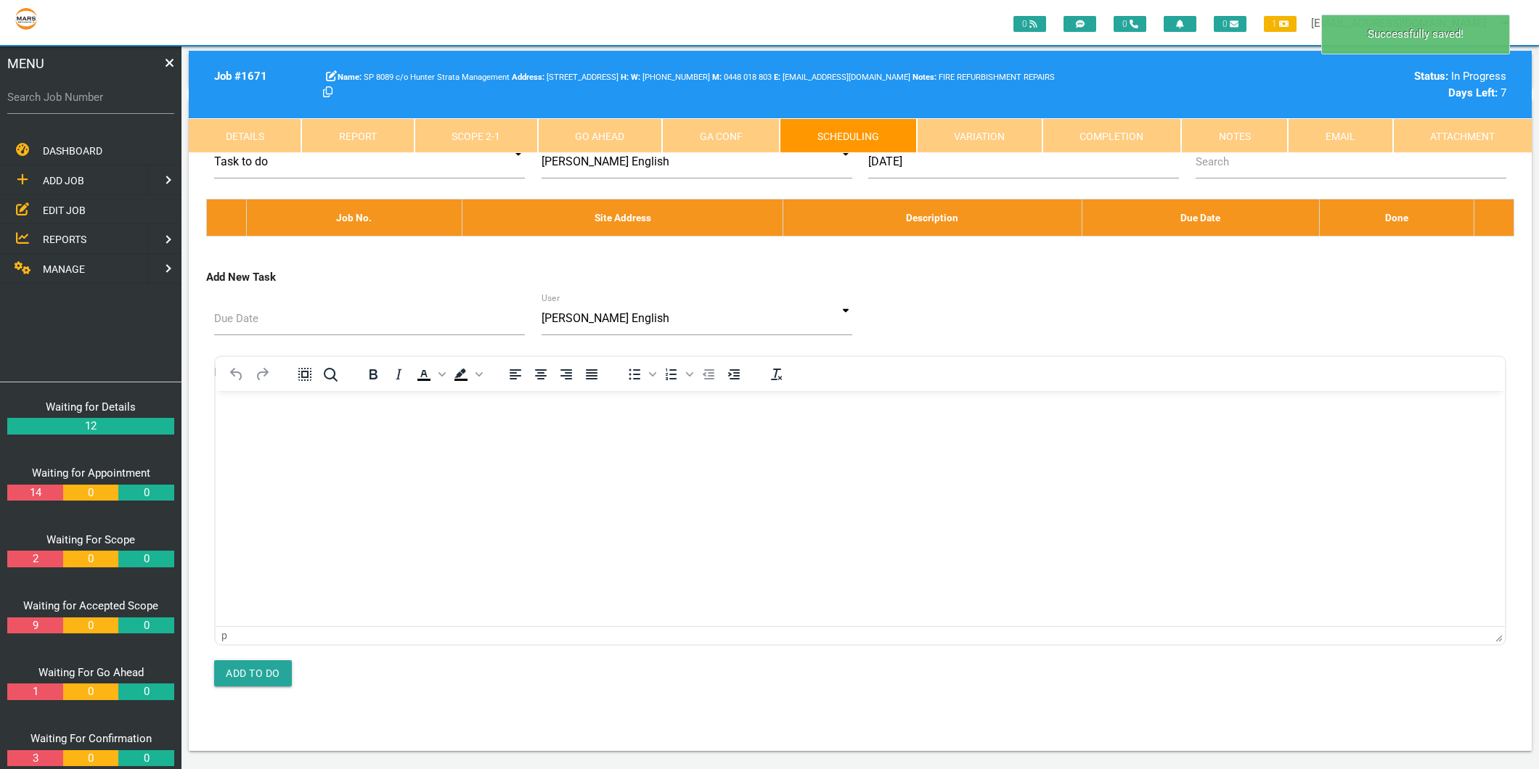
scroll to position [0, 0]
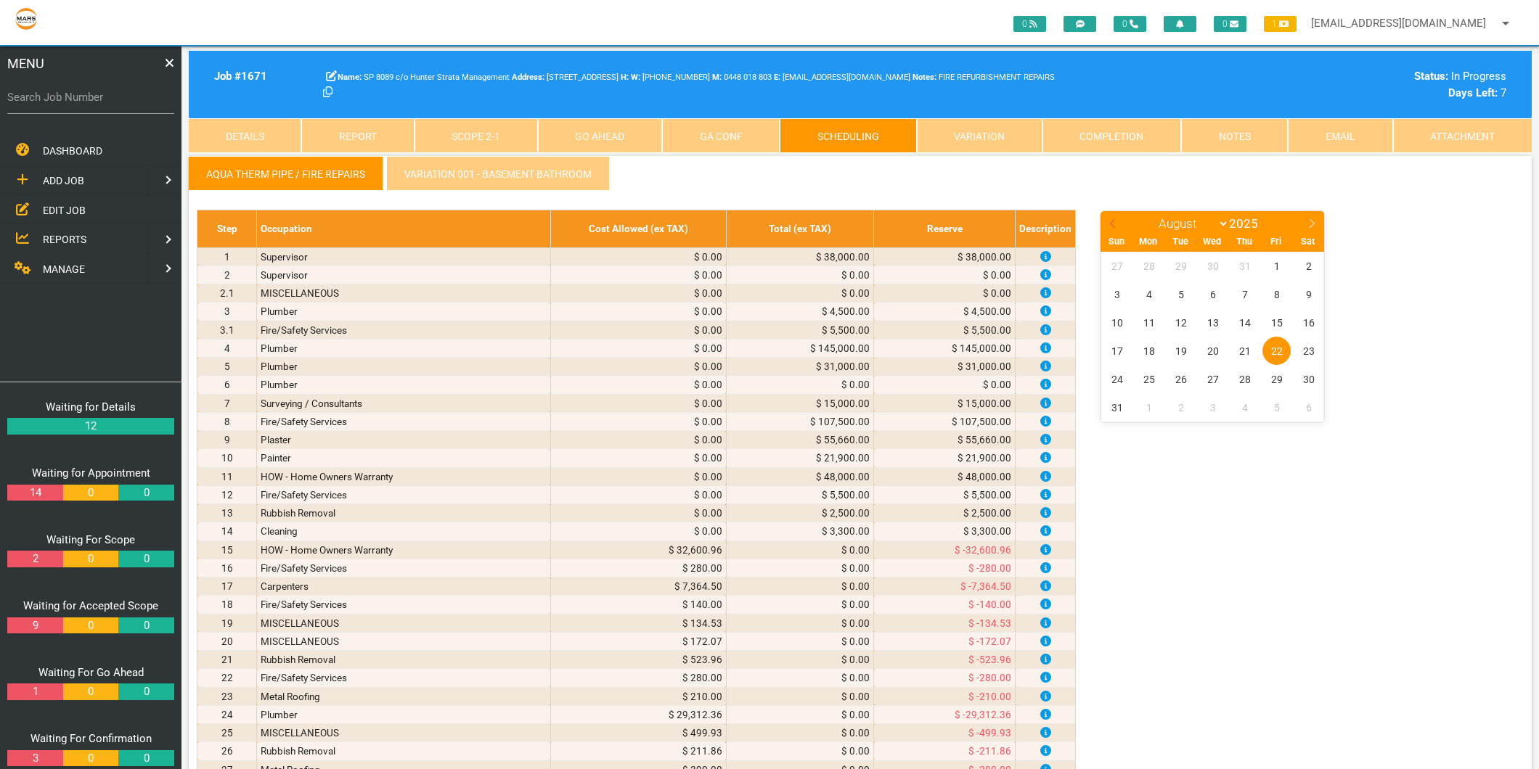
click at [1111, 220] on icon at bounding box center [1113, 223] width 10 height 10
select select "6"
click at [1222, 325] on span "16" at bounding box center [1212, 323] width 28 height 28
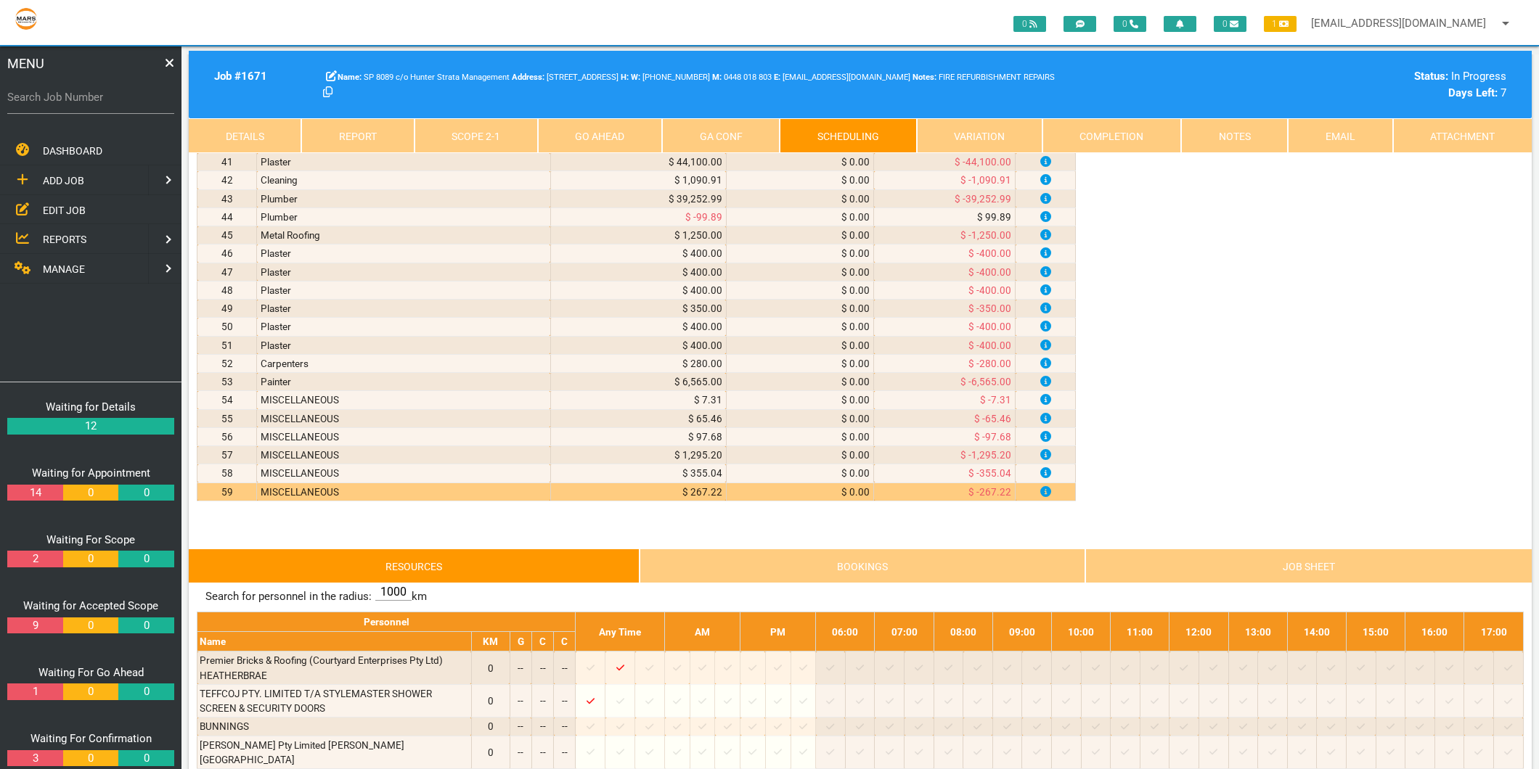
scroll to position [1129, 0]
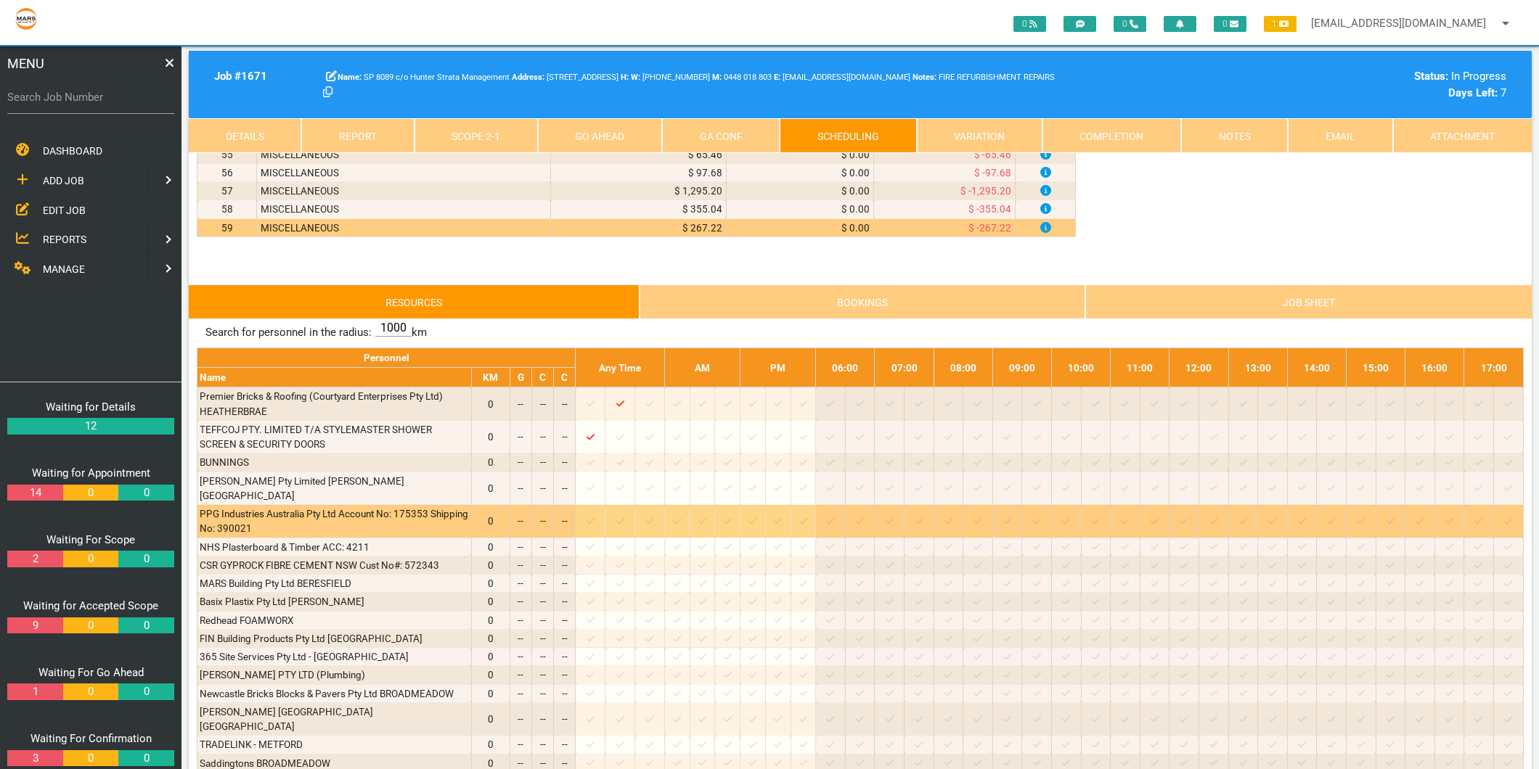
click at [653, 518] on icon at bounding box center [649, 521] width 8 height 6
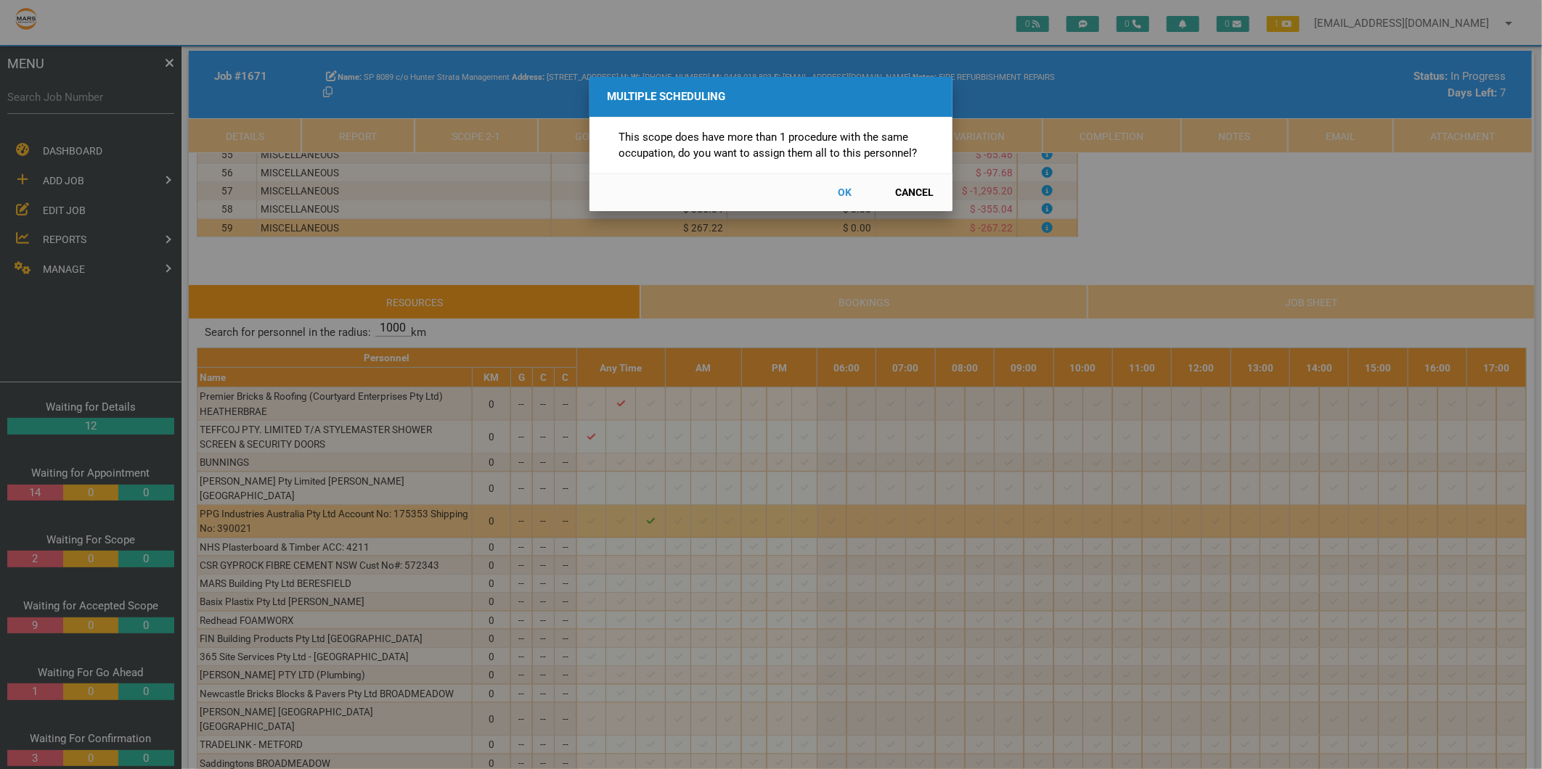
click at [915, 191] on button "Cancel" at bounding box center [915, 192] width 64 height 25
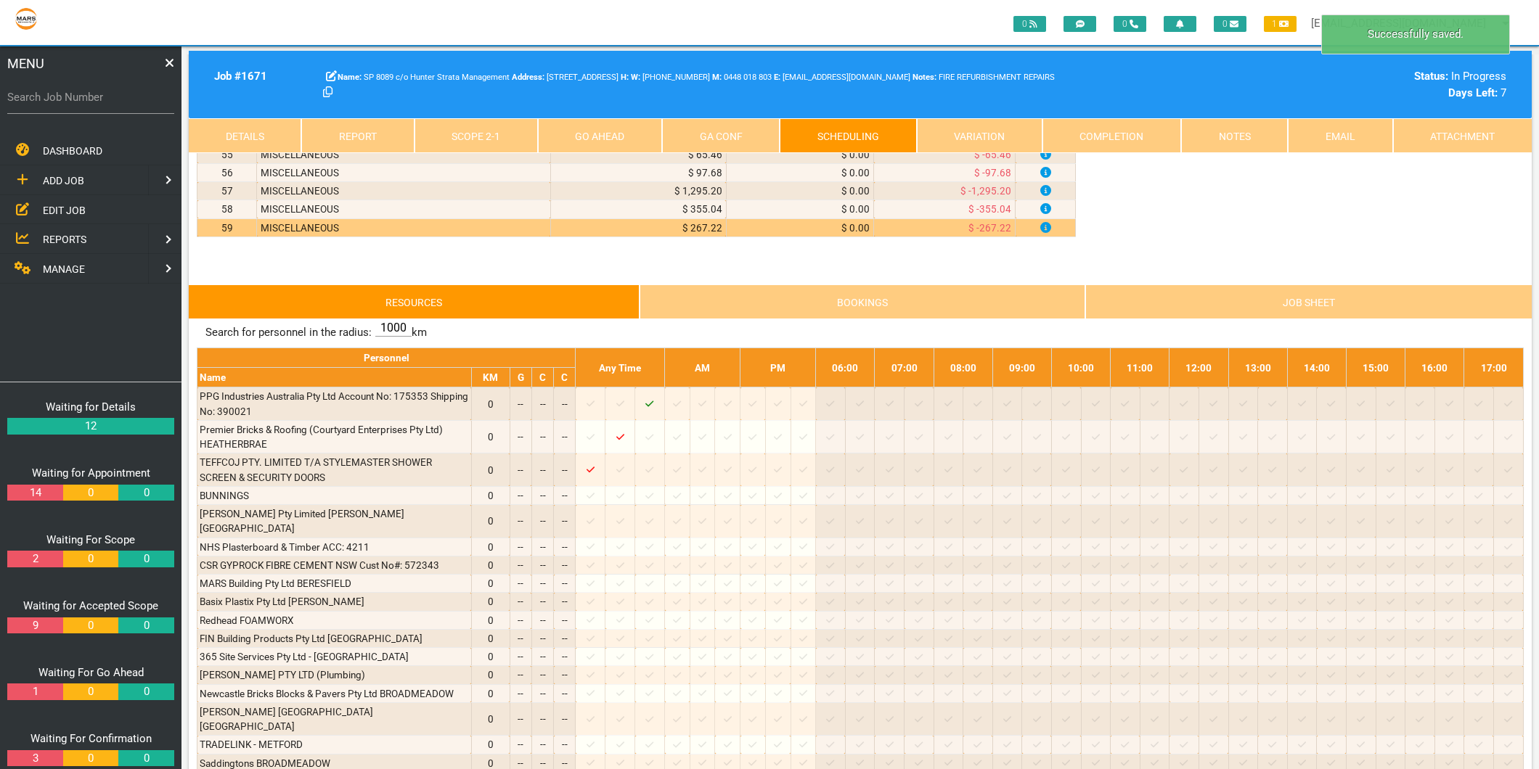
click at [478, 141] on link "Scope 2 - 1" at bounding box center [475, 135] width 123 height 35
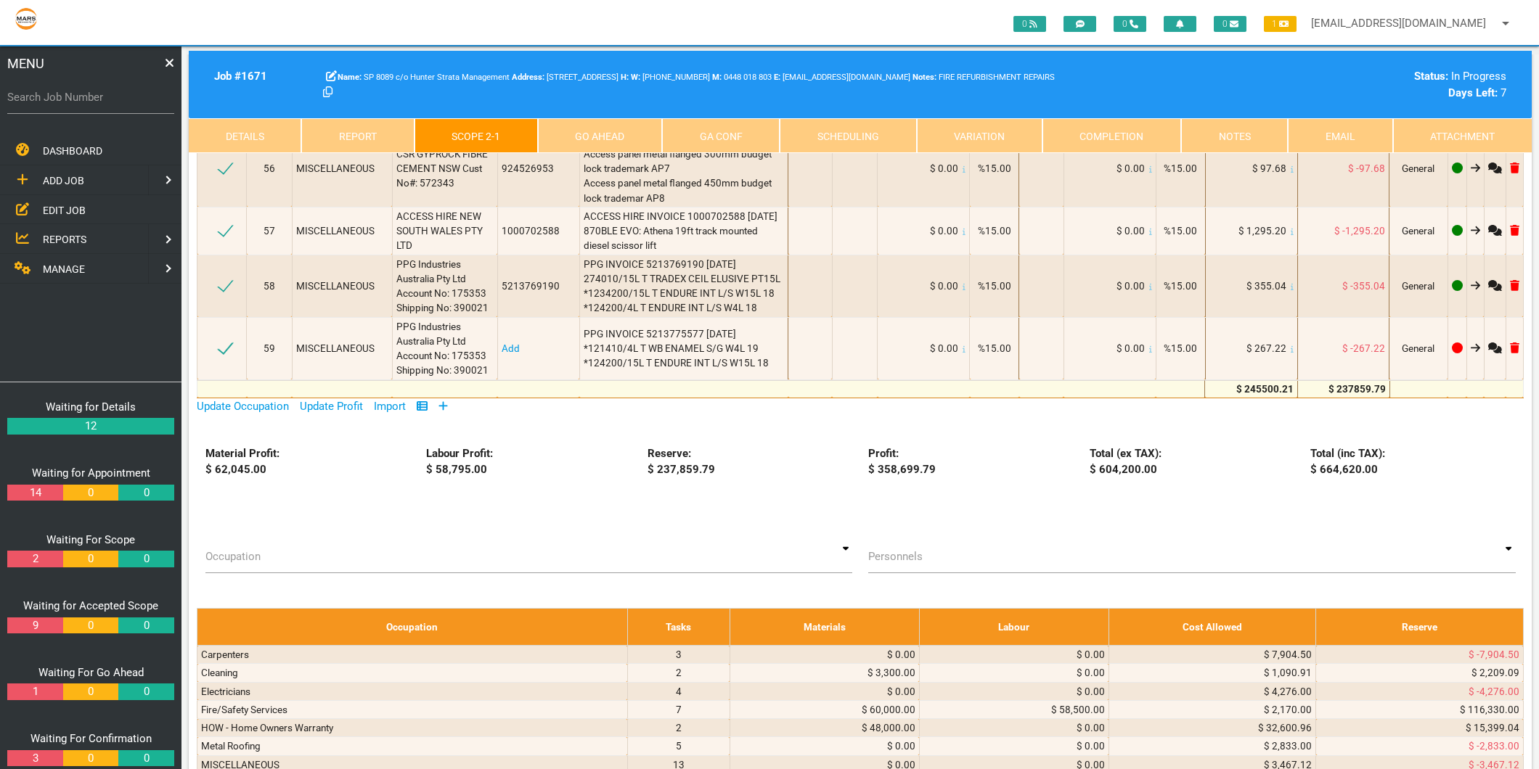
scroll to position [7662, 0]
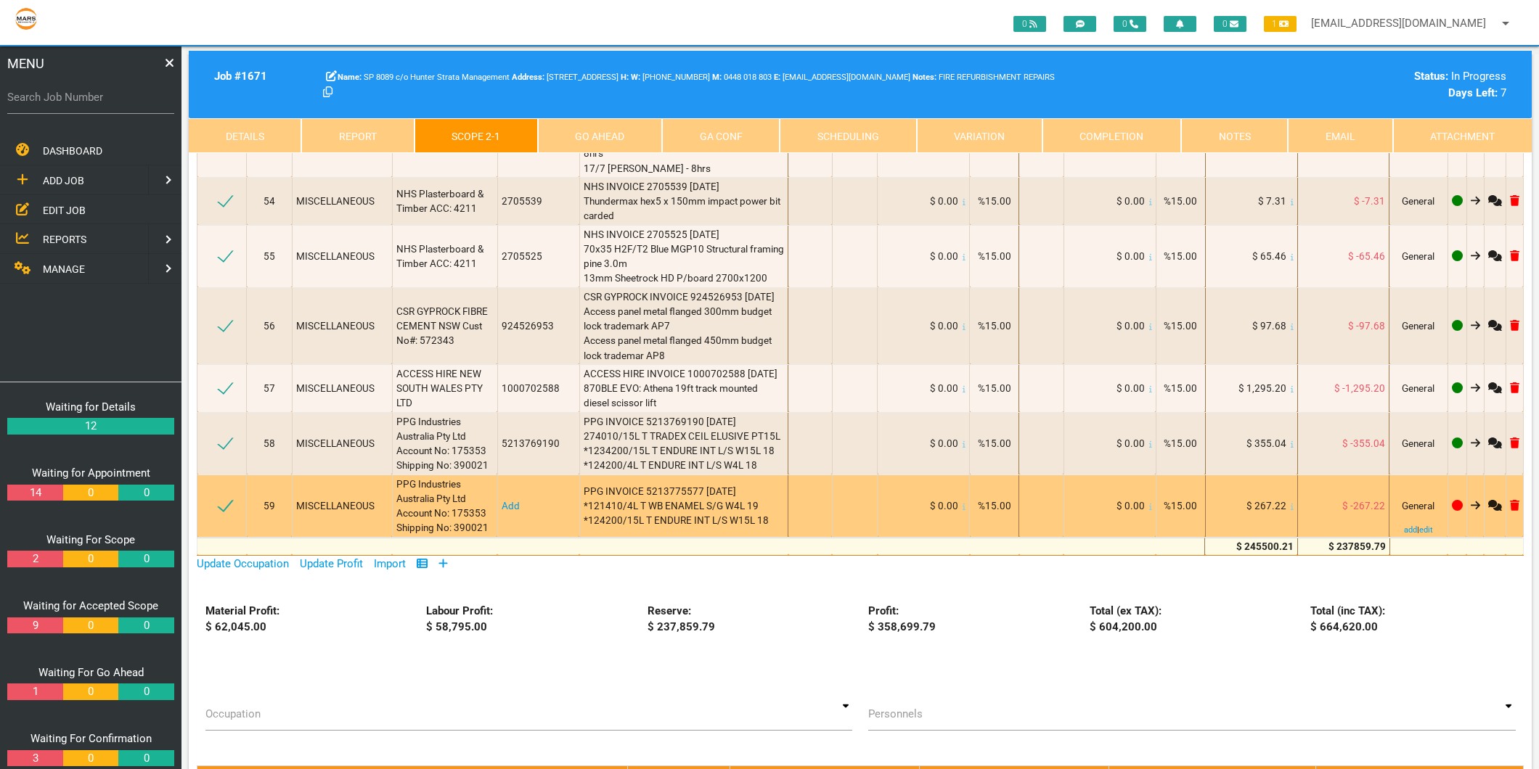
click at [502, 500] on link "Add" at bounding box center [511, 506] width 18 height 12
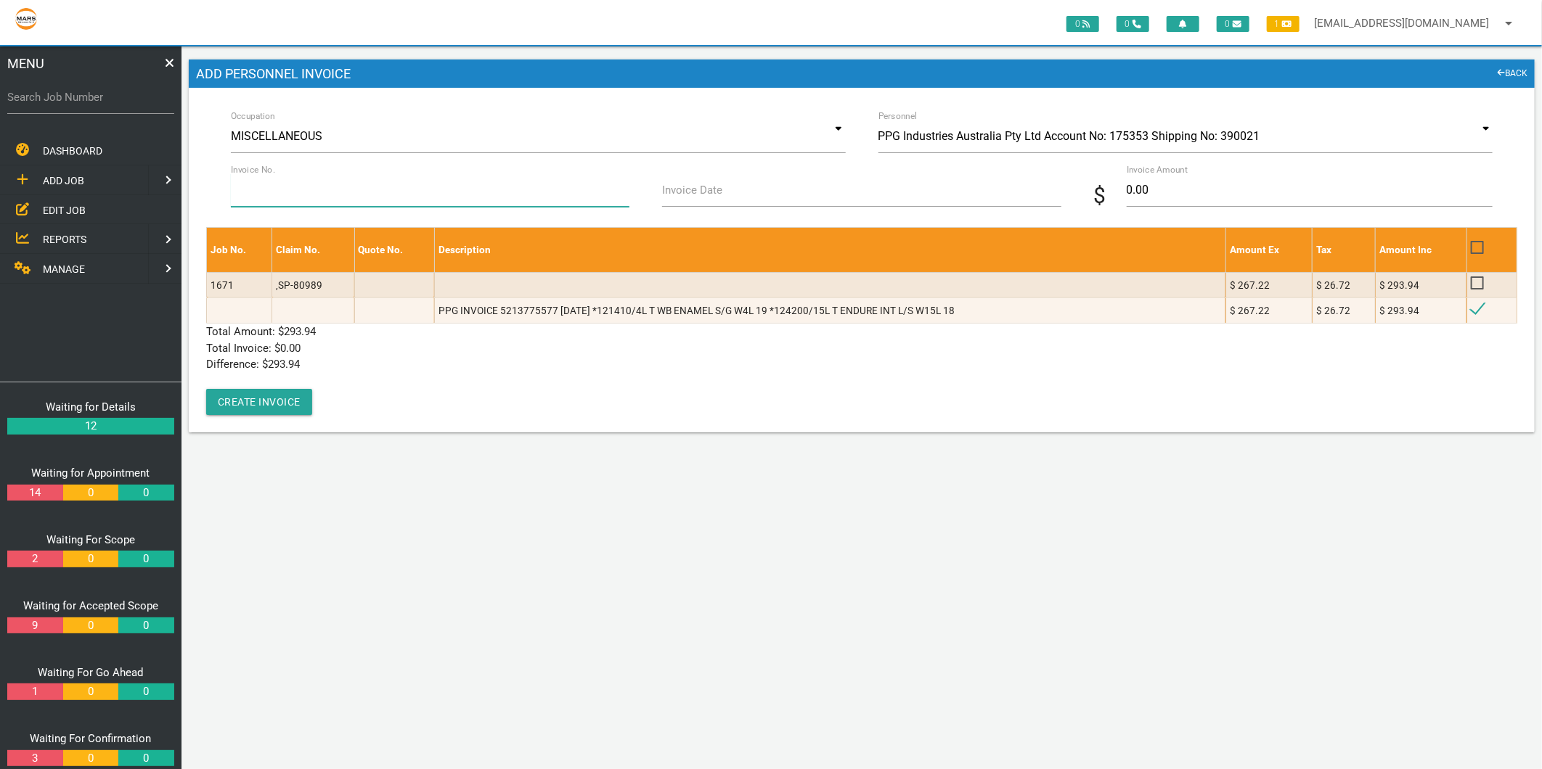
click at [328, 200] on input "Invoice No." at bounding box center [430, 189] width 399 height 33
type input "5213775577"
click at [785, 191] on input "Invoice Date" at bounding box center [861, 189] width 399 height 33
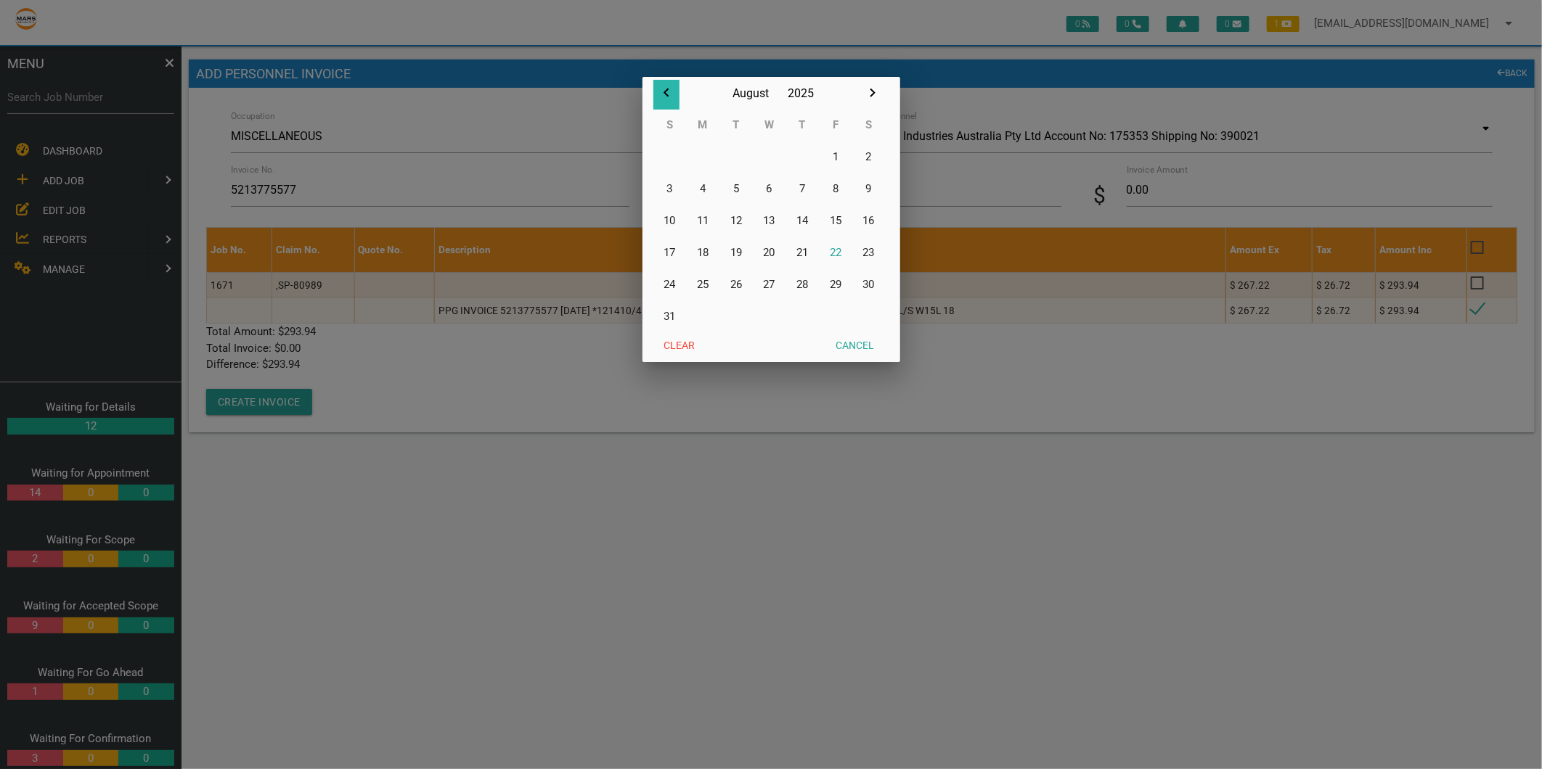
click at [663, 92] on icon "button" at bounding box center [666, 92] width 17 height 17
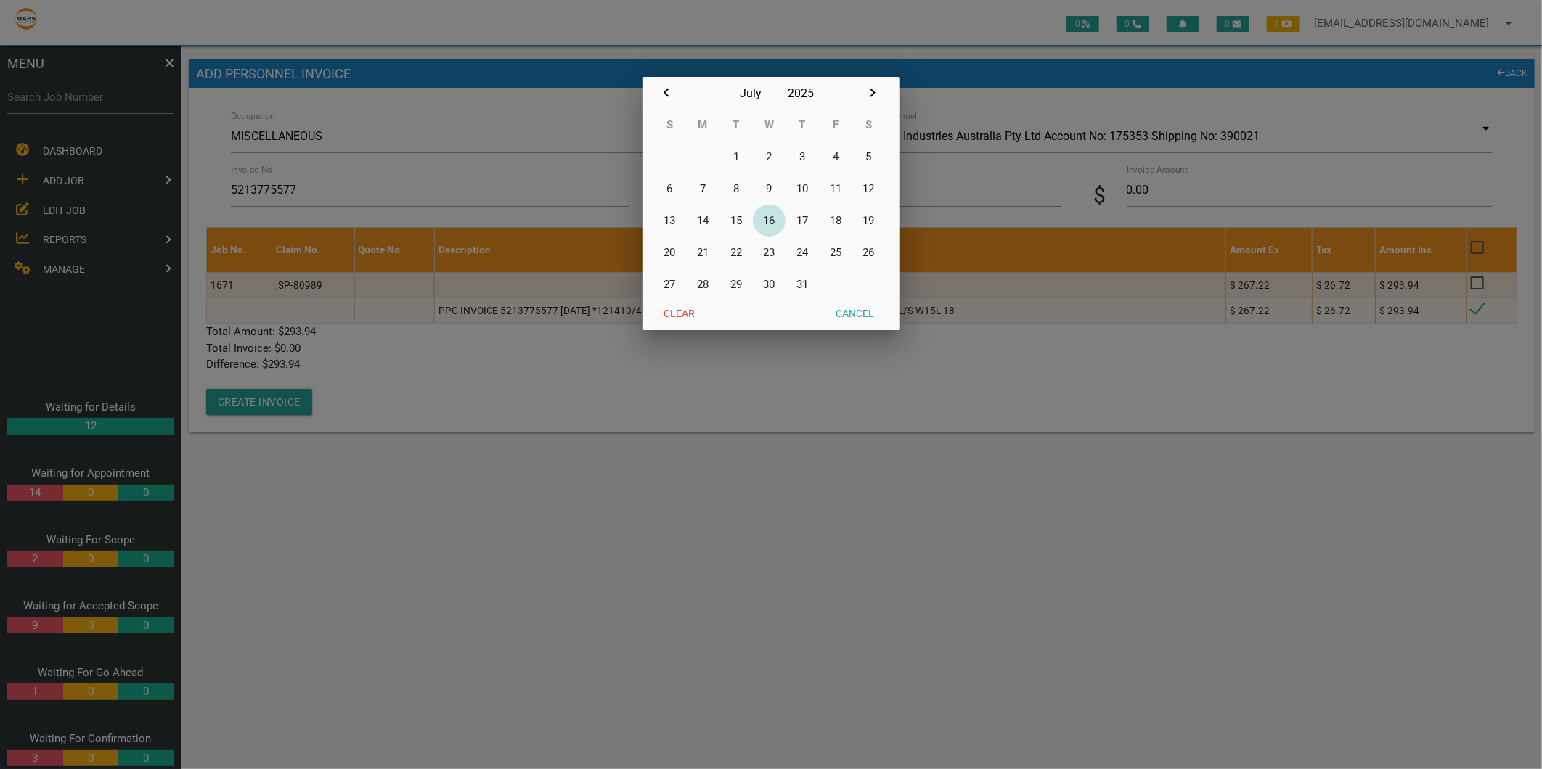
click at [779, 213] on button "16" at bounding box center [769, 221] width 33 height 32
type input "[DATE]"
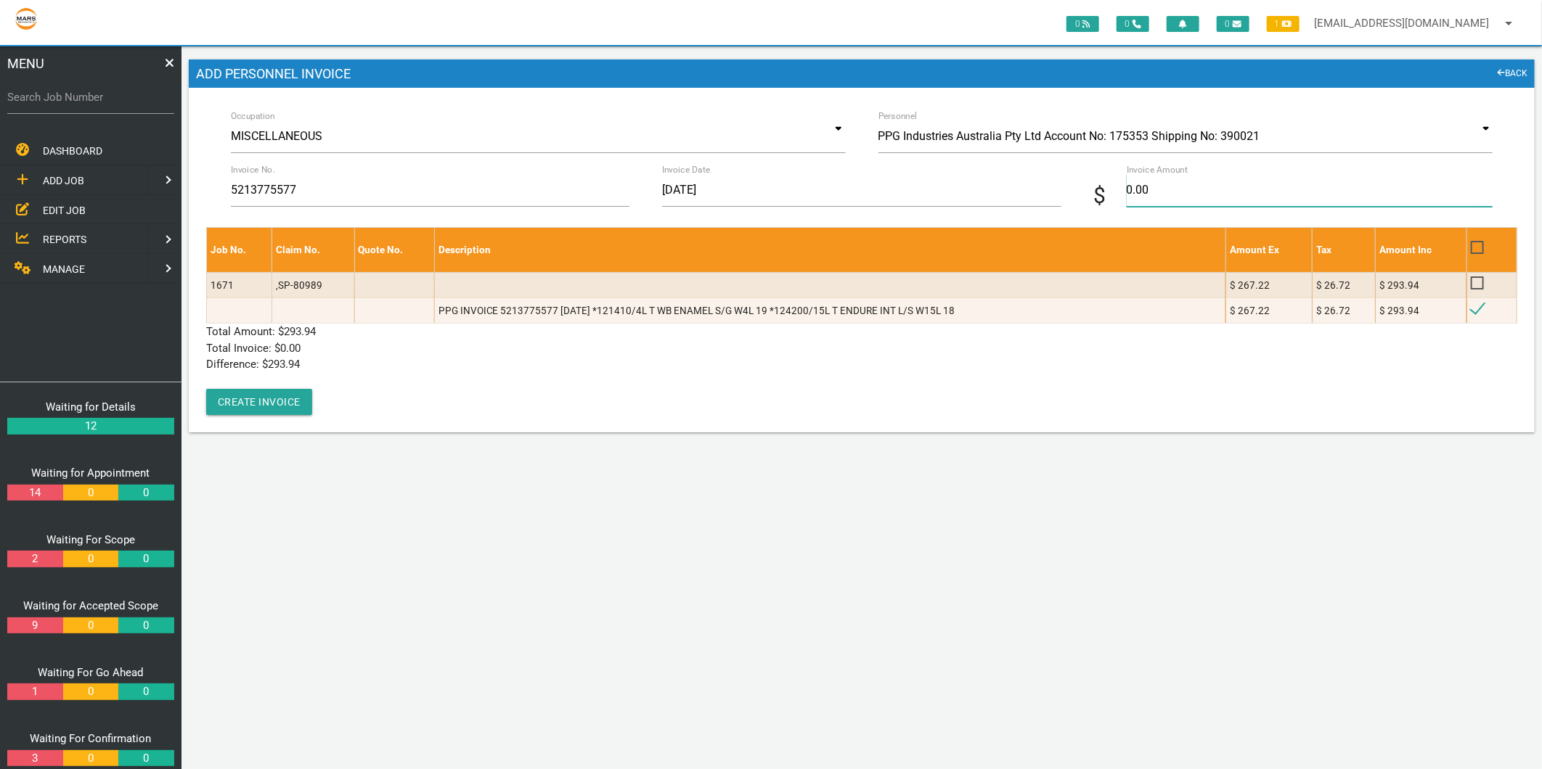
click at [1170, 193] on input "0.00" at bounding box center [1310, 189] width 366 height 33
type input "293.94"
click at [176, 379] on div "DASHBOARD ADD JOB EDIT JOB REPORTS MANAGE" at bounding box center [90, 259] width 181 height 246
click at [271, 392] on button "Create Invoice" at bounding box center [259, 402] width 106 height 26
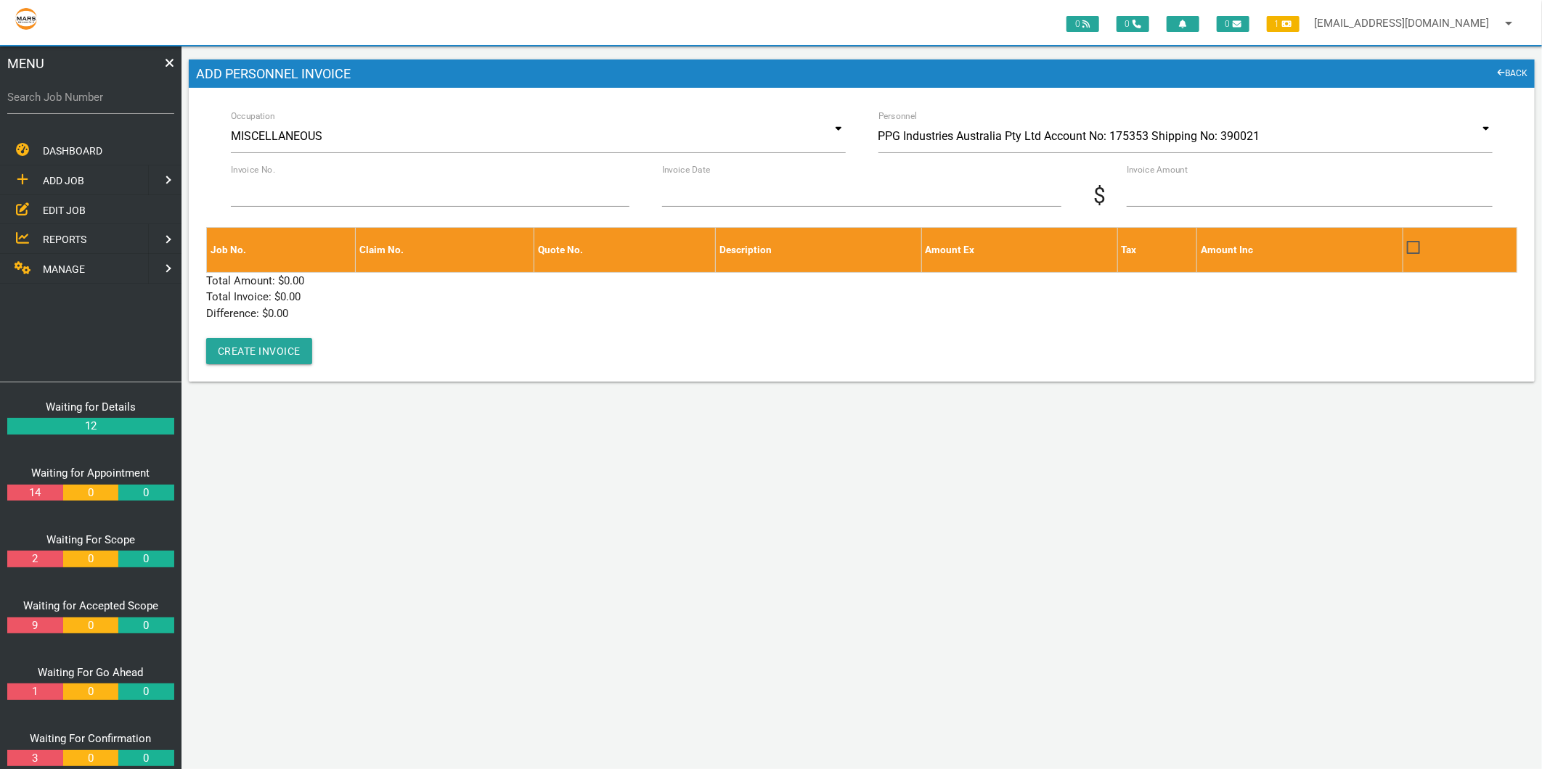
click at [58, 93] on label "Search Job Number" at bounding box center [90, 97] width 167 height 17
click at [58, 93] on input "Search Job Number" at bounding box center [90, 97] width 167 height 33
type input "1671"
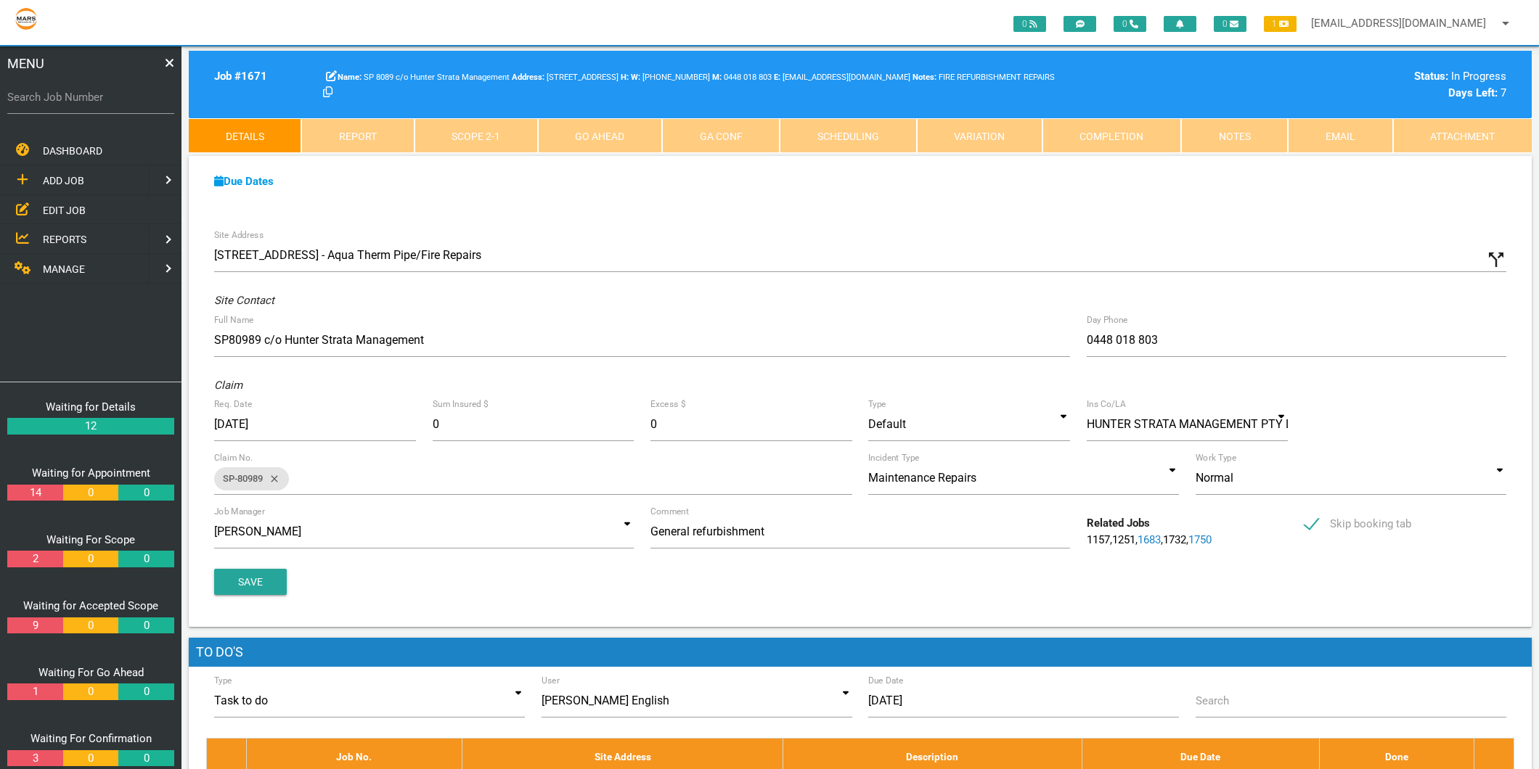
click at [512, 140] on link "Scope 2 - 1" at bounding box center [475, 135] width 123 height 35
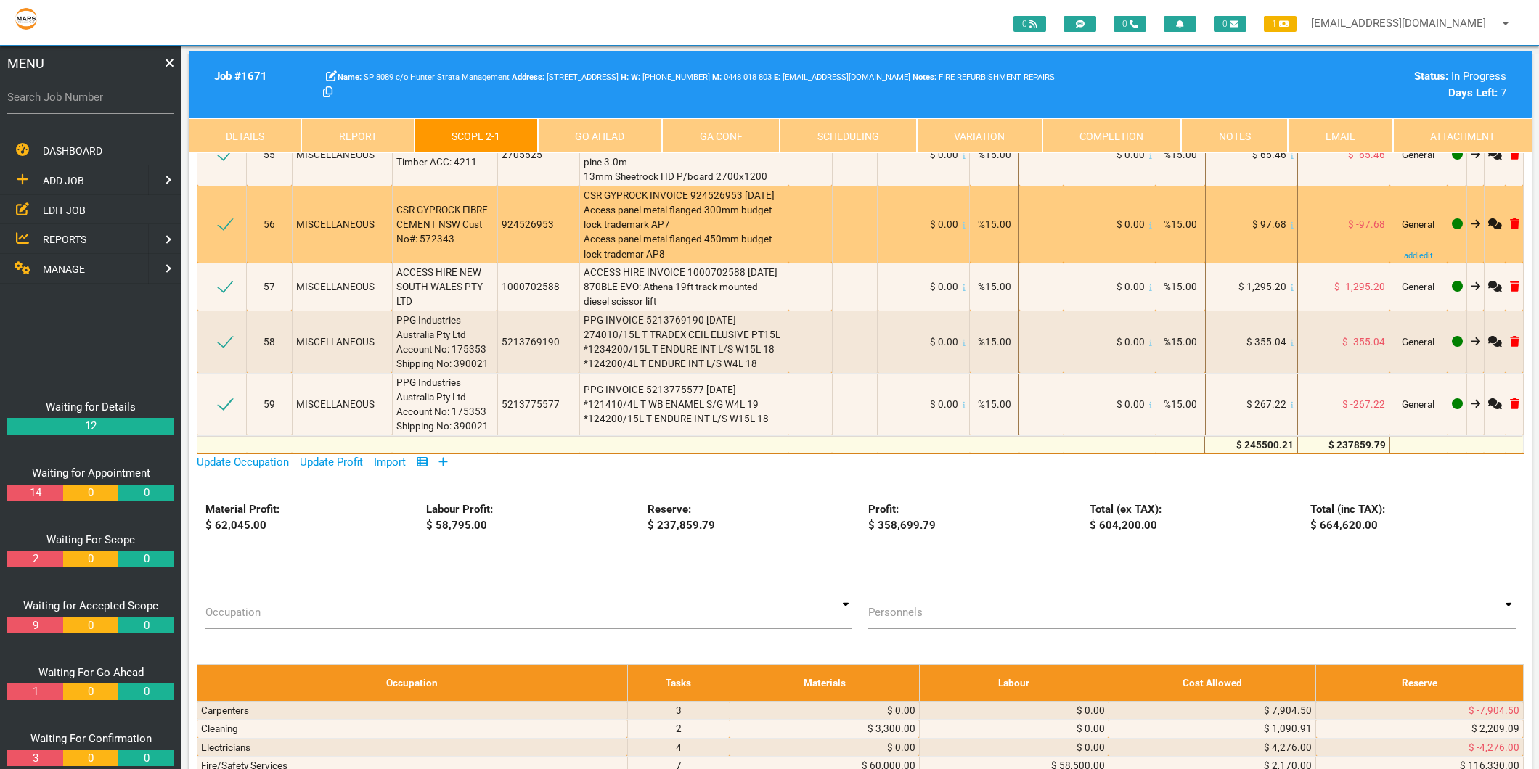
scroll to position [7662, 0]
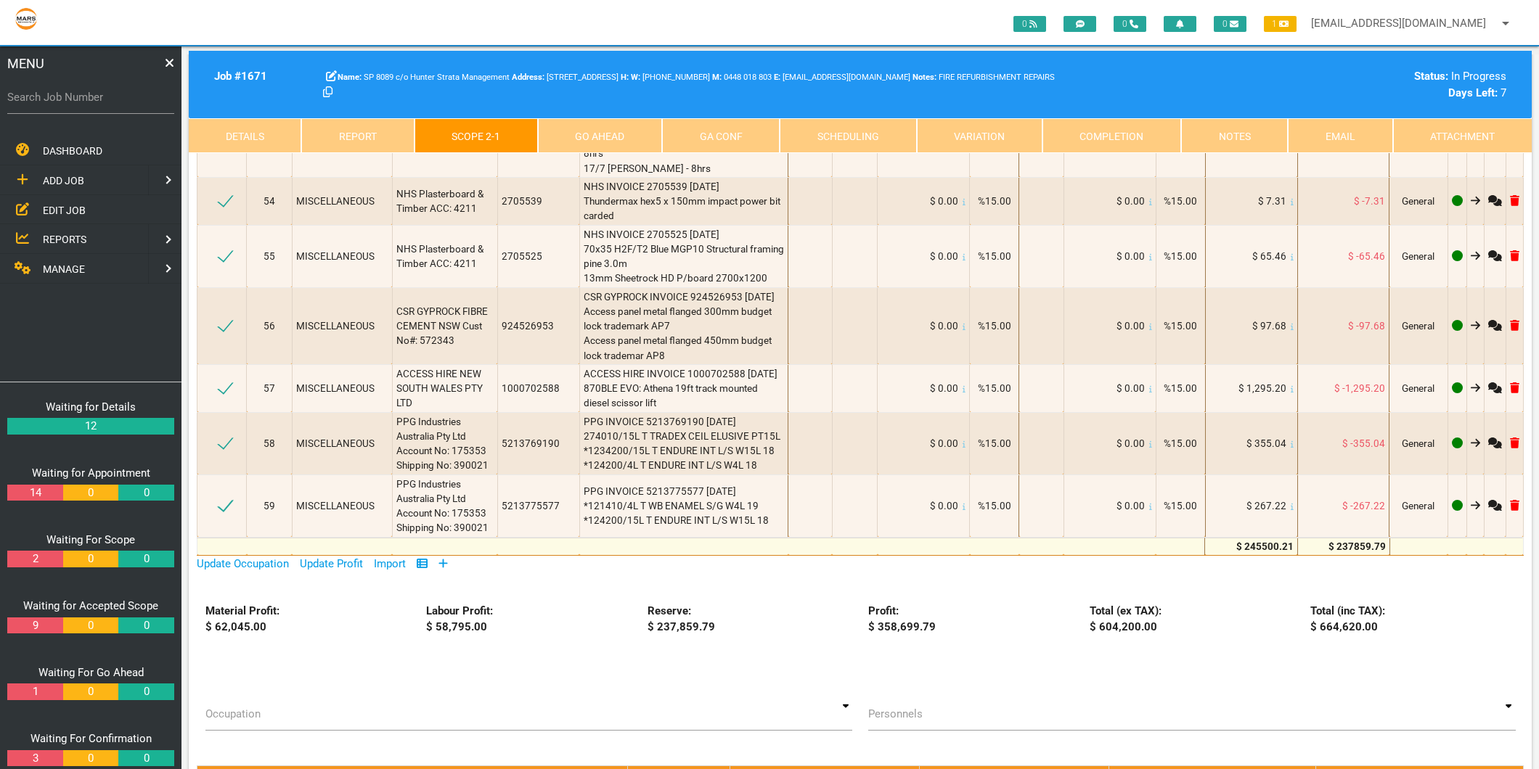
click at [445, 558] on icon at bounding box center [442, 563] width 9 height 11
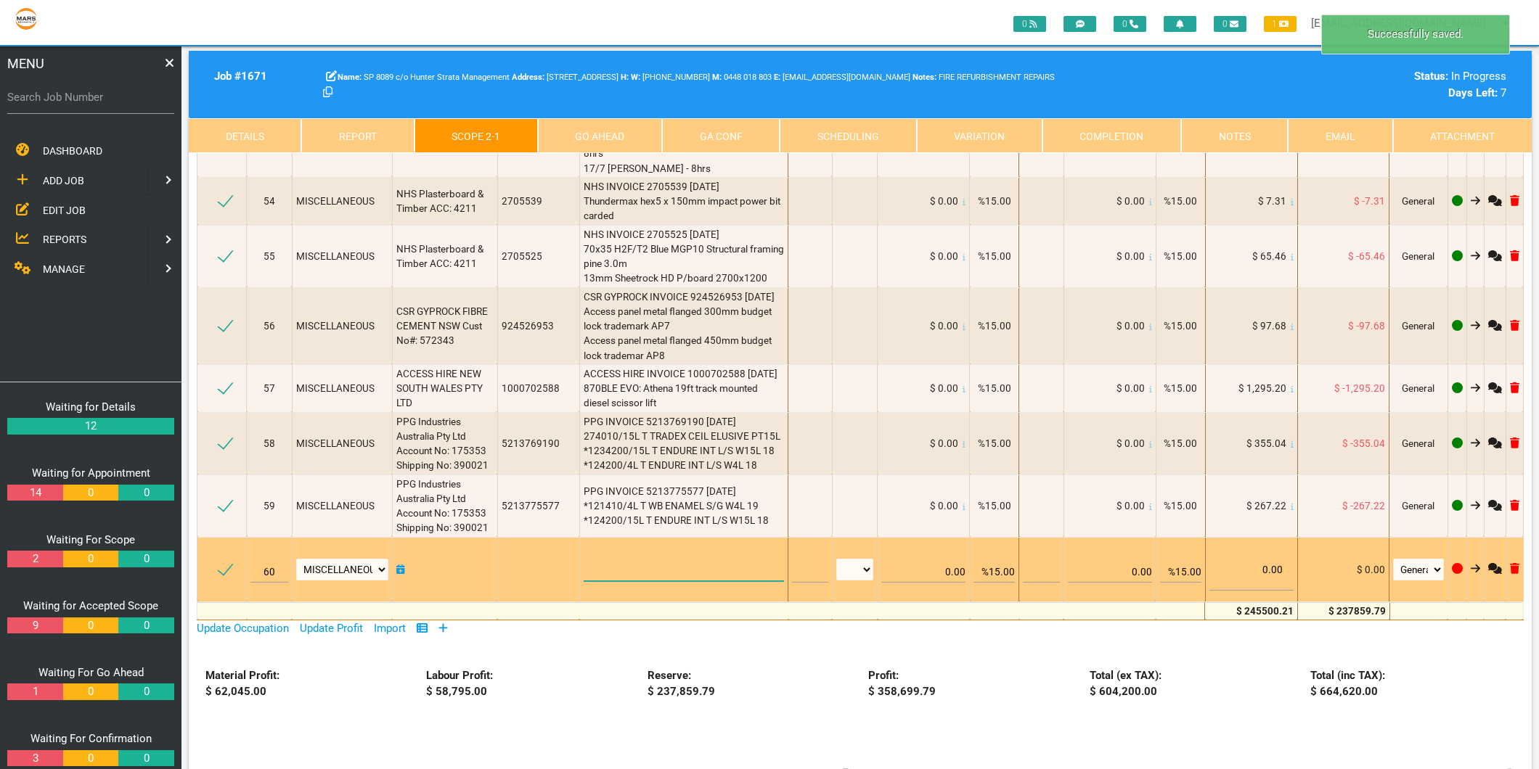
click at [603, 549] on textarea at bounding box center [684, 565] width 201 height 33
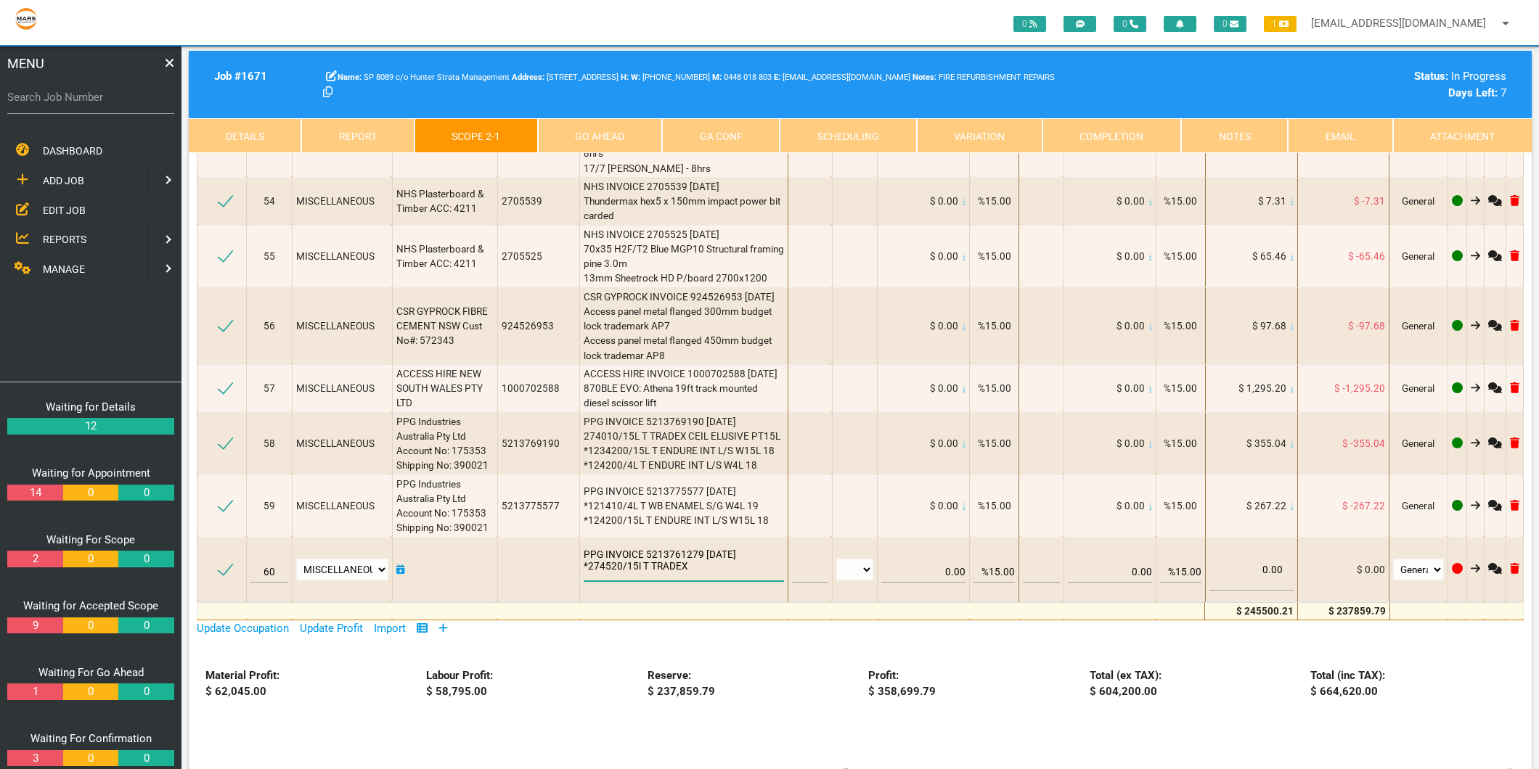
type textarea "PPG INVOICE 5213761279 [DATE] *274520/15l T TRADEX"
